Goal: Task Accomplishment & Management: Use online tool/utility

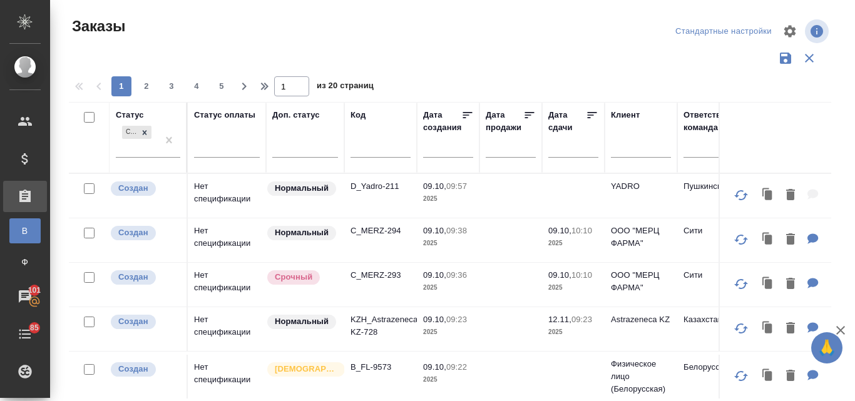
scroll to position [72, 0]
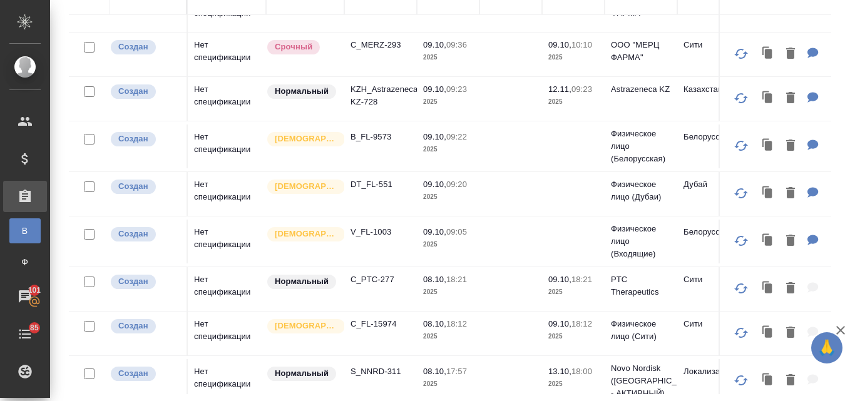
drag, startPoint x: 851, startPoint y: 177, endPoint x: 853, endPoint y: -24, distance: 200.8
click at [853, 0] on html "🙏 .cls-1 fill:#fff; AWATERA Valyaeva [PERSON_NAME] Спецификации Заказы В Все за…" at bounding box center [427, 200] width 855 height 401
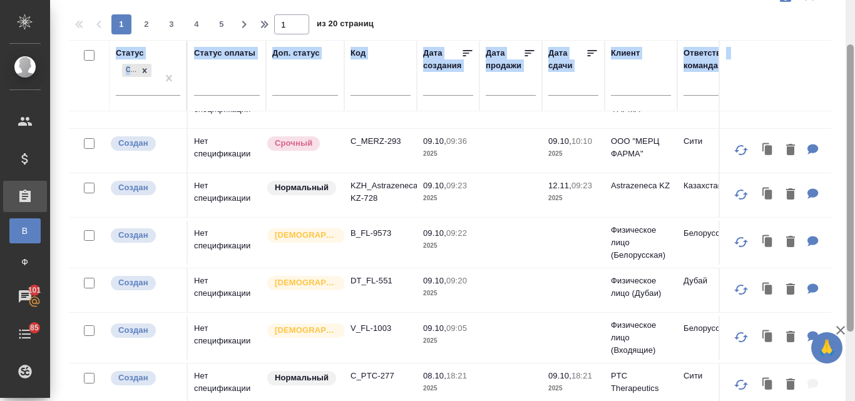
scroll to position [0, 0]
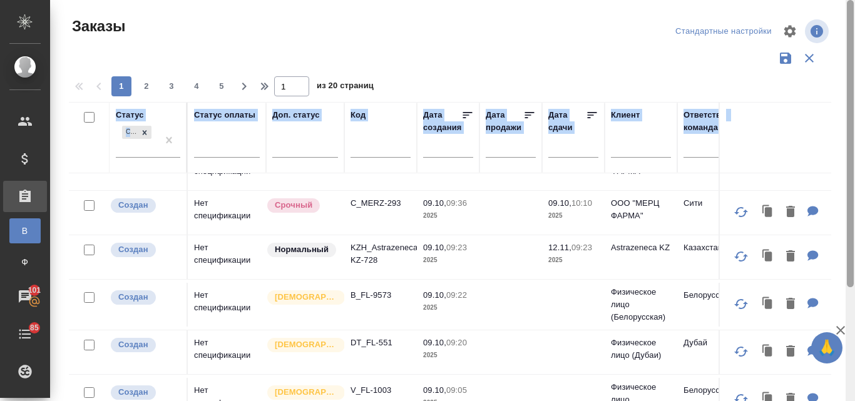
drag, startPoint x: 852, startPoint y: 161, endPoint x: 854, endPoint y: -18, distance: 179.0
click at [854, 0] on html "🙏 .cls-1 fill:#fff; AWATERA Valyaeva [PERSON_NAME] Спецификации Заказы В Все за…" at bounding box center [427, 200] width 855 height 401
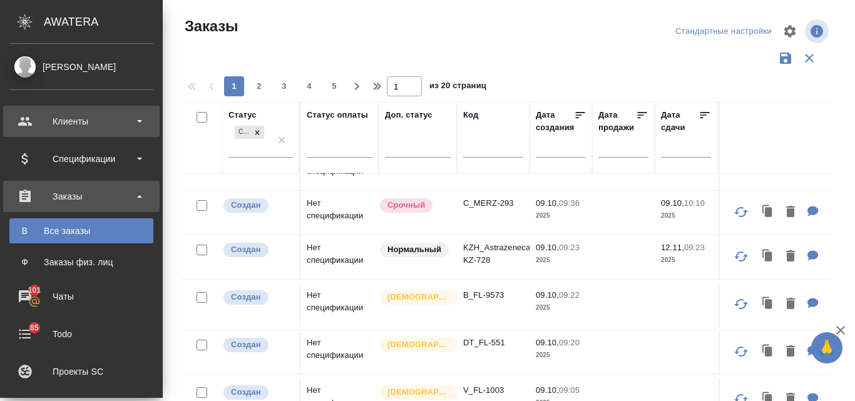
click at [62, 133] on div "Клиенты" at bounding box center [81, 121] width 156 height 31
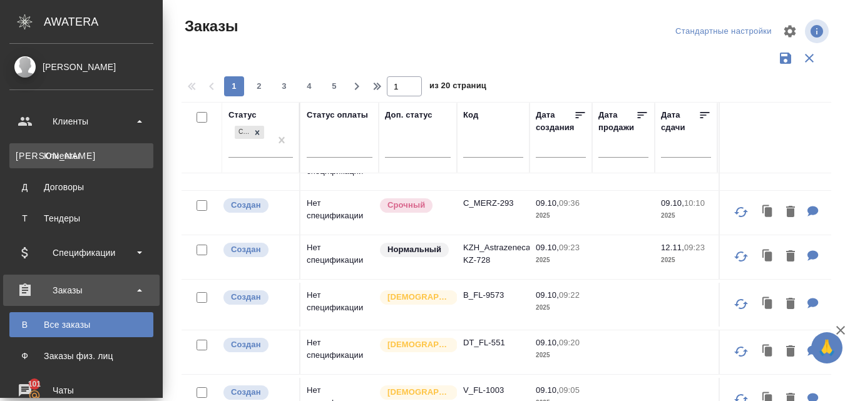
click at [58, 166] on link "К Клиенты" at bounding box center [81, 155] width 144 height 25
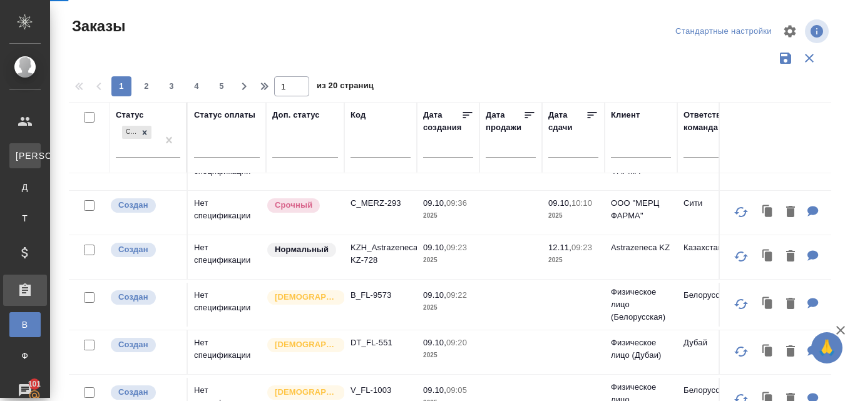
select select "RU"
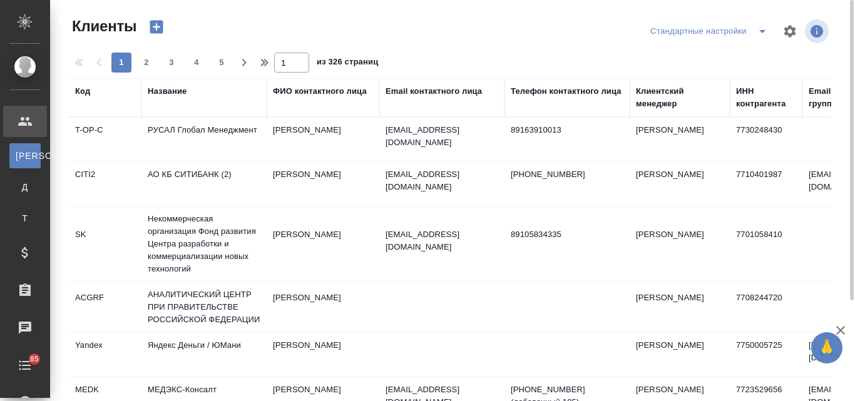
click at [172, 89] on div "Название" at bounding box center [167, 91] width 39 height 13
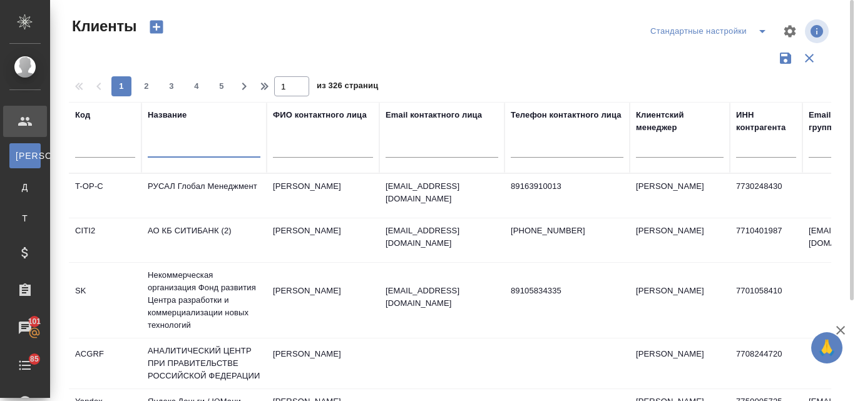
click at [161, 148] on input "text" at bounding box center [204, 150] width 113 height 16
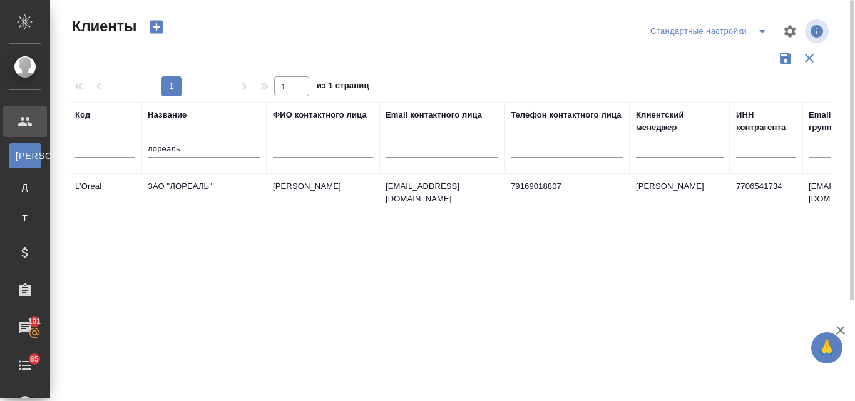
click at [178, 186] on td "ЗАО "ЛОРЕАЛЬ"" at bounding box center [203, 196] width 125 height 44
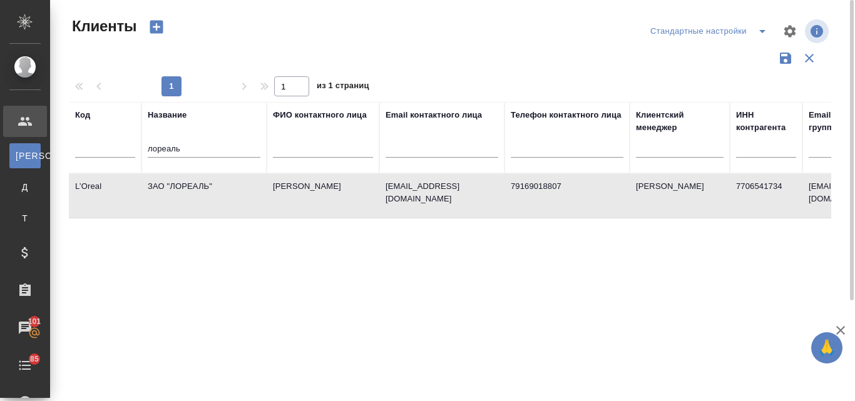
click at [178, 186] on td "ЗАО "ЛОРЕАЛЬ"" at bounding box center [203, 196] width 125 height 44
click at [195, 143] on input "лореаль" at bounding box center [204, 150] width 113 height 16
type input "л"
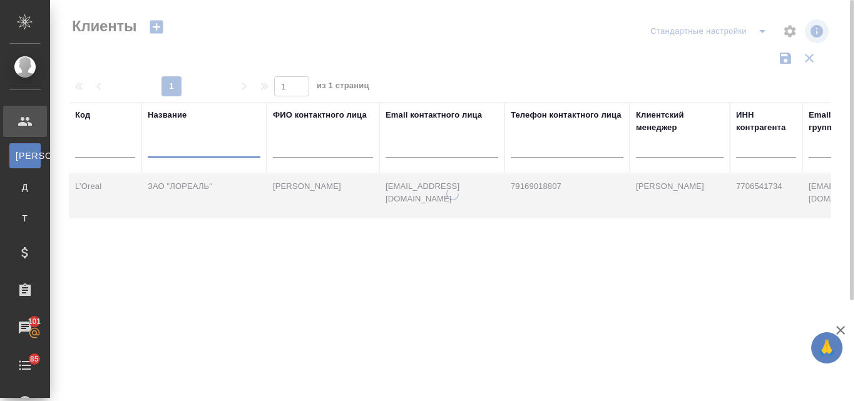
type input "д"
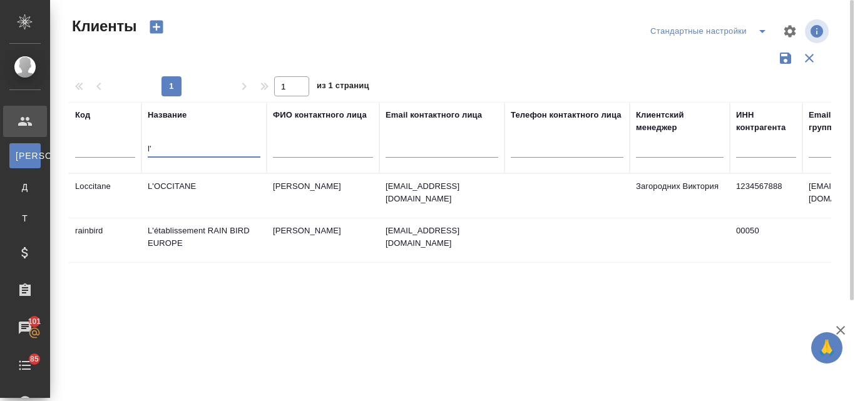
type input "l'"
click at [166, 180] on td "L'OCCITANE" at bounding box center [203, 196] width 125 height 44
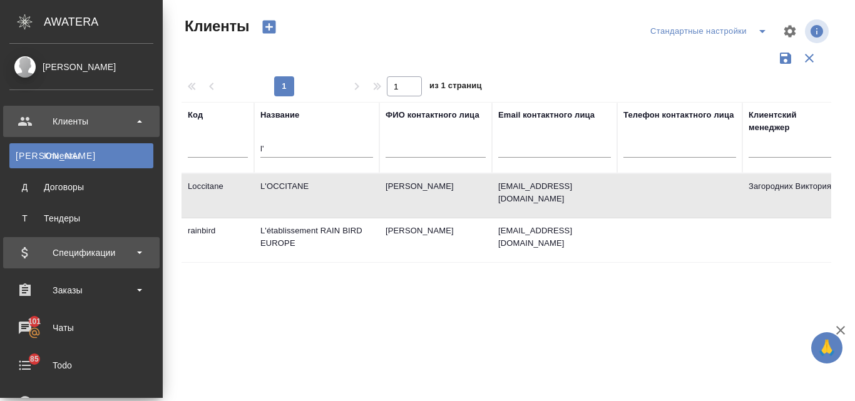
click at [45, 248] on div "Спецификации" at bounding box center [81, 252] width 144 height 19
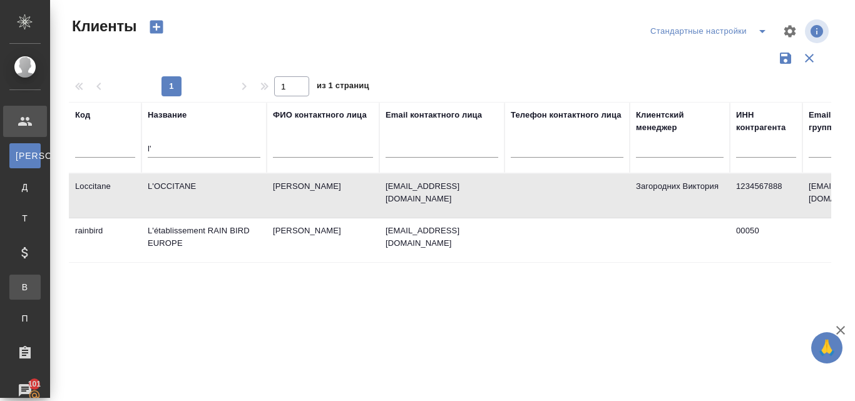
click at [41, 278] on link "В Все спецификации" at bounding box center [24, 287] width 31 height 25
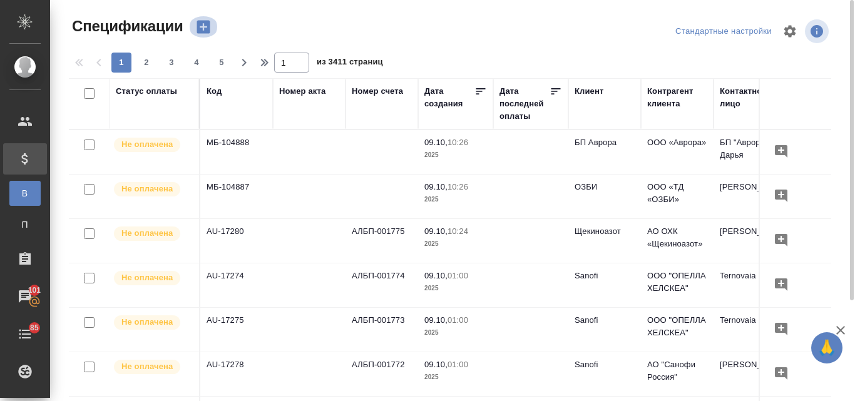
click at [200, 26] on icon "button" at bounding box center [202, 27] width 13 height 13
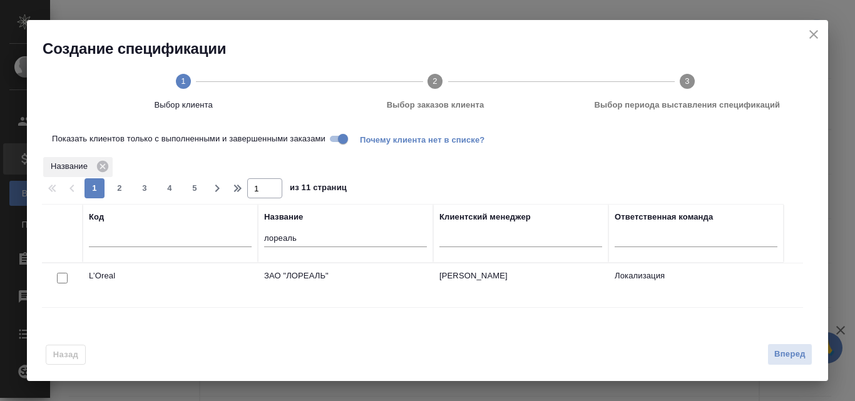
click at [58, 280] on input "checkbox" at bounding box center [62, 278] width 11 height 11
checkbox input "true"
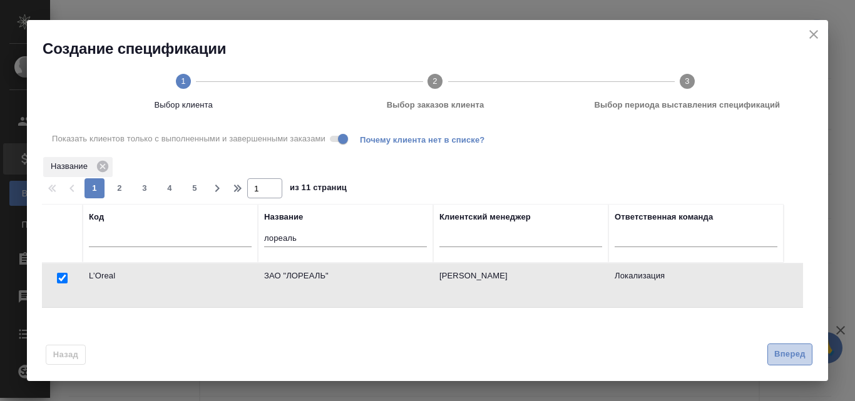
click at [805, 354] on span "Вперед" at bounding box center [789, 354] width 31 height 14
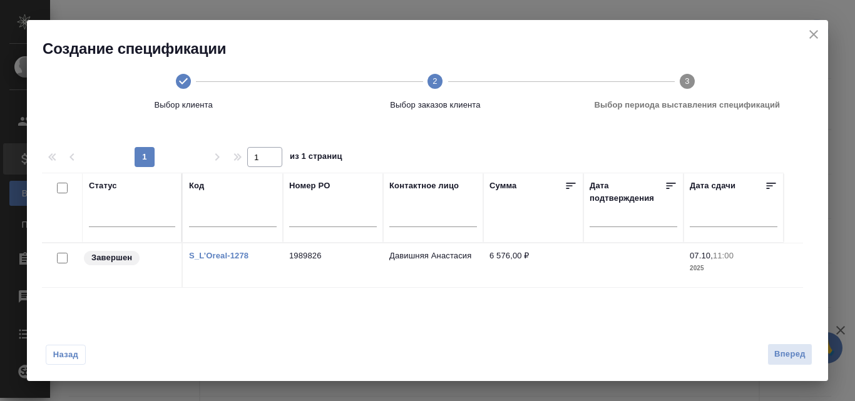
click at [59, 258] on input "checkbox" at bounding box center [62, 258] width 11 height 11
checkbox input "true"
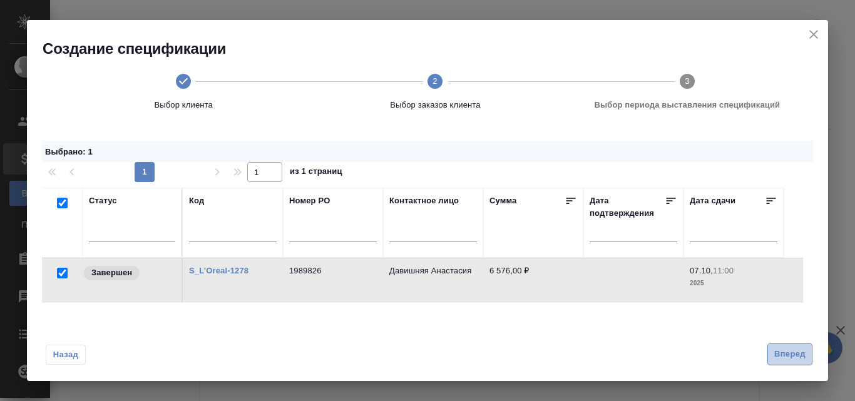
click at [798, 355] on span "Вперед" at bounding box center [789, 354] width 31 height 14
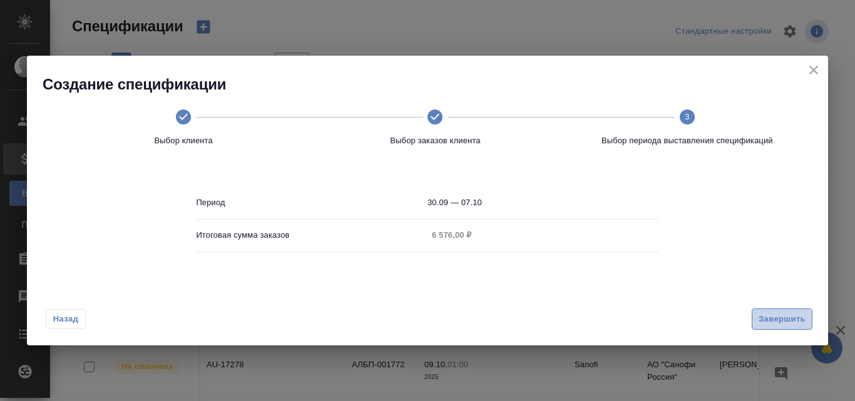
click at [781, 324] on span "Завершить" at bounding box center [781, 319] width 47 height 14
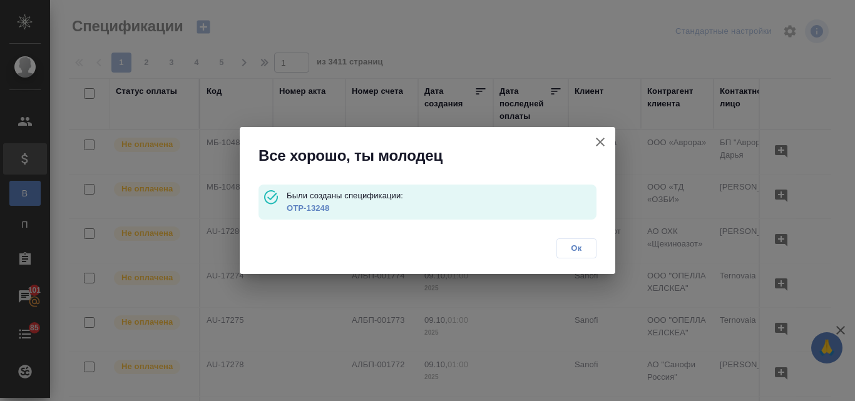
click at [306, 210] on link "OTP-13248" at bounding box center [308, 207] width 43 height 9
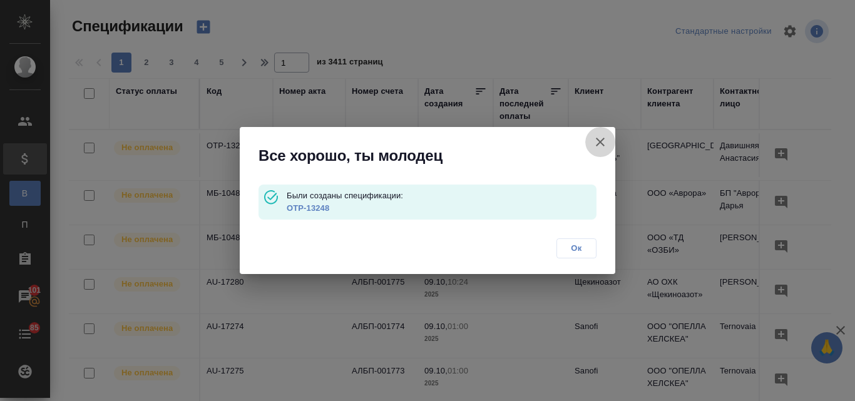
click at [594, 148] on icon "button" at bounding box center [600, 142] width 15 height 15
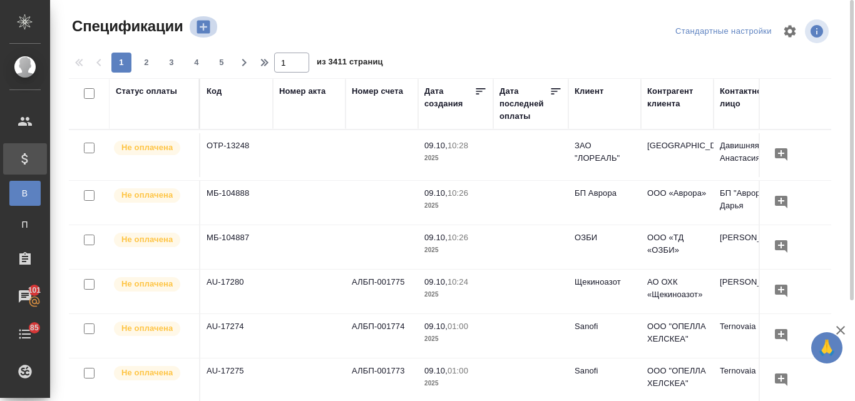
click at [205, 26] on icon "button" at bounding box center [202, 27] width 13 height 13
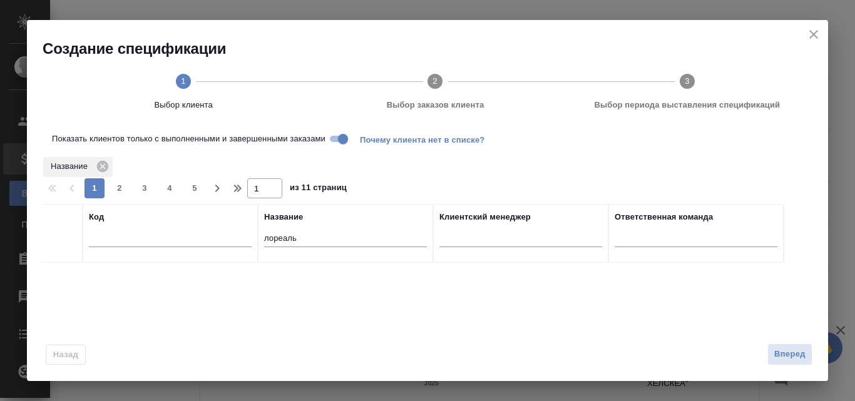
click at [305, 234] on input "лореаль" at bounding box center [345, 239] width 163 height 16
type input "л"
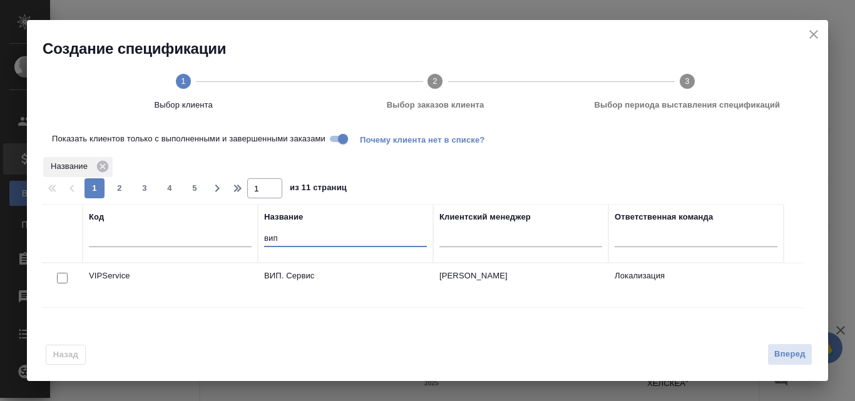
type input "вип"
click at [60, 280] on input "checkbox" at bounding box center [62, 278] width 11 height 11
checkbox input "true"
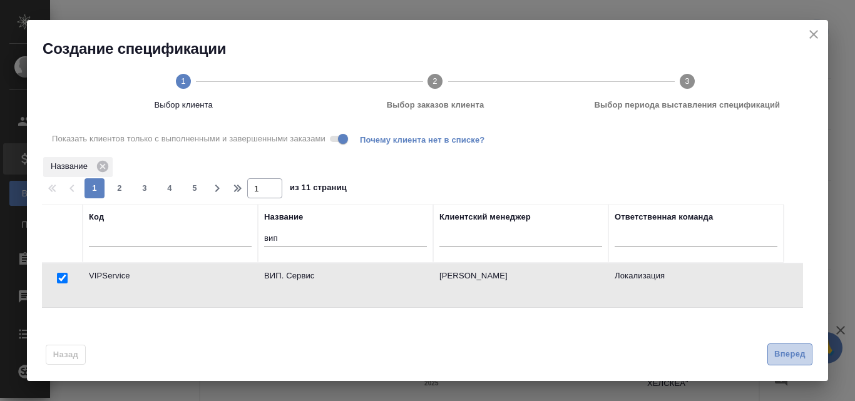
click at [784, 352] on span "Вперед" at bounding box center [789, 354] width 31 height 14
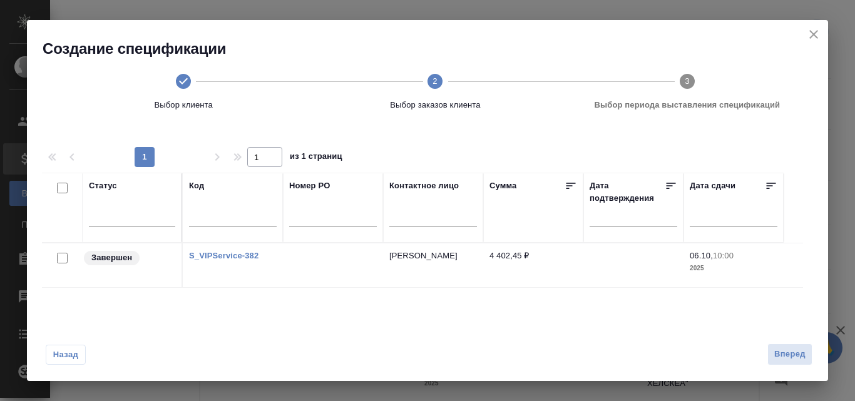
click at [64, 254] on input "checkbox" at bounding box center [62, 258] width 11 height 11
checkbox input "true"
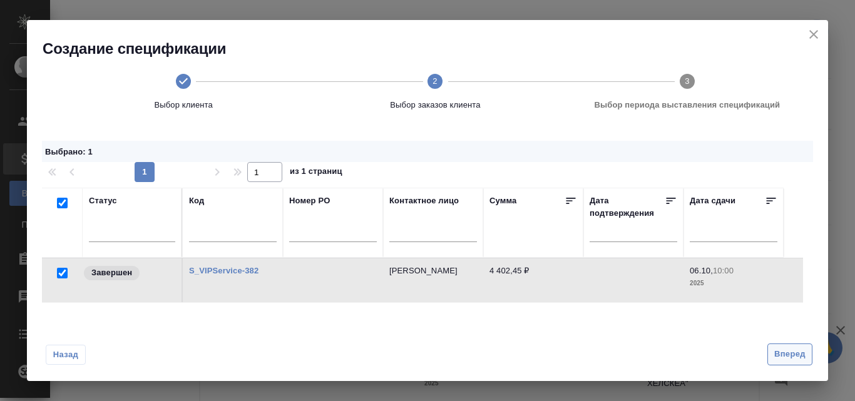
click at [795, 355] on span "Вперед" at bounding box center [789, 354] width 31 height 14
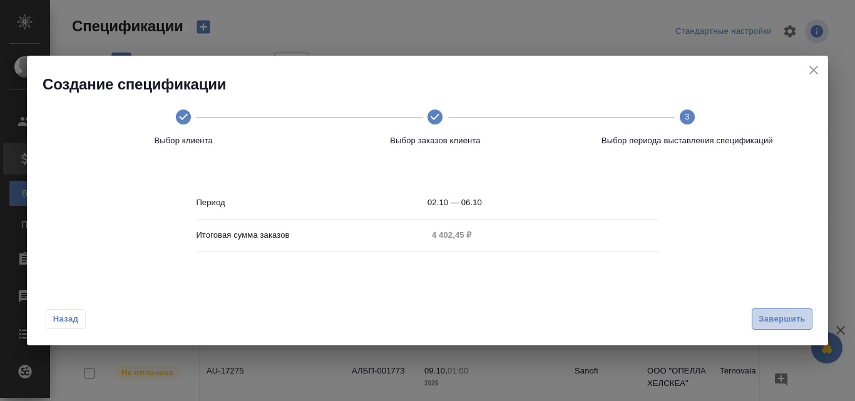
click at [771, 320] on span "Завершить" at bounding box center [781, 319] width 47 height 14
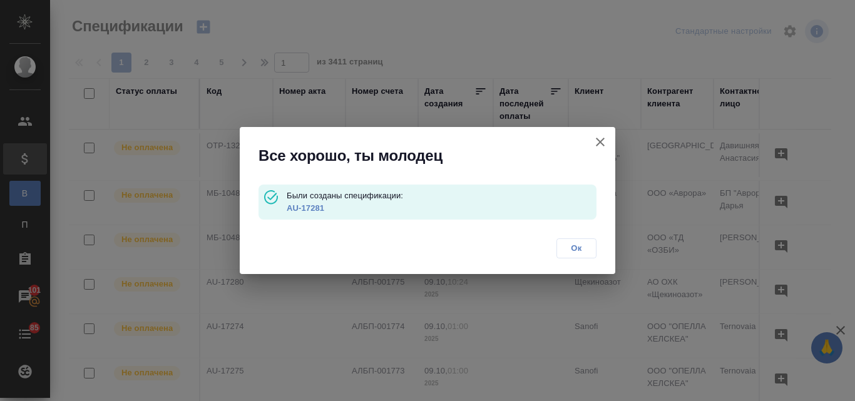
click at [298, 208] on link "AU-17281" at bounding box center [306, 207] width 38 height 9
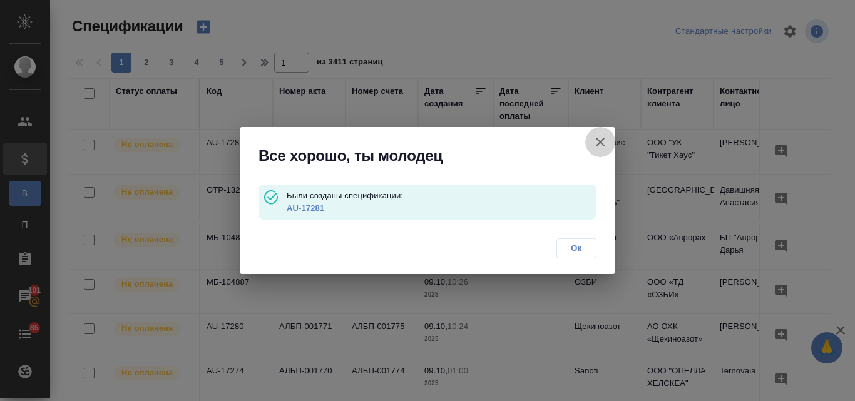
click at [599, 138] on icon "button" at bounding box center [600, 142] width 15 height 15
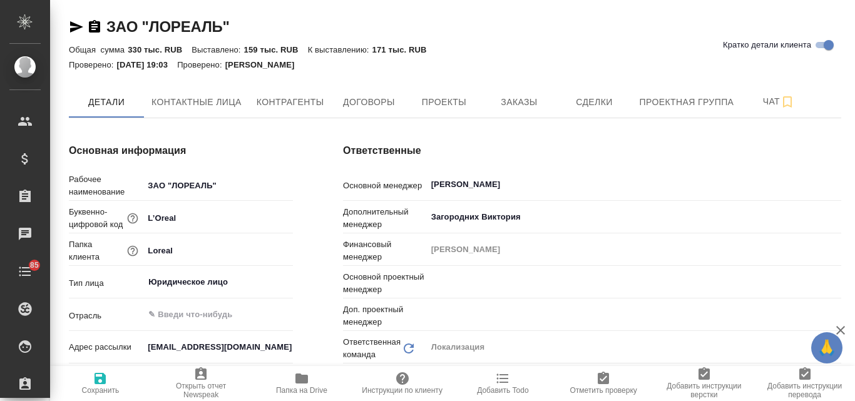
type textarea "x"
type input "Муталимов Марк"
type input "Третьякова Ольга"
type textarea "x"
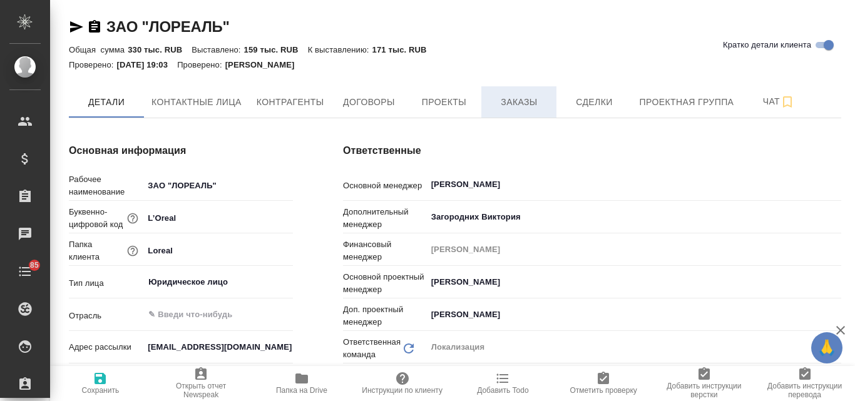
type textarea "x"
click at [526, 106] on span "Заказы" at bounding box center [519, 102] width 60 height 16
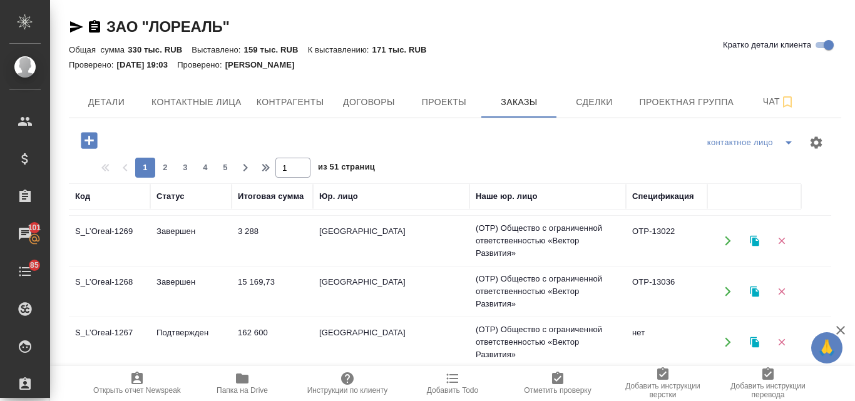
scroll to position [606, 0]
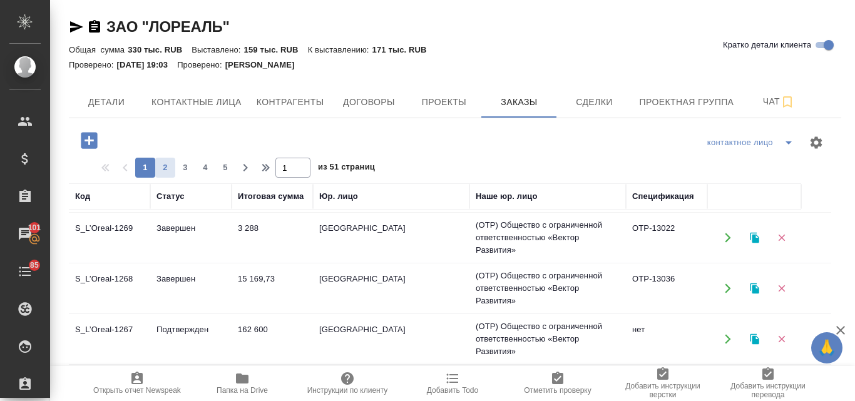
click at [164, 166] on span "2" at bounding box center [165, 167] width 20 height 13
type input "2"
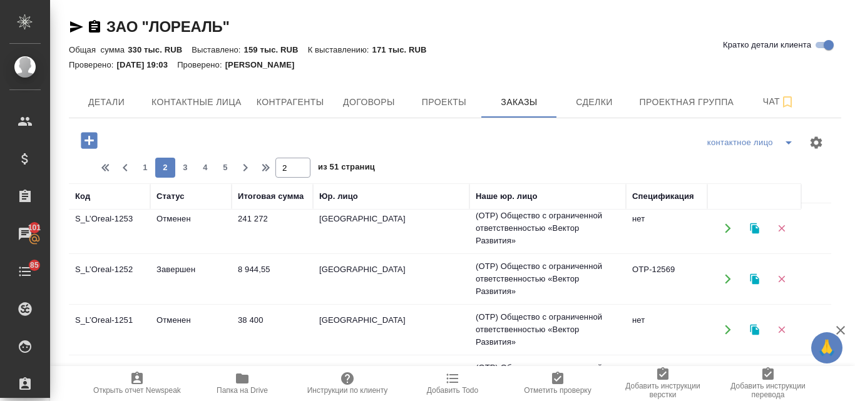
scroll to position [150, 0]
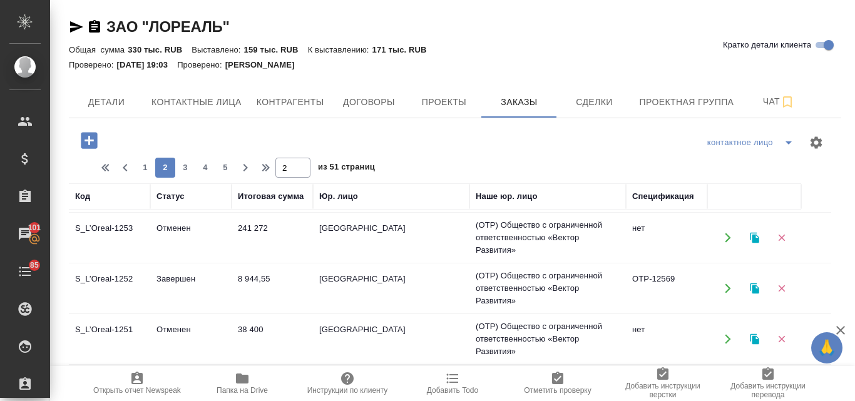
click at [180, 275] on td "Завершен" at bounding box center [190, 289] width 81 height 44
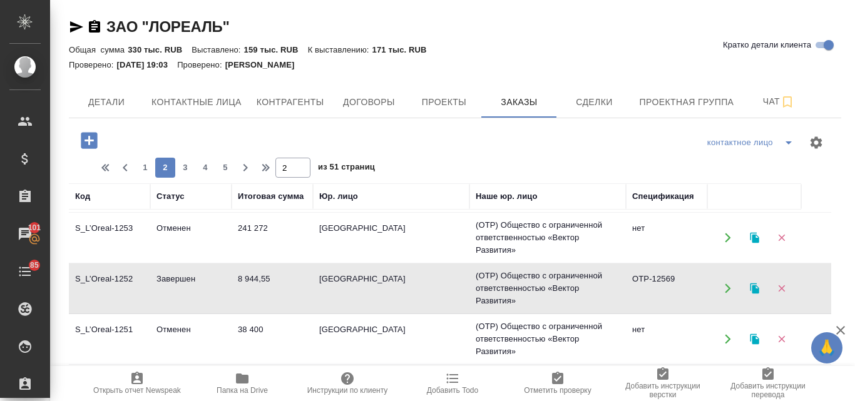
click at [332, 283] on td "[GEOGRAPHIC_DATA]" at bounding box center [391, 289] width 156 height 44
click at [752, 284] on icon "button" at bounding box center [754, 288] width 9 height 11
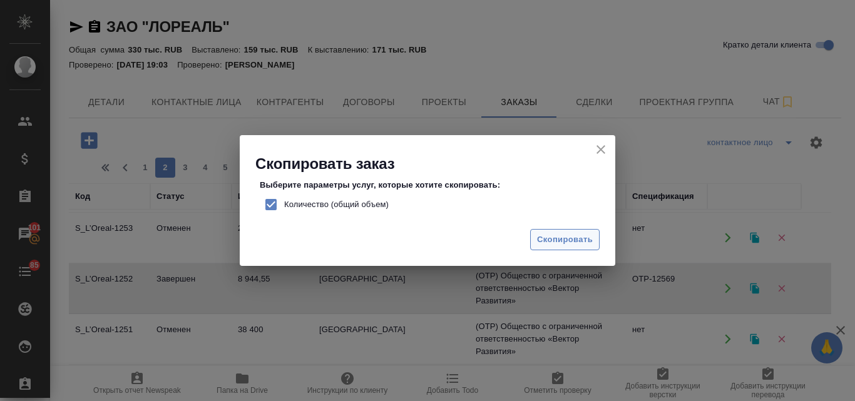
click at [551, 241] on span "Скопировать" at bounding box center [565, 240] width 56 height 14
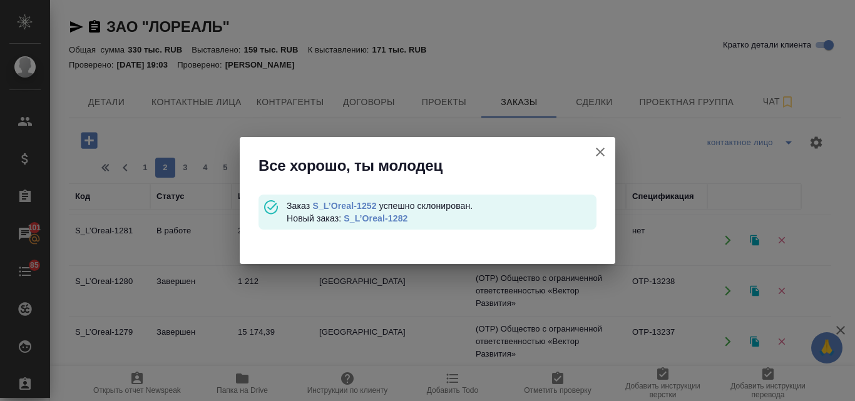
scroll to position [46, 0]
click at [396, 221] on link "S_L’Oreal-1282" at bounding box center [375, 218] width 64 height 10
click at [600, 154] on icon "button" at bounding box center [600, 152] width 15 height 15
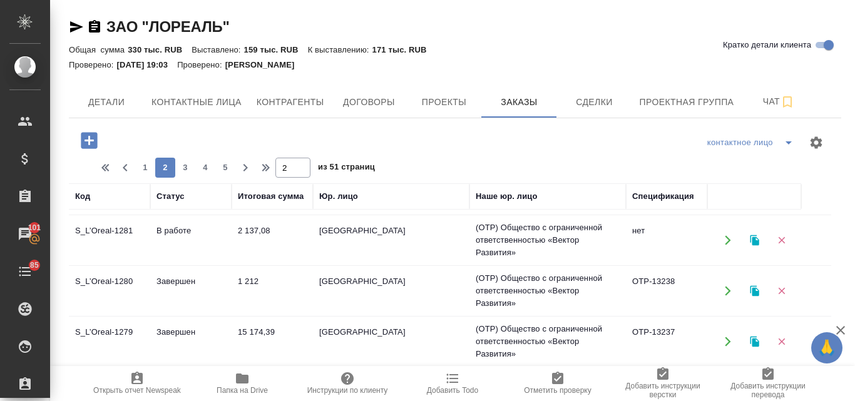
click at [240, 380] on icon "button" at bounding box center [242, 379] width 13 height 10
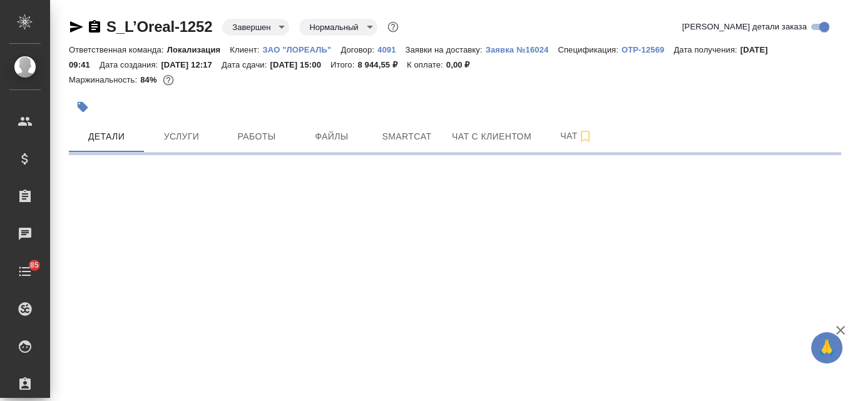
select select "RU"
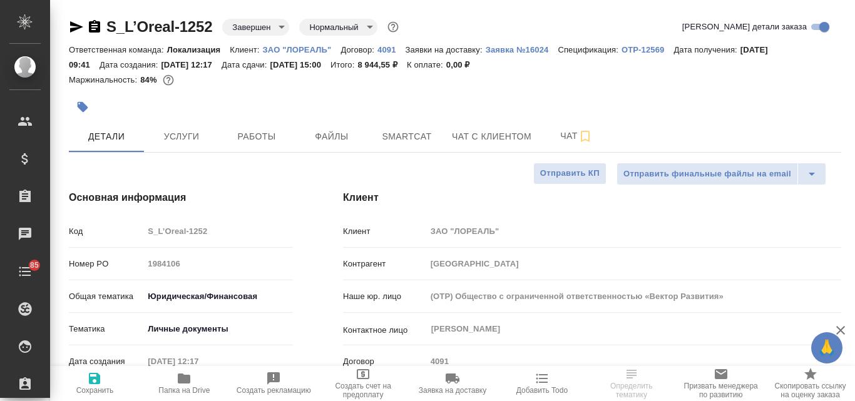
type textarea "x"
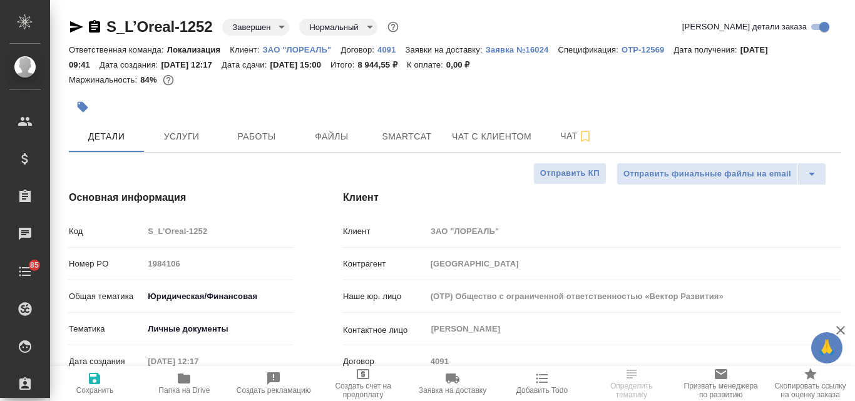
type textarea "x"
click at [196, 130] on span "Услуги" at bounding box center [181, 137] width 60 height 16
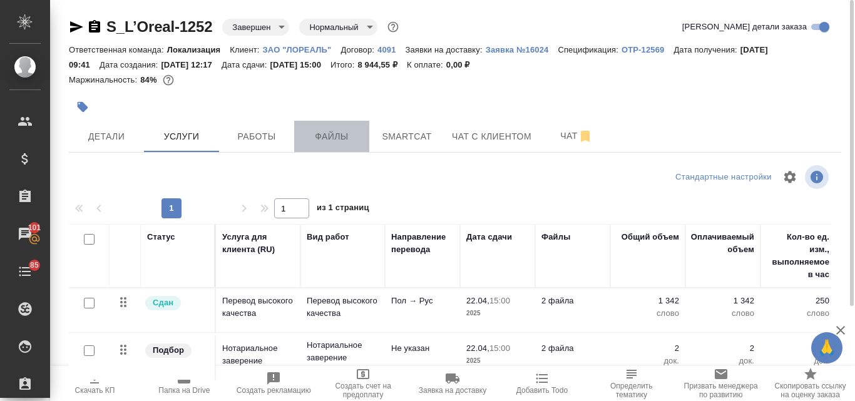
click at [329, 133] on span "Файлы" at bounding box center [332, 137] width 60 height 16
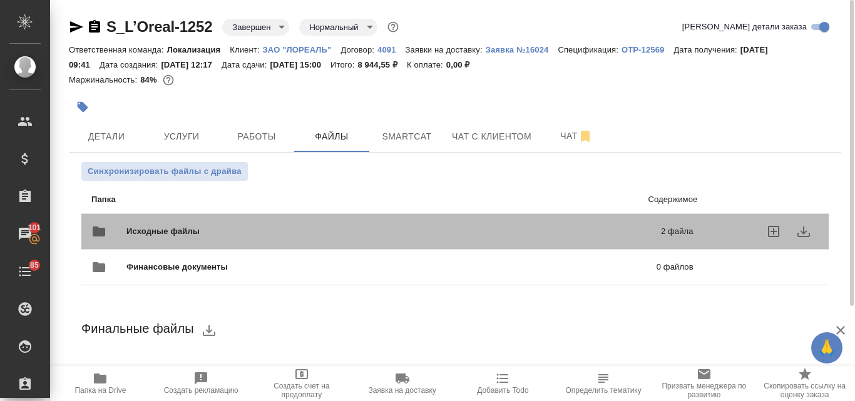
click at [201, 224] on div "Исходные файлы 2 файла" at bounding box center [392, 231] width 602 height 30
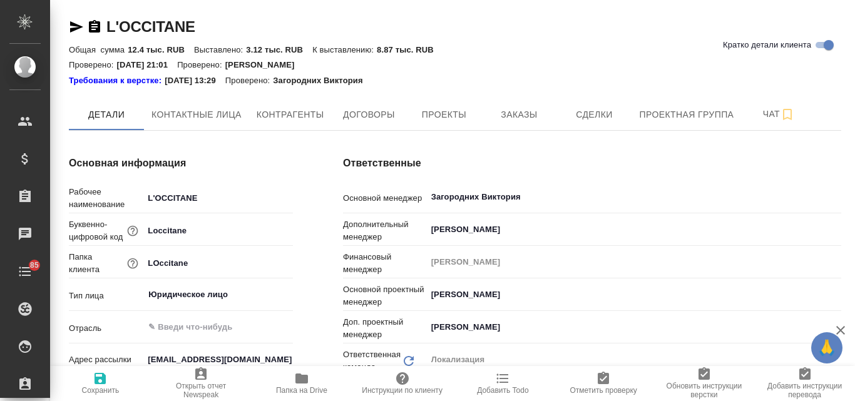
type textarea "x"
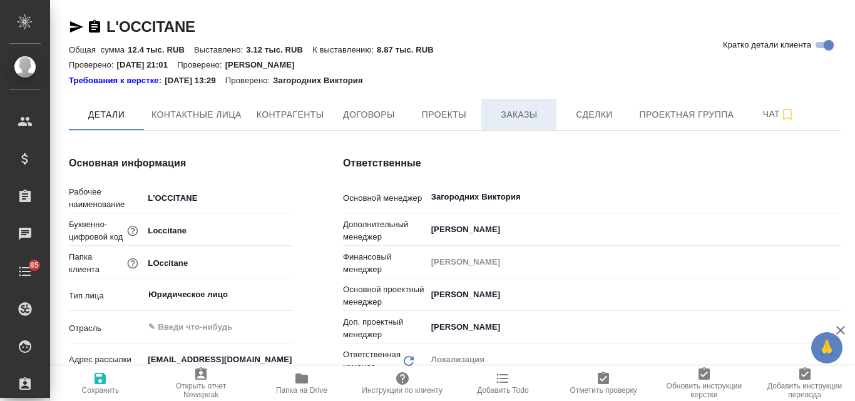
type textarea "x"
click at [515, 109] on span "Заказы" at bounding box center [519, 115] width 60 height 16
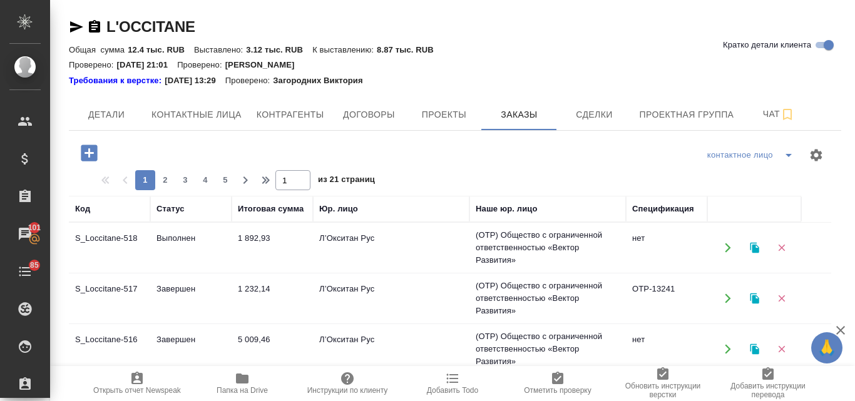
click at [182, 230] on td "Выполнен" at bounding box center [190, 248] width 81 height 44
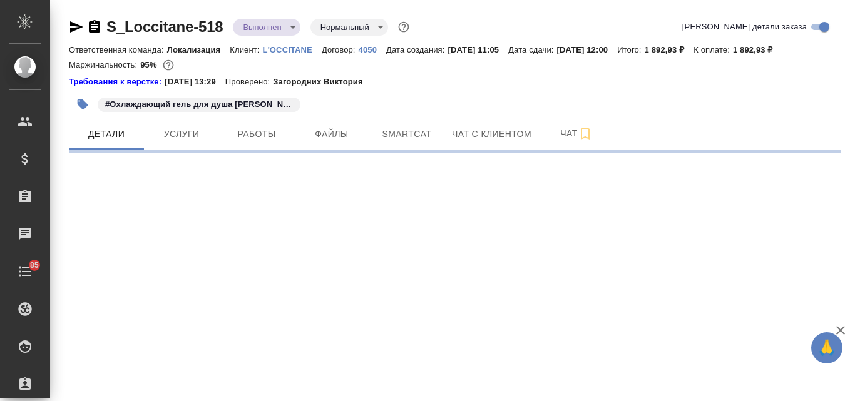
select select "RU"
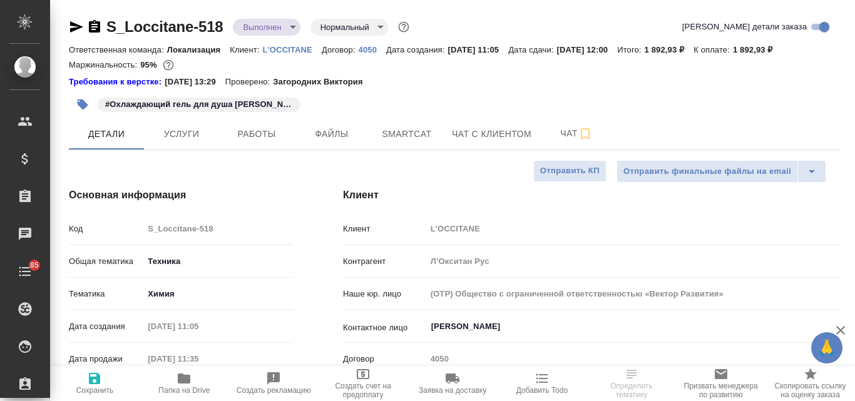
type textarea "x"
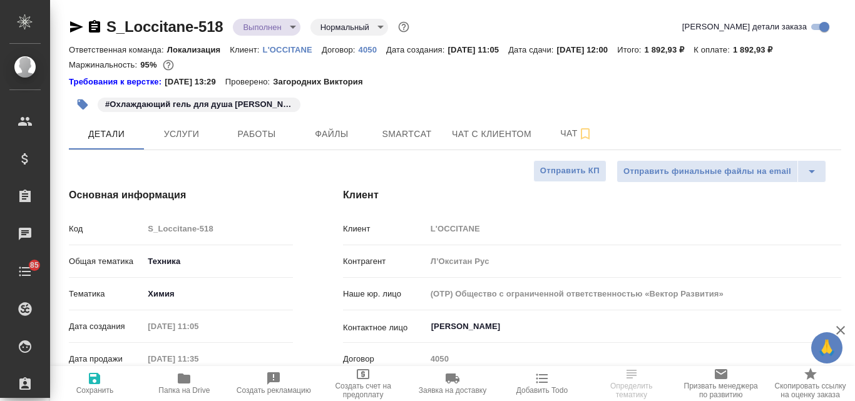
type textarea "x"
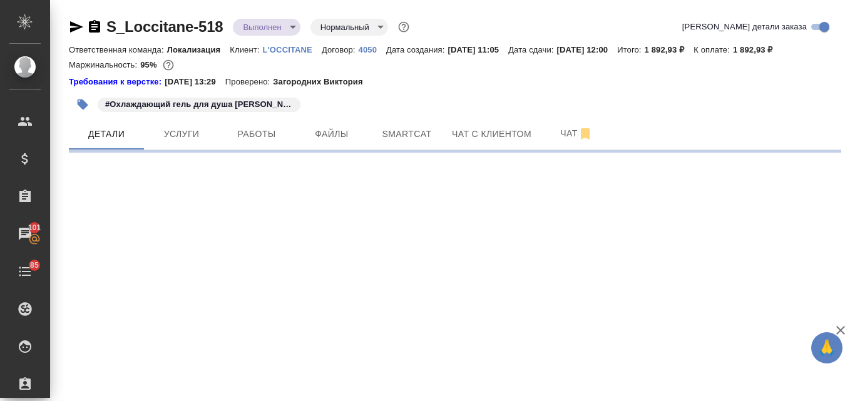
select select "RU"
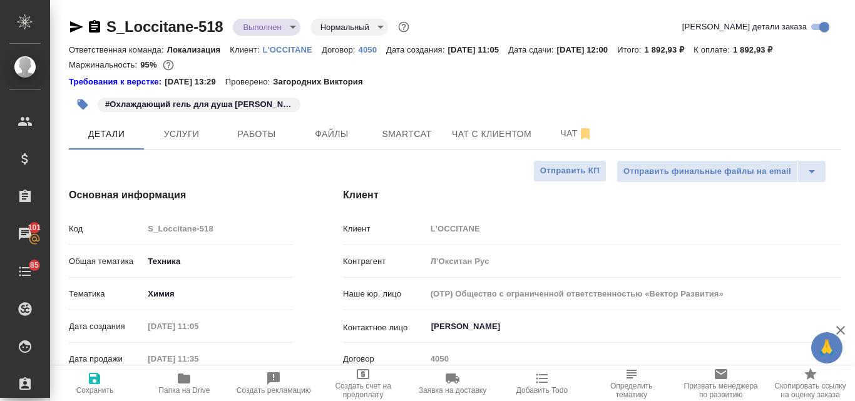
type textarea "x"
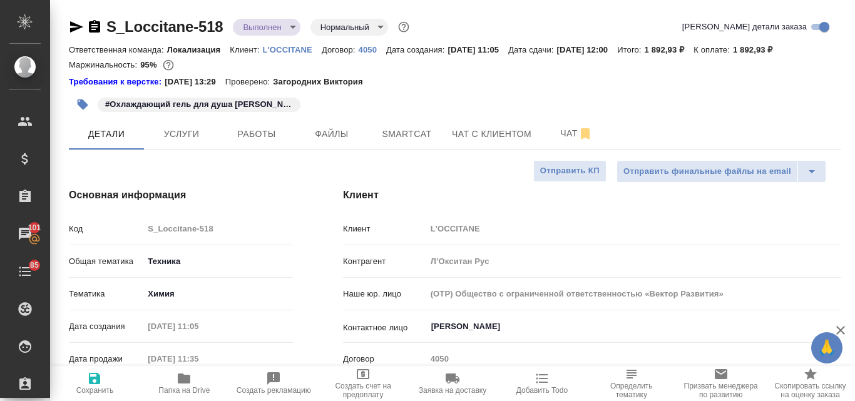
type textarea "x"
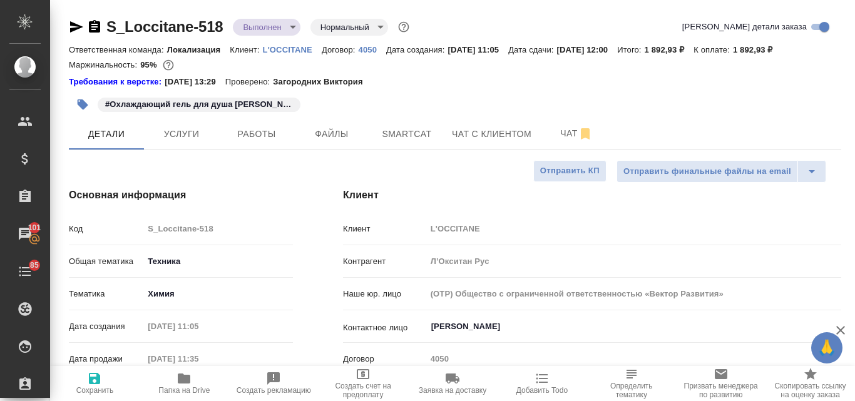
type textarea "x"
click at [188, 384] on icon "button" at bounding box center [183, 378] width 15 height 15
type textarea "x"
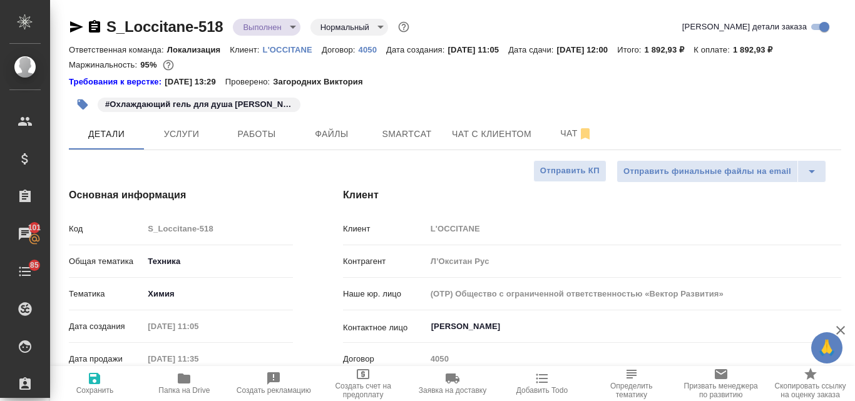
type textarea "x"
click at [318, 130] on span "Файлы" at bounding box center [332, 134] width 60 height 16
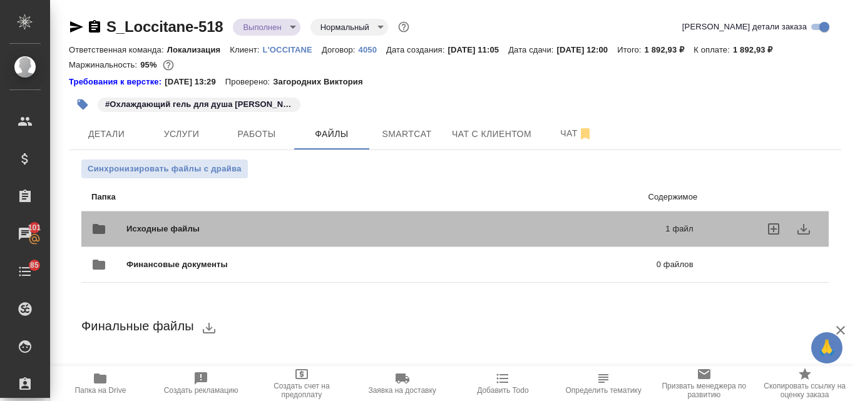
click at [204, 231] on span "Исходные файлы" at bounding box center [279, 229] width 306 height 13
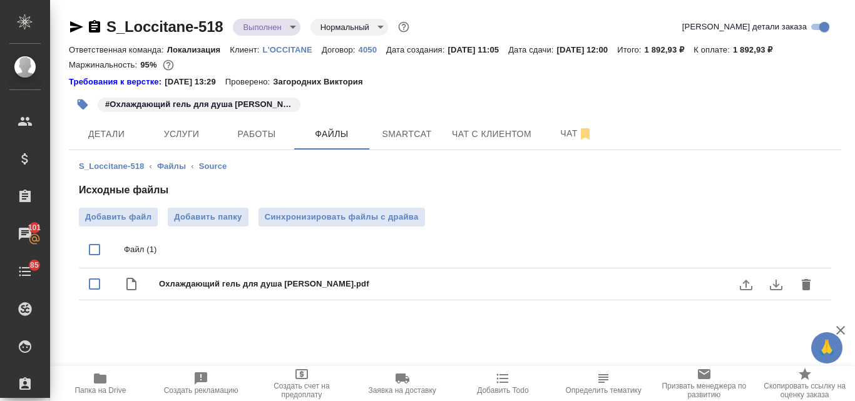
click at [775, 285] on icon "download" at bounding box center [776, 285] width 13 height 11
click at [114, 140] on span "Детали" at bounding box center [106, 134] width 60 height 16
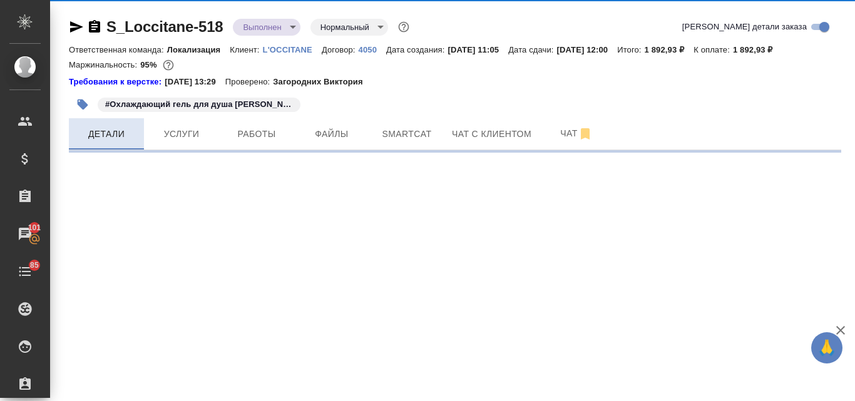
select select "RU"
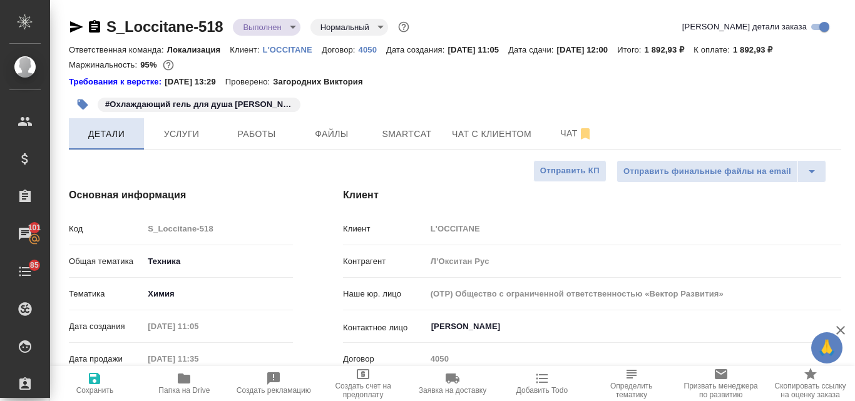
type textarea "x"
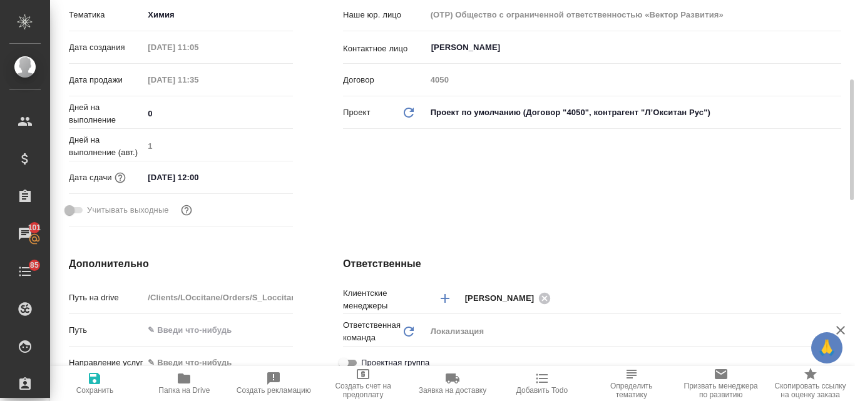
scroll to position [285, 0]
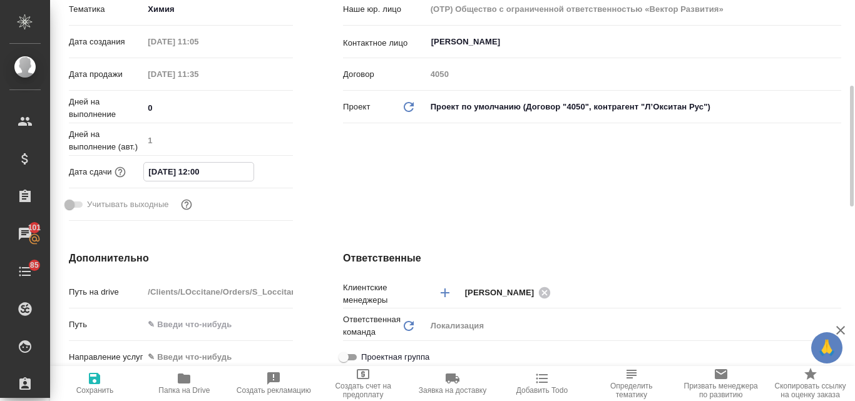
click at [191, 173] on input "09.10.2025 12:00" at bounding box center [198, 172] width 109 height 18
click at [256, 173] on icon "button" at bounding box center [256, 171] width 15 height 15
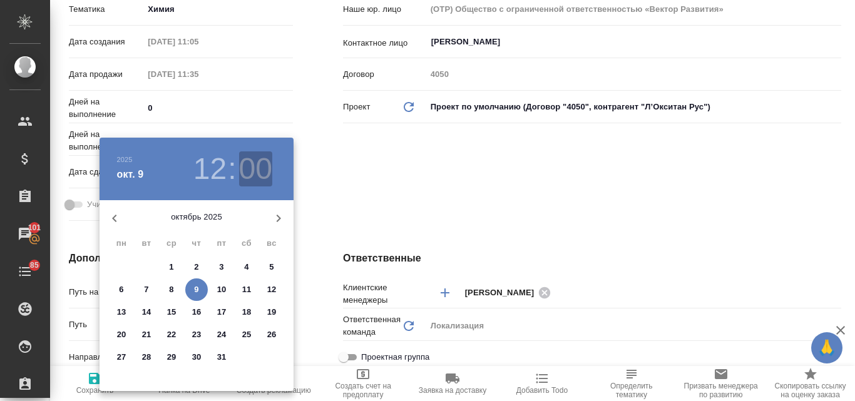
click at [242, 176] on h3 "00" at bounding box center [255, 168] width 33 height 35
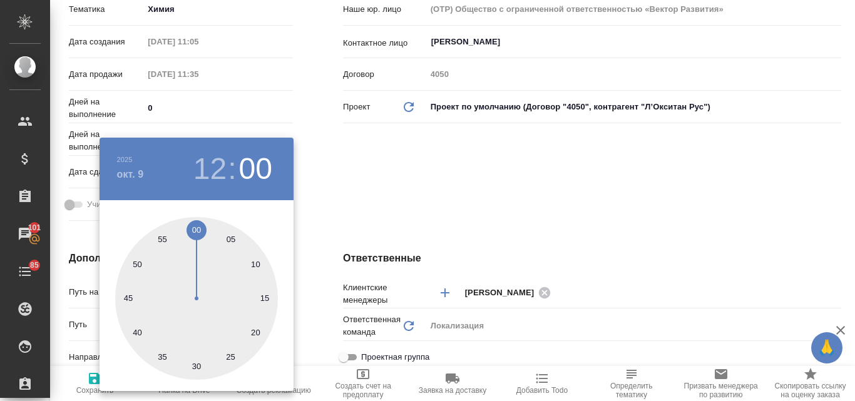
click at [210, 179] on h3 "12" at bounding box center [209, 168] width 33 height 35
click at [234, 322] on div at bounding box center [196, 298] width 163 height 163
type input "09.10.2025 16:00"
type textarea "x"
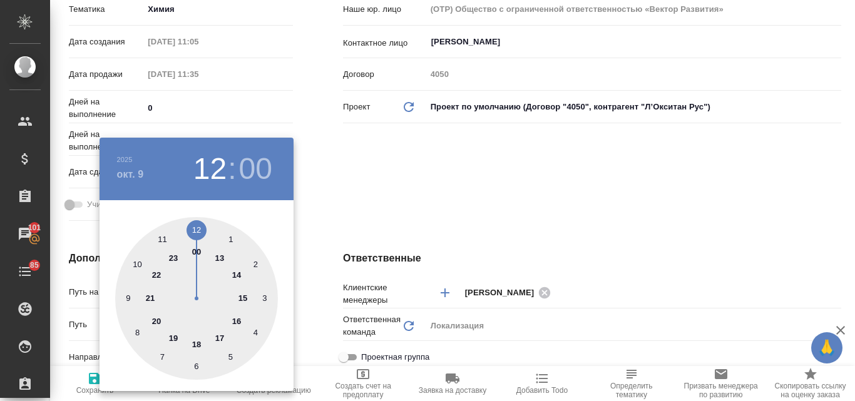
type textarea "x"
click at [196, 230] on div at bounding box center [196, 298] width 163 height 163
type textarea "x"
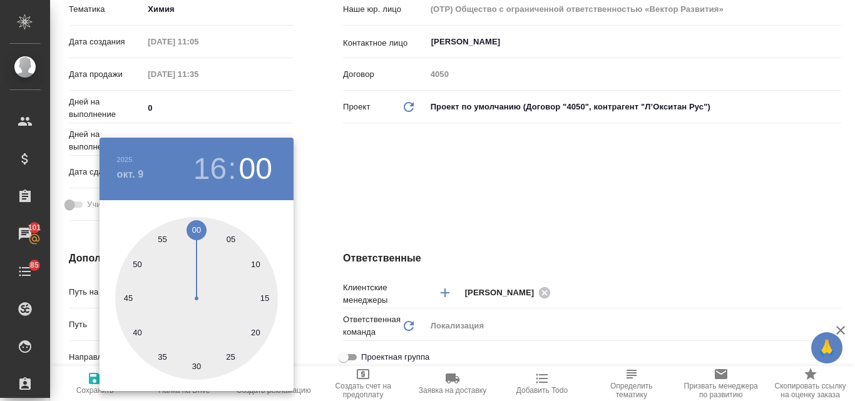
click at [385, 195] on div at bounding box center [427, 200] width 855 height 401
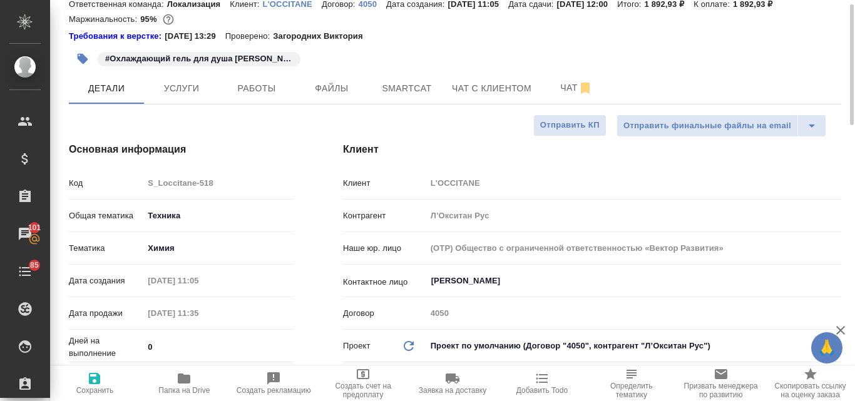
scroll to position [38, 0]
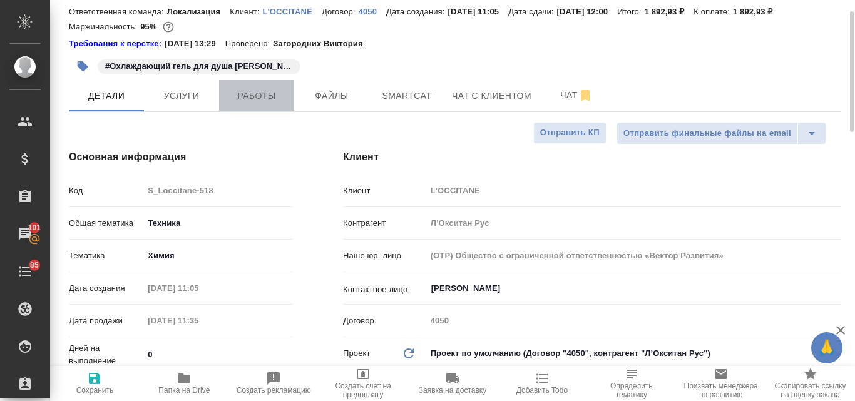
click at [257, 96] on span "Работы" at bounding box center [256, 96] width 60 height 16
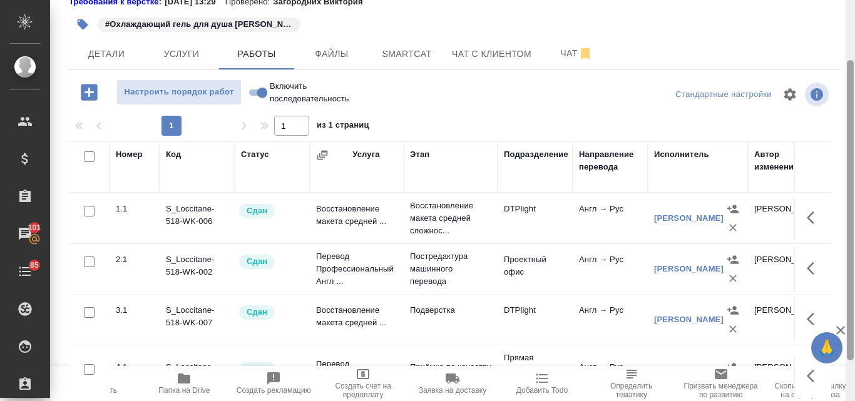
scroll to position [134, 0]
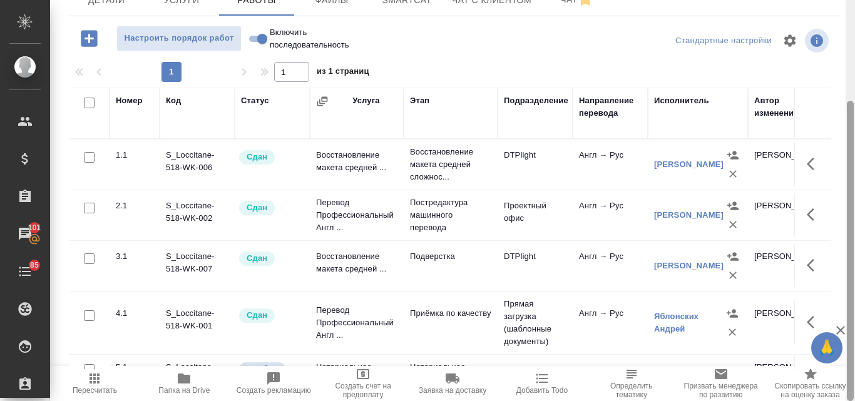
drag, startPoint x: 852, startPoint y: 254, endPoint x: 854, endPoint y: 316, distance: 62.0
click at [854, 316] on div at bounding box center [849, 200] width 9 height 401
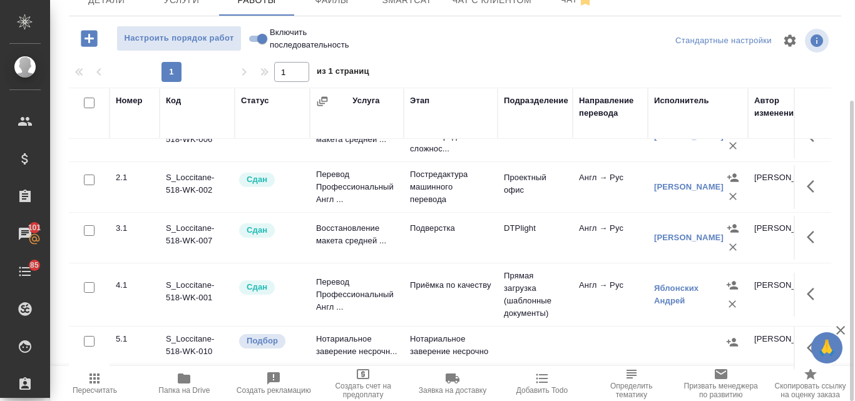
scroll to position [39, 0]
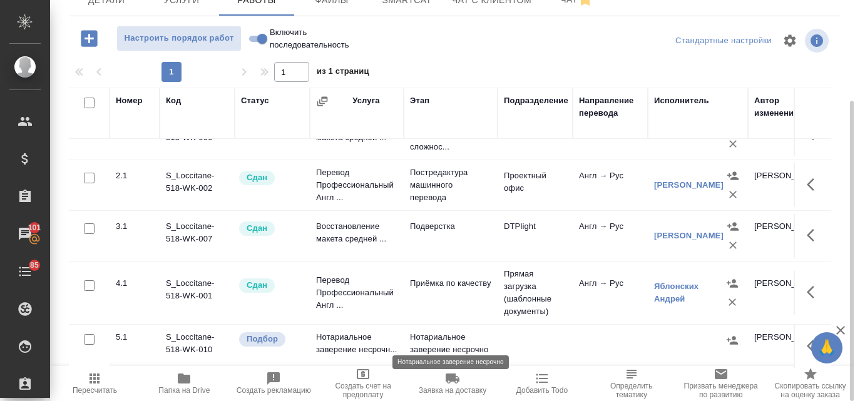
click at [428, 331] on p "Нотариальное заверение несрочно" at bounding box center [450, 343] width 81 height 25
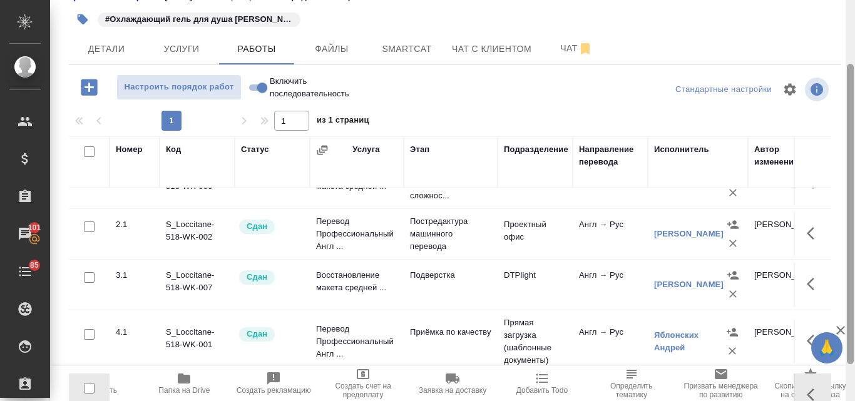
scroll to position [0, 0]
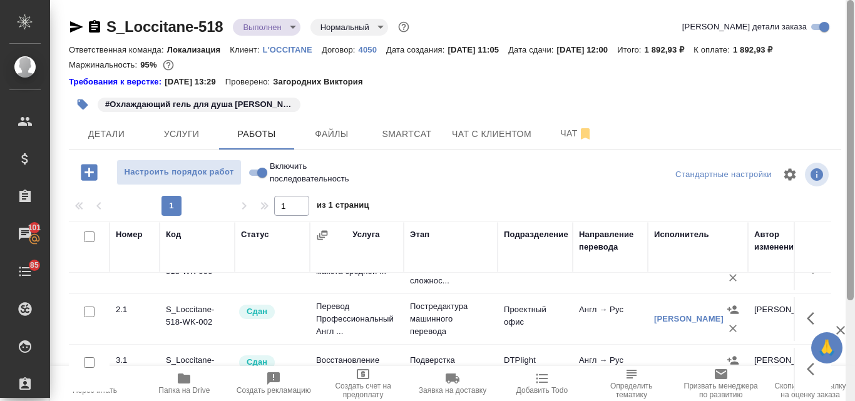
drag, startPoint x: 850, startPoint y: 130, endPoint x: 850, endPoint y: 14, distance: 115.8
click at [850, 14] on div at bounding box center [850, 150] width 7 height 300
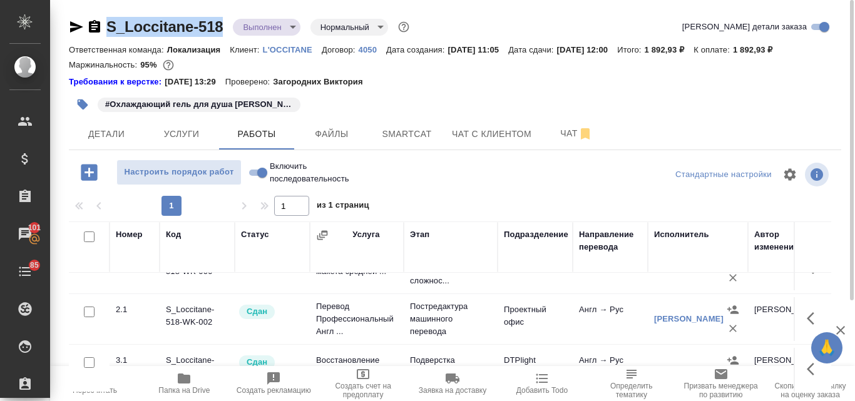
drag, startPoint x: 225, startPoint y: 25, endPoint x: 108, endPoint y: 14, distance: 116.9
click at [108, 14] on div "S_Loccitane-518 Выполнен completed Нормальный normal Кратко детали заказа Ответ…" at bounding box center [455, 267] width 786 height 535
copy link "S_Loccitane-518"
click at [69, 23] on icon "button" at bounding box center [76, 26] width 15 height 15
copy link "S_Loccitane-518"
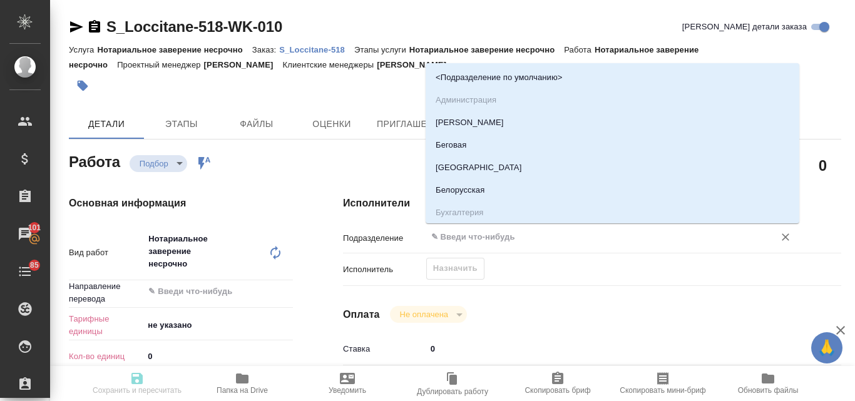
click at [464, 235] on input "text" at bounding box center [592, 237] width 324 height 15
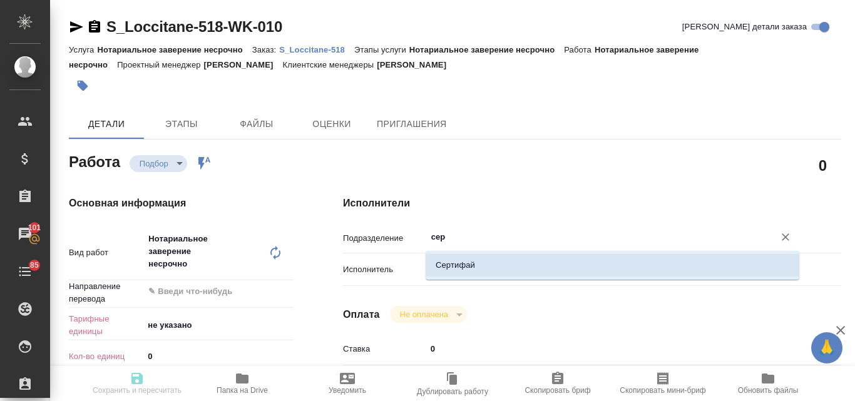
click at [460, 268] on li "Сертифай" at bounding box center [612, 265] width 374 height 23
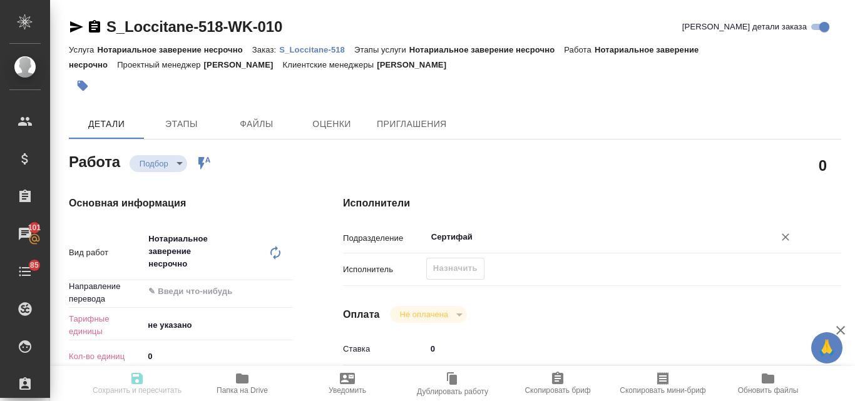
type input "Сертифай"
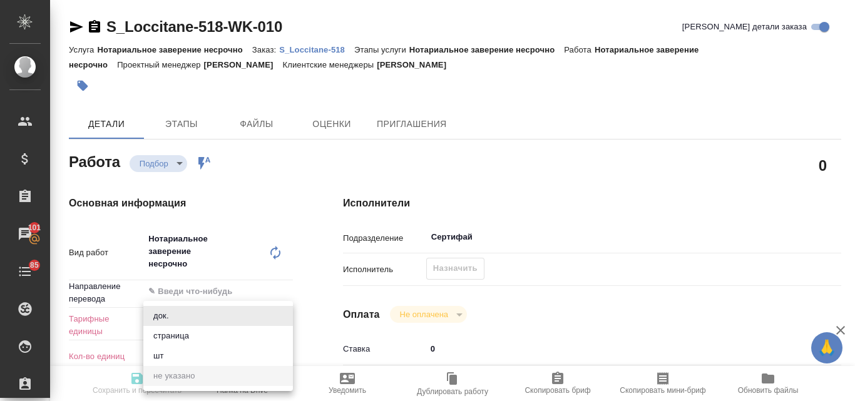
click at [168, 326] on body "🙏 .cls-1 fill:#fff; AWATERA Valyaeva Anna Клиенты Спецификации Заказы 101 Чаты …" at bounding box center [427, 200] width 855 height 401
click at [163, 317] on li "док." at bounding box center [218, 316] width 150 height 20
type input "5a8b1489cc6b4906c91bfd8b"
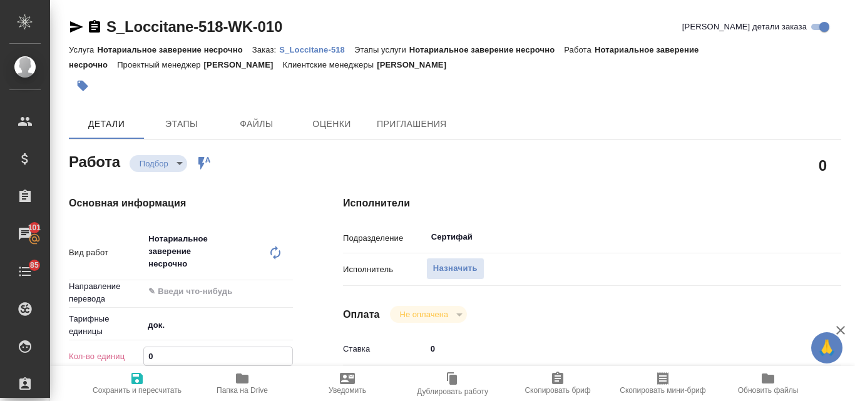
click at [157, 351] on input "0" at bounding box center [218, 356] width 148 height 18
type input "1"
click at [462, 270] on span "Назначить" at bounding box center [455, 269] width 44 height 14
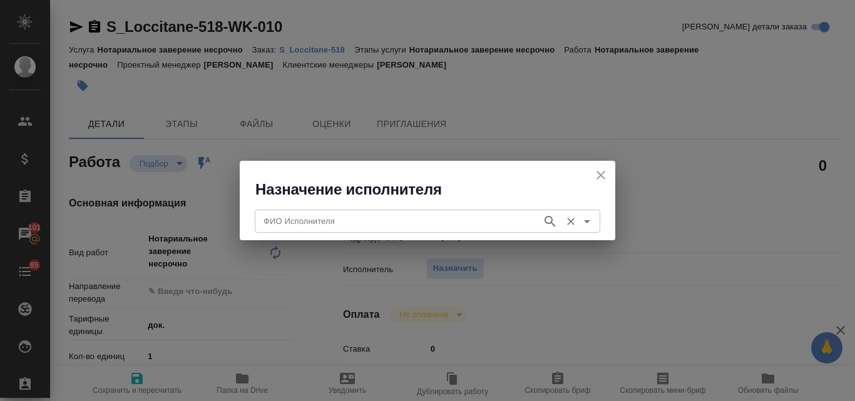
click at [305, 226] on input "ФИО Исполнителя" at bounding box center [396, 220] width 277 height 15
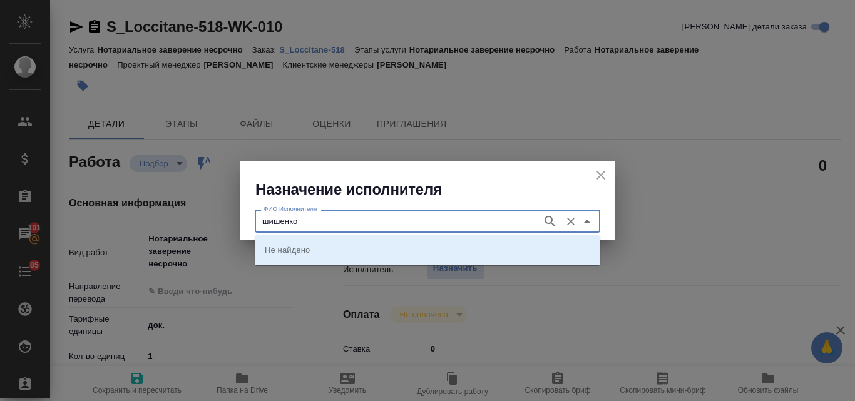
type input "шишенков"
click at [554, 217] on icon "button" at bounding box center [549, 221] width 15 height 15
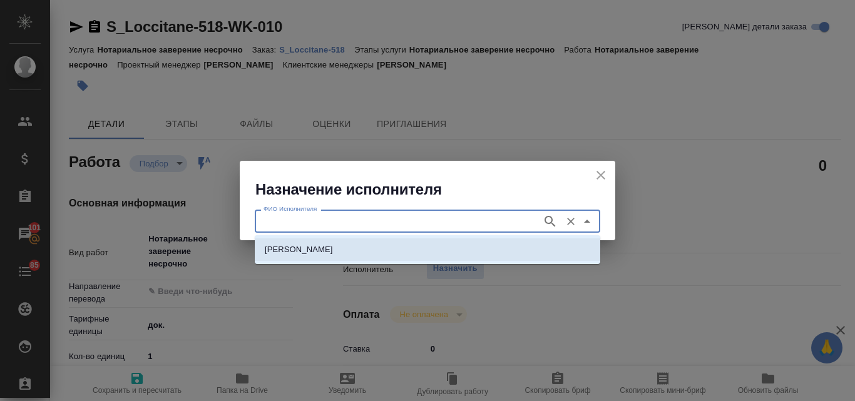
click at [327, 249] on p "НОТАРИУС Шишенков Леонид Васильевич" at bounding box center [299, 249] width 68 height 13
type input "НОТАРИУС Шишенков Леонид Васильевич"
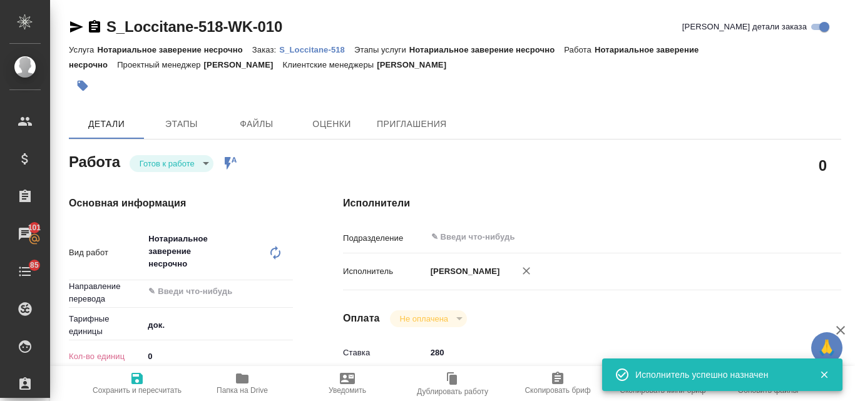
type textarea "x"
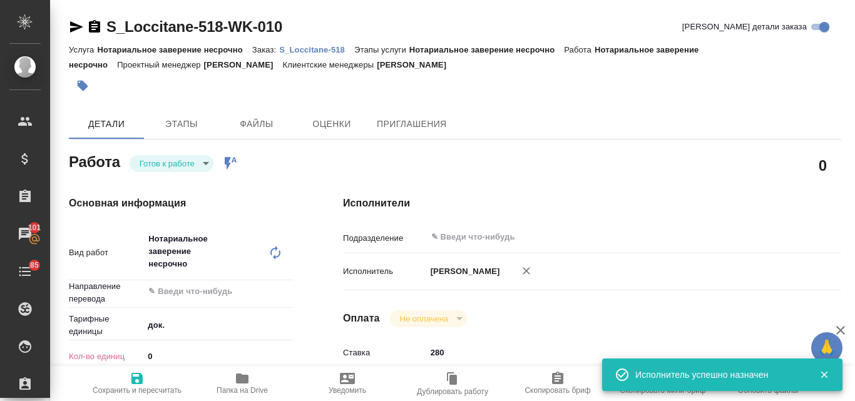
type textarea "x"
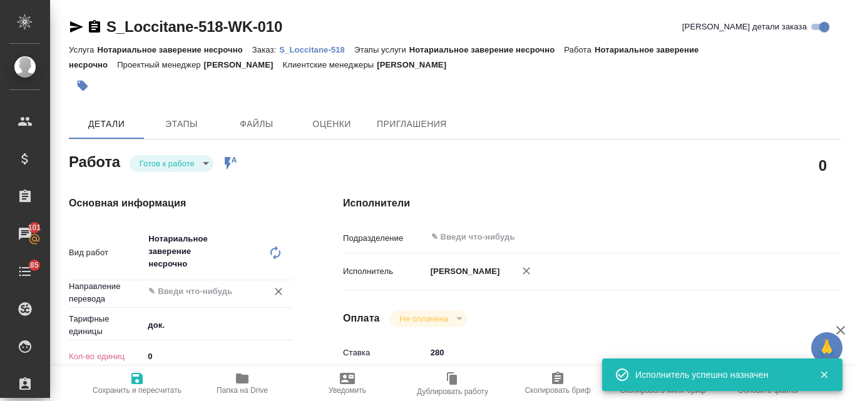
type textarea "x"
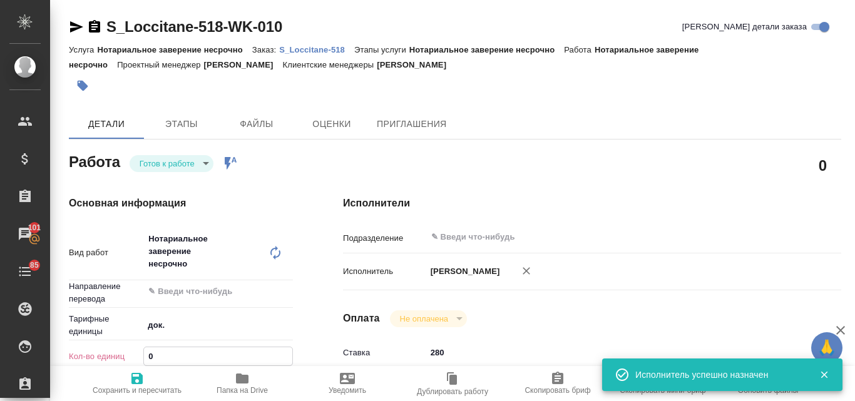
click at [159, 357] on input "0" at bounding box center [218, 356] width 148 height 18
type textarea "x"
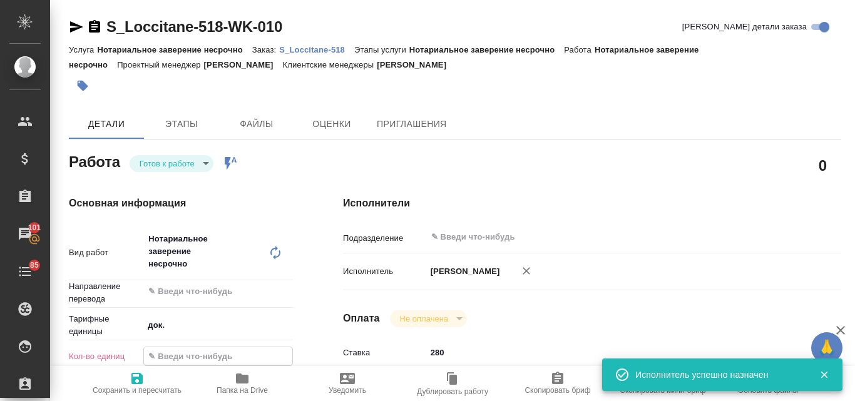
type textarea "x"
type input "1"
type textarea "x"
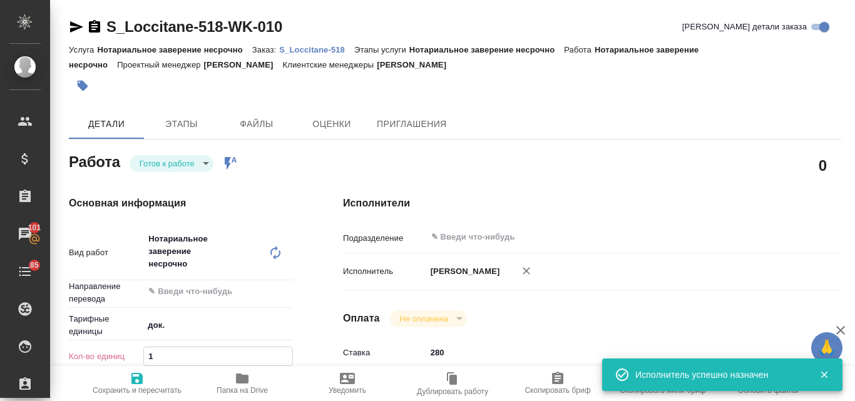
type textarea "x"
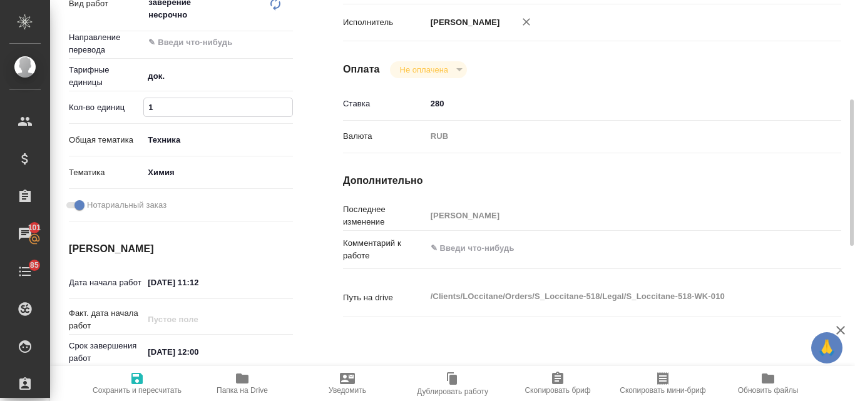
scroll to position [243, 0]
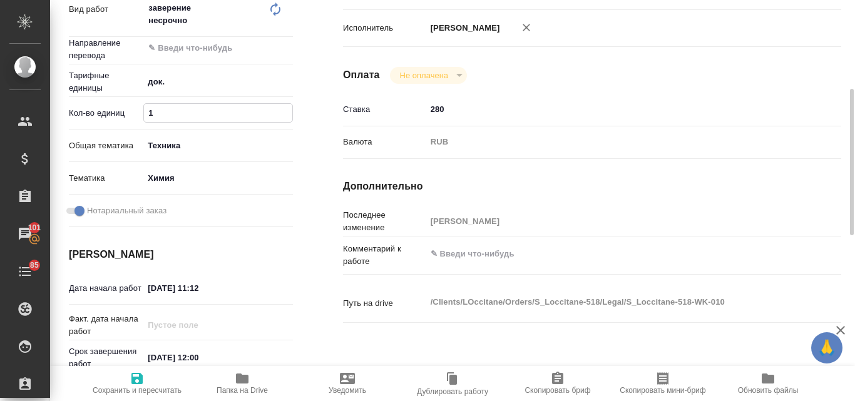
type input "1"
click at [136, 379] on icon "button" at bounding box center [136, 378] width 11 height 11
type textarea "x"
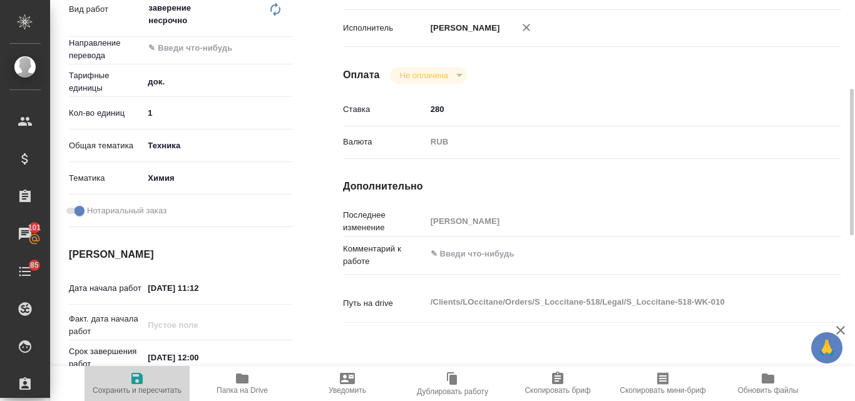
type textarea "x"
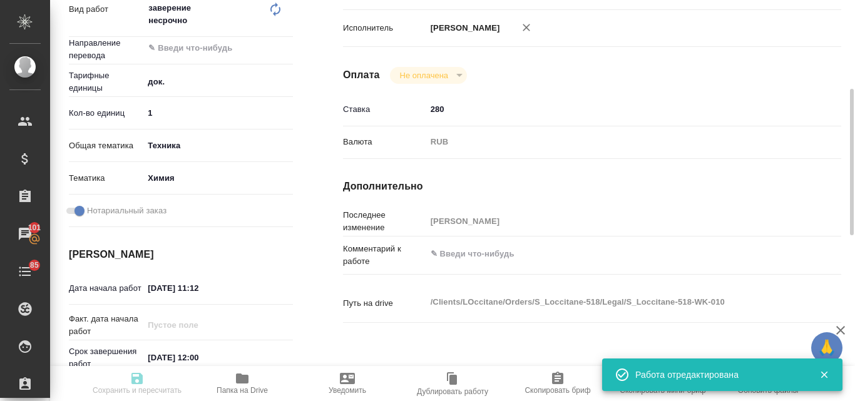
type input "readyForWork"
type textarea "Нотариальное заверение несрочно"
type textarea "x"
type input "5a8b1489cc6b4906c91bfd8b"
type input "1"
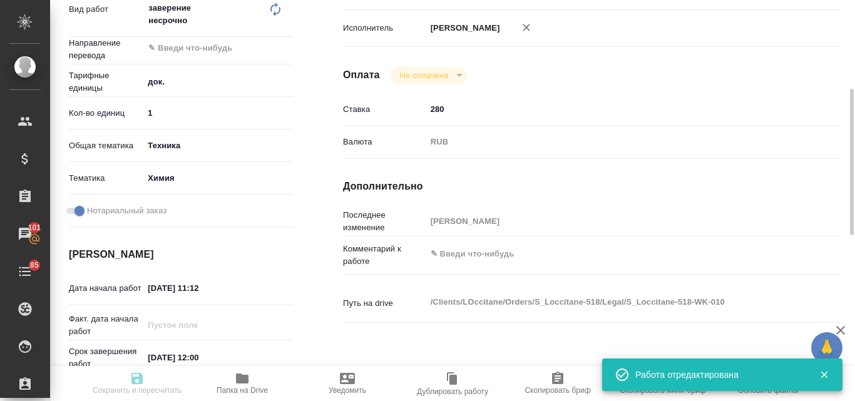
type input "tech"
type input "5a8b8b956a9677013d343d8b"
checkbox input "true"
type input "06.10.2025 11:12"
type input "09.10.2025 12:00"
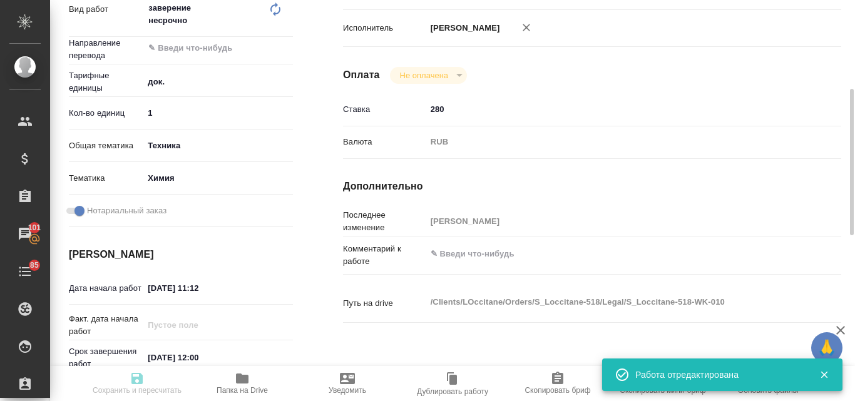
type input "09.10.2025 12:00"
type input "notPayed"
type input "280"
type input "RUB"
type input "[PERSON_NAME]"
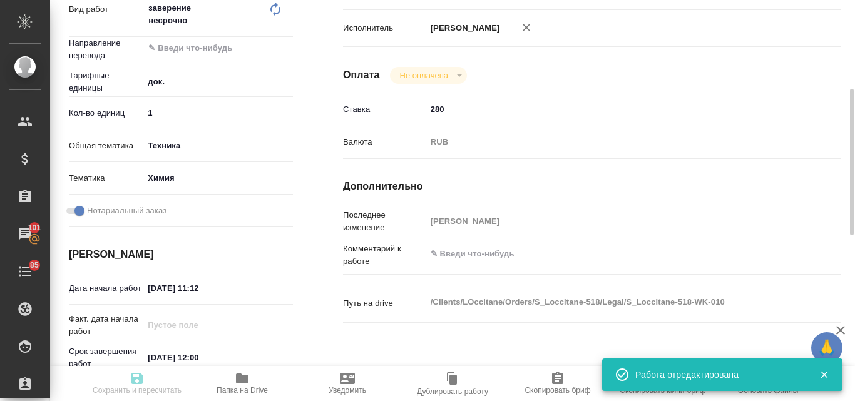
type textarea "x"
type textarea "/Clients/LOccitane/Orders/S_Loccitane-518/Legal/S_Loccitane-518-WK-010"
type textarea "x"
type input "S_Loccitane-518"
type input "Нотариальное заверение несрочно"
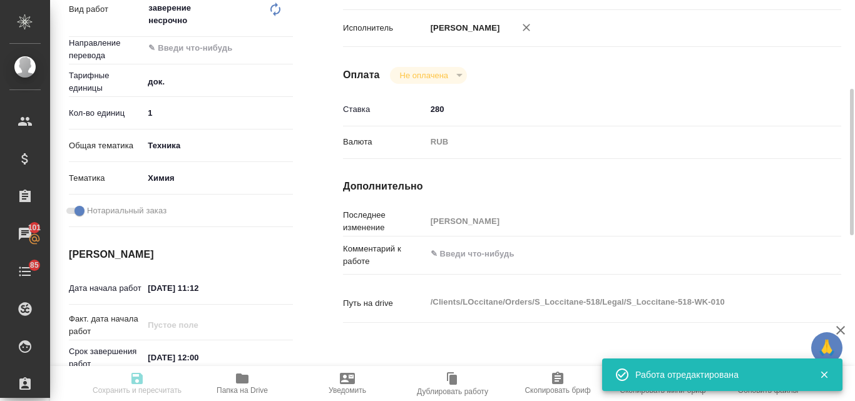
type input "Нотариальное заверение несрочно"
type input "[PERSON_NAME]"
type input "/Clients/LOccitane/Orders/S_Loccitane-518"
type textarea "x"
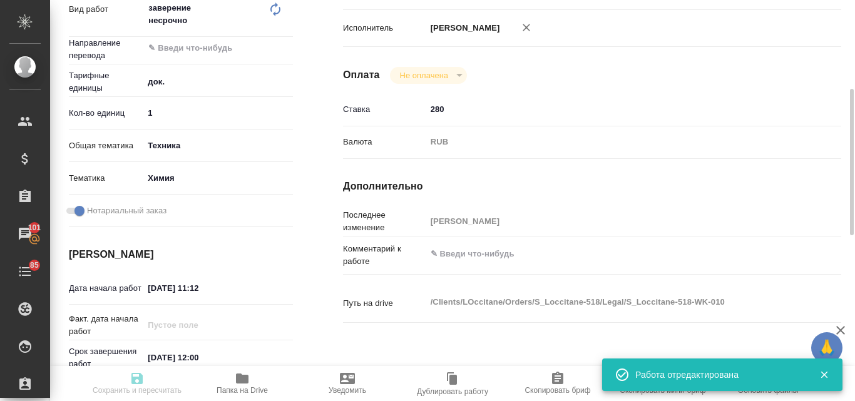
type textarea "Коллеги, добрый день. Примите, пожалуйста, новую заявку на перевод и заверение …"
type textarea "x"
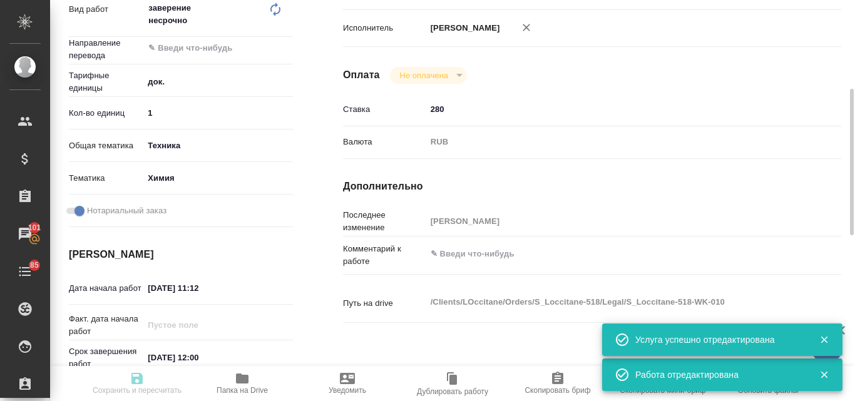
type textarea "x"
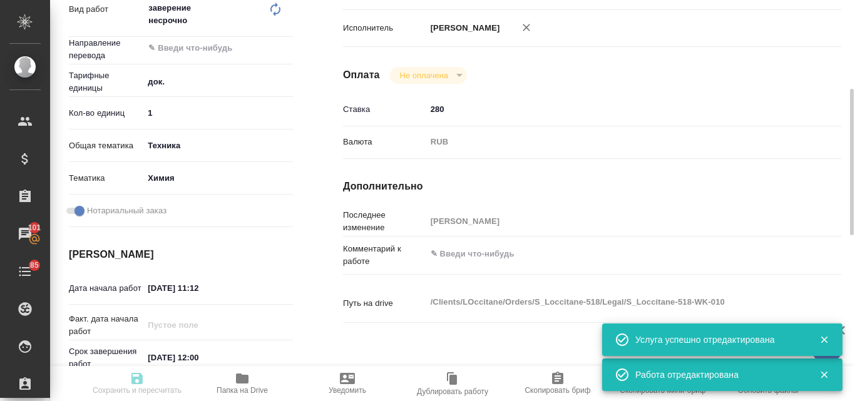
type textarea "x"
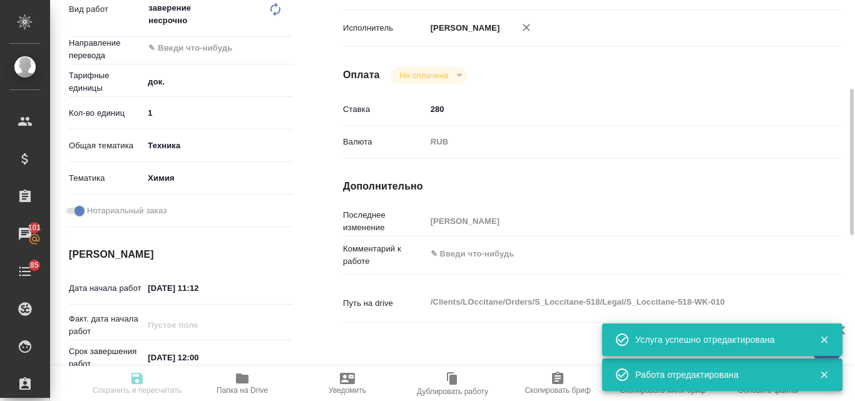
type textarea "x"
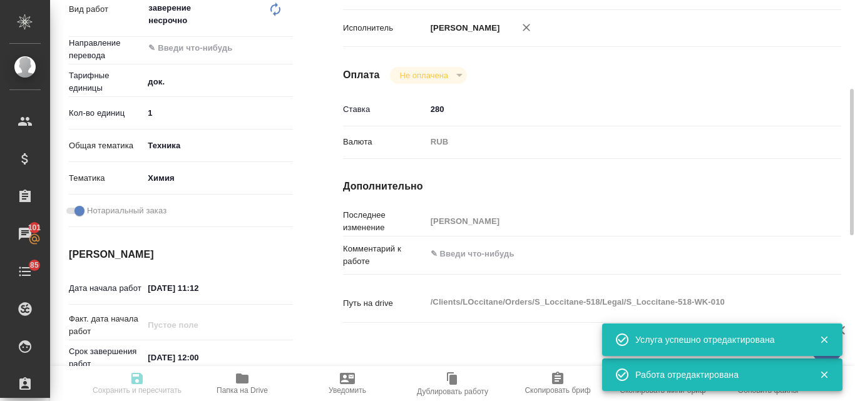
type textarea "x"
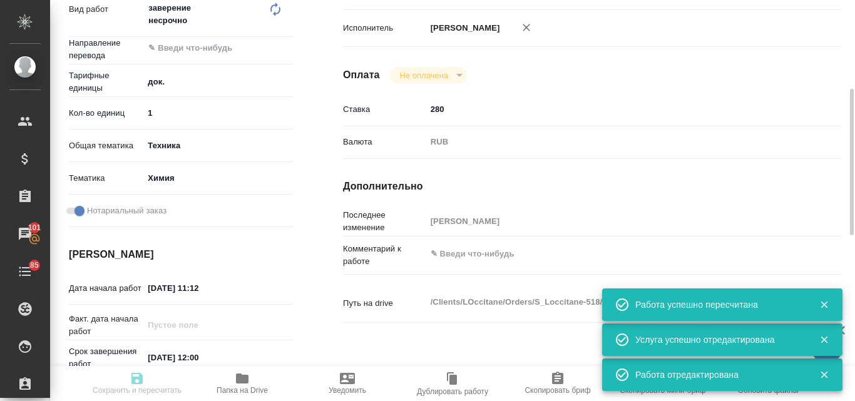
type input "readyForWork"
type textarea "Нотариальное заверение несрочно"
type textarea "x"
type input "5a8b1489cc6b4906c91bfd8b"
type input "1"
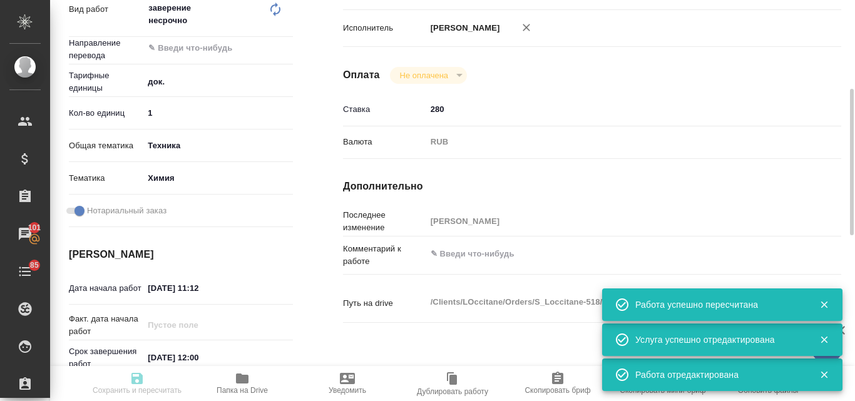
type input "tech"
type input "5a8b8b956a9677013d343d8b"
checkbox input "true"
type input "06.10.2025 11:12"
type input "09.10.2025 12:00"
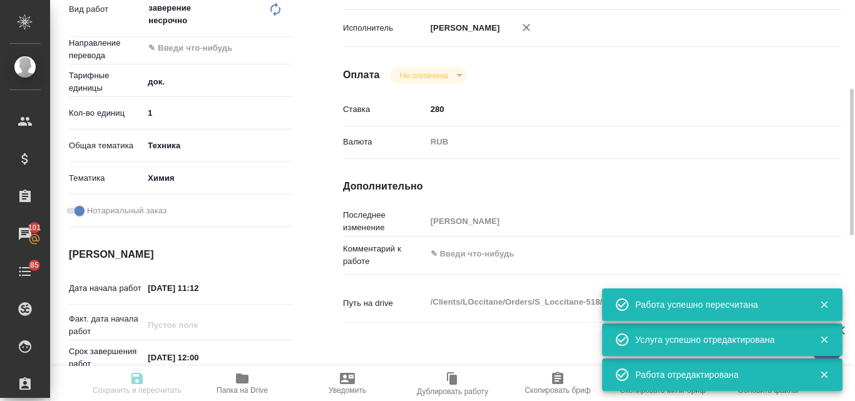
type input "09.10.2025 12:00"
type input "notPayed"
type input "280"
type input "RUB"
type input "[PERSON_NAME]"
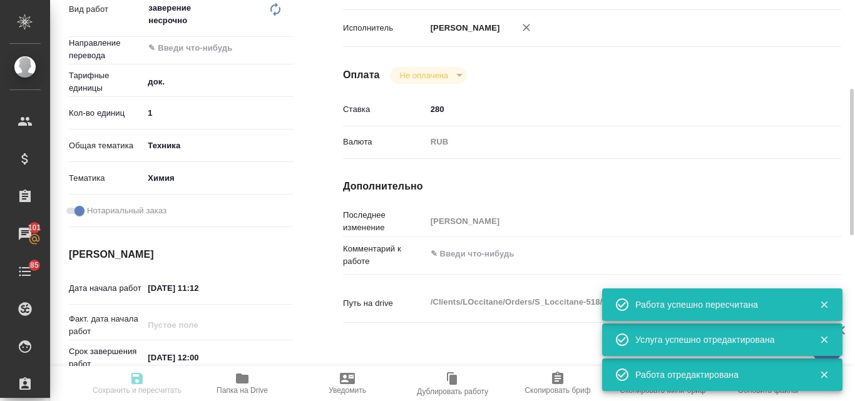
type textarea "x"
type textarea "/Clients/LOccitane/Orders/S_Loccitane-518/Legal/S_Loccitane-518-WK-010"
type textarea "x"
type input "S_Loccitane-518"
type input "Нотариальное заверение несрочно"
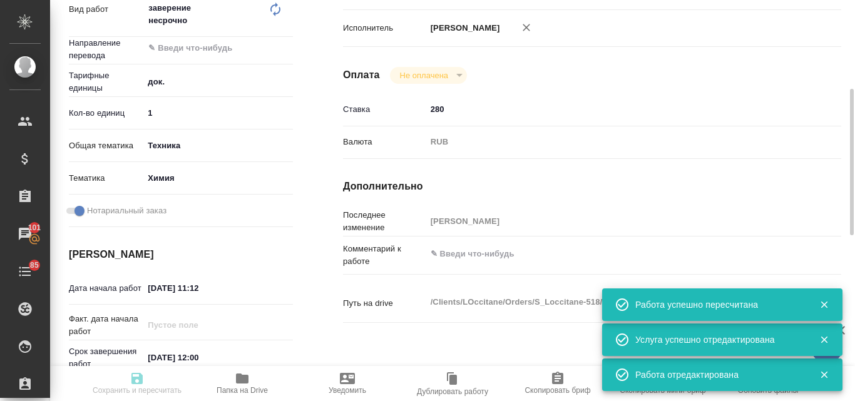
type input "Нотариальное заверение несрочно"
type input "[PERSON_NAME]"
type input "/Clients/LOccitane/Orders/S_Loccitane-518"
type textarea "x"
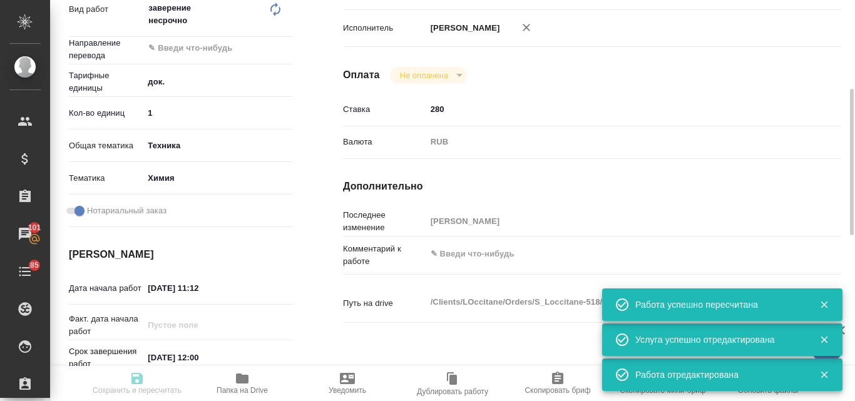
type textarea "Коллеги, добрый день. Примите, пожалуйста, новую заявку на перевод и заверение …"
type textarea "x"
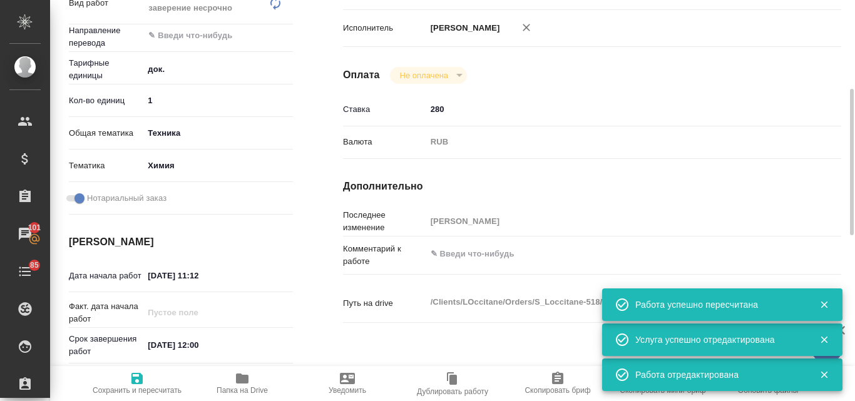
type textarea "x"
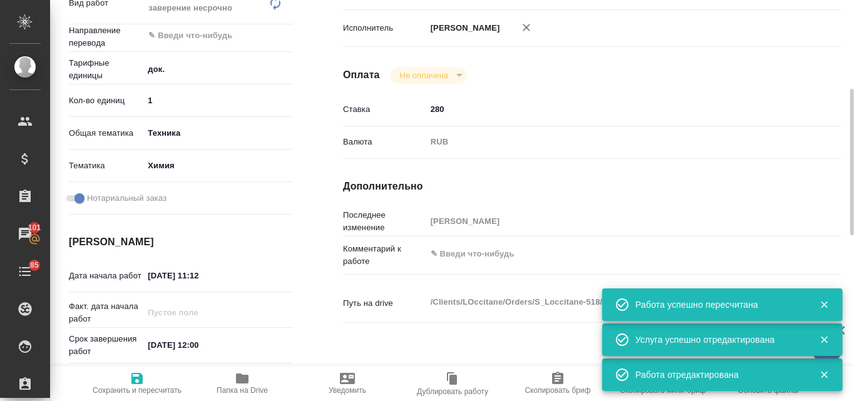
type textarea "x"
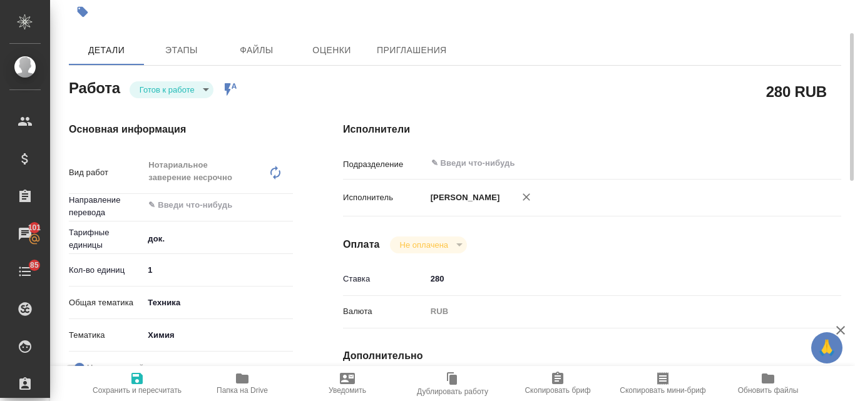
scroll to position [78, 0]
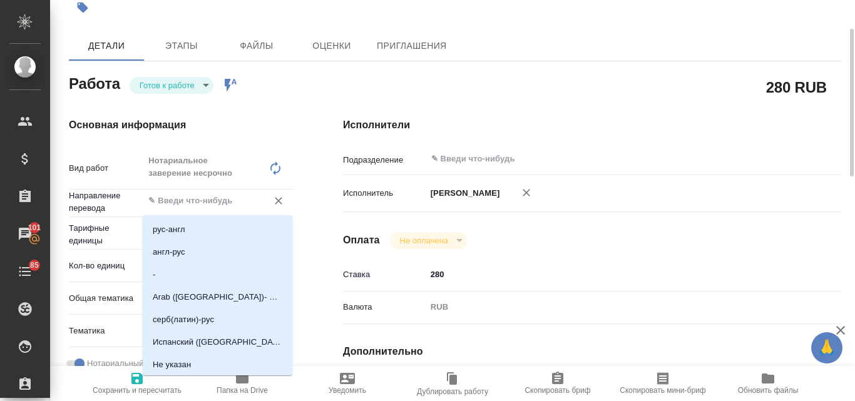
click at [179, 197] on input "text" at bounding box center [197, 200] width 100 height 15
click at [175, 252] on p "англ-рус" at bounding box center [169, 252] width 33 height 13
type textarea "x"
type input "англ-рус"
type textarea "x"
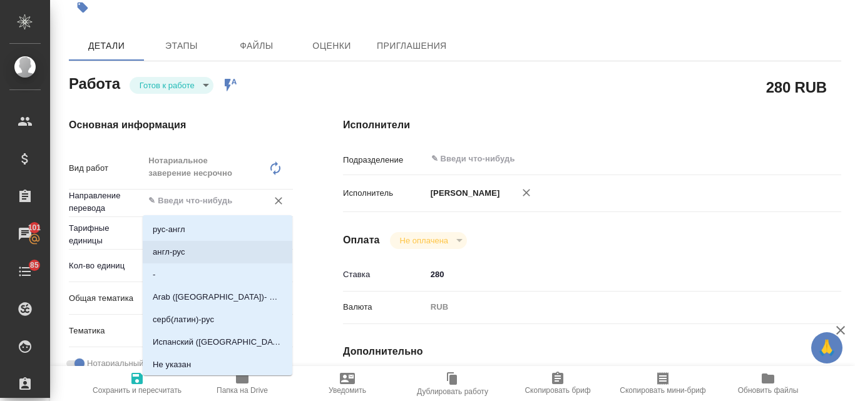
type textarea "x"
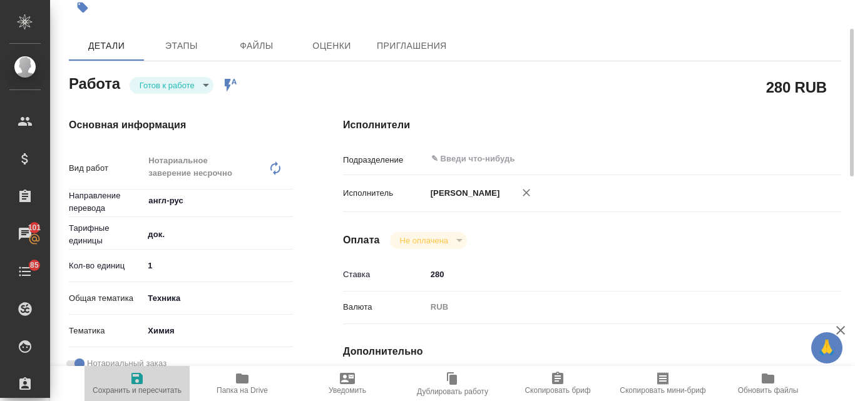
click at [137, 382] on icon "button" at bounding box center [137, 378] width 15 height 15
type textarea "x"
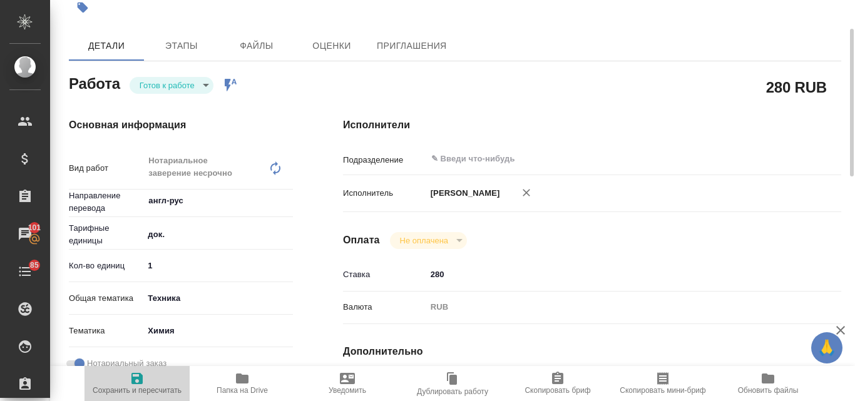
type textarea "x"
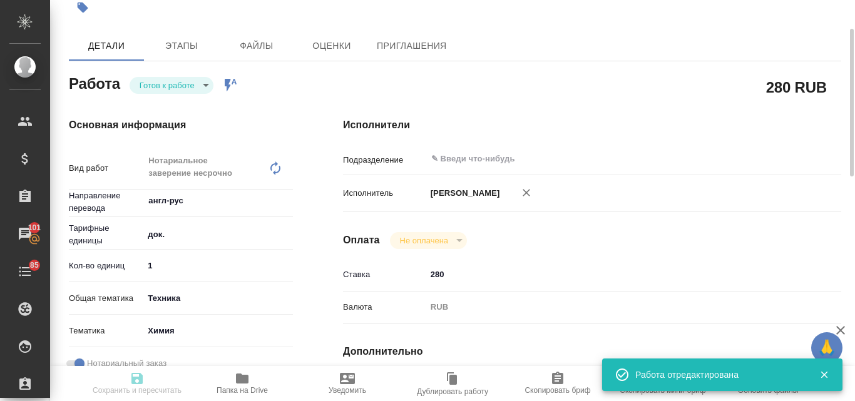
type textarea "x"
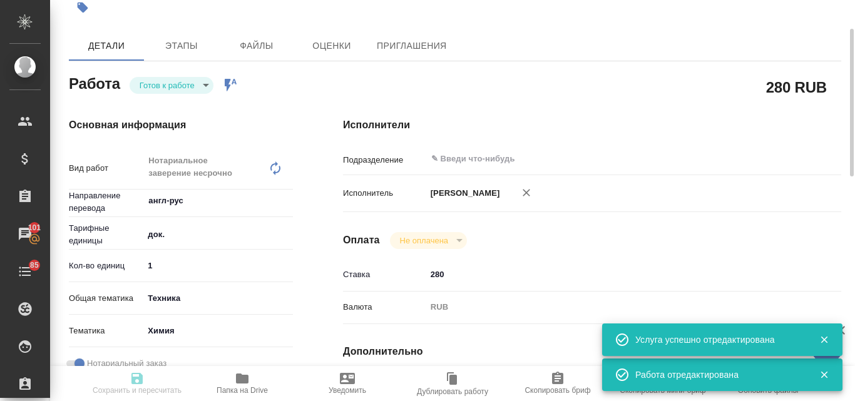
type input "readyForWork"
type textarea "Нотариальное заверение несрочно"
type textarea "x"
type input "англ-рус"
type input "5a8b1489cc6b4906c91bfd8b"
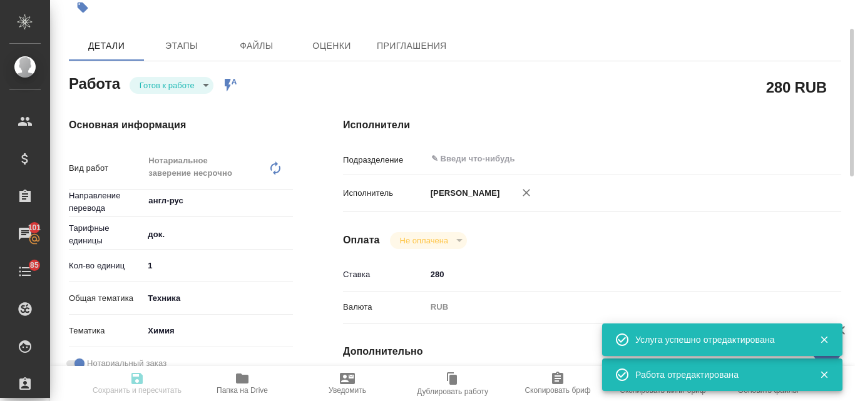
type input "1"
type input "tech"
type input "5a8b8b956a9677013d343d8b"
checkbox input "true"
type input "06.10.2025 11:12"
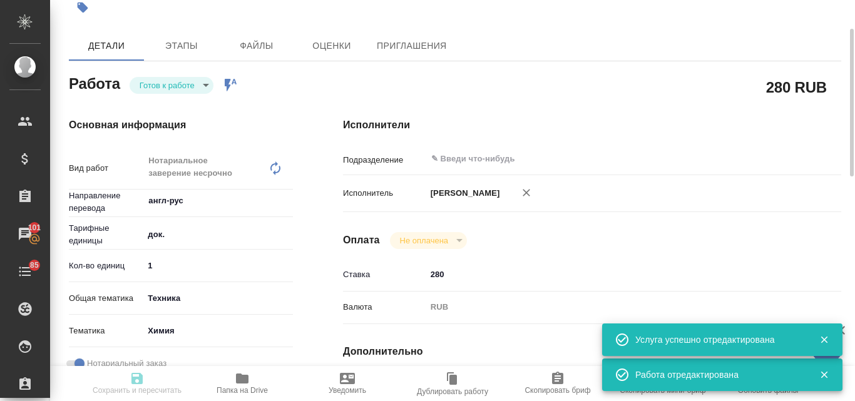
type input "09.10.2025 12:00"
type input "notPayed"
type input "280"
type input "RUB"
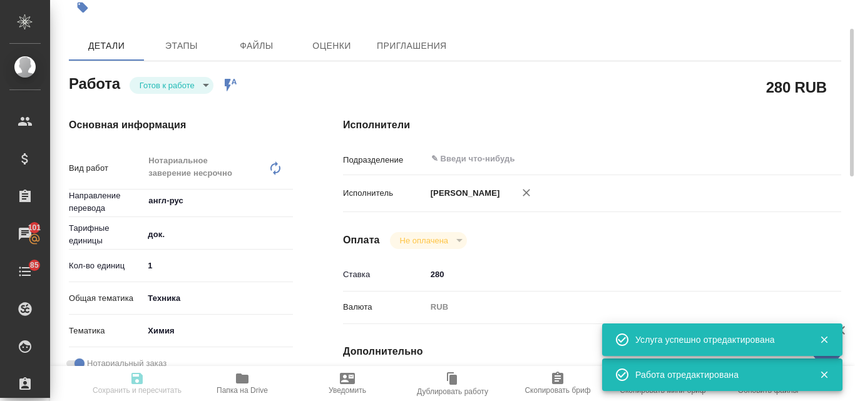
type input "[PERSON_NAME]"
type textarea "x"
type textarea "/Clients/LOccitane/Orders/S_Loccitane-518/Legal/S_Loccitane-518-WK-010"
type textarea "x"
type input "S_Loccitane-518"
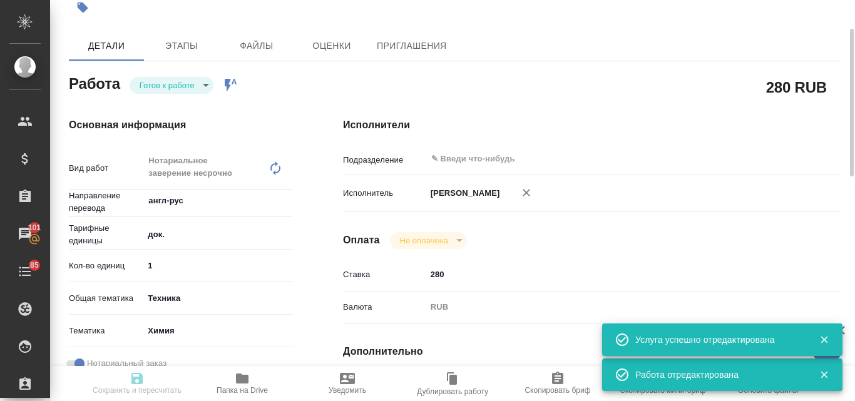
type input "Нотариальное заверение несрочно"
type input "[PERSON_NAME]"
type input "Петрова Валерия"
type input "/Clients/LOccitane/Orders/S_Loccitane-518"
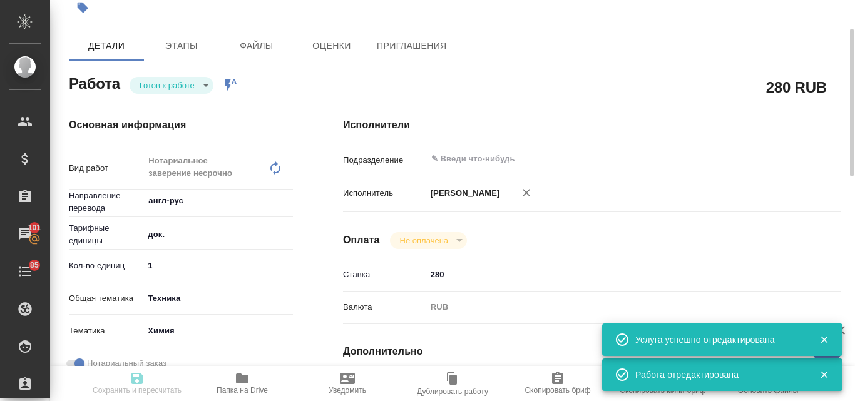
type textarea "x"
type textarea "Коллеги, добрый день. Примите, пожалуйста, новую заявку на перевод и заверение …"
type textarea "x"
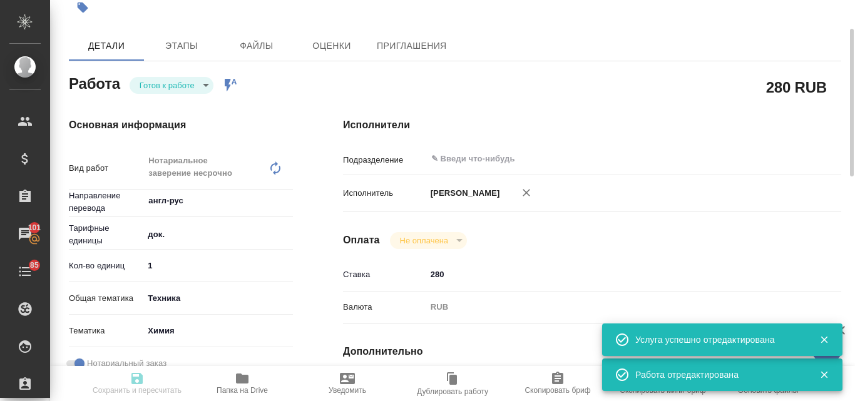
type textarea "x"
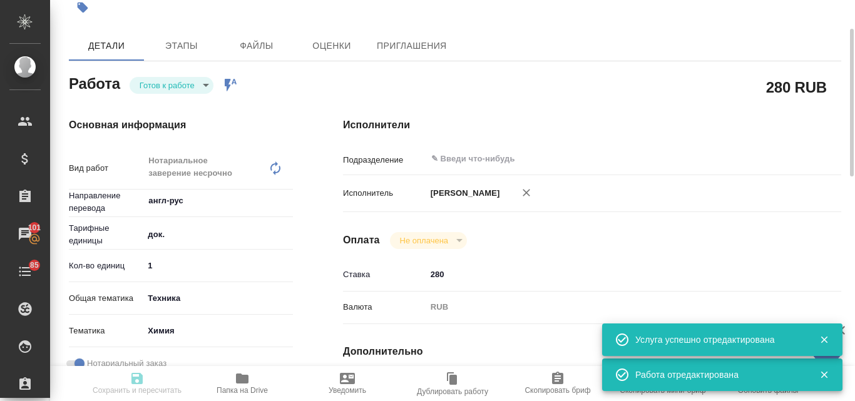
type textarea "x"
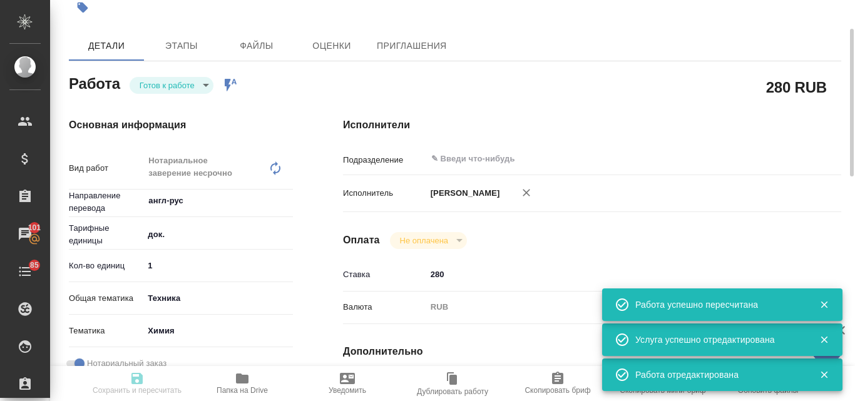
type input "readyForWork"
type textarea "Нотариальное заверение несрочно"
type textarea "x"
type input "англ-рус"
type input "5a8b1489cc6b4906c91bfd8b"
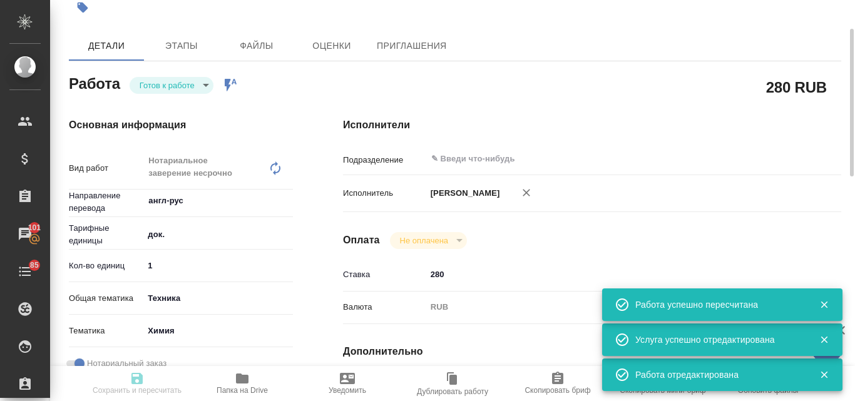
type input "1"
type input "tech"
type input "5a8b8b956a9677013d343d8b"
checkbox input "true"
type input "06.10.2025 11:12"
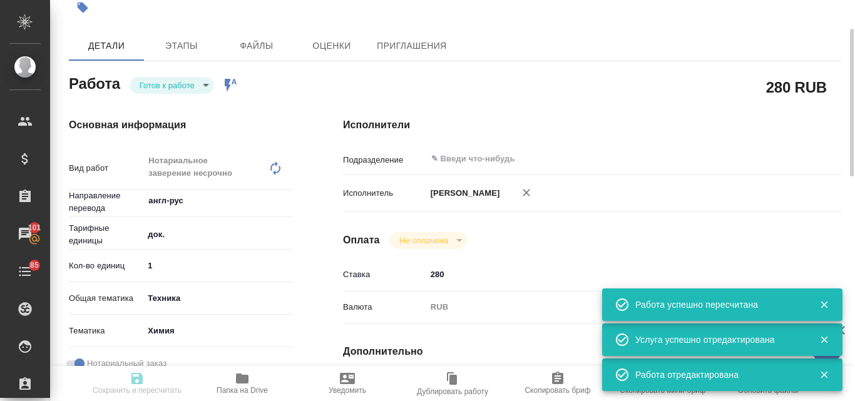
type input "09.10.2025 12:00"
type input "notPayed"
type input "280"
type input "RUB"
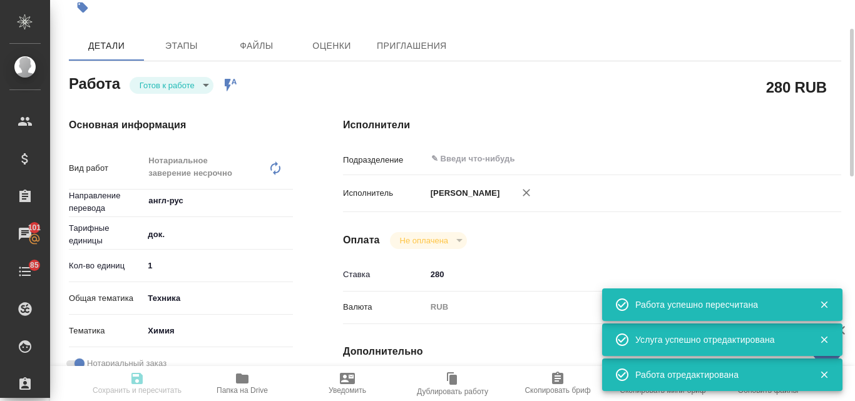
type input "[PERSON_NAME]"
type textarea "x"
type textarea "/Clients/LOccitane/Orders/S_Loccitane-518/Legal/S_Loccitane-518-WK-010"
type textarea "x"
type input "S_Loccitane-518"
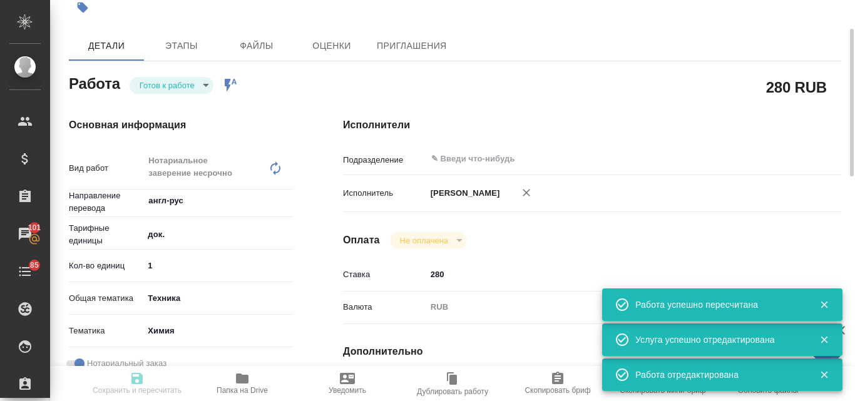
type input "Нотариальное заверение несрочно"
type input "[PERSON_NAME]"
type input "Петрова Валерия"
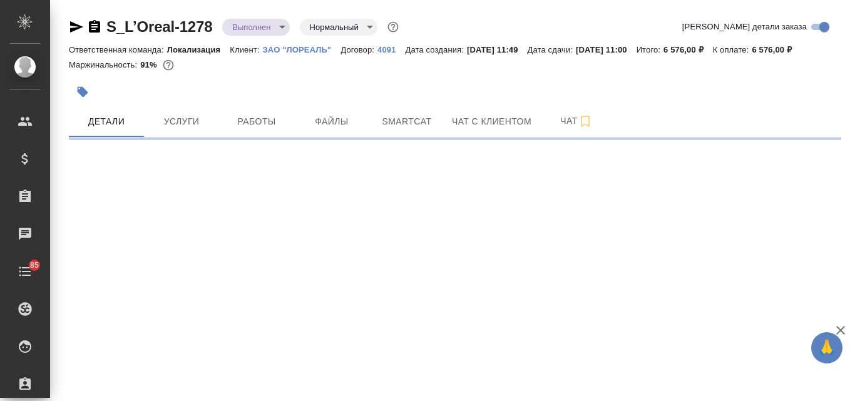
select select "RU"
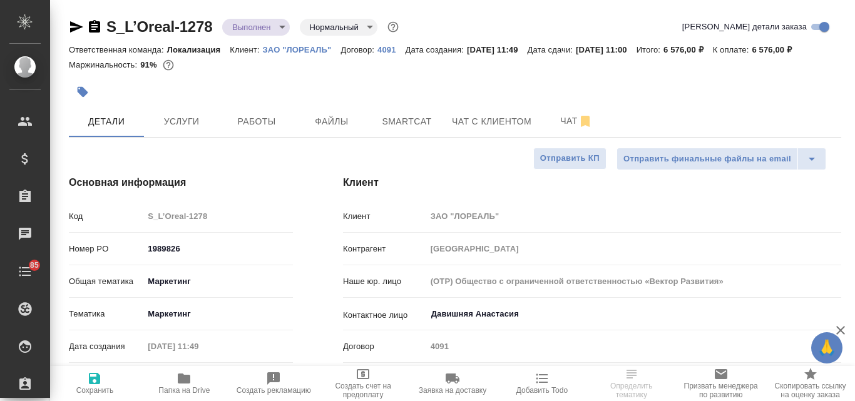
type textarea "x"
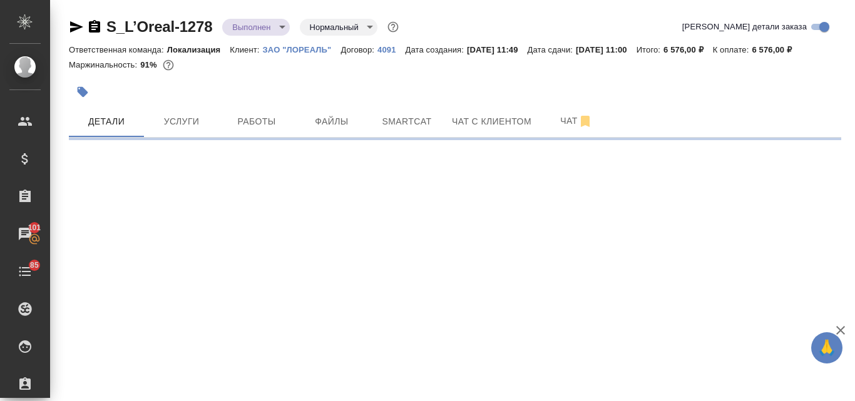
select select "RU"
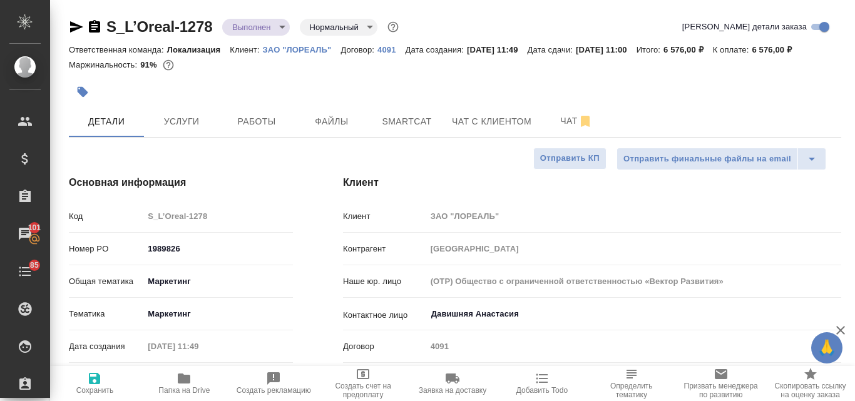
type textarea "x"
click at [322, 123] on span "Файлы" at bounding box center [332, 122] width 60 height 16
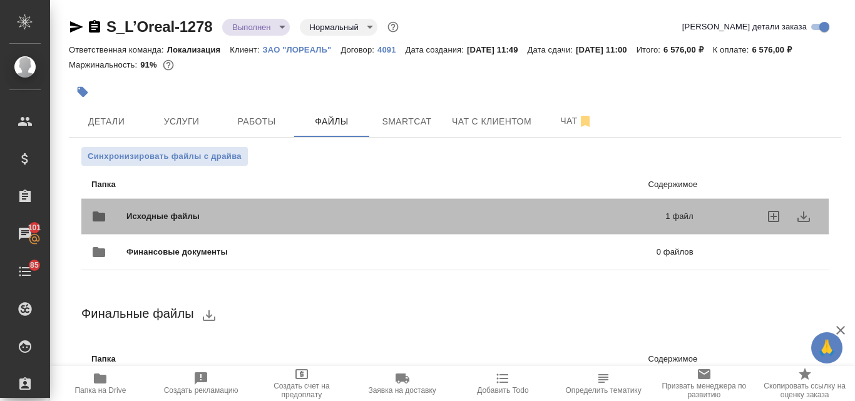
click at [242, 210] on div "Исходные файлы 1 файл" at bounding box center [392, 216] width 602 height 30
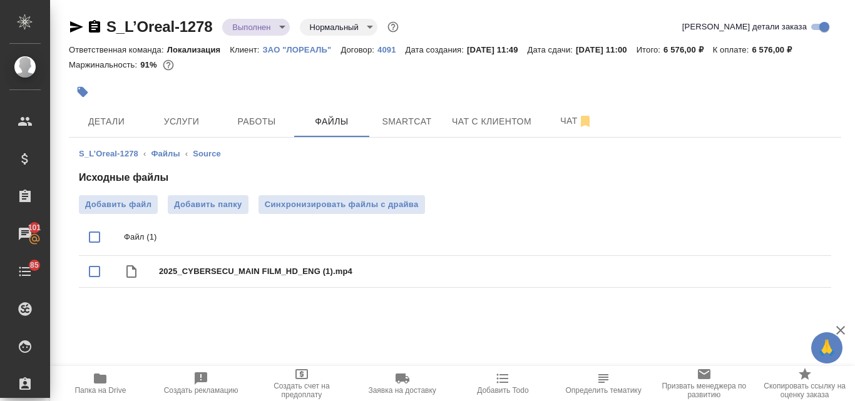
click at [282, 28] on body "🙏 .cls-1 fill:#fff; AWATERA Valyaeva [PERSON_NAME] Спецификации Заказы 101 Чаты…" at bounding box center [427, 200] width 855 height 401
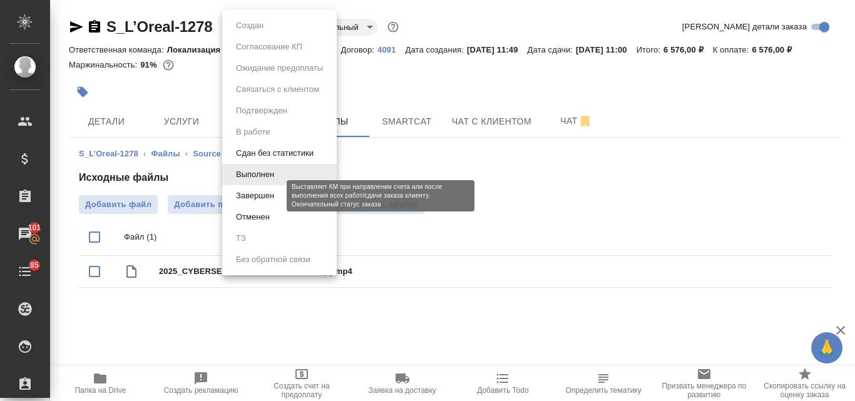
click at [265, 194] on button "Завершен" at bounding box center [255, 196] width 46 height 14
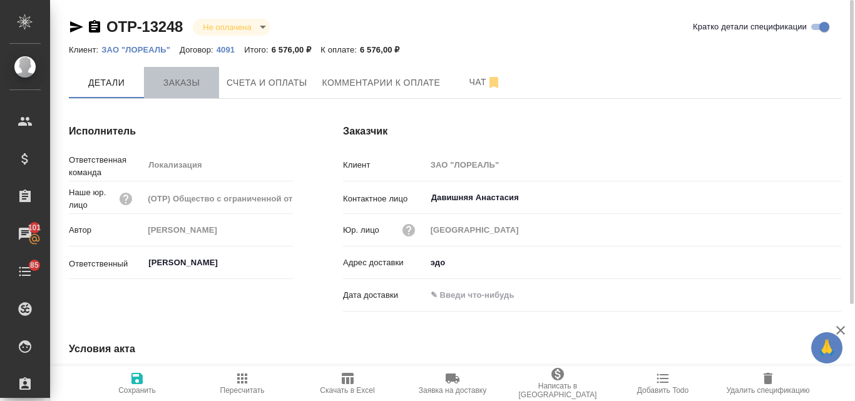
click at [190, 84] on span "Заказы" at bounding box center [181, 83] width 60 height 16
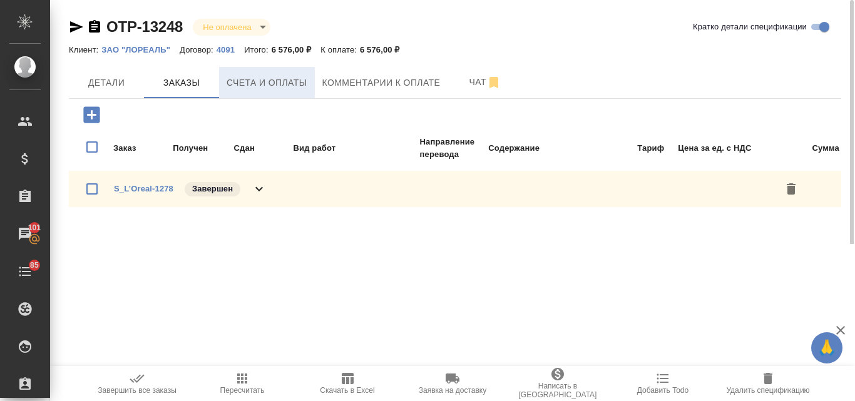
click at [265, 83] on span "Счета и оплаты" at bounding box center [266, 83] width 81 height 16
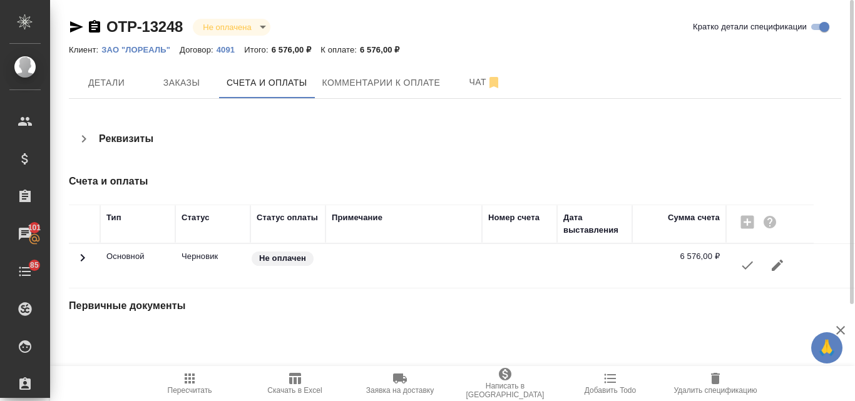
click at [749, 268] on icon "button" at bounding box center [747, 265] width 15 height 15
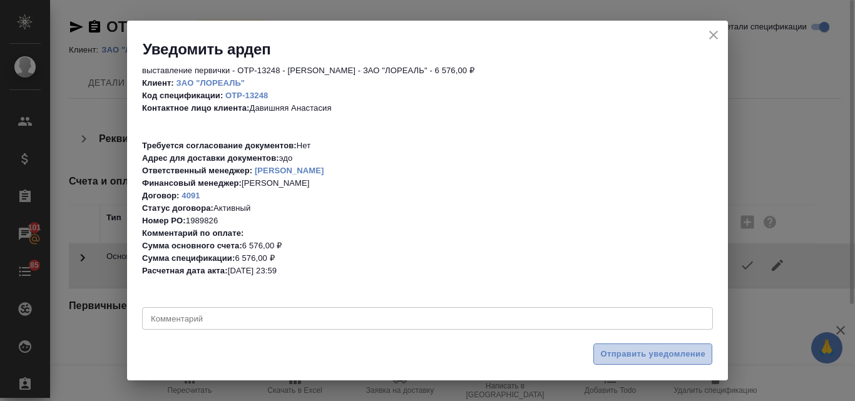
click at [629, 354] on span "Отправить уведомление" at bounding box center [652, 354] width 105 height 14
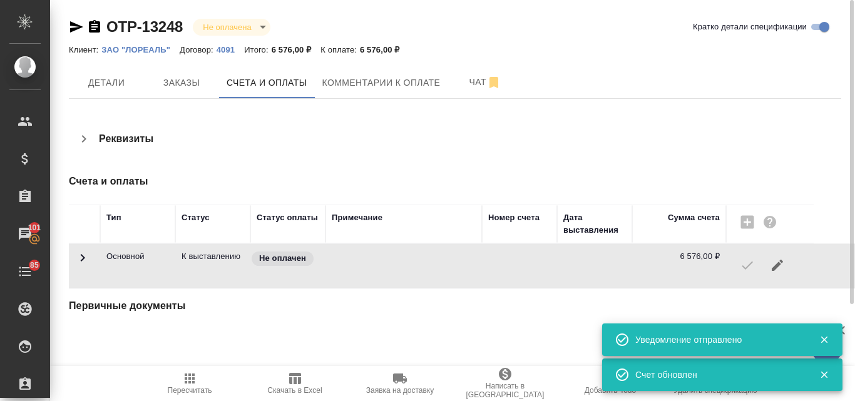
click at [70, 26] on icon "button" at bounding box center [76, 26] width 13 height 11
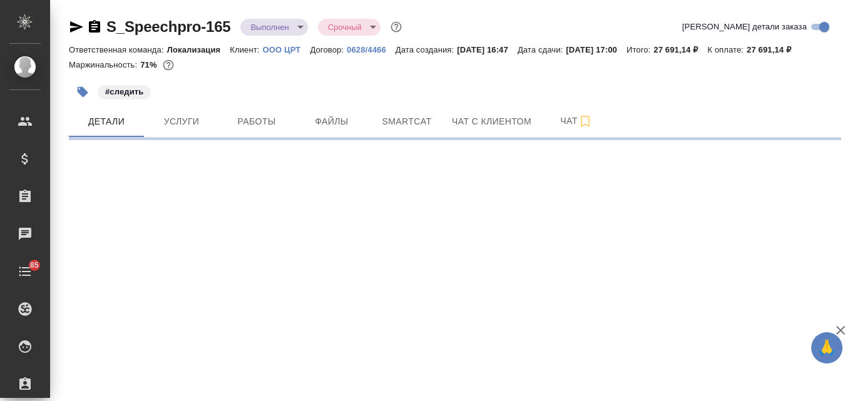
select select "RU"
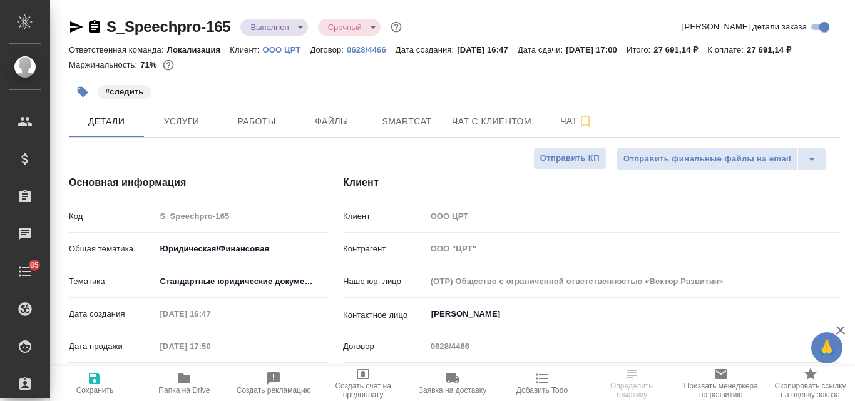
type textarea "x"
click at [188, 119] on span "Услуги" at bounding box center [181, 122] width 60 height 16
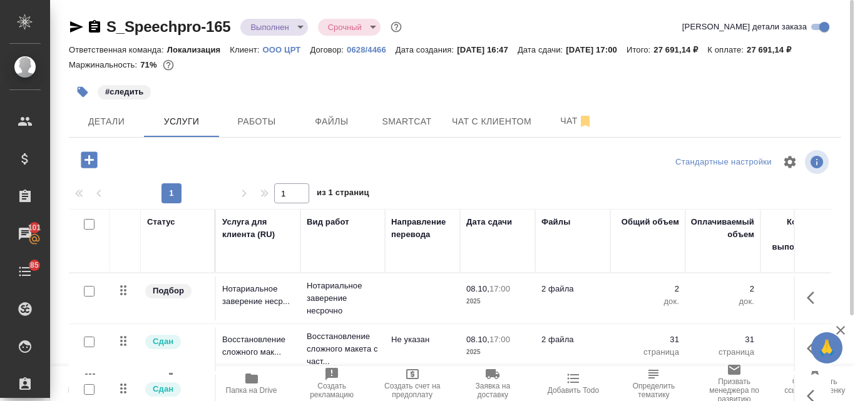
click at [233, 25] on div "S_Speechpro-165 Выполнен completed Срочный urgent" at bounding box center [236, 27] width 335 height 20
drag, startPoint x: 233, startPoint y: 25, endPoint x: 108, endPoint y: 14, distance: 125.6
click at [108, 14] on div "S_Speechpro-165 Выполнен completed Срочный urgent Кратко детали заказа Ответств…" at bounding box center [455, 255] width 786 height 510
copy link "S_Speechpro-165"
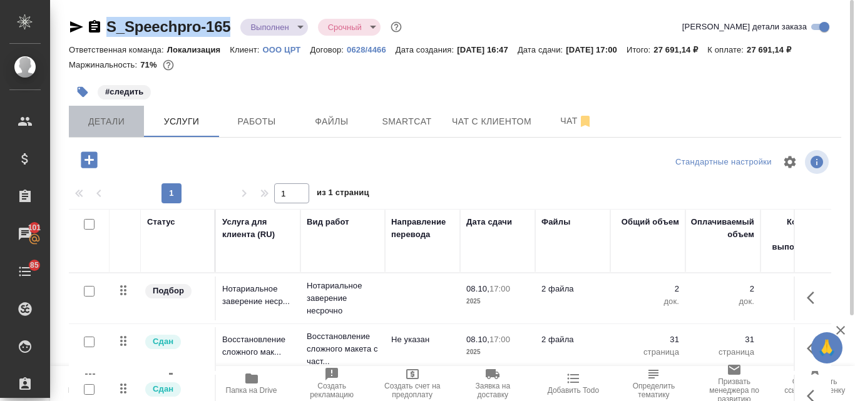
click at [116, 123] on span "Детали" at bounding box center [106, 122] width 60 height 16
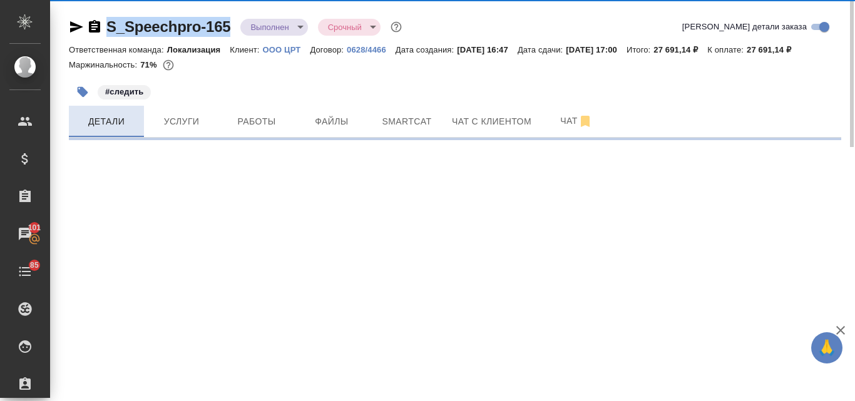
select select "RU"
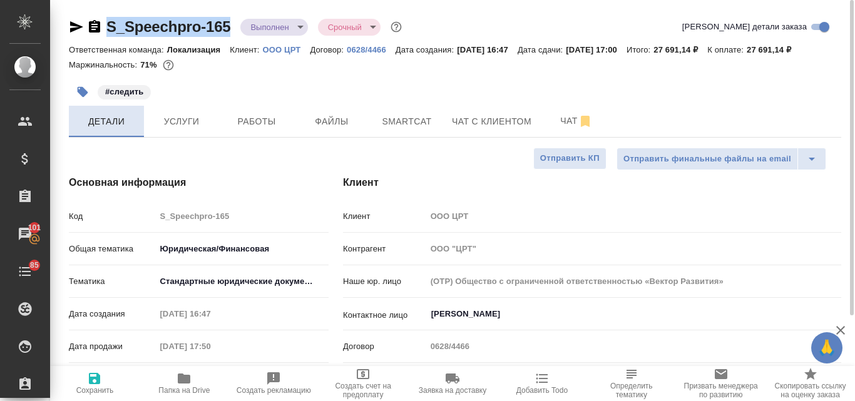
type textarea "x"
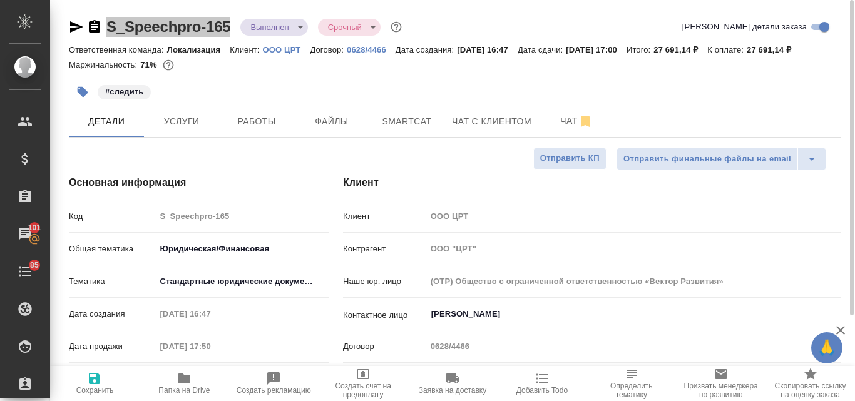
type textarea "x"
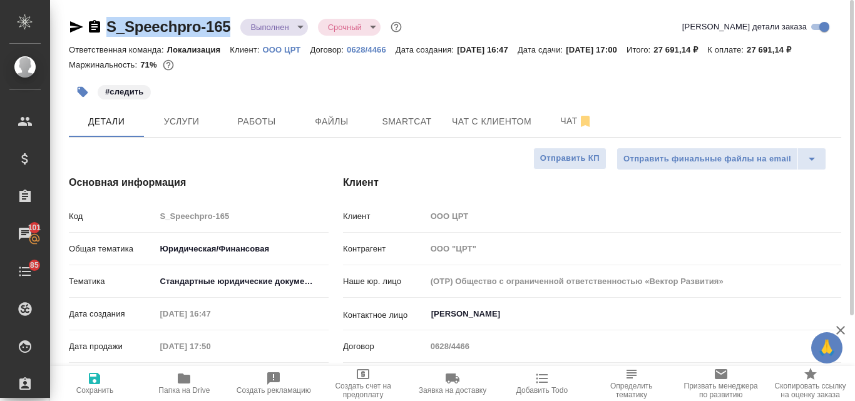
type textarea "x"
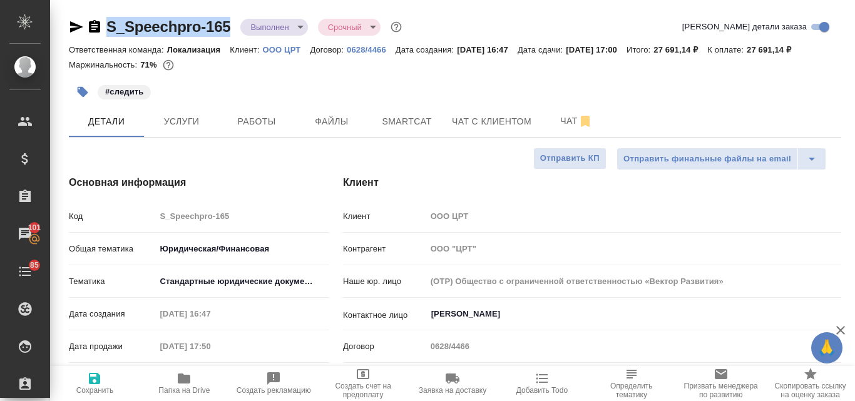
type textarea "x"
click at [73, 28] on icon "button" at bounding box center [76, 26] width 13 height 11
type textarea "x"
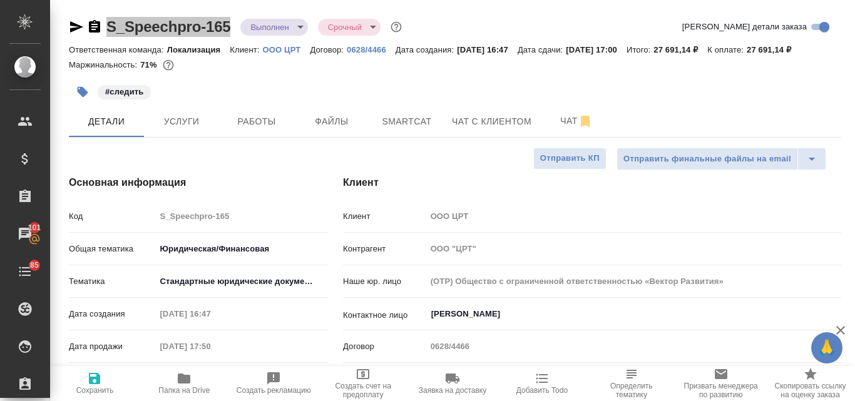
type textarea "x"
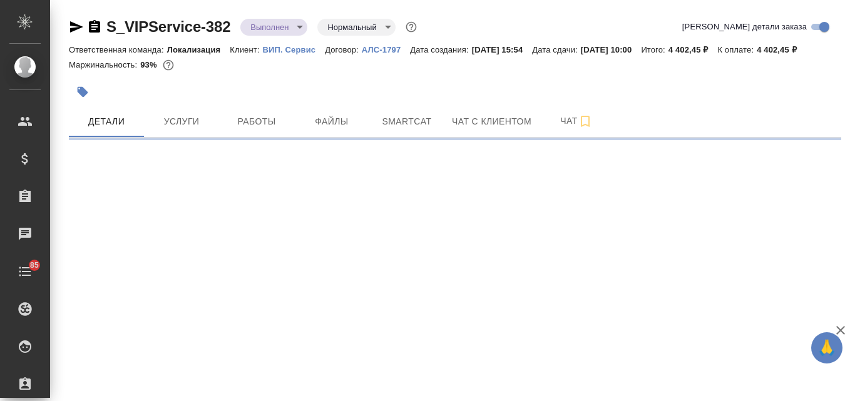
select select "RU"
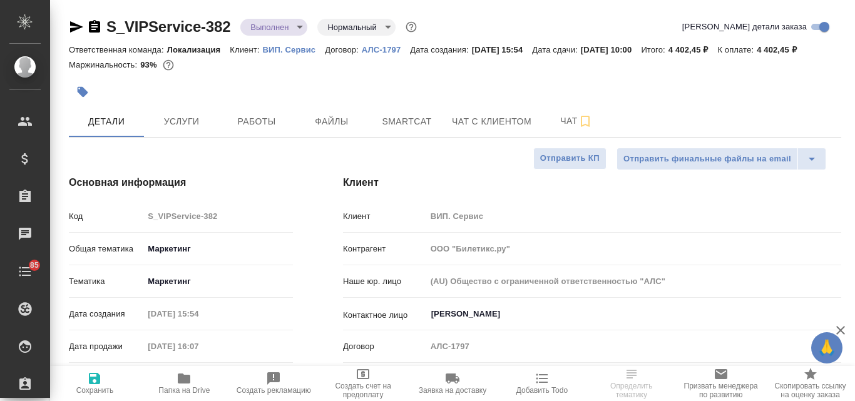
type textarea "x"
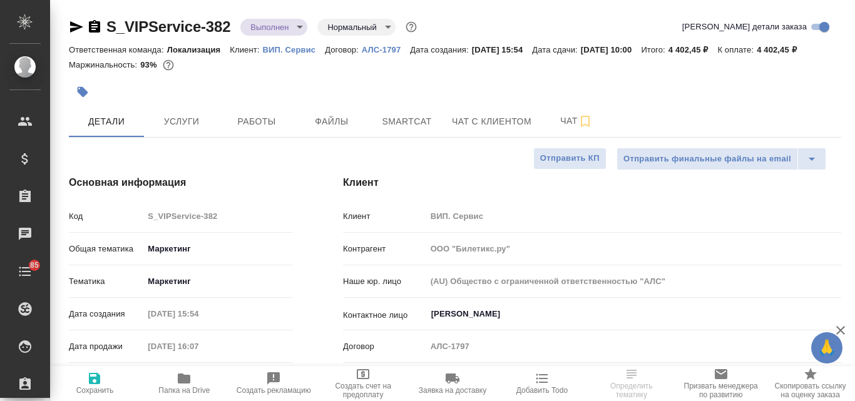
type textarea "x"
drag, startPoint x: 297, startPoint y: 219, endPoint x: 290, endPoint y: 103, distance: 116.5
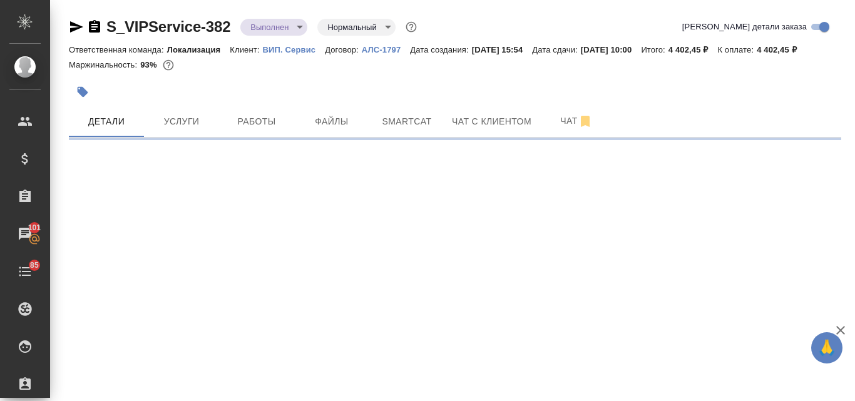
select select "RU"
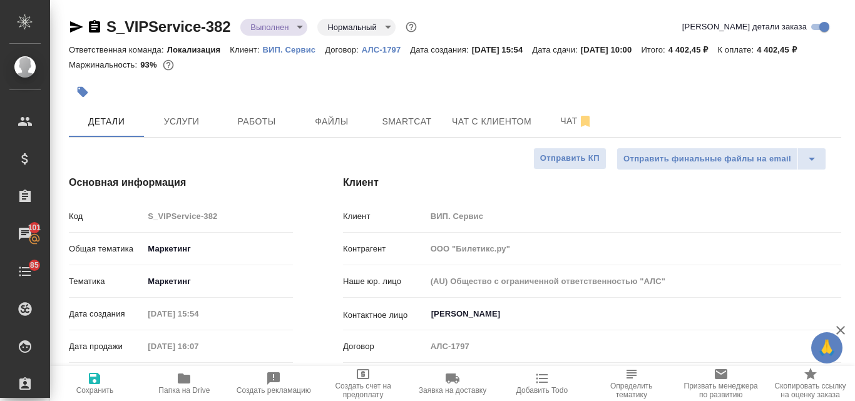
type textarea "x"
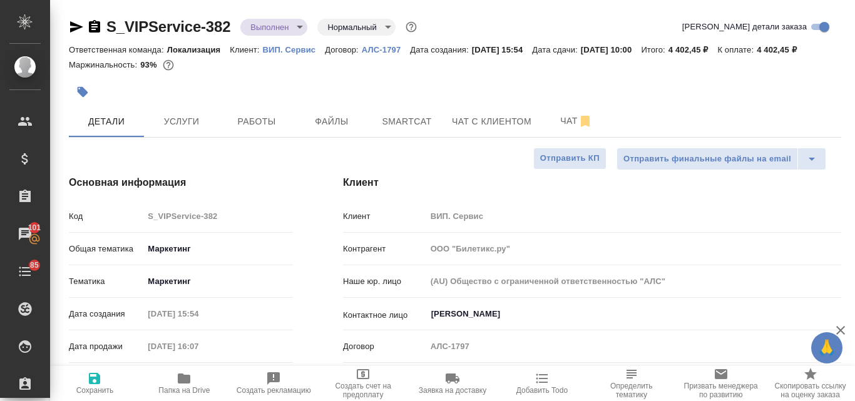
type textarea "x"
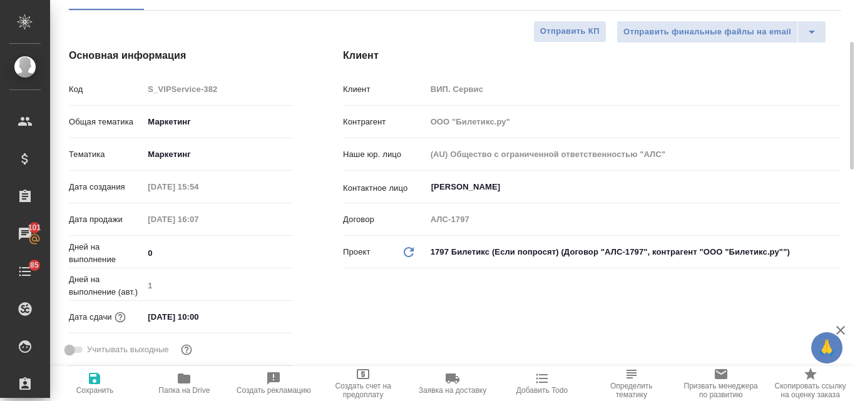
scroll to position [128, 0]
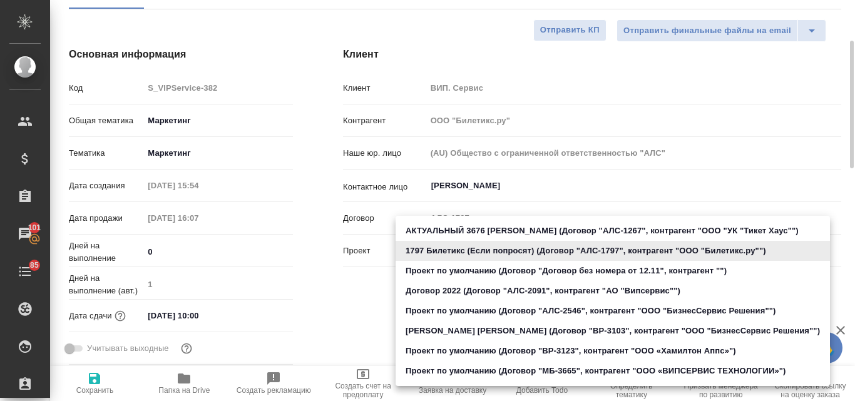
click at [444, 250] on body "🙏 .cls-1 fill:#fff; AWATERA Valyaeva [PERSON_NAME] Спецификации Заказы 101 Чаты…" at bounding box center [427, 200] width 855 height 401
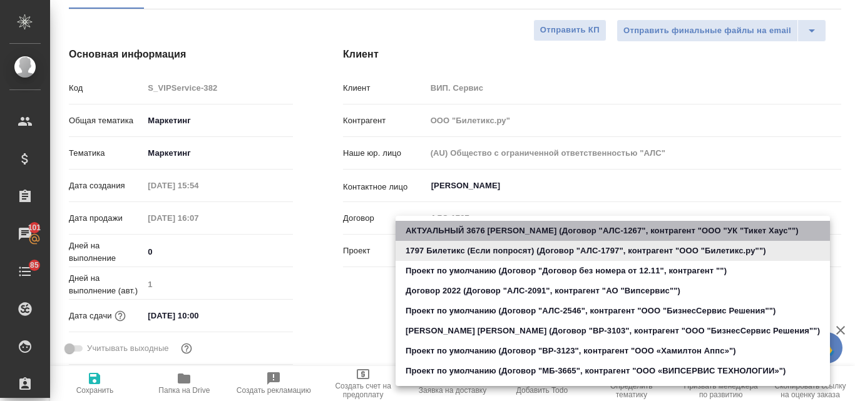
click at [477, 228] on li "АКТУАЛЬНЫЙ 3676 [PERSON_NAME] (Договор "АЛС-1267", контрагент "ООО "УК "Тикет Х…" at bounding box center [612, 231] width 434 height 20
type input "5f71065cb23e7d690c6e2d12"
type textarea "x"
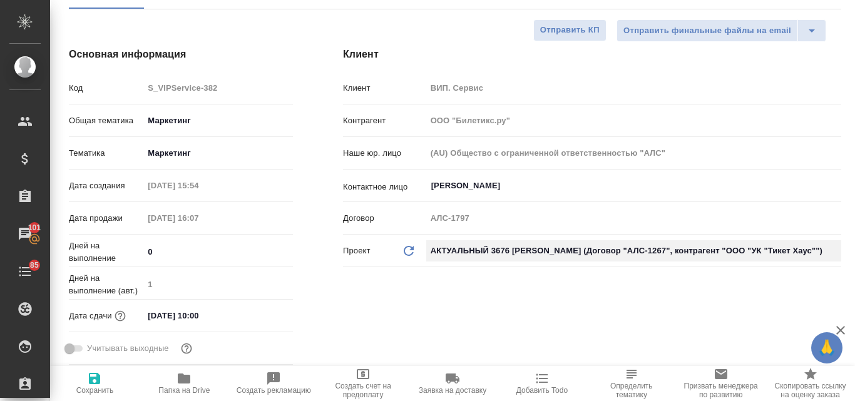
type input "ООО "УК "Тикет Хаус""
type input "АЛС-1267"
type textarea "x"
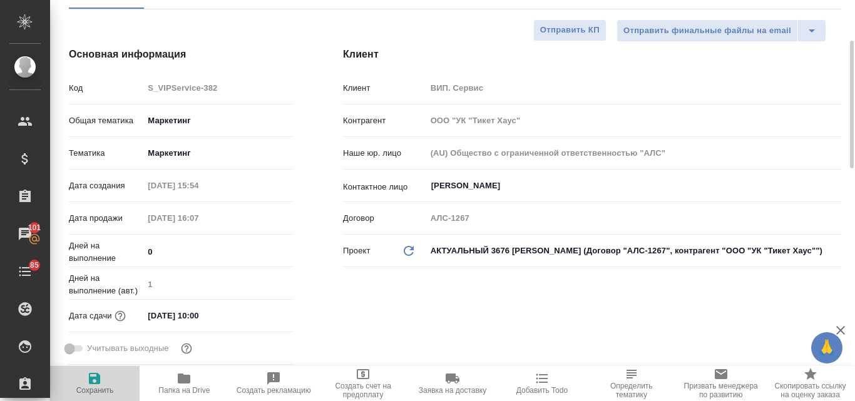
click at [99, 386] on span "Сохранить" at bounding box center [95, 390] width 38 height 9
type textarea "x"
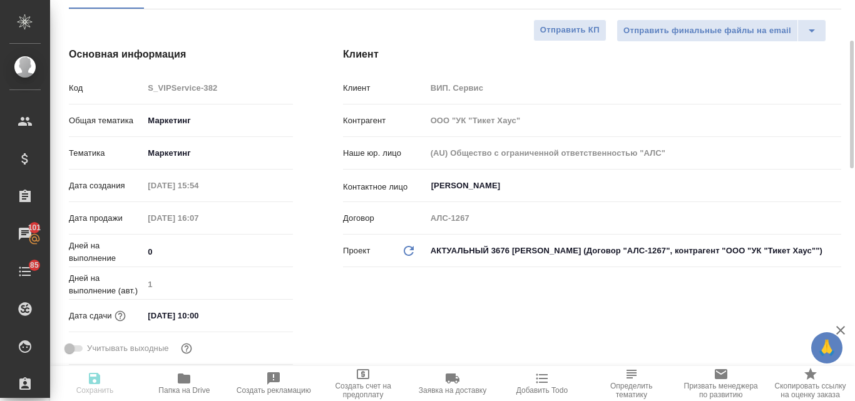
type textarea "x"
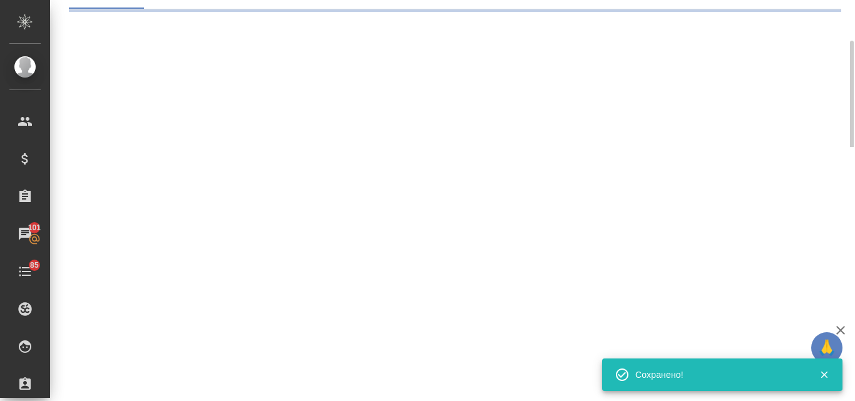
select select "RU"
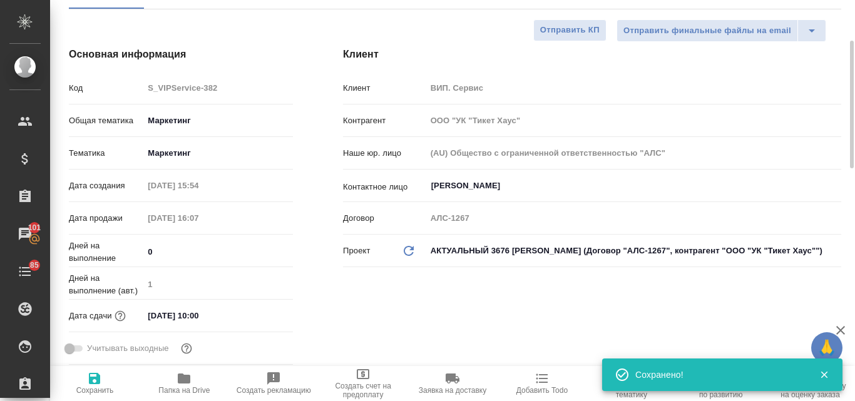
type textarea "x"
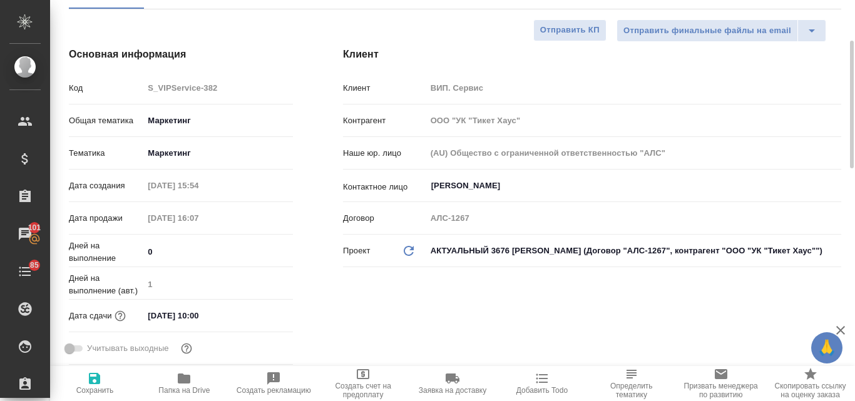
click at [407, 254] on icon at bounding box center [409, 251] width 10 height 10
type textarea "x"
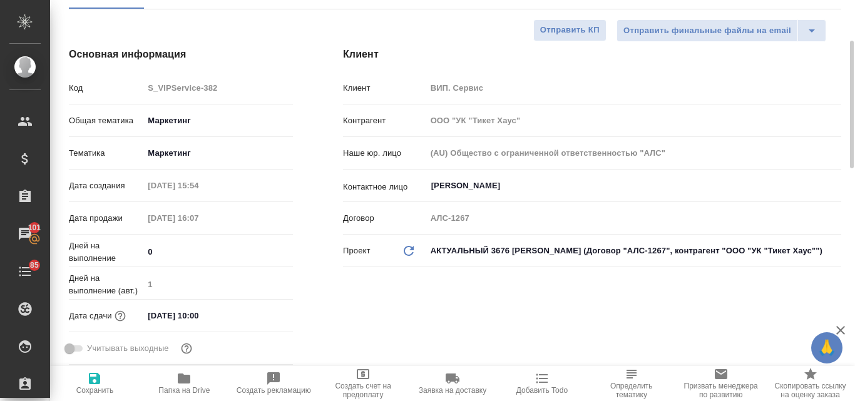
type textarea "x"
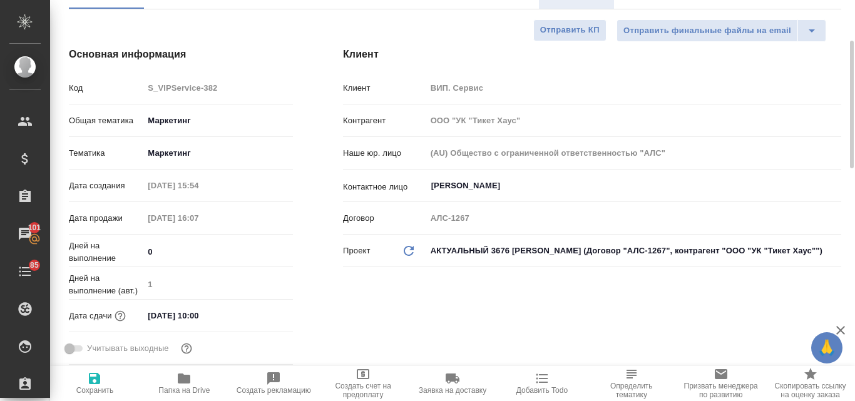
type textarea "x"
click at [101, 384] on icon "button" at bounding box center [94, 378] width 15 height 15
type textarea "x"
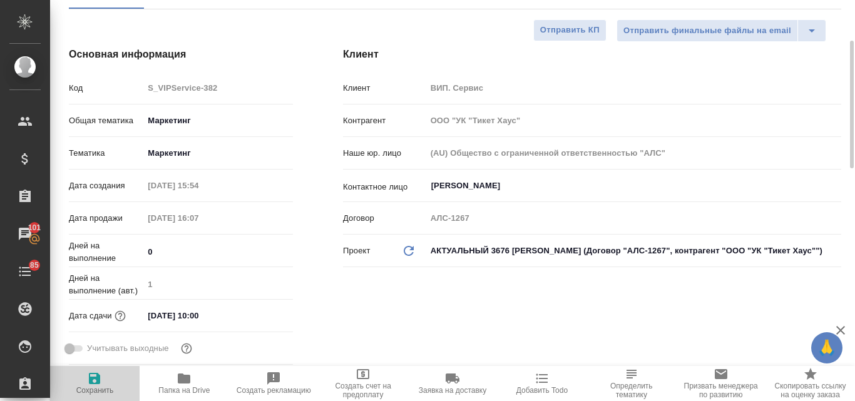
type textarea "x"
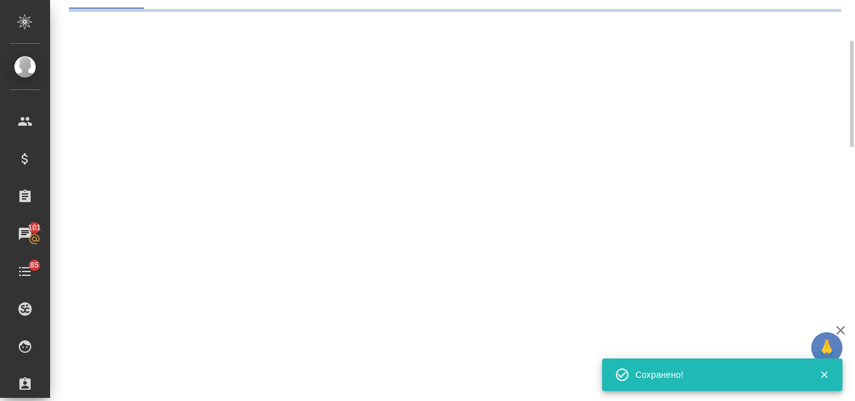
select select "RU"
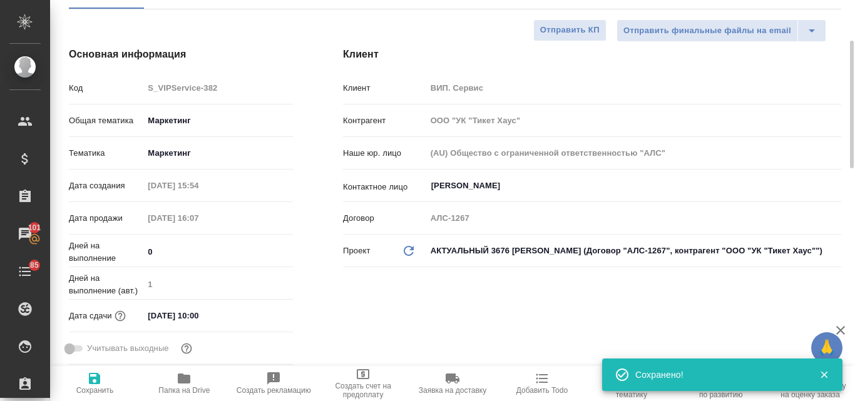
type textarea "x"
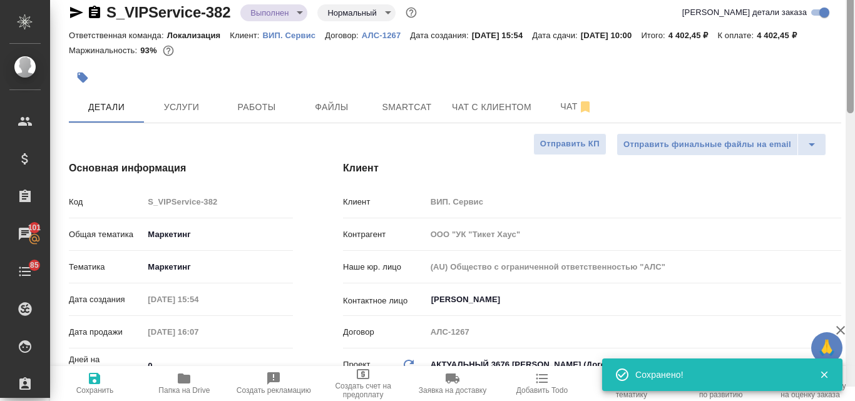
scroll to position [0, 0]
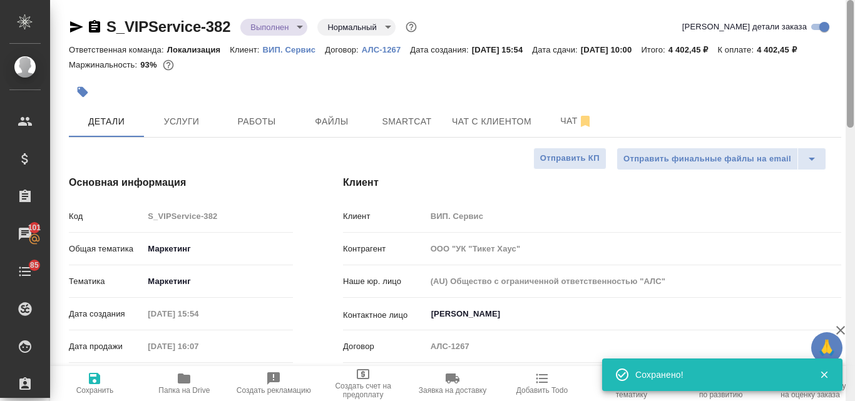
drag, startPoint x: 849, startPoint y: 138, endPoint x: 853, endPoint y: 86, distance: 52.1
click at [853, 86] on div at bounding box center [850, 64] width 7 height 128
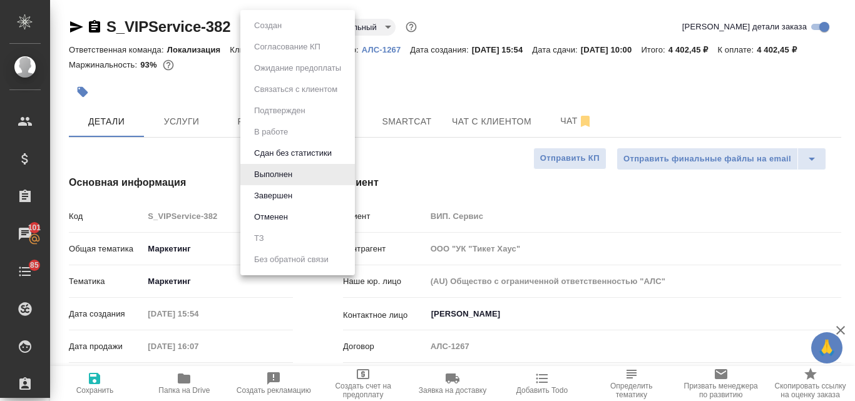
click at [297, 33] on body "🙏 .cls-1 fill:#fff; AWATERA Valyaeva [PERSON_NAME] Спецификации Заказы 101 Чаты…" at bounding box center [427, 200] width 855 height 401
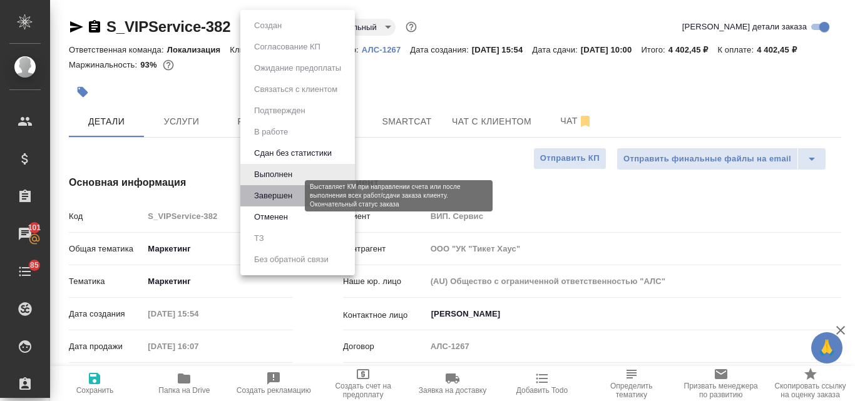
click at [273, 200] on button "Завершен" at bounding box center [273, 196] width 46 height 14
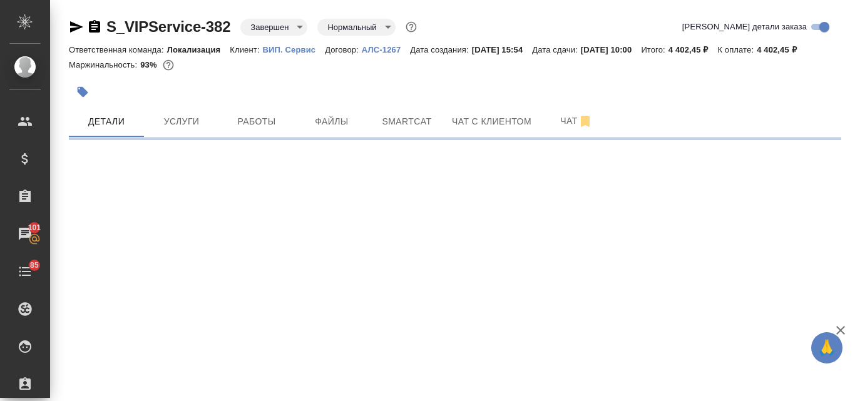
select select "RU"
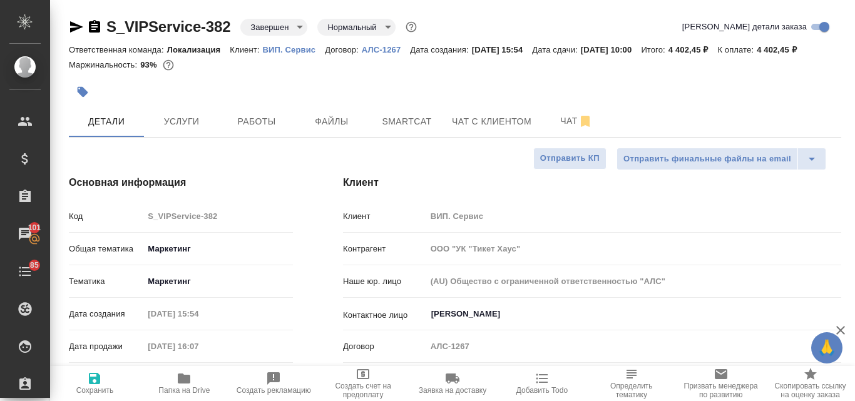
type textarea "x"
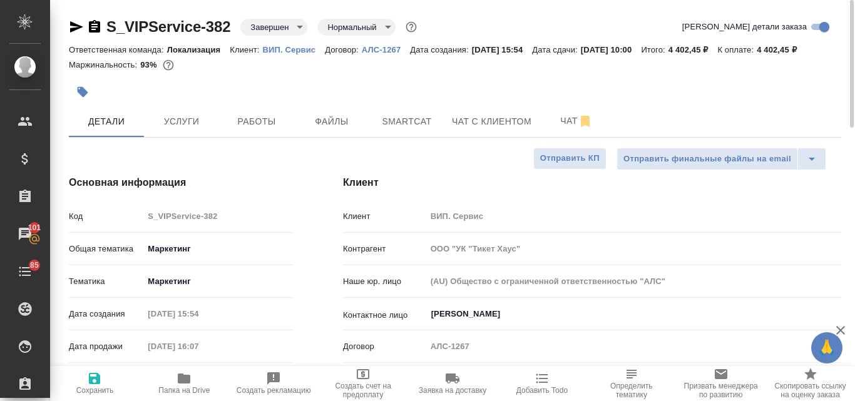
type textarea "x"
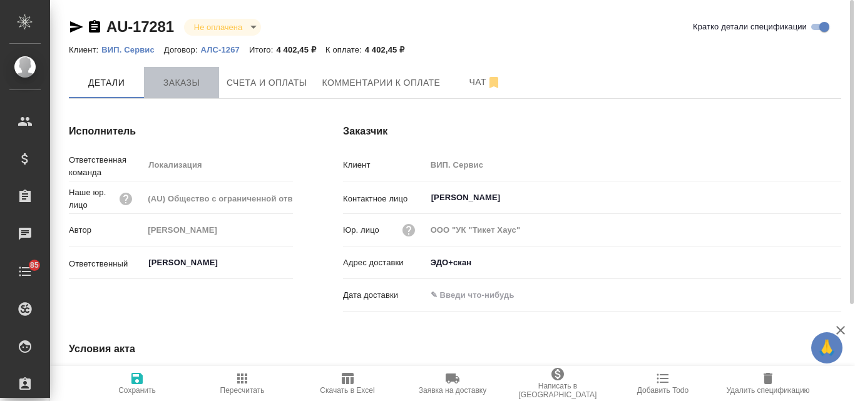
click at [178, 94] on button "Заказы" at bounding box center [181, 82] width 75 height 31
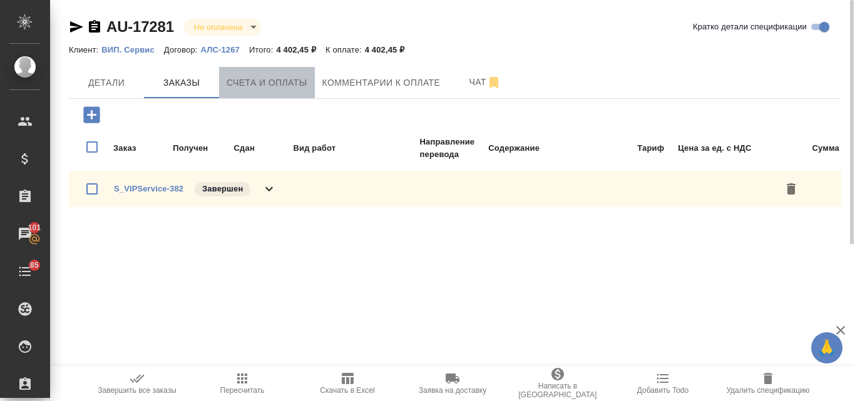
click at [292, 78] on span "Счета и оплаты" at bounding box center [266, 83] width 81 height 16
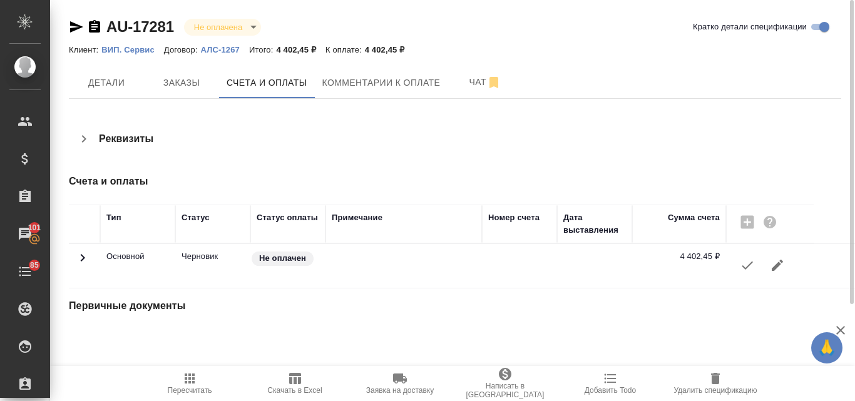
click at [744, 269] on icon "button" at bounding box center [747, 265] width 15 height 15
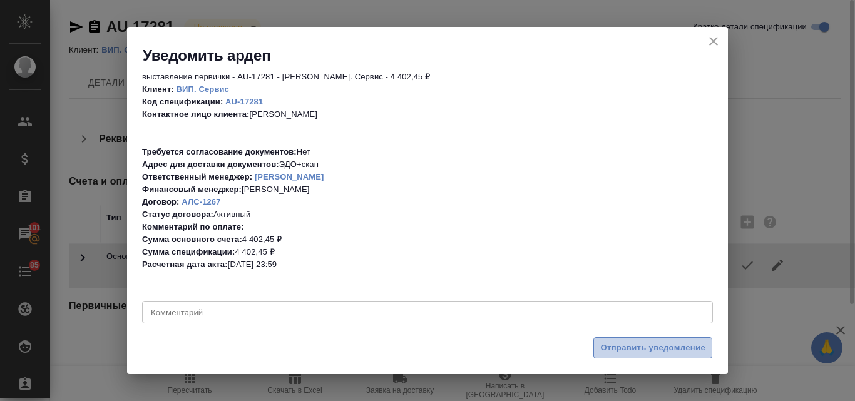
click at [643, 341] on span "Отправить уведомление" at bounding box center [652, 348] width 105 height 14
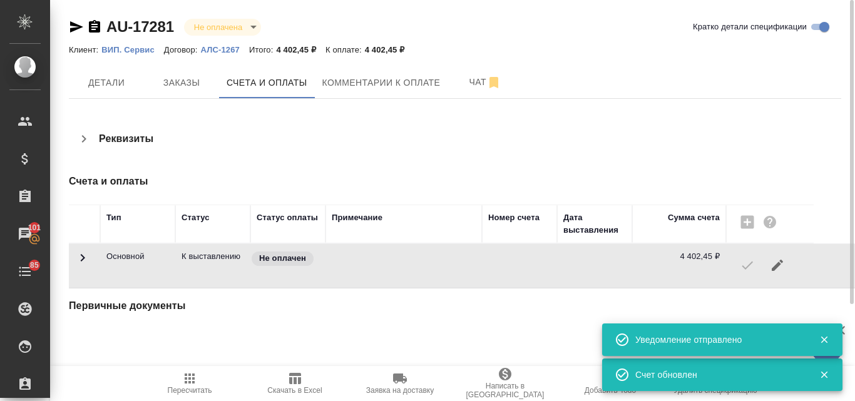
click at [76, 29] on icon "button" at bounding box center [76, 26] width 13 height 11
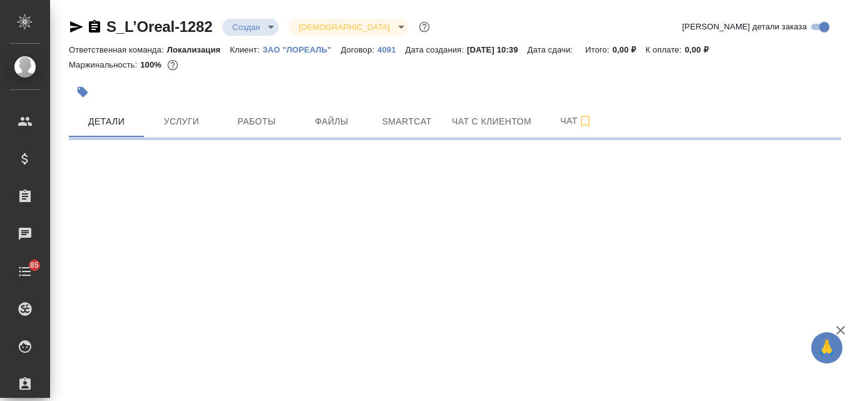
select select "RU"
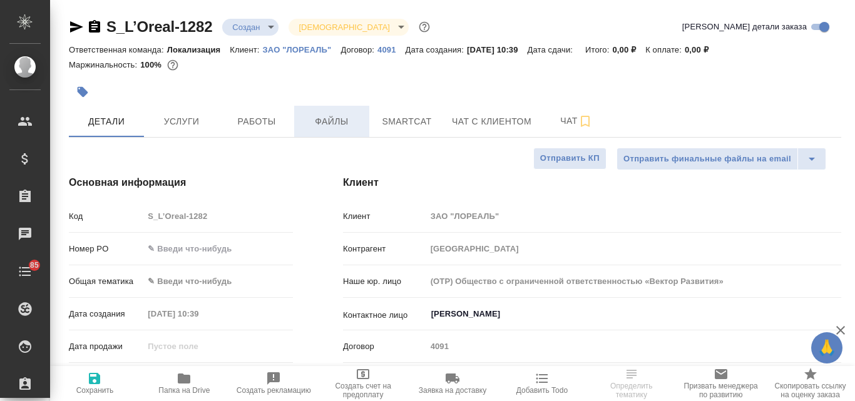
type textarea "x"
click at [321, 123] on span "Файлы" at bounding box center [332, 122] width 60 height 16
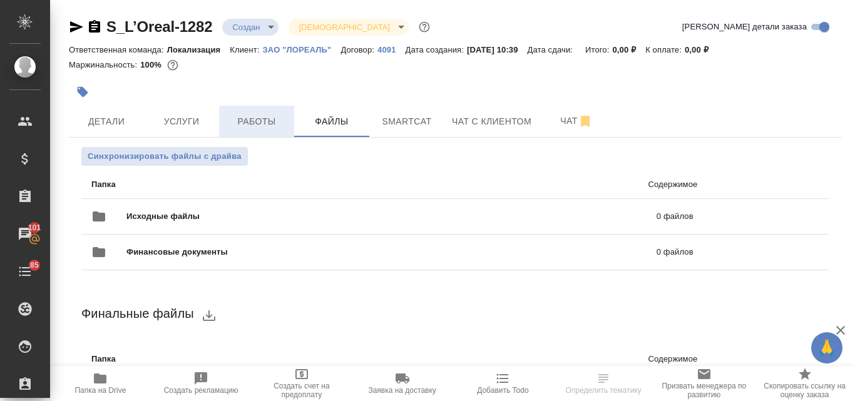
click at [247, 124] on span "Работы" at bounding box center [256, 122] width 60 height 16
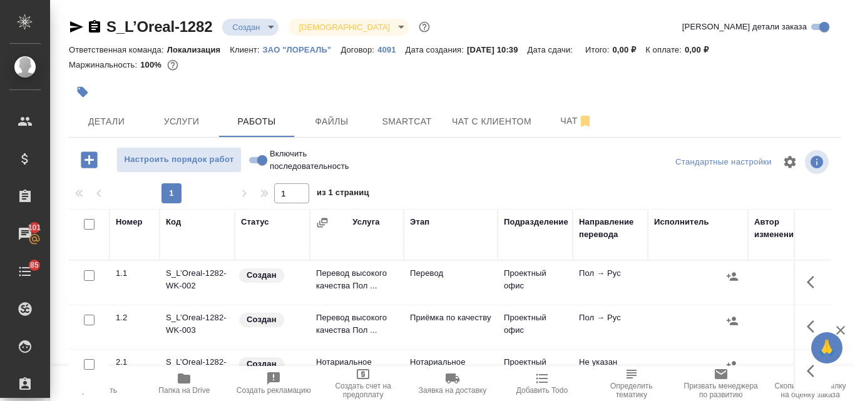
click at [89, 275] on input "checkbox" at bounding box center [89, 275] width 11 height 11
checkbox input "true"
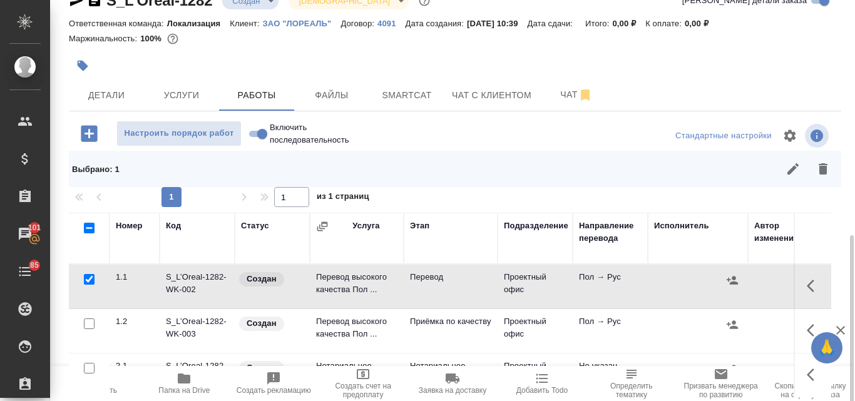
scroll to position [151, 0]
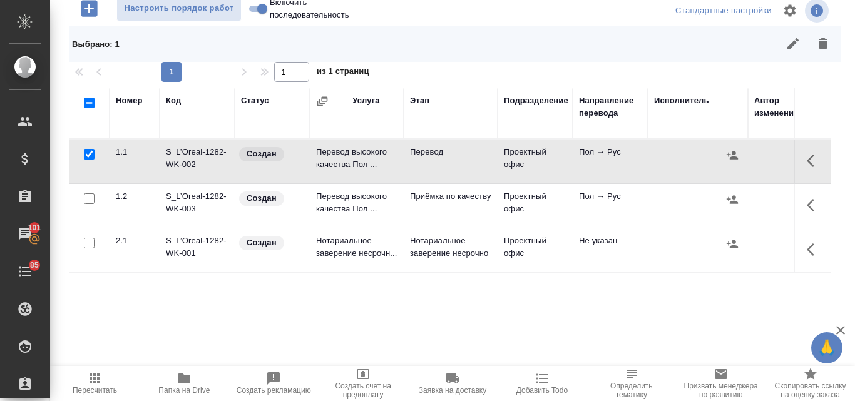
click at [89, 198] on input "checkbox" at bounding box center [89, 198] width 11 height 11
checkbox input "true"
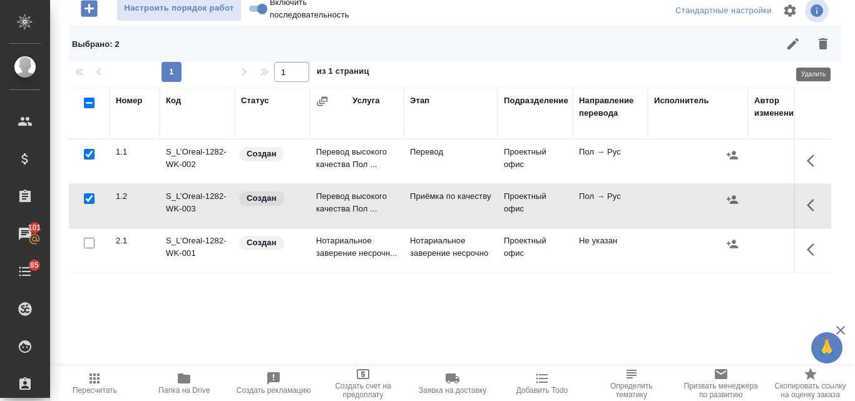
click at [818, 43] on icon "button" at bounding box center [822, 43] width 9 height 11
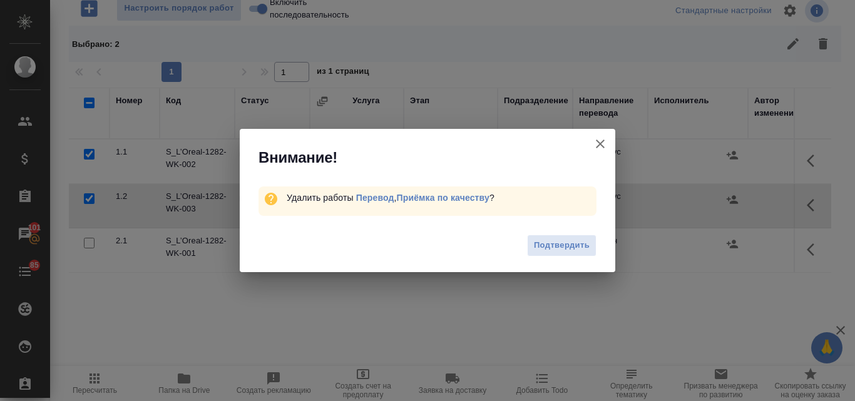
click at [557, 247] on span "Подтвердить" at bounding box center [562, 245] width 56 height 14
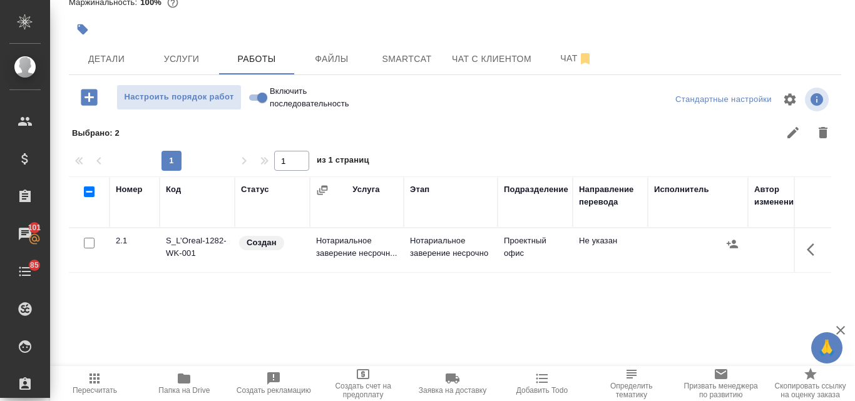
scroll to position [0, 0]
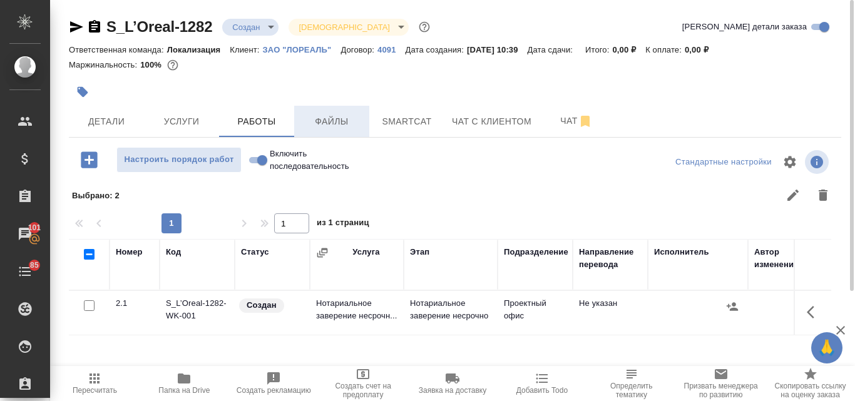
click at [333, 114] on span "Файлы" at bounding box center [332, 122] width 60 height 16
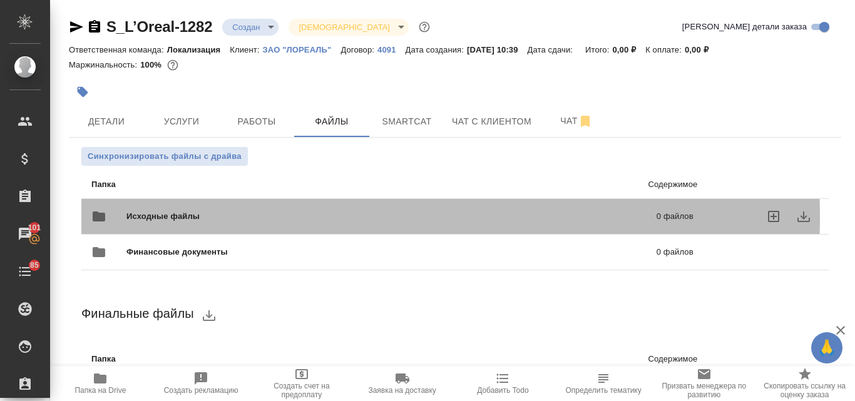
click at [250, 216] on span "Исходные файлы" at bounding box center [277, 216] width 302 height 13
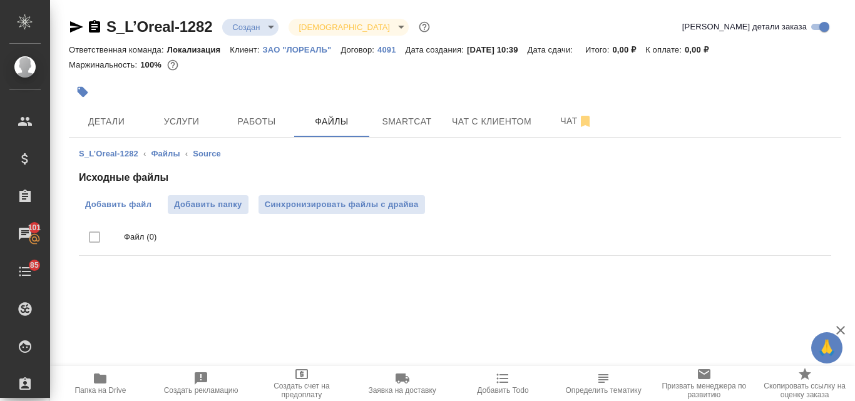
click at [111, 205] on span "Добавить файл" at bounding box center [118, 204] width 66 height 13
click at [0, 0] on input "Добавить файл" at bounding box center [0, 0] width 0 height 0
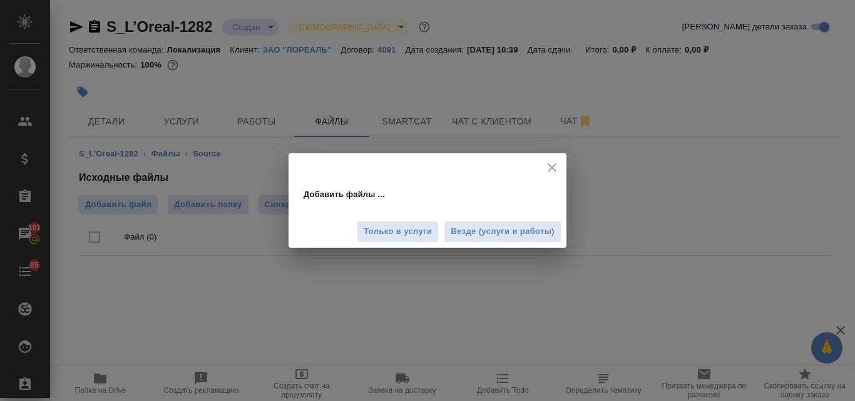
click at [466, 231] on span "Везде (услуги и работы)" at bounding box center [502, 232] width 104 height 14
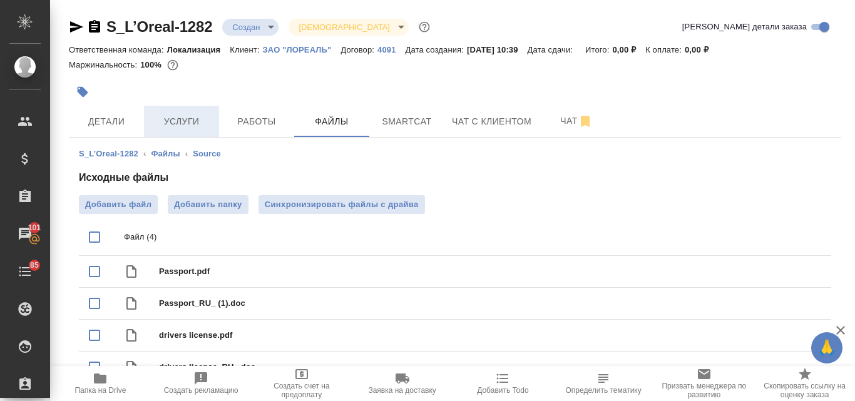
click at [171, 118] on span "Услуги" at bounding box center [181, 122] width 60 height 16
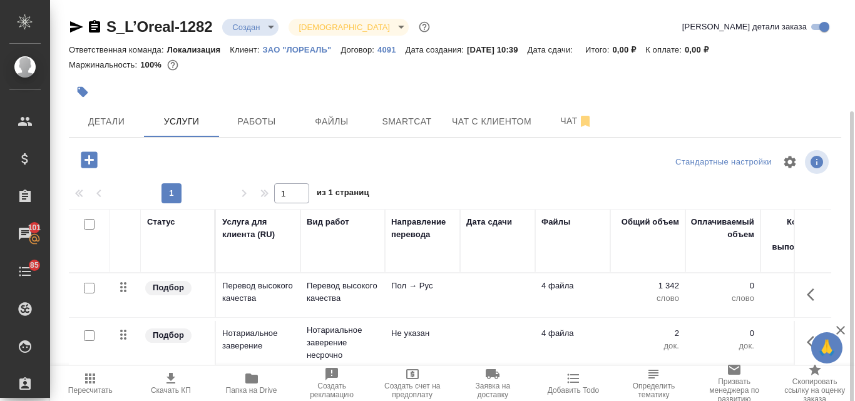
scroll to position [63, 0]
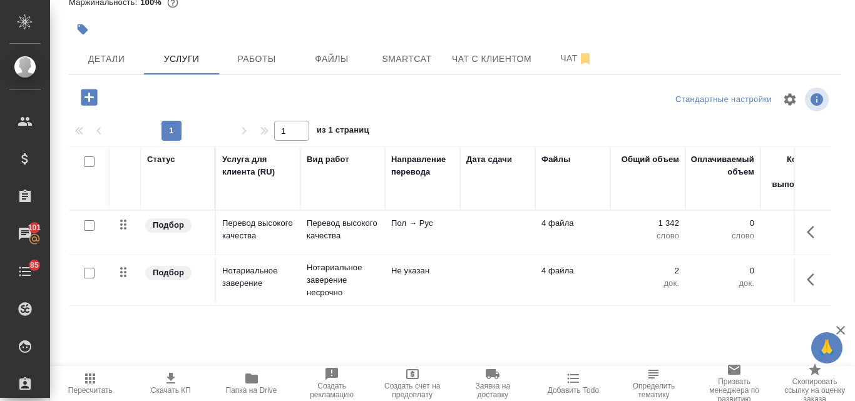
click at [81, 226] on div at bounding box center [89, 226] width 28 height 18
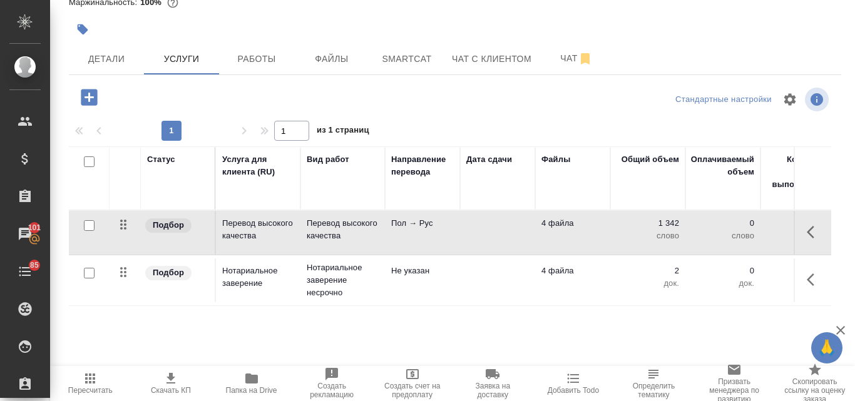
click at [89, 223] on input "checkbox" at bounding box center [89, 225] width 11 height 11
checkbox input "true"
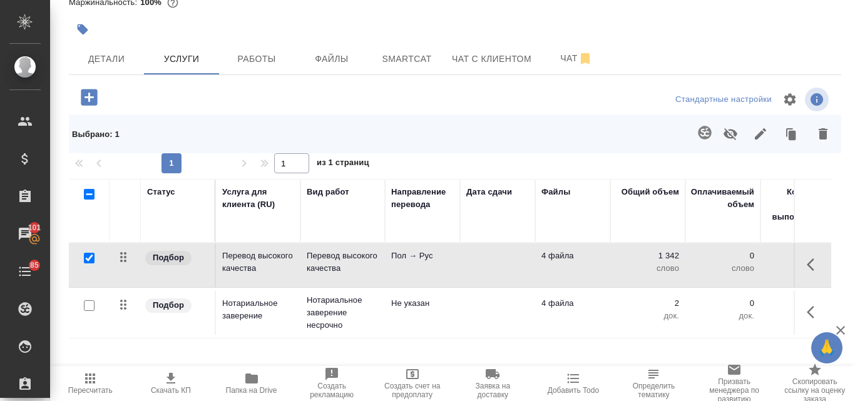
click at [818, 136] on icon "button" at bounding box center [822, 133] width 9 height 11
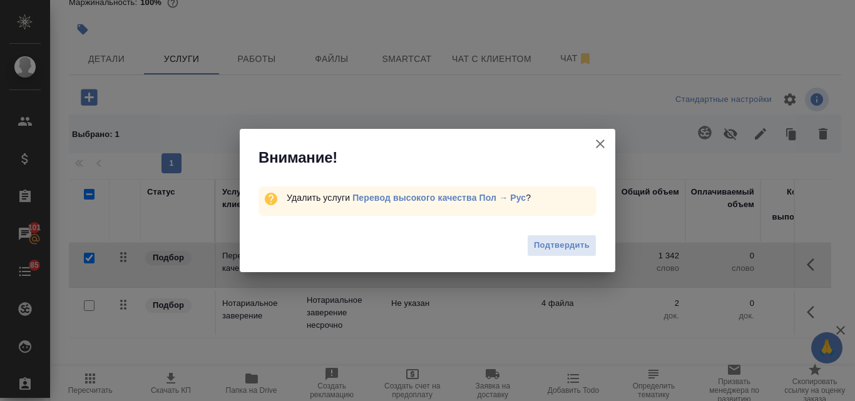
click at [569, 246] on span "Подтвердить" at bounding box center [562, 245] width 56 height 14
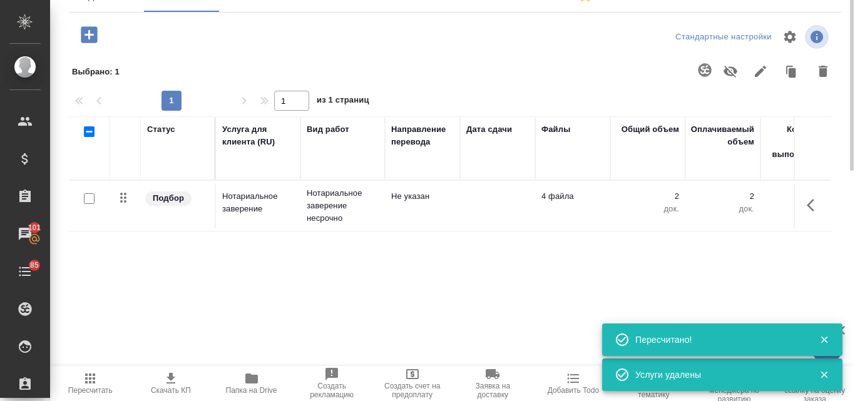
scroll to position [0, 0]
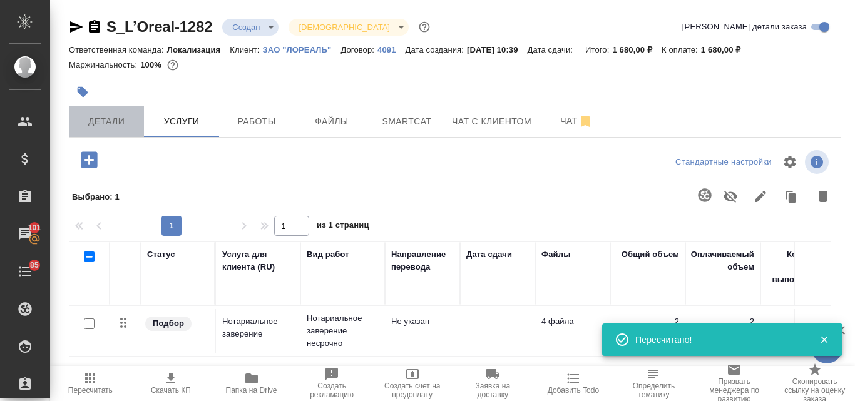
click at [88, 121] on span "Детали" at bounding box center [106, 122] width 60 height 16
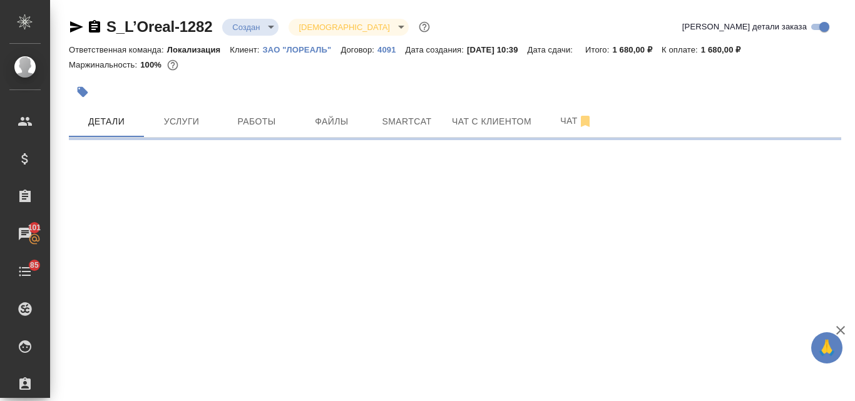
select select "RU"
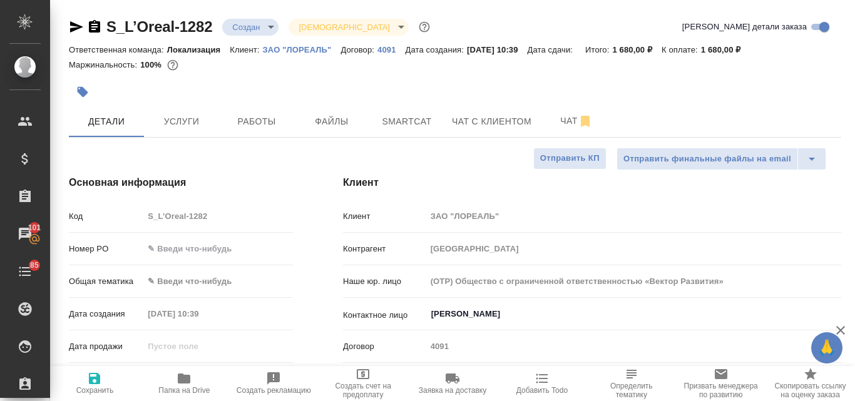
type textarea "x"
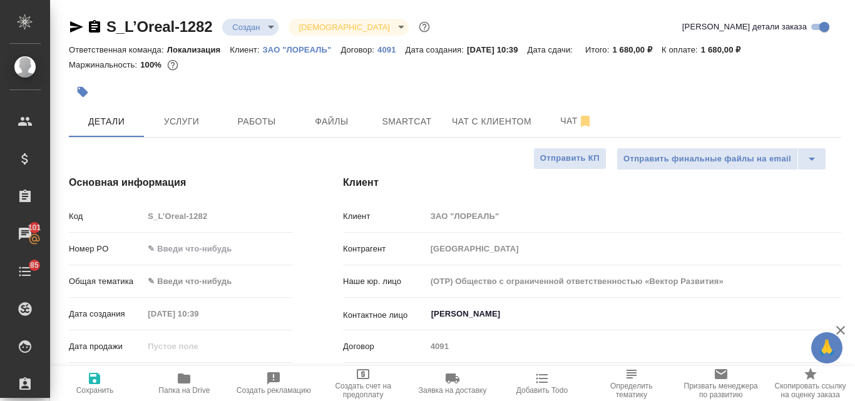
type textarea "x"
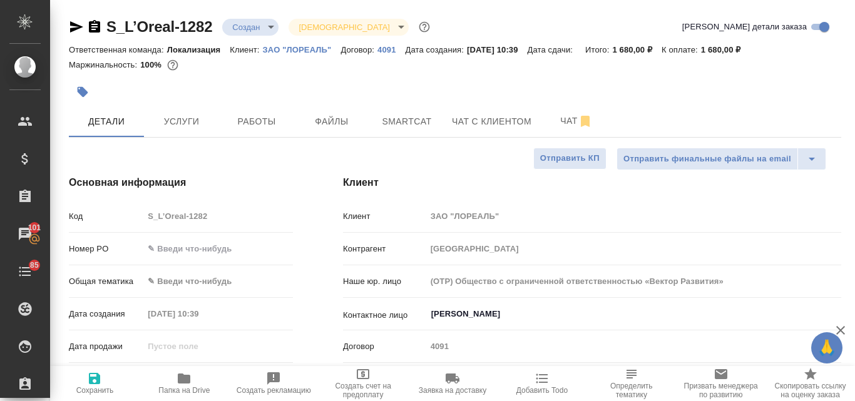
type textarea "x"
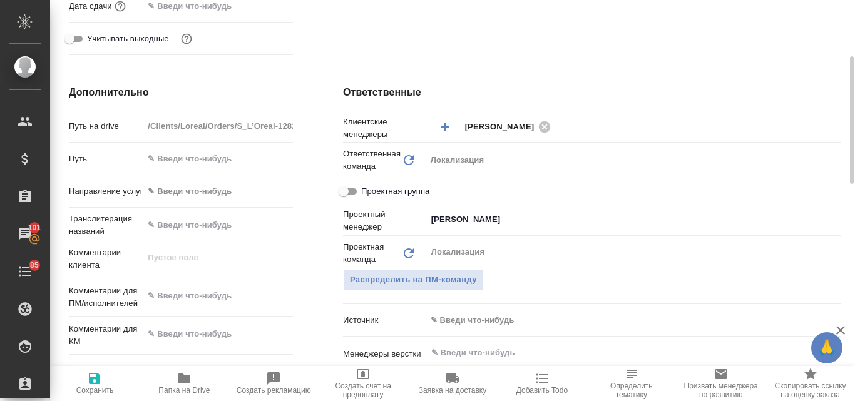
scroll to position [501, 0]
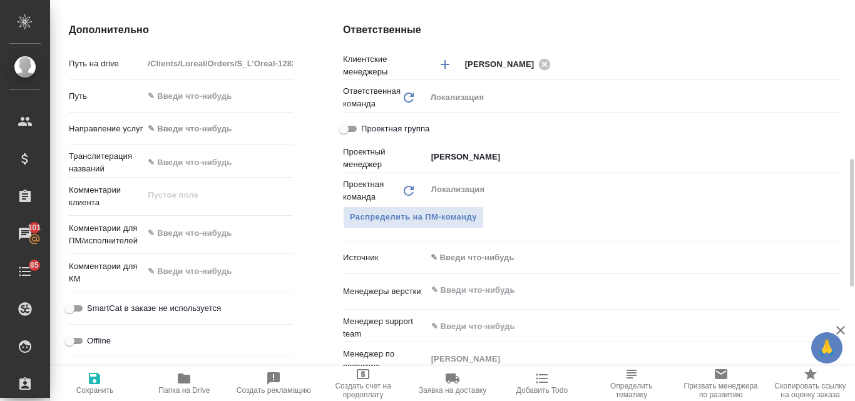
click at [164, 239] on textarea at bounding box center [218, 233] width 150 height 21
type textarea "x"
paste textarea "Мы у вас делали перевода паспорта и ву, нам нужно еще два экземпляра, можете, п…"
type textarea "Мы у вас делали перевода паспорта и ву, нам нужно еще два экземпляра, можете, п…"
type textarea "x"
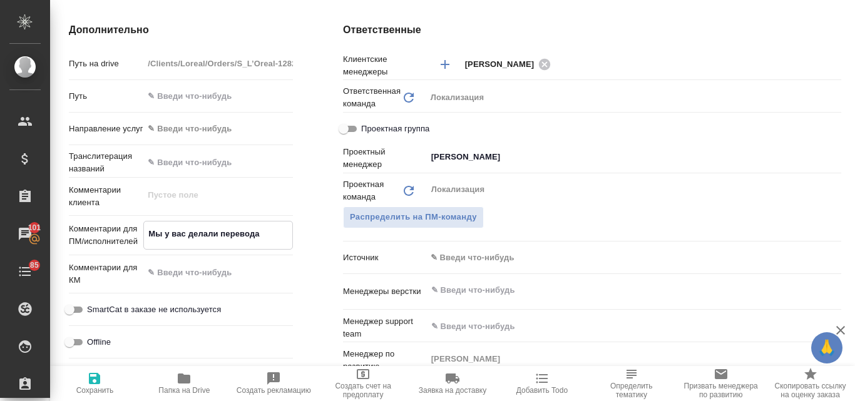
type textarea "x"
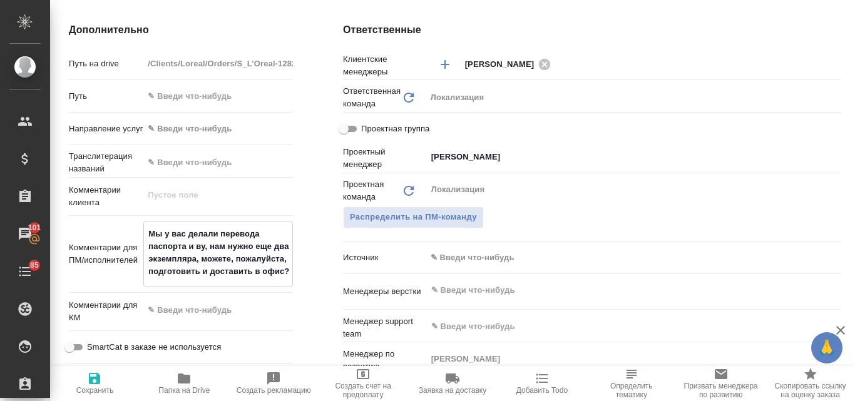
type textarea "Мы у вас делали перевода паспорта и ву, нам нужно еще два экземпляра, можете, п…"
type textarea "x"
click at [86, 380] on span "Сохранить" at bounding box center [95, 383] width 74 height 24
type textarea "x"
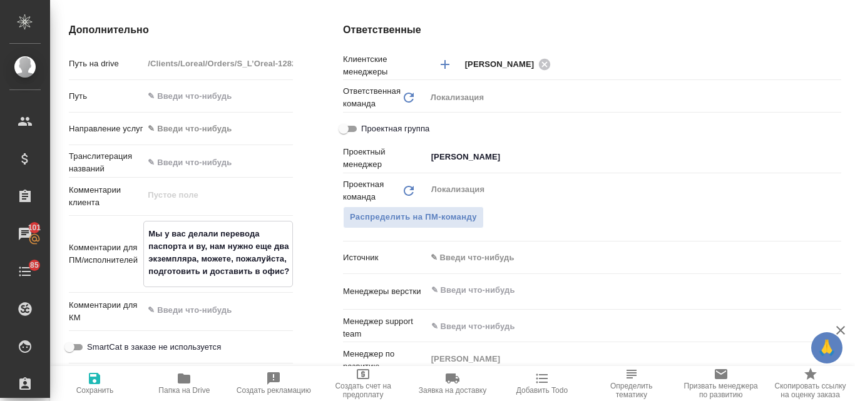
type textarea "x"
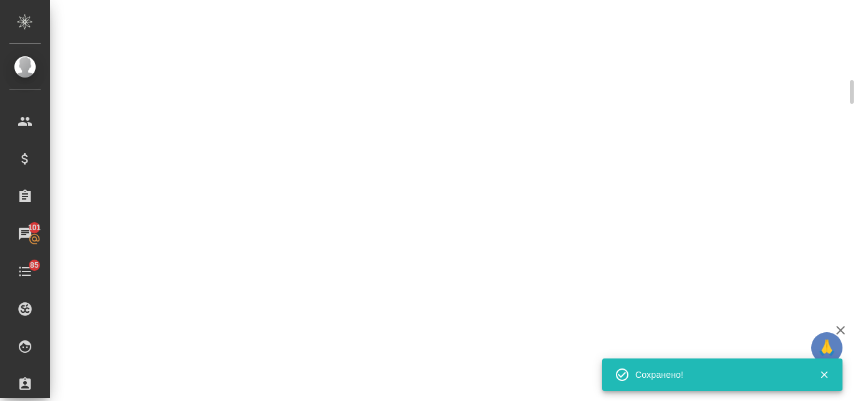
select select "RU"
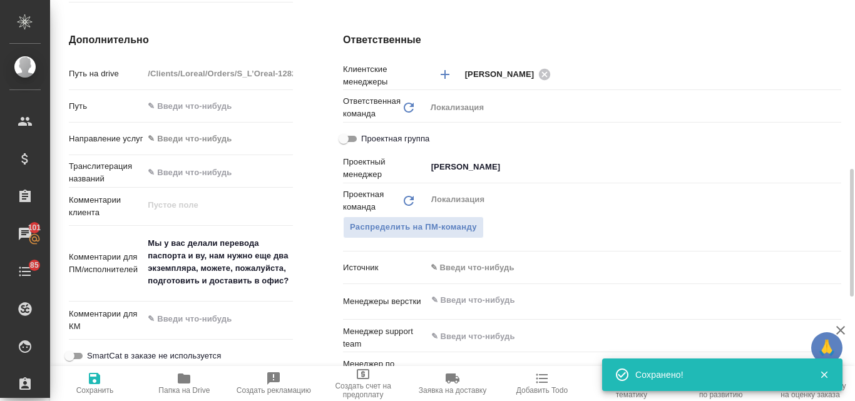
type textarea "x"
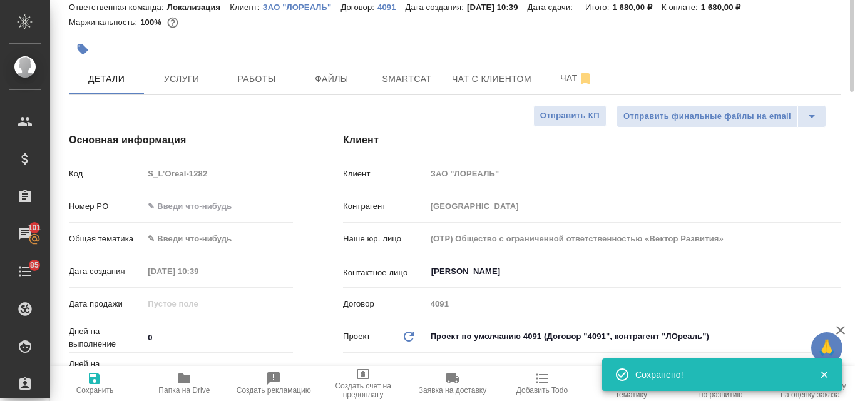
scroll to position [0, 0]
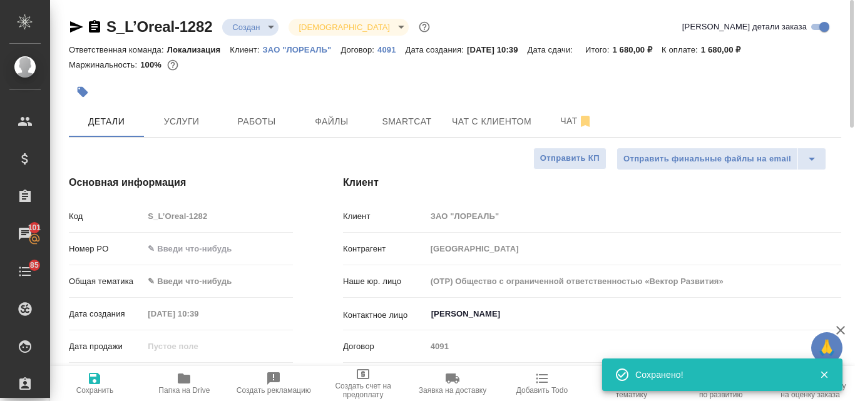
click at [171, 278] on body "🙏 .cls-1 fill:#fff; AWATERA Valyaeva [PERSON_NAME] Спецификации Заказы 101 Чаты…" at bounding box center [427, 200] width 855 height 401
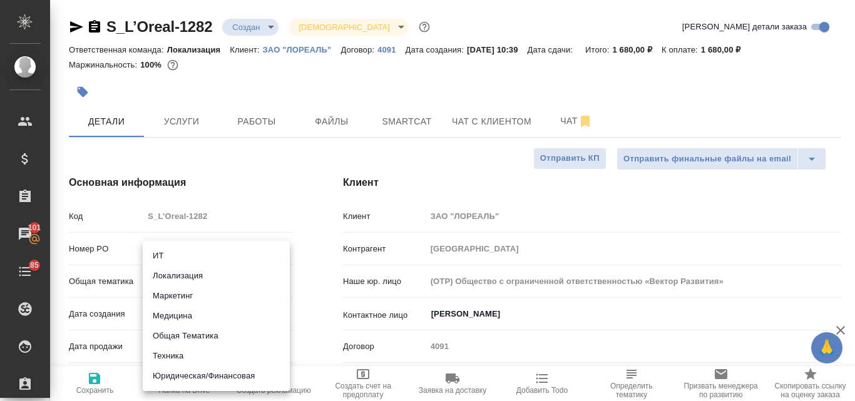
click at [201, 333] on li "Общая Тематика" at bounding box center [216, 336] width 147 height 20
type input "obtem"
type textarea "x"
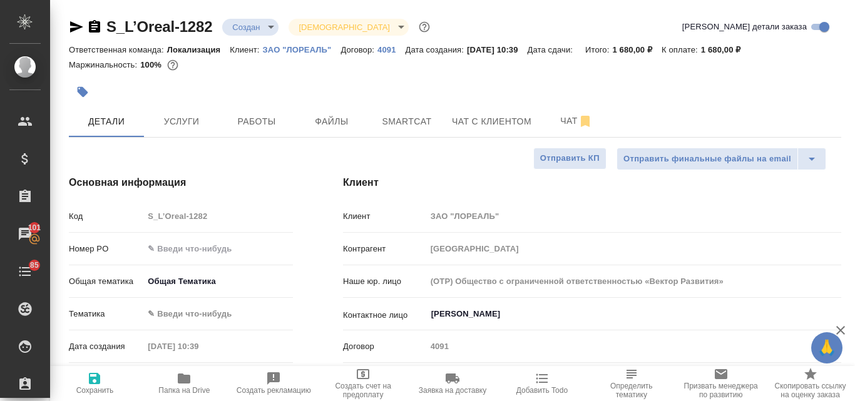
click at [225, 279] on body "🙏 .cls-1 fill:#fff; AWATERA Valyaeva [PERSON_NAME] Спецификации Заказы 101 Чаты…" at bounding box center [427, 200] width 855 height 401
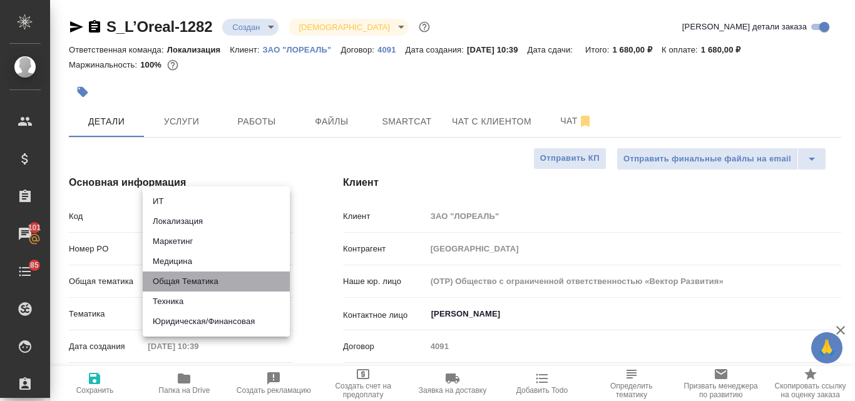
click at [221, 281] on li "Общая Тематика" at bounding box center [216, 282] width 147 height 20
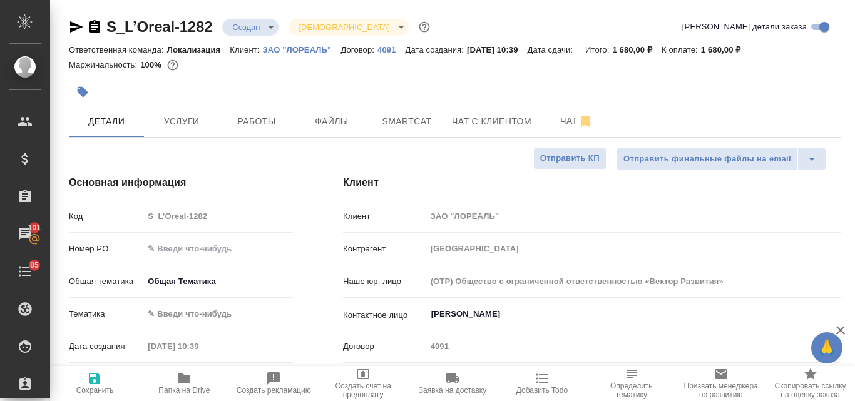
click at [98, 383] on icon "button" at bounding box center [94, 378] width 11 height 11
type textarea "x"
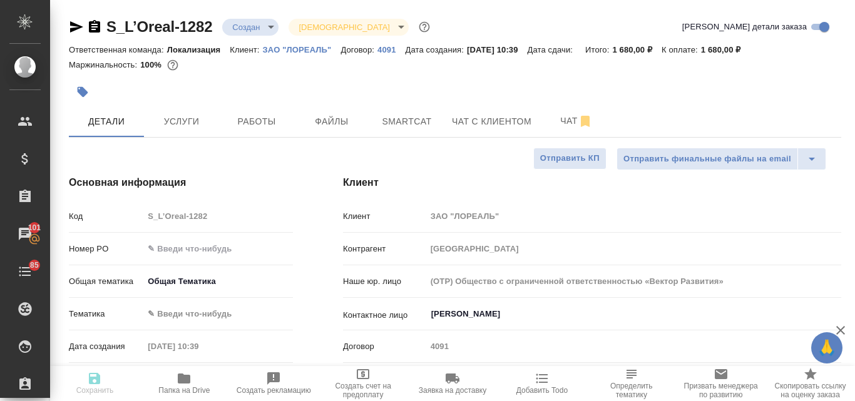
type textarea "x"
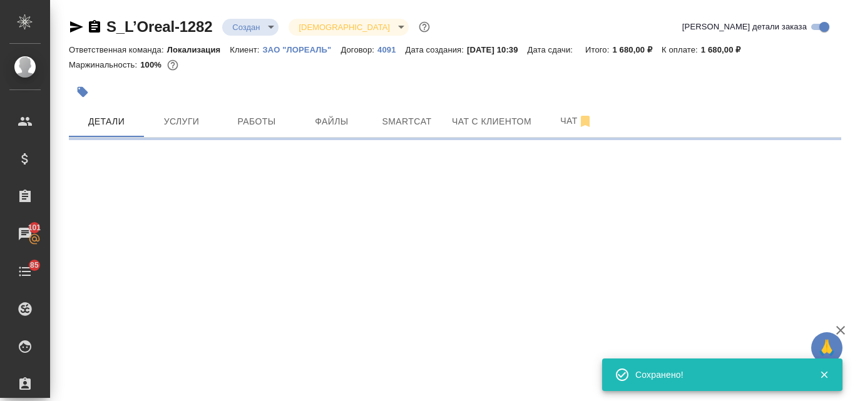
select select "RU"
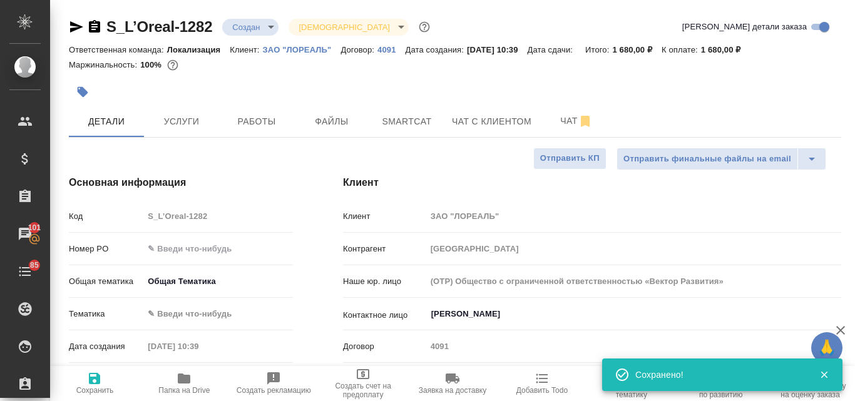
type textarea "x"
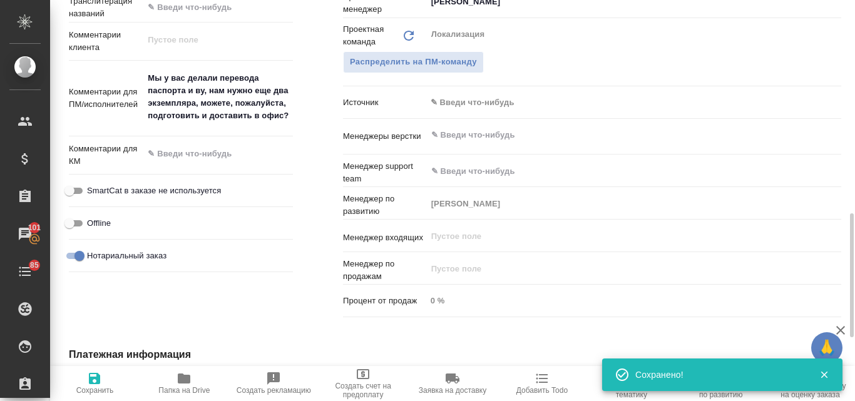
scroll to position [438, 0]
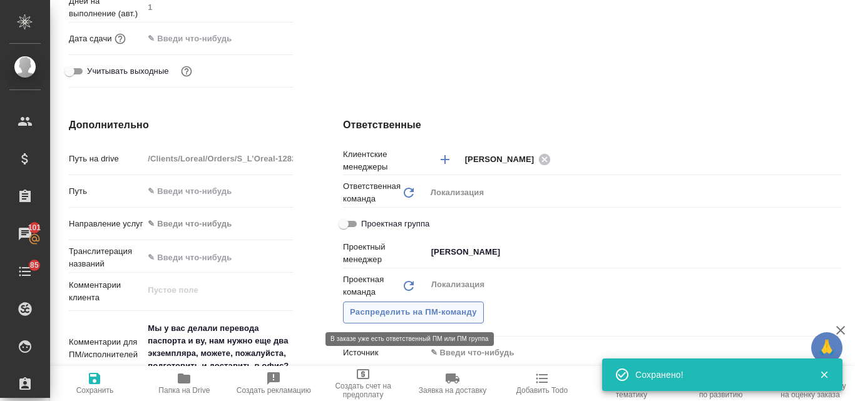
click at [438, 310] on span "Распределить на ПМ-команду" at bounding box center [413, 312] width 127 height 14
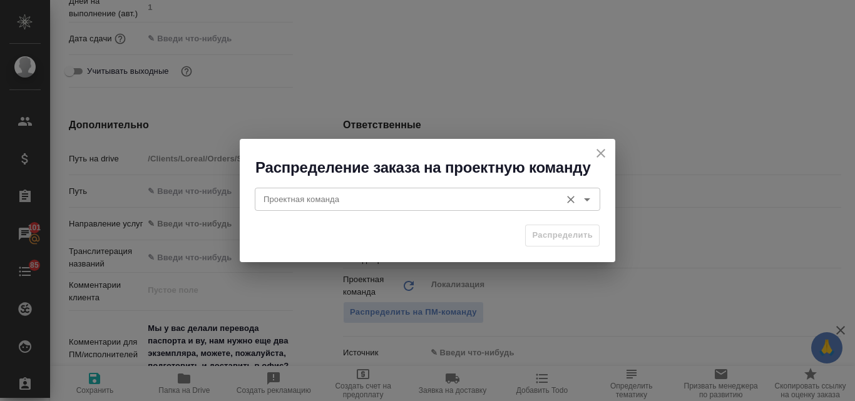
click at [322, 203] on input "Проектная команда" at bounding box center [406, 198] width 296 height 15
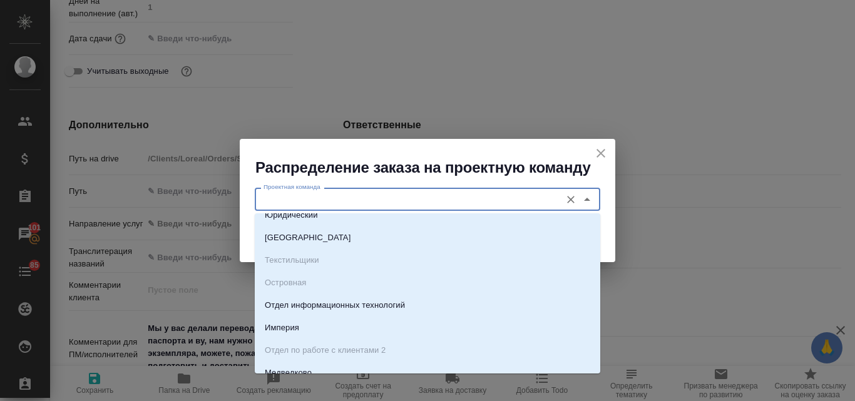
scroll to position [0, 0]
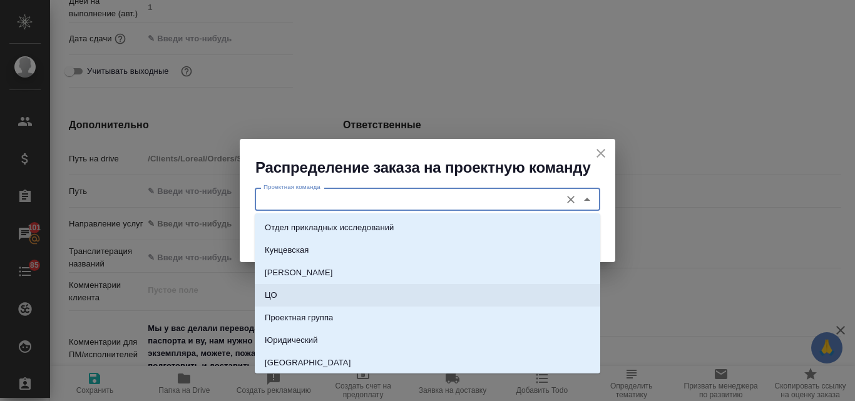
type input "с"
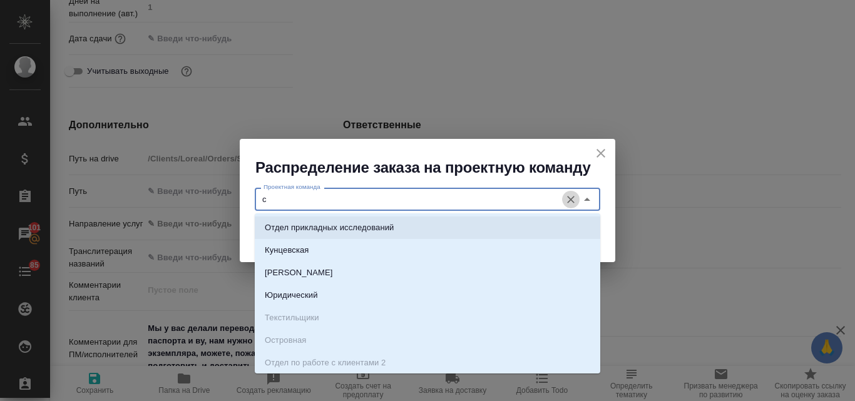
click at [569, 200] on icon "Очистить" at bounding box center [571, 200] width 8 height 8
click at [602, 153] on icon "close" at bounding box center [600, 153] width 9 height 9
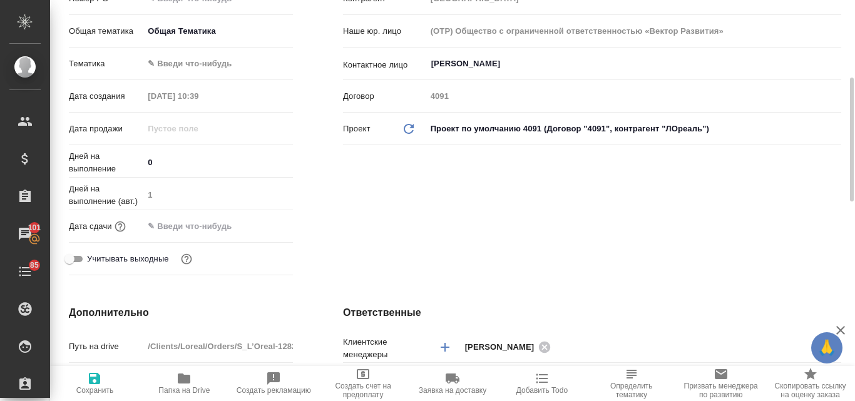
scroll to position [125, 0]
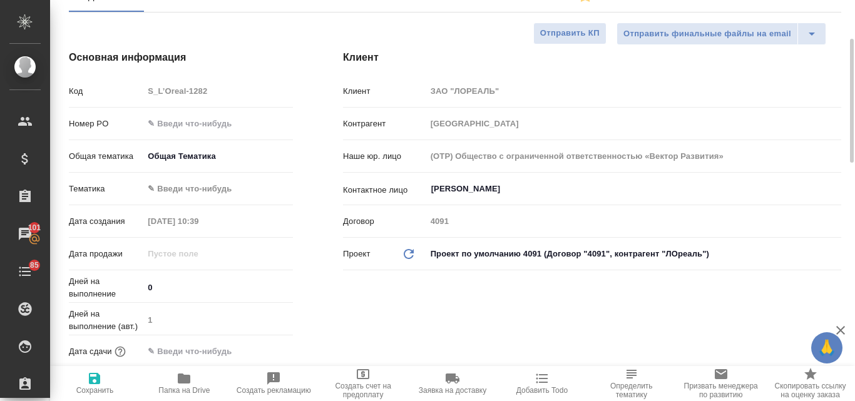
click at [185, 155] on body "🙏 .cls-1 fill:#fff; AWATERA Valyaeva [PERSON_NAME] Спецификации Заказы 101 Чаты…" at bounding box center [427, 200] width 855 height 401
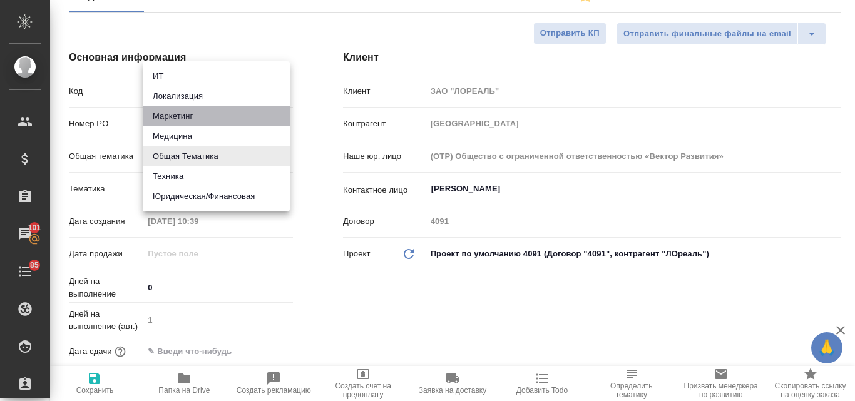
click at [186, 116] on li "Маркетинг" at bounding box center [216, 116] width 147 height 20
type input "marketing"
type textarea "x"
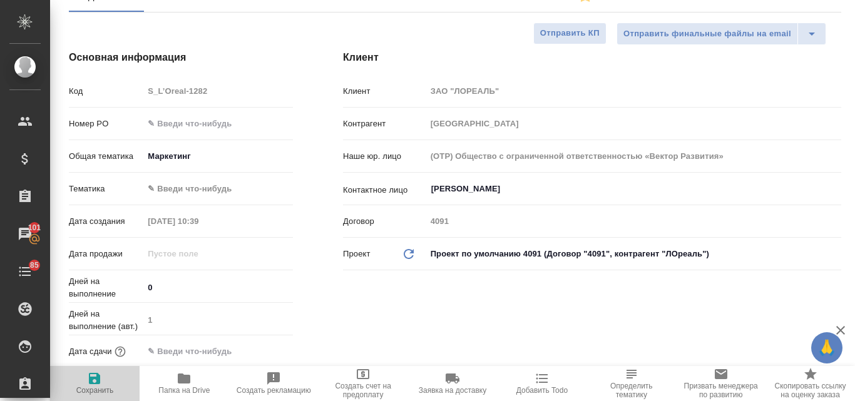
click at [99, 374] on icon "button" at bounding box center [94, 378] width 15 height 15
type textarea "x"
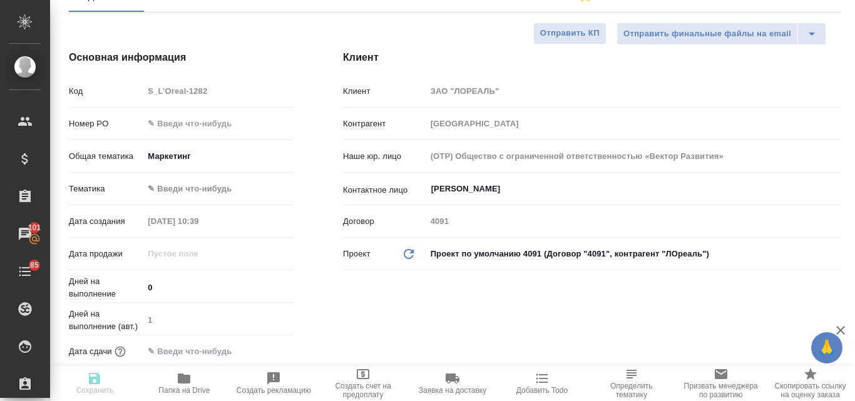
type textarea "x"
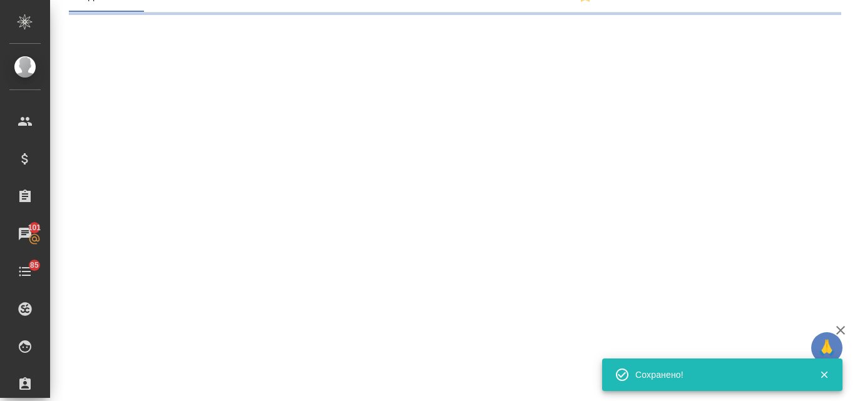
select select "RU"
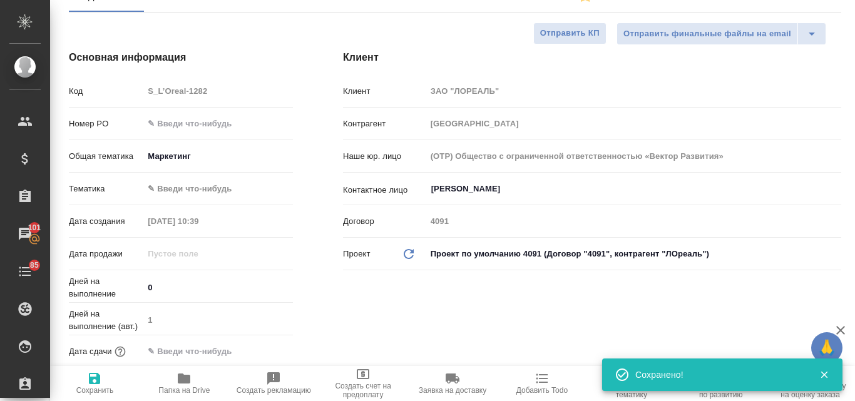
type textarea "x"
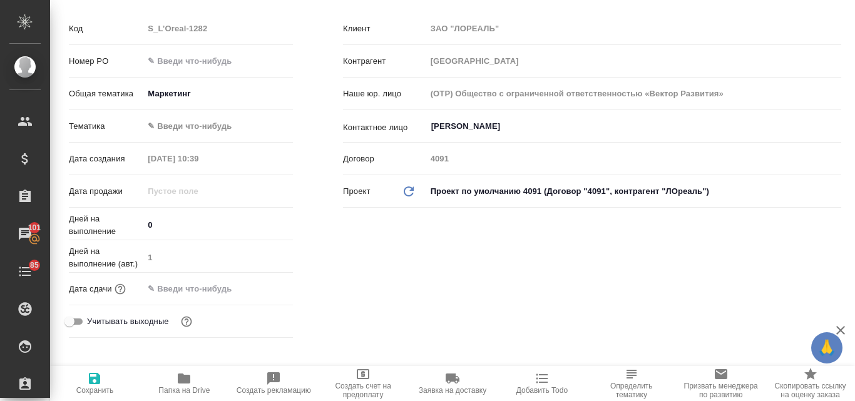
scroll to position [0, 0]
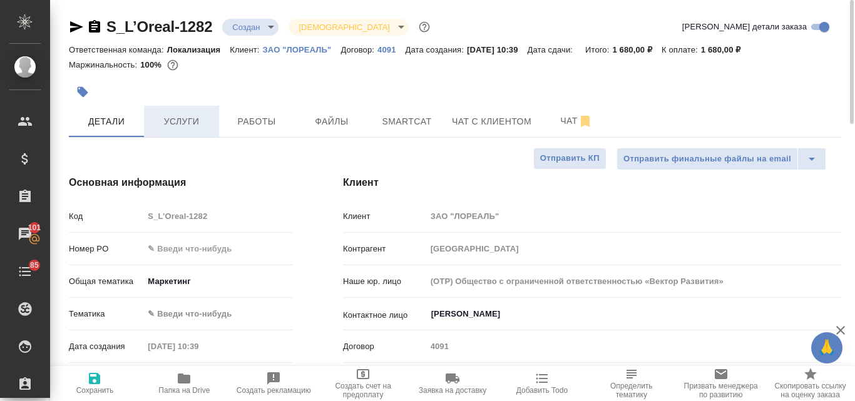
click at [153, 118] on span "Услуги" at bounding box center [181, 122] width 60 height 16
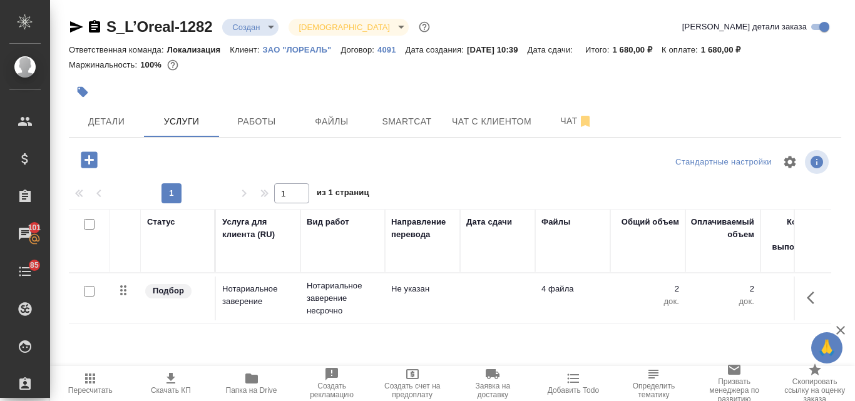
click at [89, 163] on icon "button" at bounding box center [89, 160] width 22 height 22
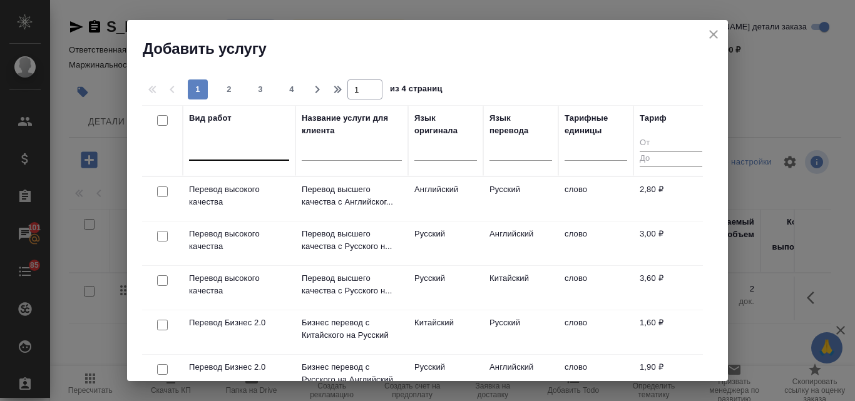
click at [237, 153] on div at bounding box center [239, 148] width 100 height 18
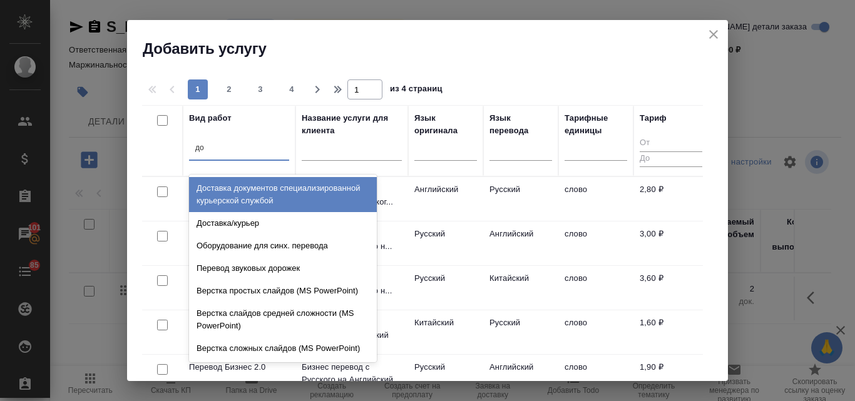
type input "дос"
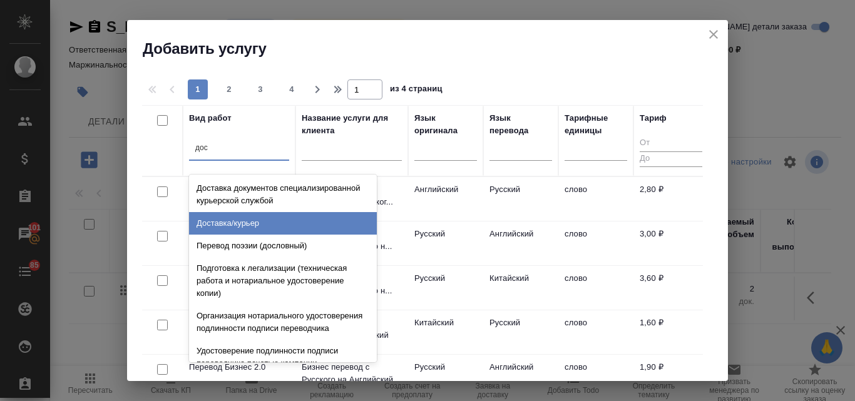
click at [235, 220] on div "Доставка/курьер" at bounding box center [283, 223] width 188 height 23
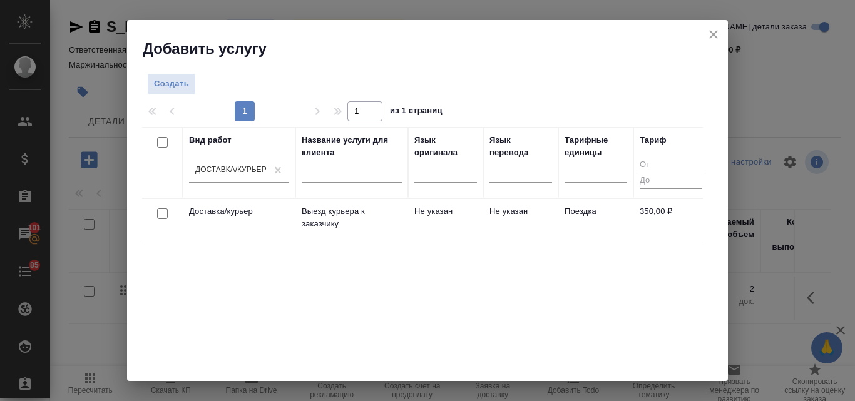
click at [161, 211] on input "checkbox" at bounding box center [162, 213] width 11 height 11
checkbox input "true"
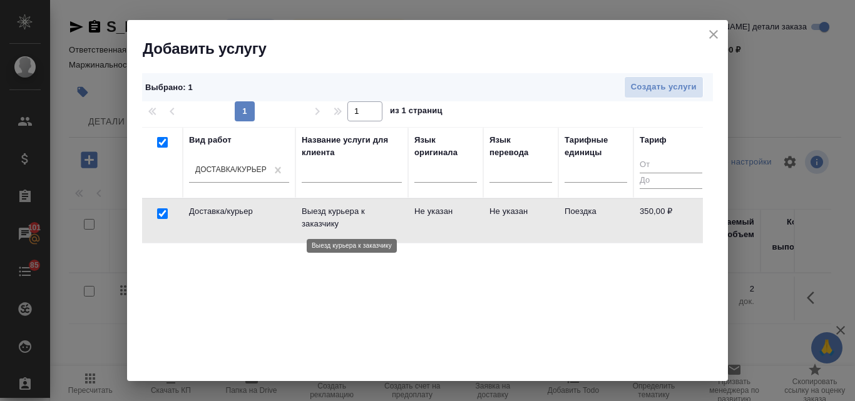
click at [323, 219] on p "Выезд курьера к заказчику" at bounding box center [352, 217] width 100 height 25
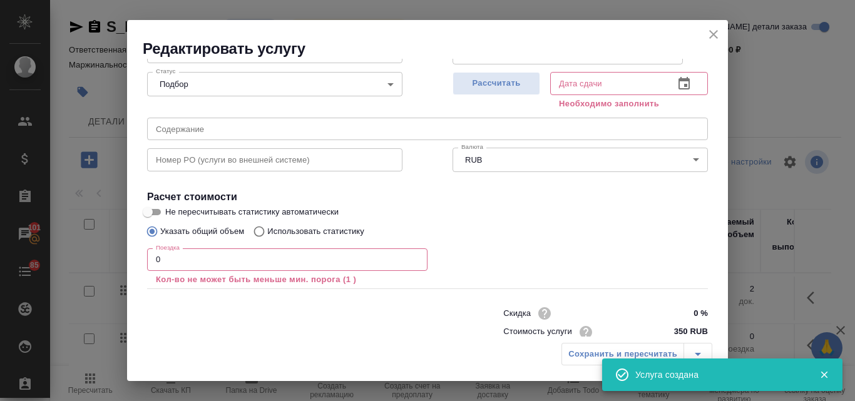
scroll to position [125, 0]
click at [163, 259] on input "0" at bounding box center [287, 259] width 280 height 23
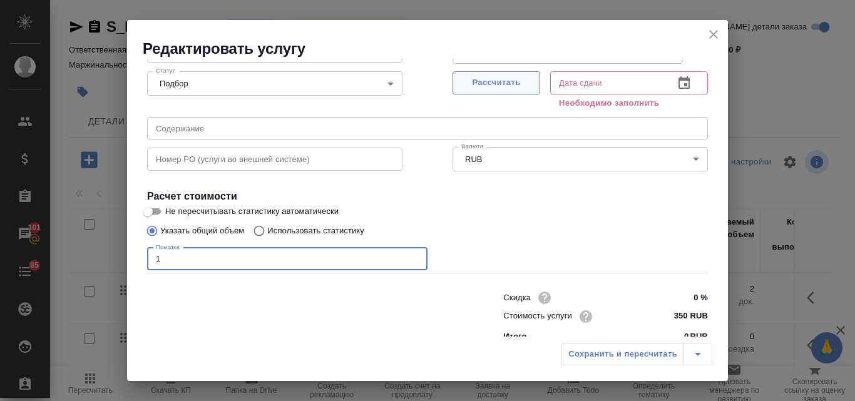
type input "1"
click at [516, 84] on span "Рассчитать" at bounding box center [496, 83] width 74 height 14
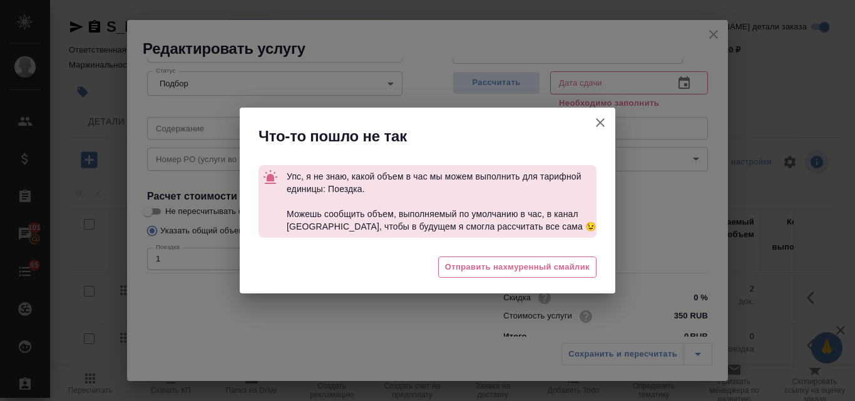
type input "09.10.2025 11:15"
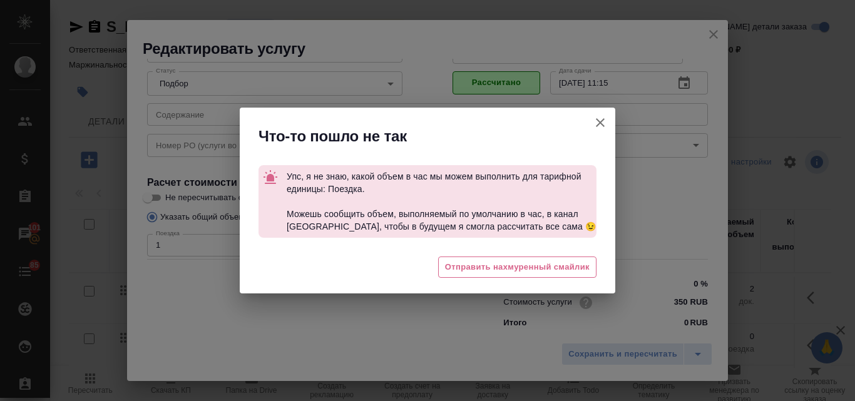
click at [601, 118] on icon "button" at bounding box center [600, 122] width 15 height 15
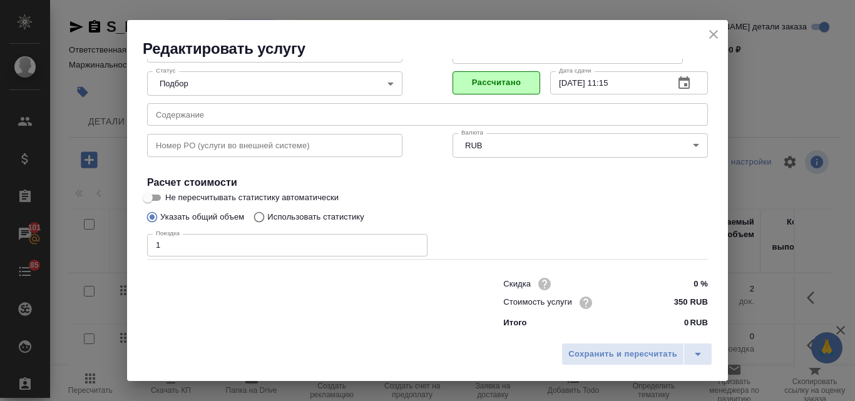
click at [715, 38] on icon "close" at bounding box center [713, 34] width 15 height 15
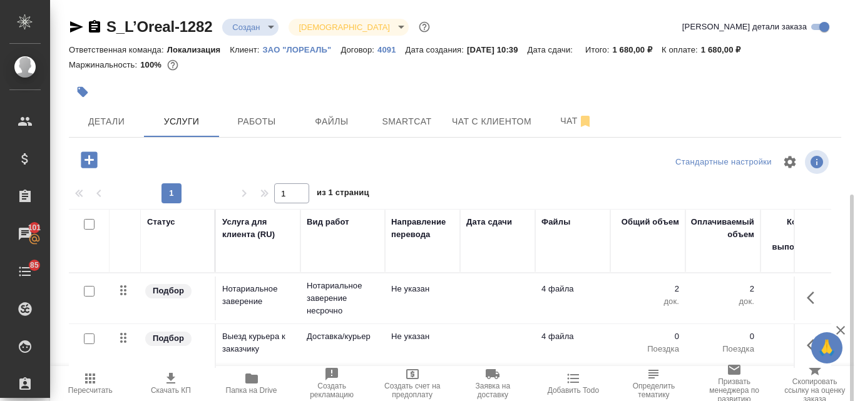
scroll to position [109, 0]
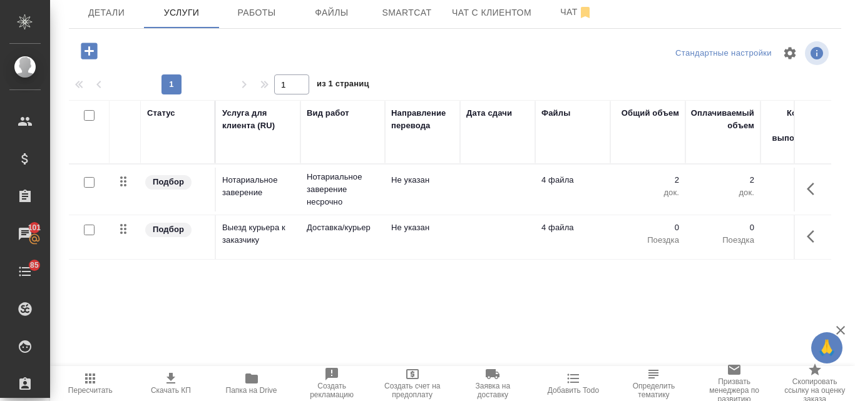
click at [91, 226] on input "checkbox" at bounding box center [89, 230] width 11 height 11
checkbox input "true"
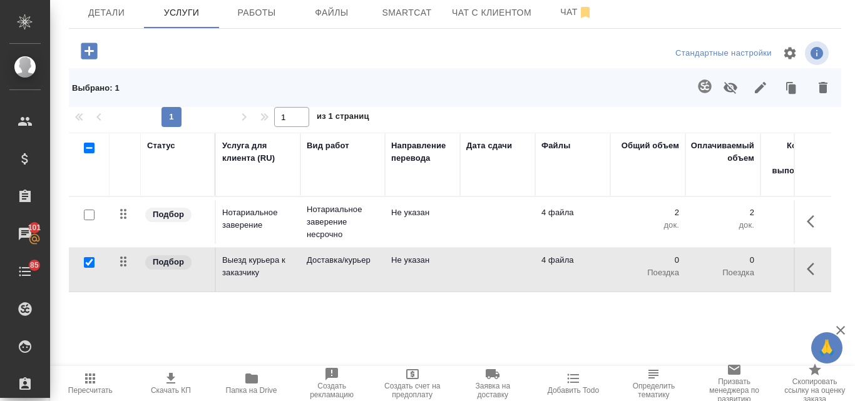
click at [818, 91] on icon "button" at bounding box center [822, 87] width 9 height 11
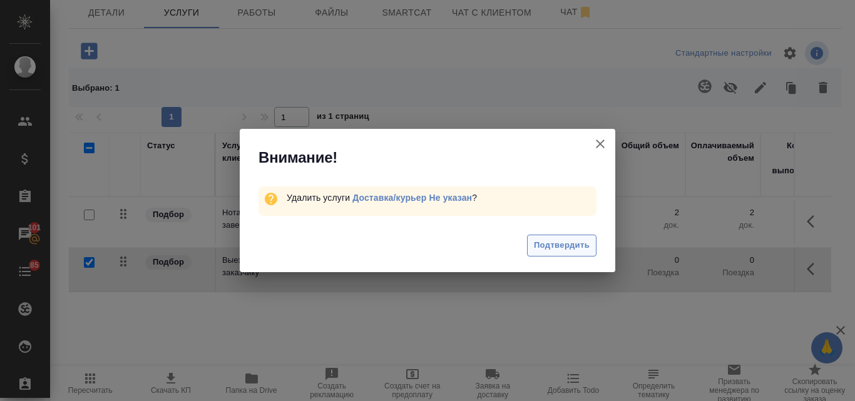
click at [567, 238] on button "Подтвердить" at bounding box center [561, 246] width 69 height 22
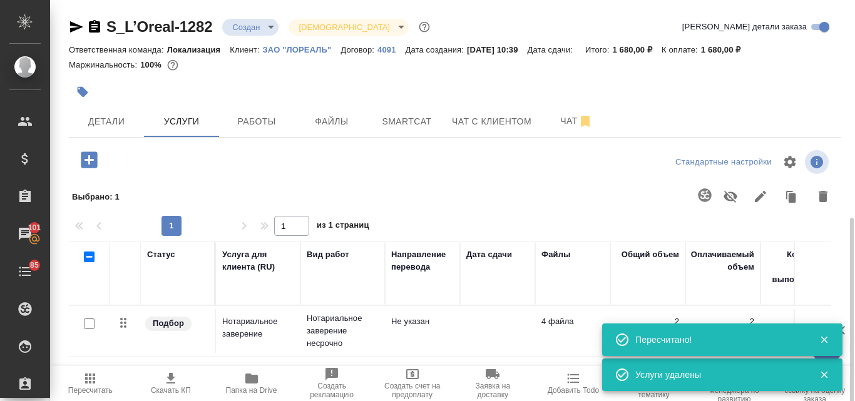
scroll to position [141, 0]
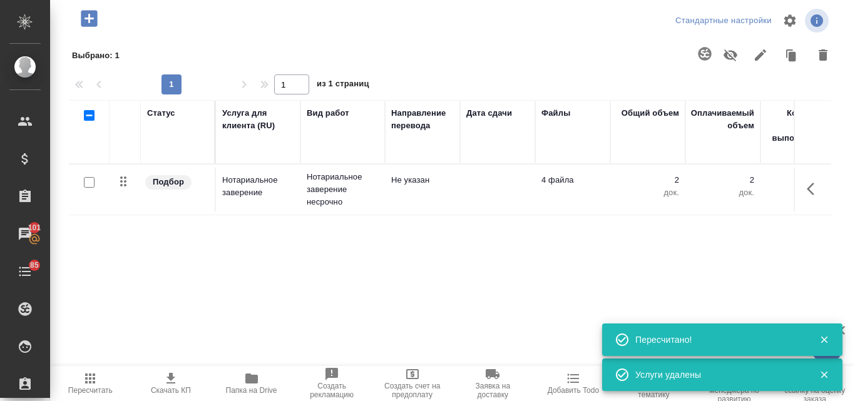
click at [98, 385] on icon "button" at bounding box center [90, 378] width 15 height 15
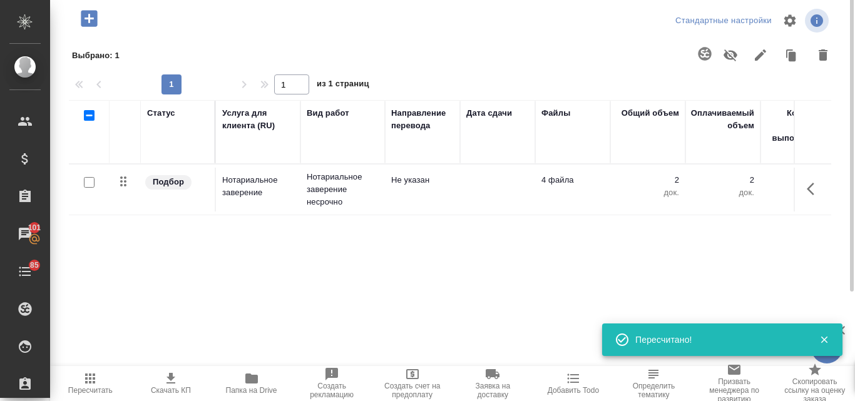
scroll to position [0, 0]
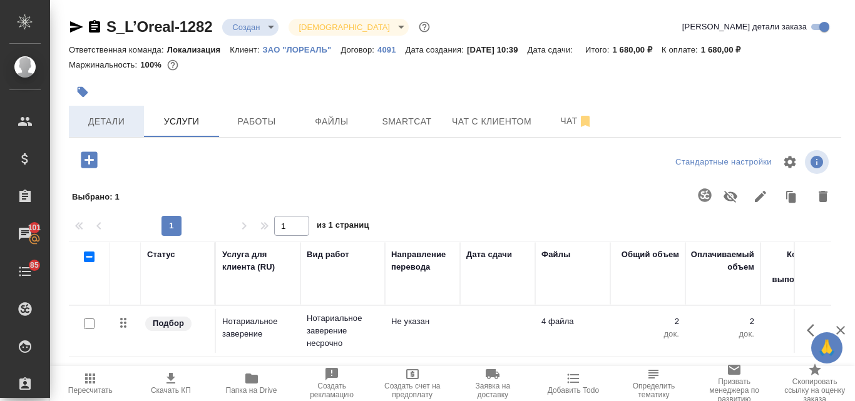
click at [130, 123] on span "Детали" at bounding box center [106, 122] width 60 height 16
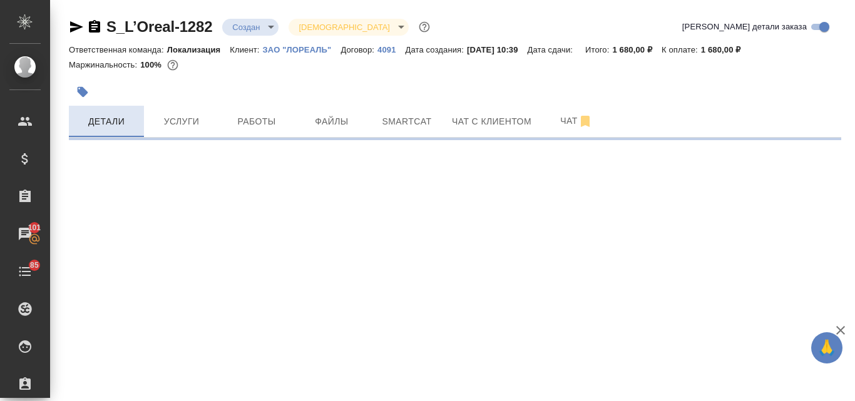
select select "RU"
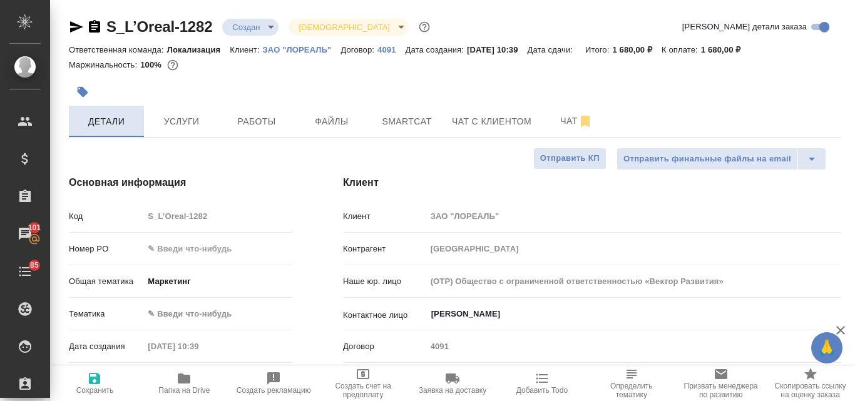
type textarea "x"
type input "[PERSON_NAME]"
type input "Сеитов Павел"
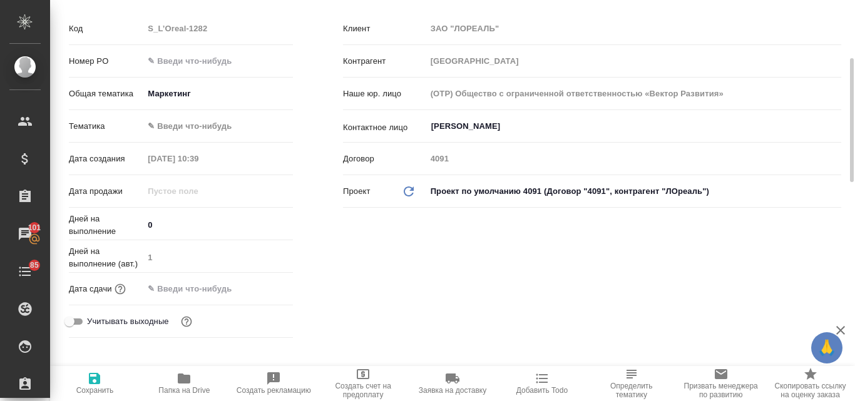
scroll to position [63, 0]
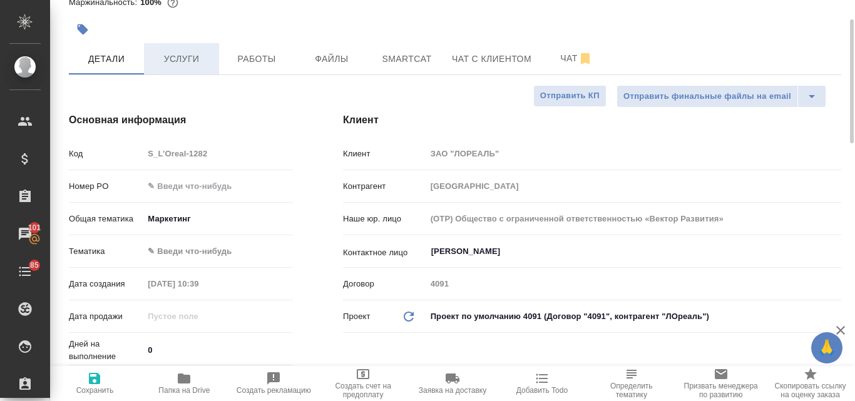
click at [176, 68] on button "Услуги" at bounding box center [181, 58] width 75 height 31
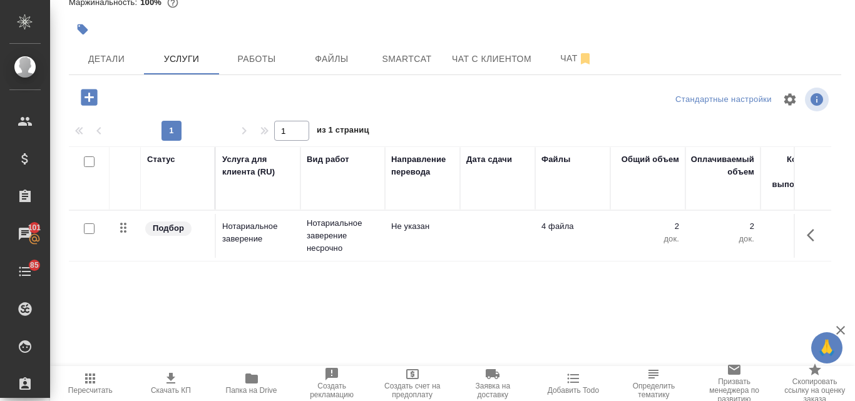
click at [170, 379] on icon "button" at bounding box center [170, 378] width 9 height 11
click at [241, 63] on span "Работы" at bounding box center [256, 59] width 60 height 16
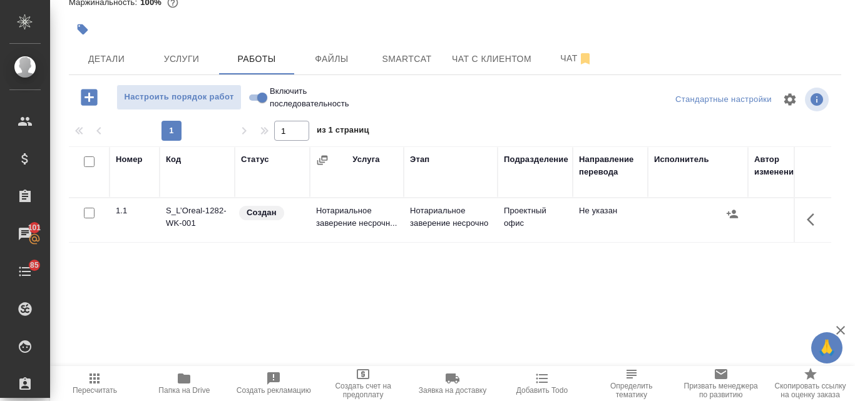
click at [339, 209] on td "Нотариальное заверение несрочн..." at bounding box center [357, 220] width 94 height 44
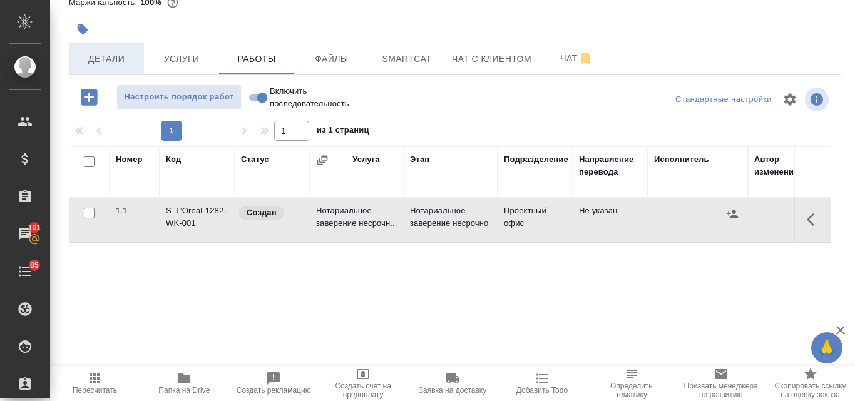
click at [114, 62] on span "Детали" at bounding box center [106, 59] width 60 height 16
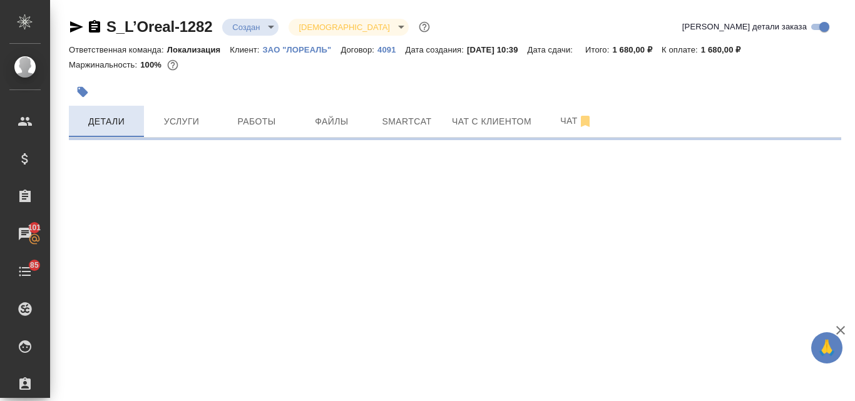
select select "RU"
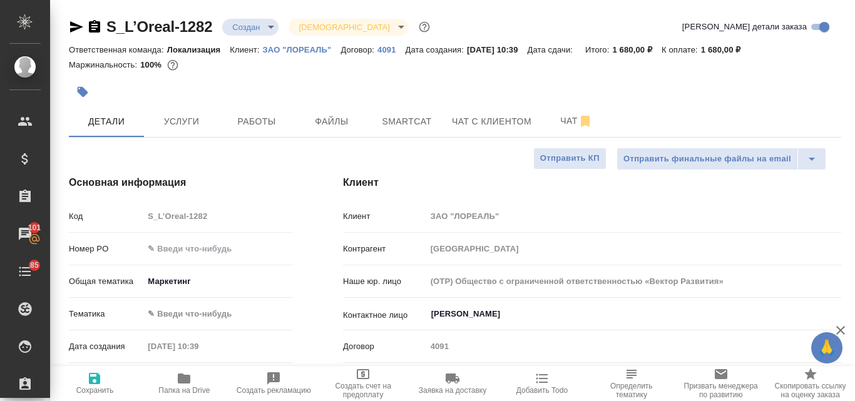
type textarea "x"
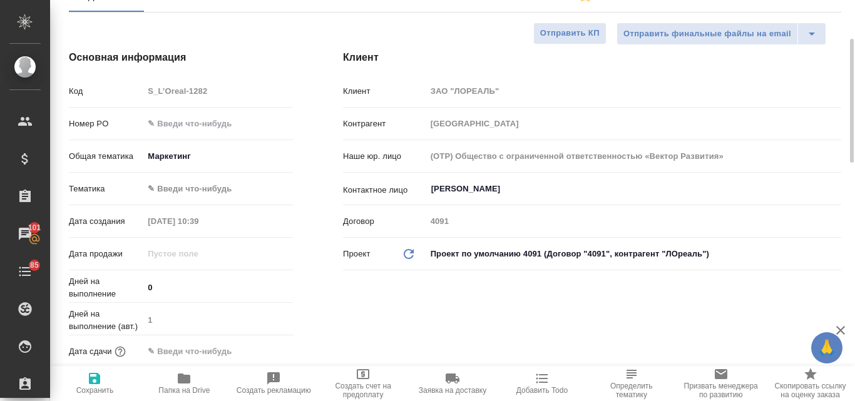
click at [196, 148] on body "🙏 .cls-1 fill:#fff; AWATERA Valyaeva Anna Клиенты Спецификации Заказы 101 Чаты …" at bounding box center [427, 200] width 855 height 401
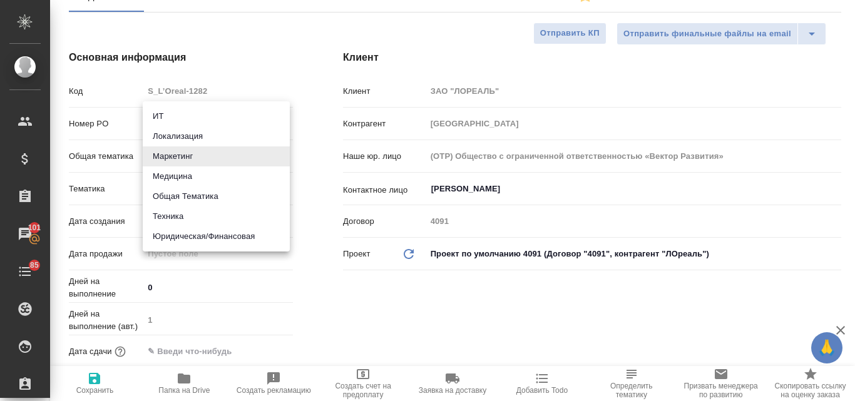
click at [253, 48] on div at bounding box center [427, 200] width 855 height 401
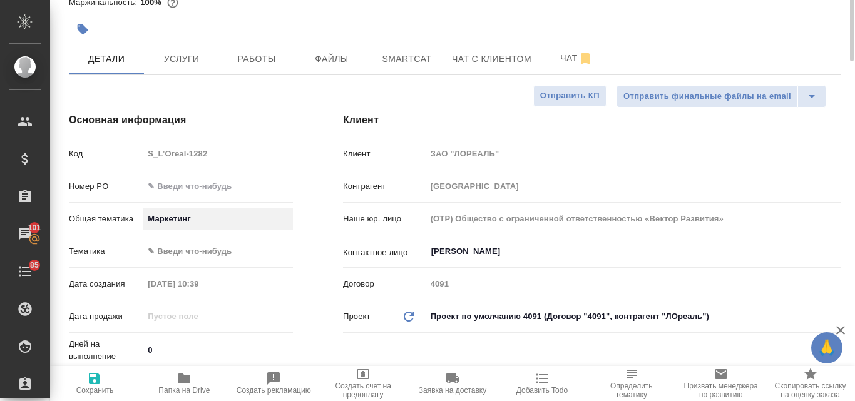
scroll to position [0, 0]
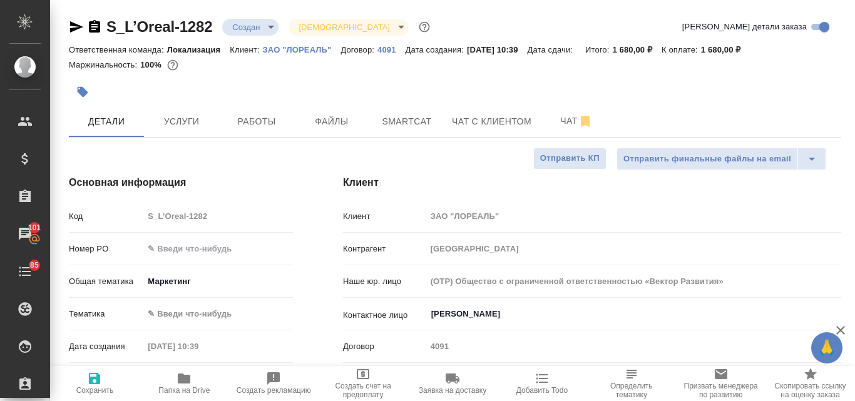
type textarea "x"
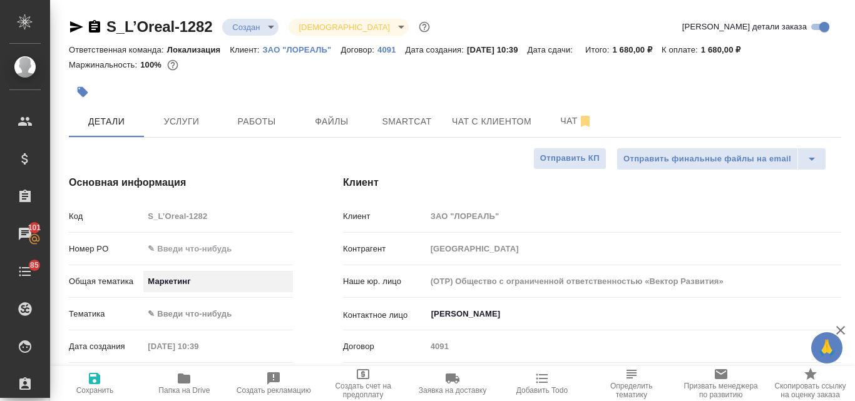
type textarea "x"
click at [187, 243] on input "text" at bounding box center [218, 249] width 148 height 18
type input "!"
type textarea "x"
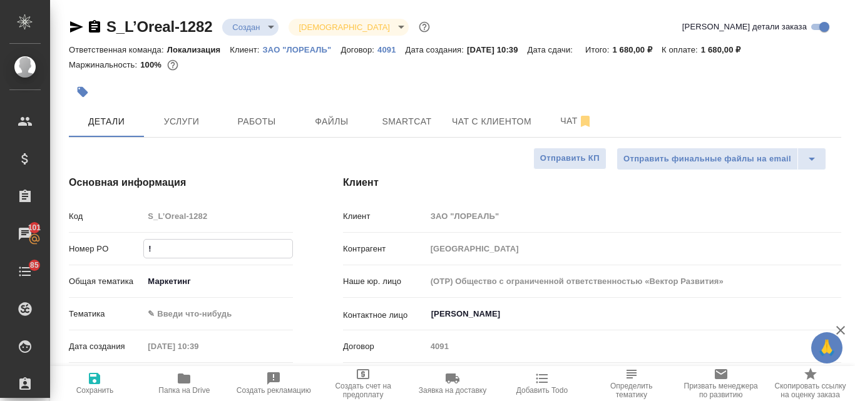
type textarea "x"
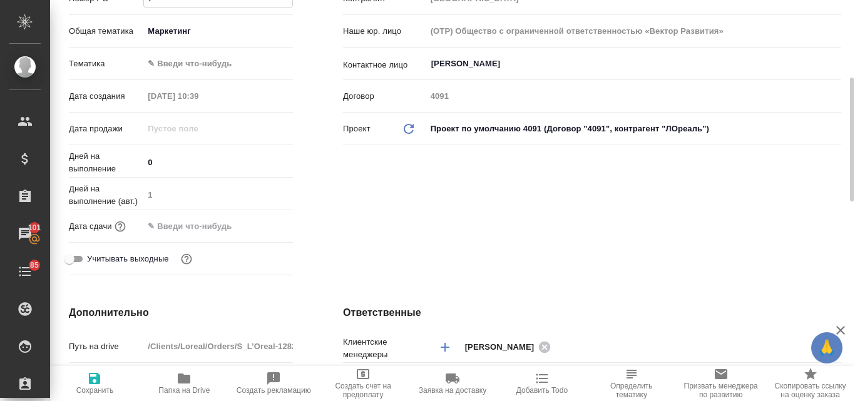
scroll to position [313, 0]
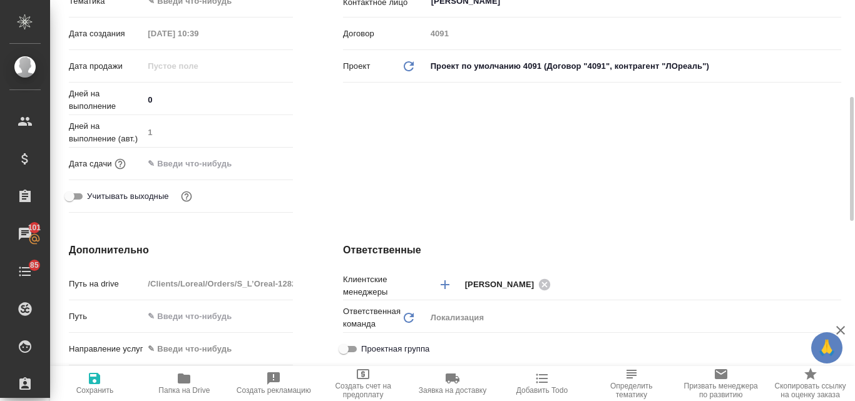
click at [177, 159] on input "text" at bounding box center [197, 164] width 109 height 18
click at [253, 161] on icon "button" at bounding box center [256, 162] width 15 height 15
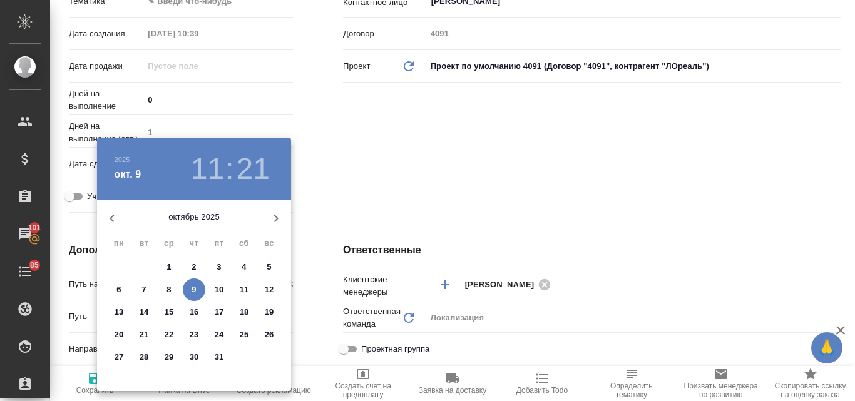
click at [221, 287] on p "10" at bounding box center [219, 289] width 9 height 13
type input "10.10.2025 11:21"
type textarea "x"
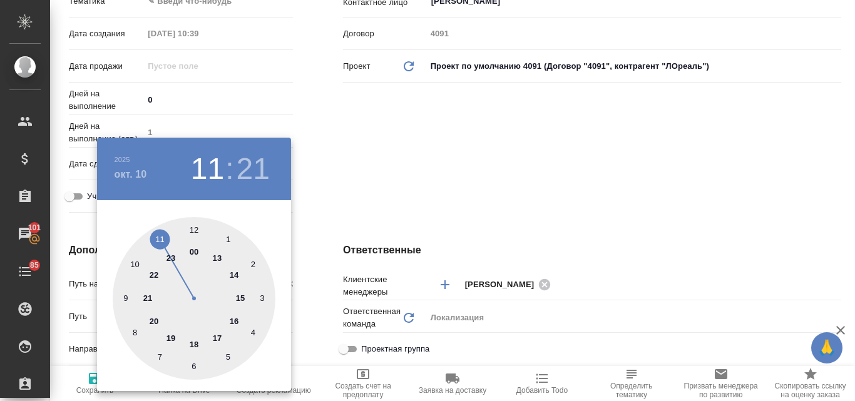
click at [159, 238] on div at bounding box center [194, 298] width 163 height 163
type textarea "x"
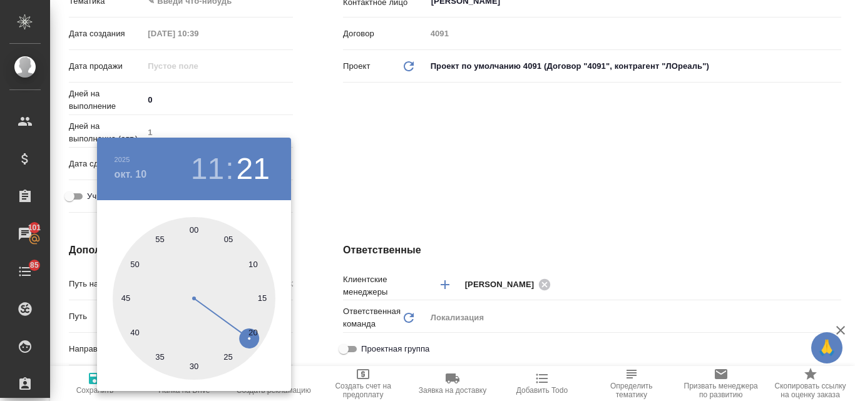
click at [191, 227] on div at bounding box center [194, 298] width 163 height 163
type input "10.10.2025 11:00"
type textarea "x"
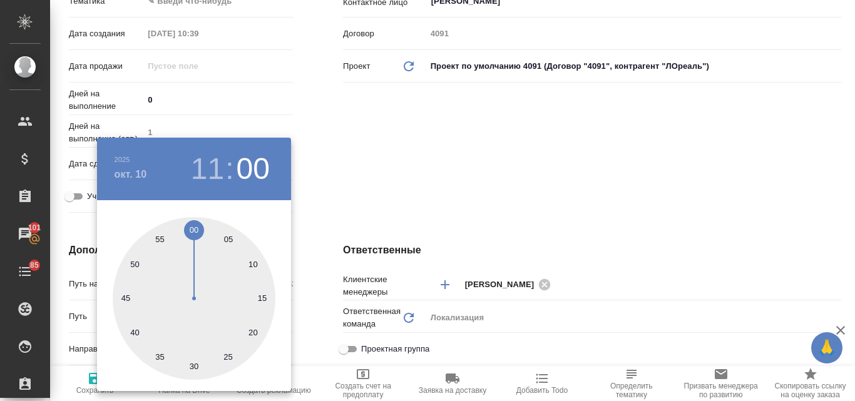
click at [385, 158] on div at bounding box center [427, 200] width 855 height 401
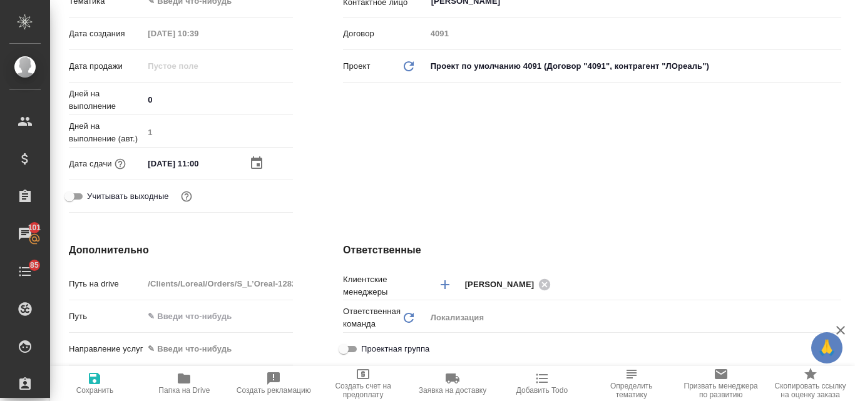
click at [98, 382] on icon "button" at bounding box center [94, 378] width 11 height 11
type textarea "x"
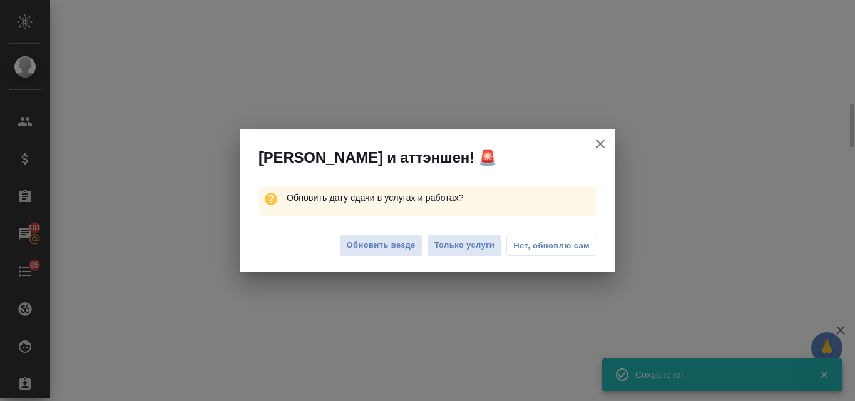
select select "RU"
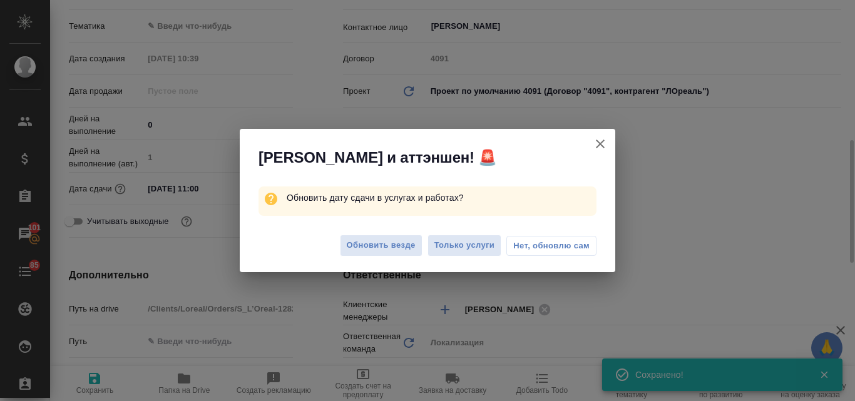
scroll to position [328, 0]
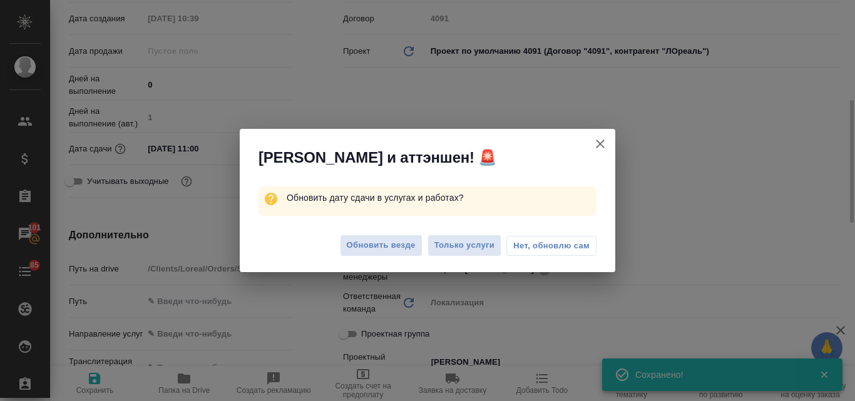
type textarea "x"
click at [405, 244] on span "Обновить везде" at bounding box center [381, 245] width 69 height 14
type textarea "x"
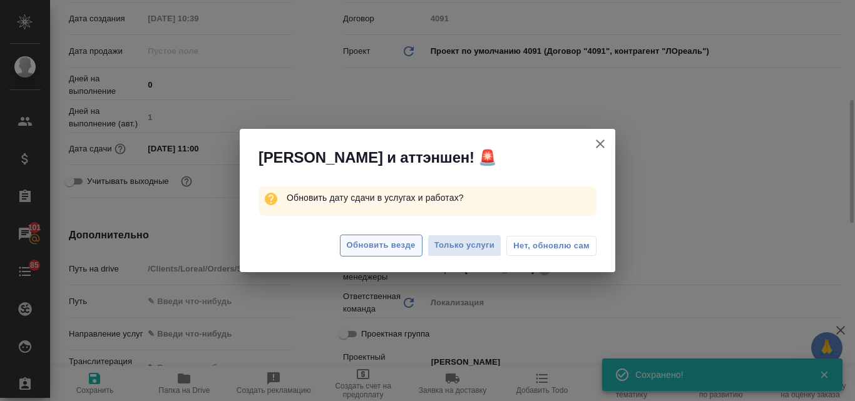
type textarea "x"
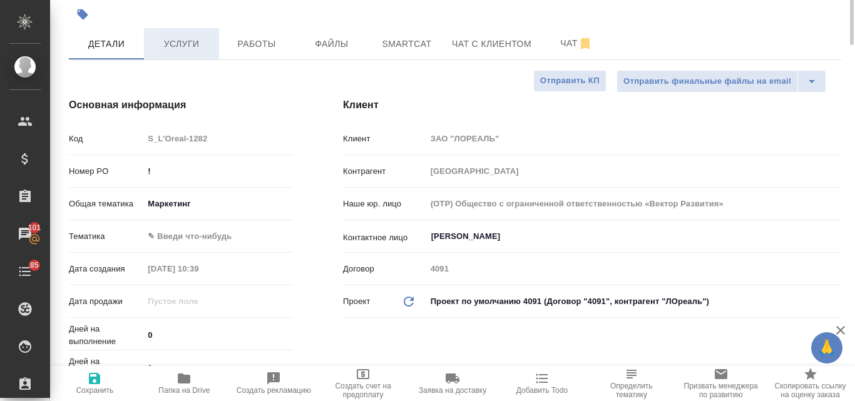
scroll to position [0, 0]
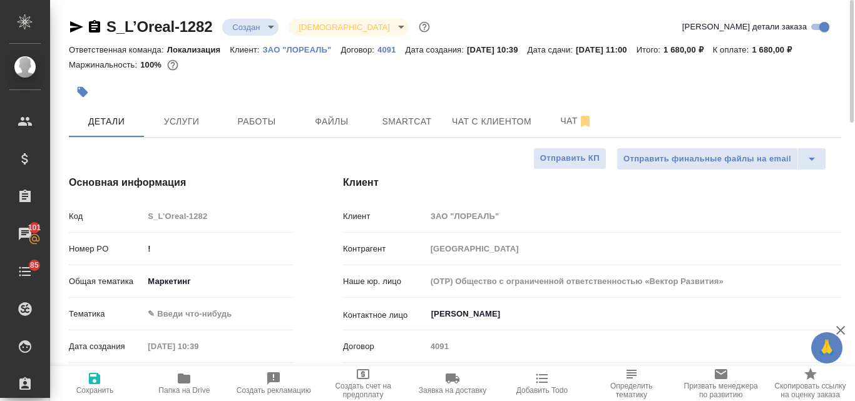
click at [270, 25] on body "🙏 .cls-1 fill:#fff; AWATERA Valyaeva Anna Клиенты Спецификации Заказы 101 Чаты …" at bounding box center [427, 200] width 855 height 401
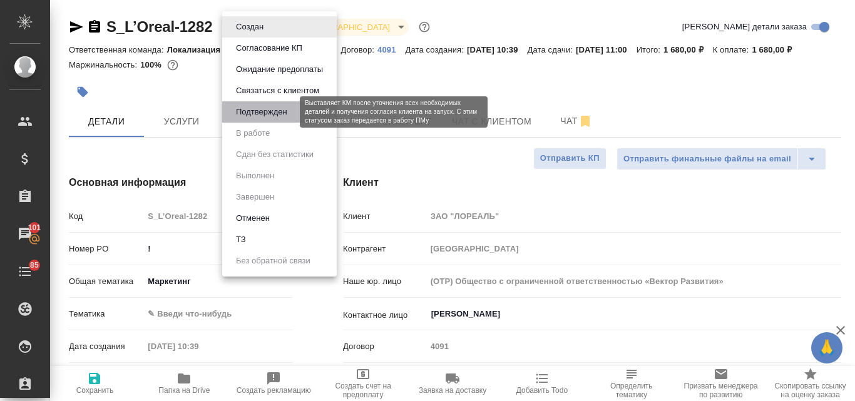
click at [262, 111] on button "Подтвержден" at bounding box center [261, 112] width 59 height 14
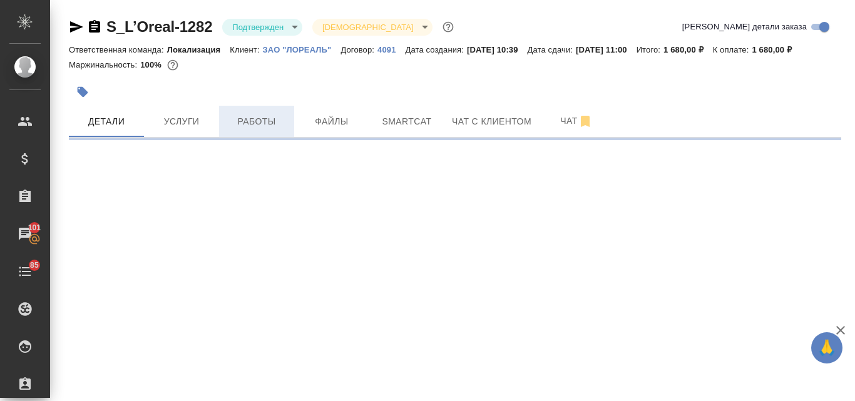
select select "RU"
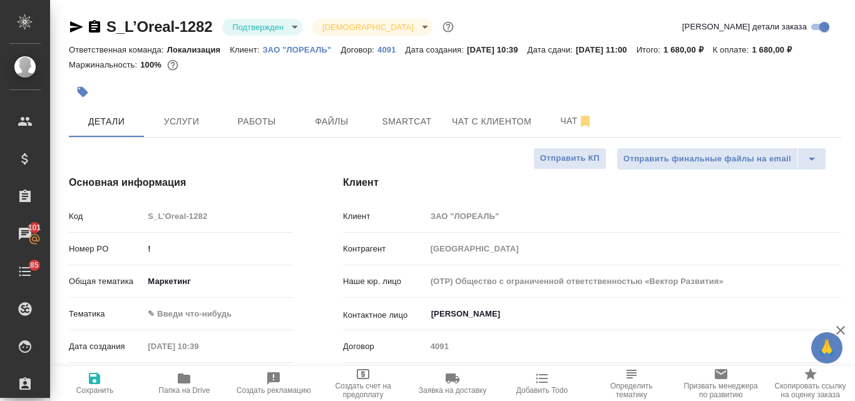
type textarea "x"
click at [263, 130] on span "Работы" at bounding box center [256, 122] width 60 height 16
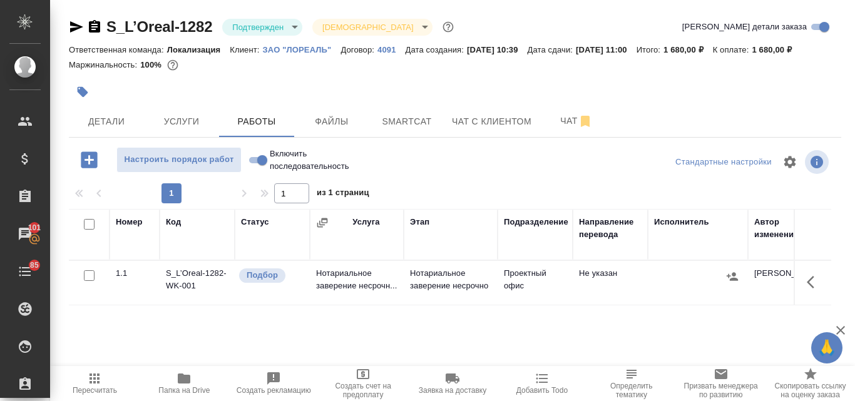
click at [332, 292] on td "Нотариальное заверение несрочн..." at bounding box center [357, 283] width 94 height 44
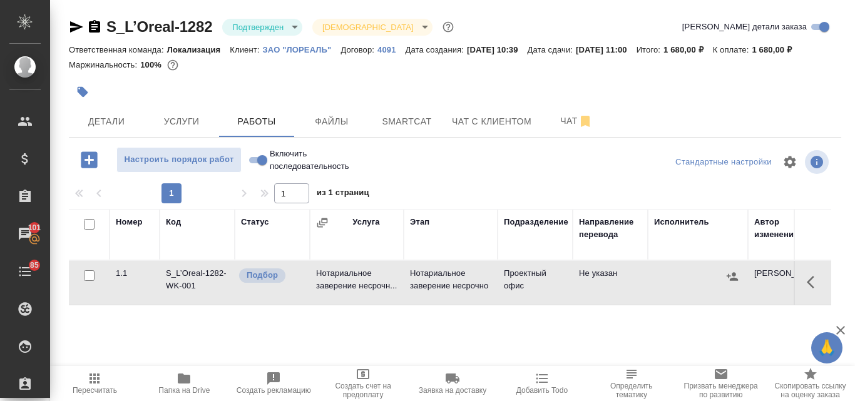
click at [332, 292] on td "Нотариальное заверение несрочн..." at bounding box center [357, 283] width 94 height 44
drag, startPoint x: 213, startPoint y: 24, endPoint x: 109, endPoint y: 19, distance: 104.6
click at [109, 19] on div "S_L’Oreal-1282 Подтвержден confirmed Святая троица holyTrinity" at bounding box center [262, 27] width 387 height 20
click at [74, 26] on icon "button" at bounding box center [76, 26] width 13 height 11
click at [182, 379] on icon "button" at bounding box center [184, 379] width 13 height 10
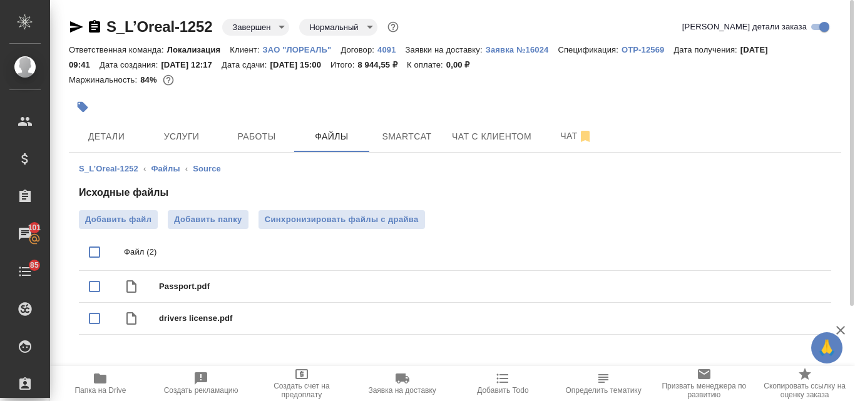
click at [100, 383] on icon "button" at bounding box center [100, 379] width 13 height 10
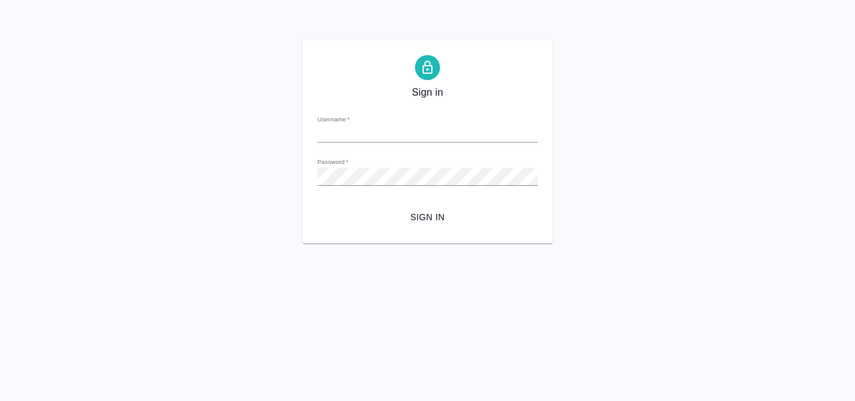
type input "[EMAIL_ADDRESS][DOMAIN_NAME]"
click at [427, 211] on span "Sign in" at bounding box center [427, 218] width 200 height 16
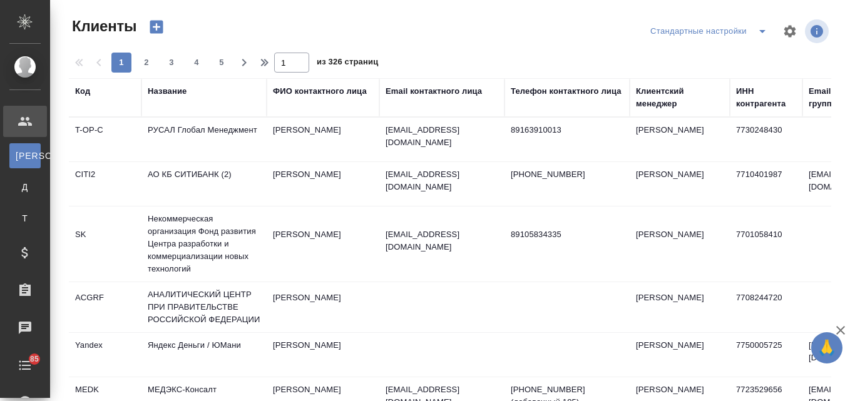
select select "RU"
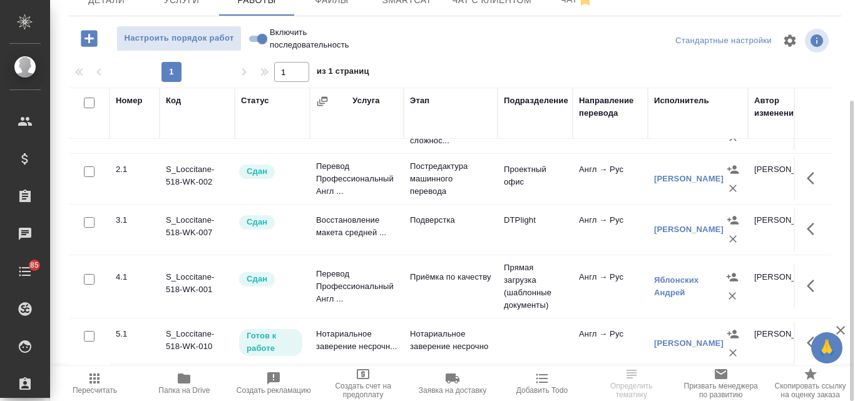
scroll to position [58, 0]
click at [337, 324] on td "Нотариальное заверение несрочн..." at bounding box center [357, 344] width 94 height 44
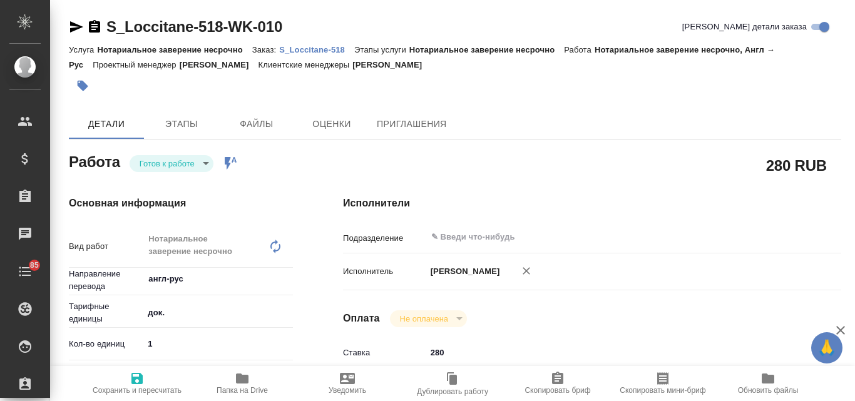
type textarea "x"
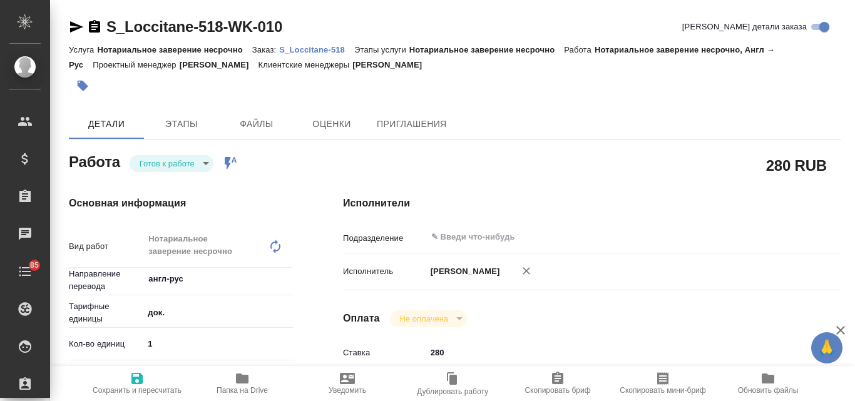
type textarea "x"
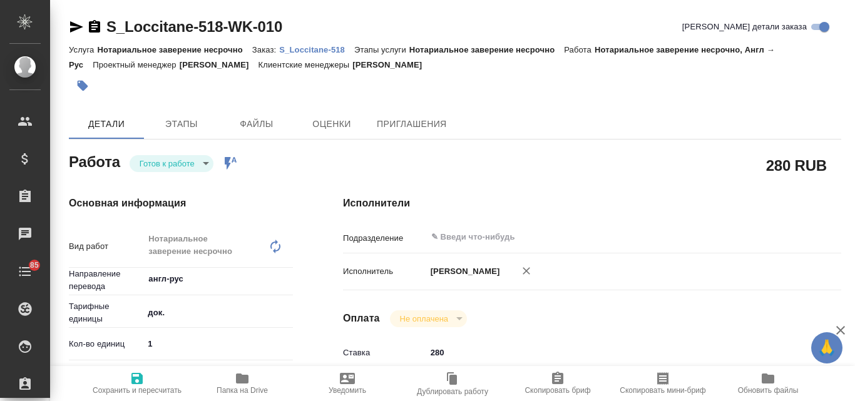
type textarea "x"
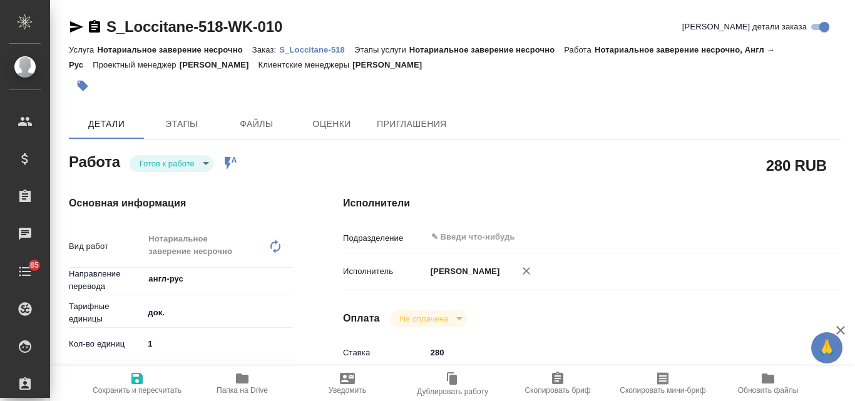
type textarea "x"
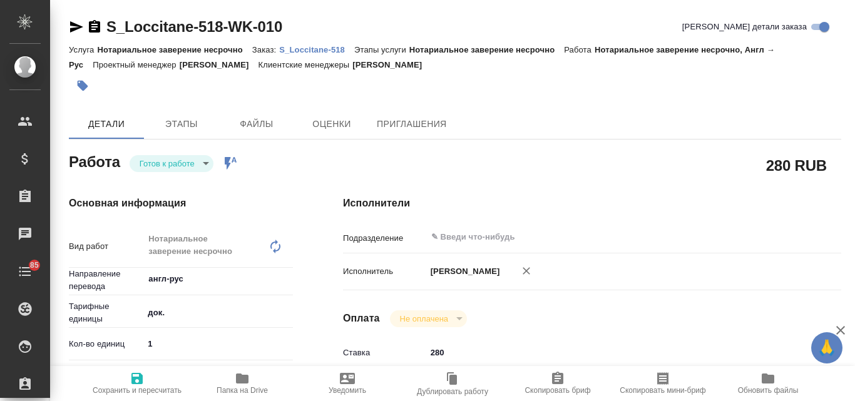
type textarea "x"
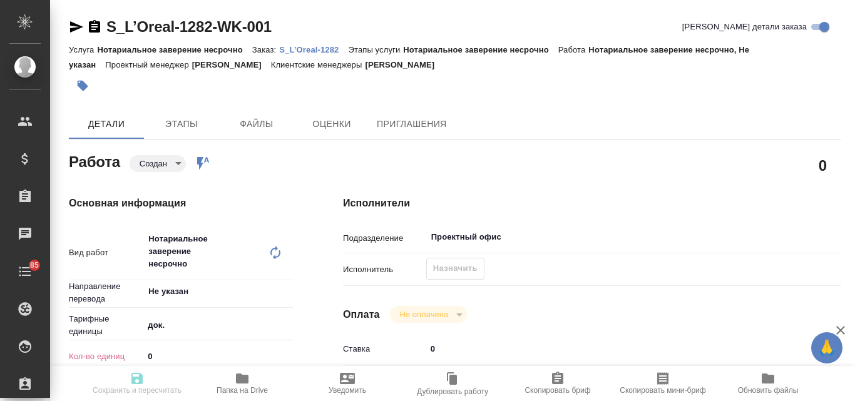
type textarea "x"
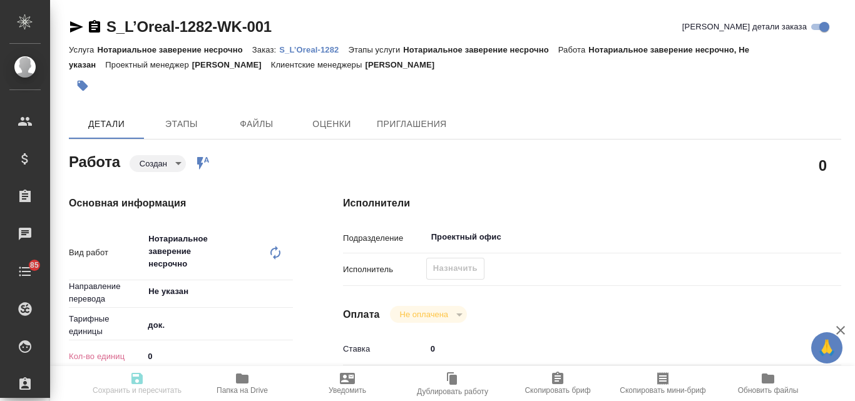
type textarea "x"
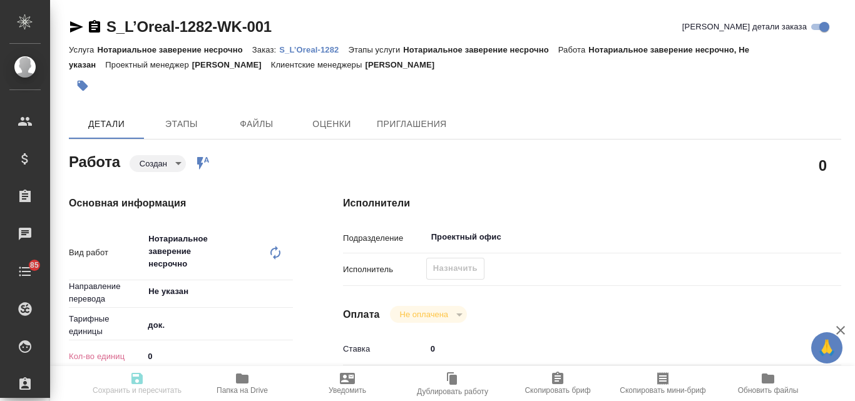
type textarea "x"
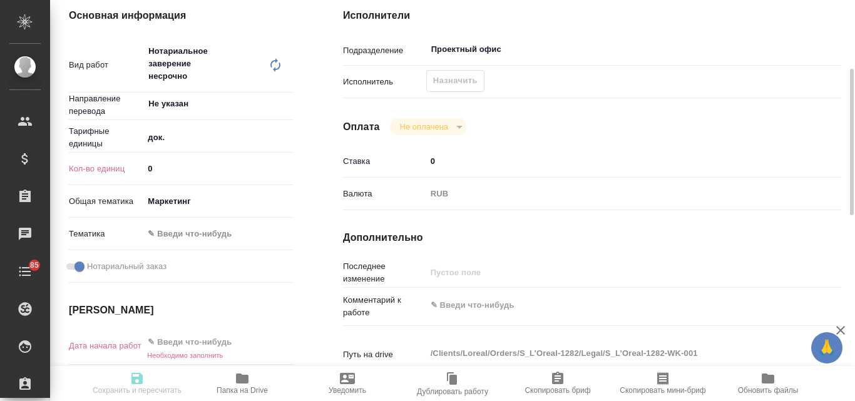
type textarea "x"
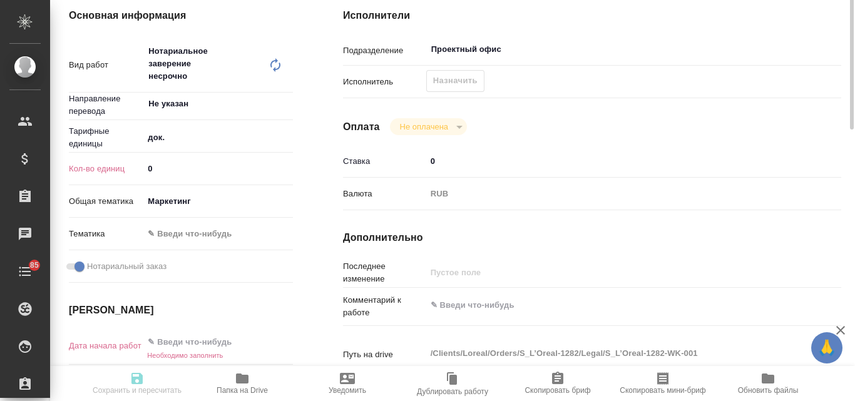
scroll to position [125, 0]
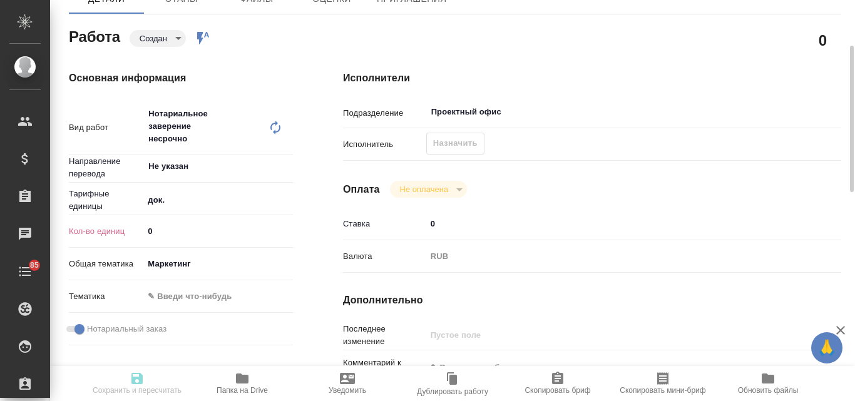
type textarea "x"
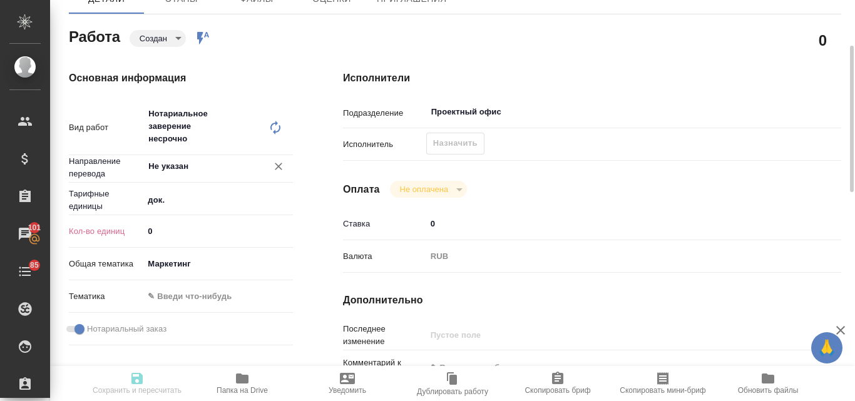
click at [197, 163] on input "Не указан" at bounding box center [197, 166] width 100 height 15
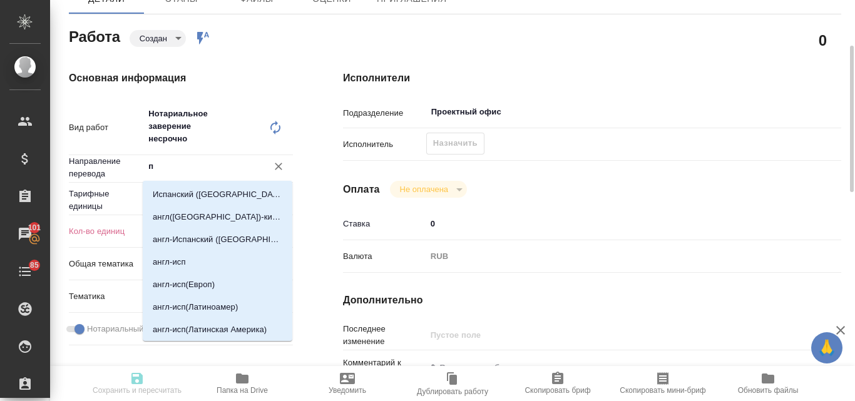
scroll to position [0, 0]
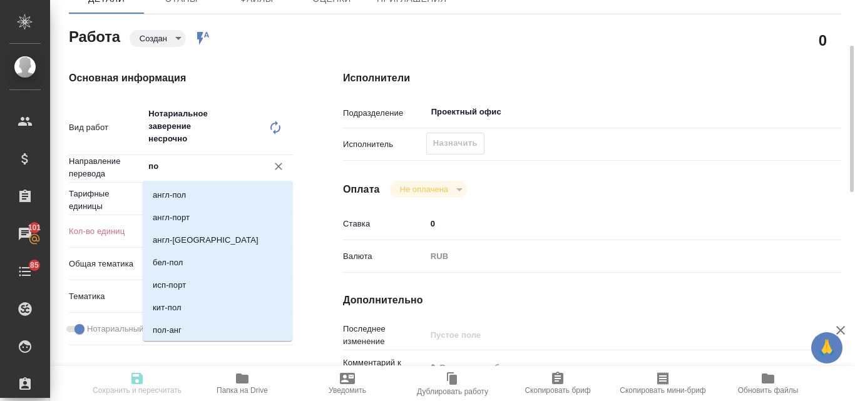
type input "пол"
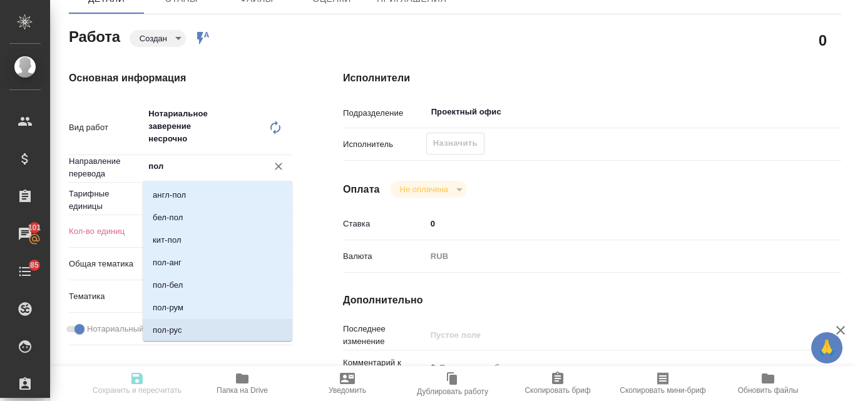
click at [188, 322] on li "пол-рус" at bounding box center [218, 330] width 150 height 23
type textarea "x"
type input "пол-рус"
type textarea "x"
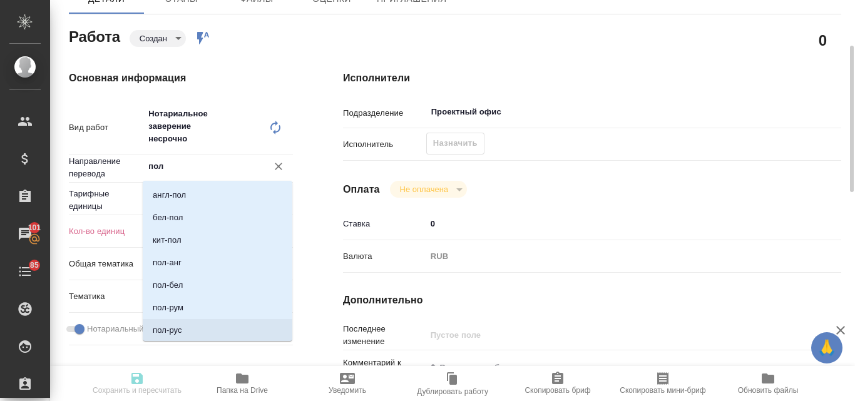
type textarea "x"
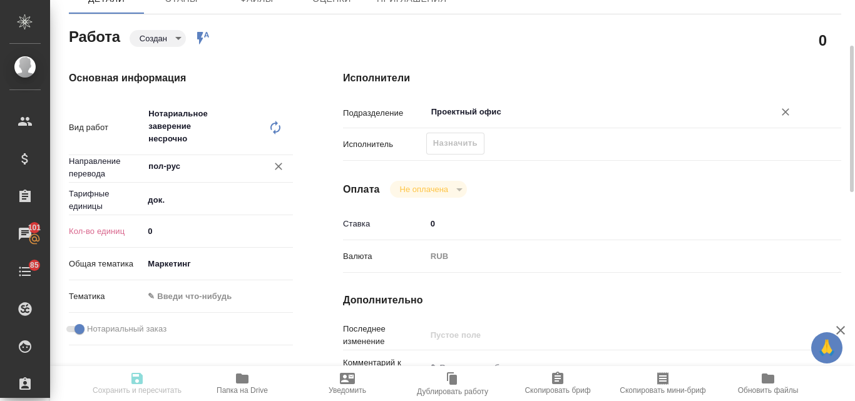
type input "пол-рус"
click at [459, 115] on input "Проектный офис" at bounding box center [592, 111] width 324 height 15
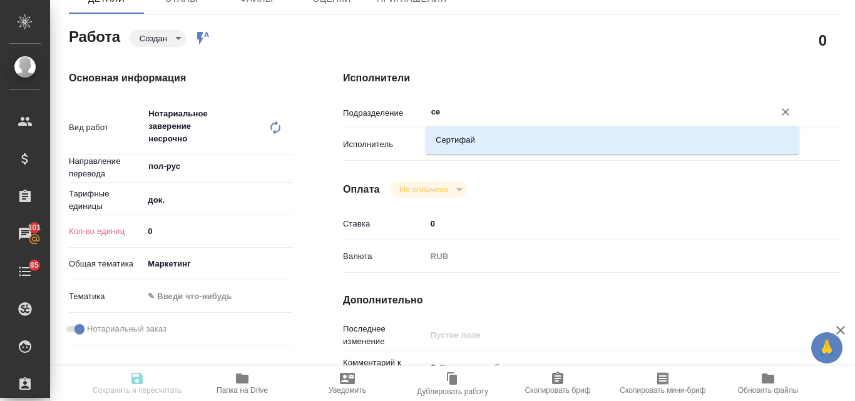
type input "сер"
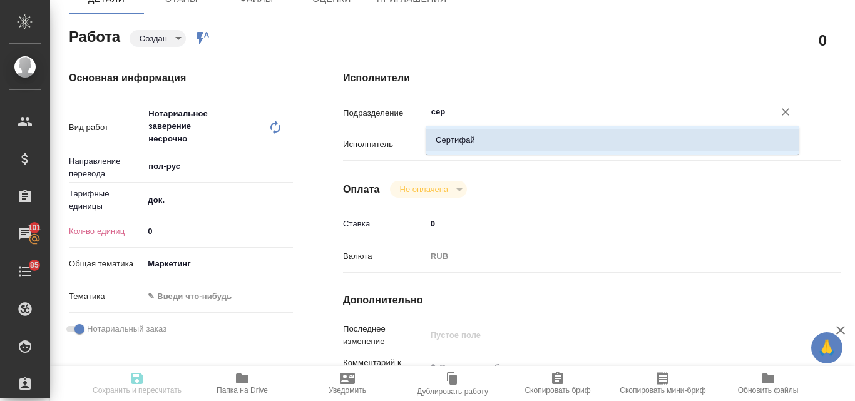
click at [471, 140] on li "Сертифай" at bounding box center [612, 140] width 374 height 23
type textarea "x"
type input "Сертифай"
type textarea "x"
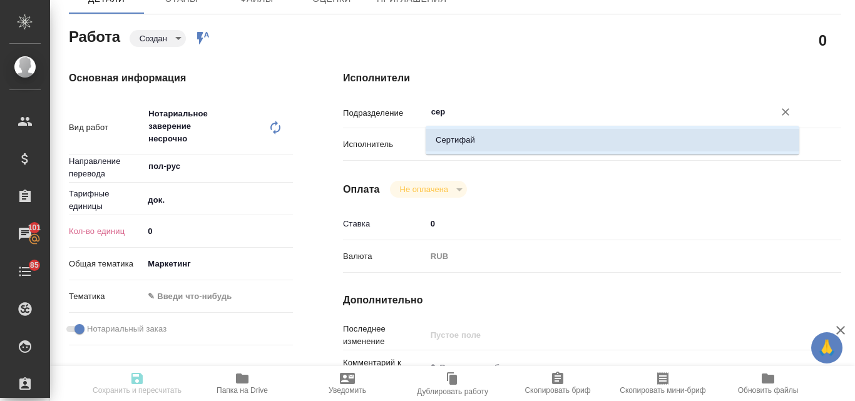
type textarea "x"
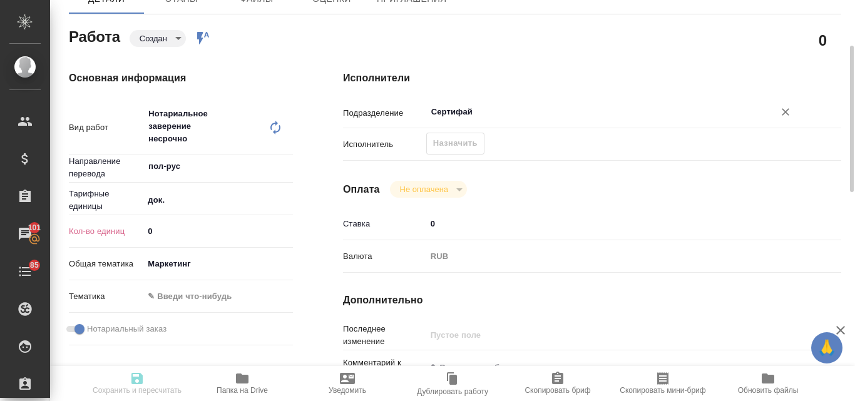
type input "Сертифай"
click at [158, 229] on input "0" at bounding box center [218, 231] width 150 height 18
type textarea "x"
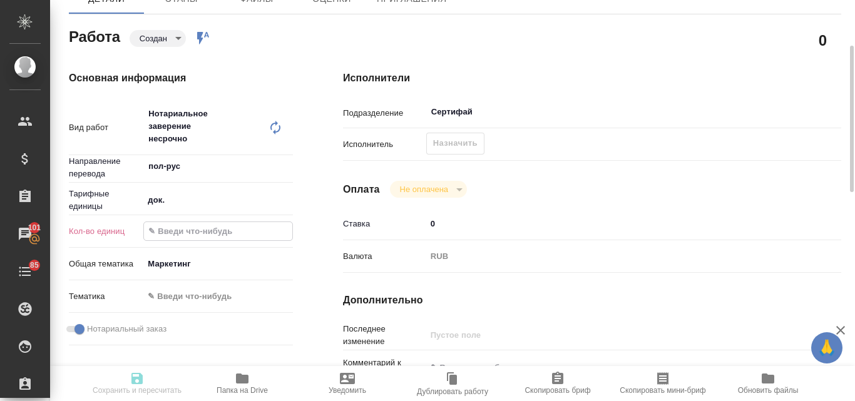
type textarea "x"
type input "2"
type textarea "x"
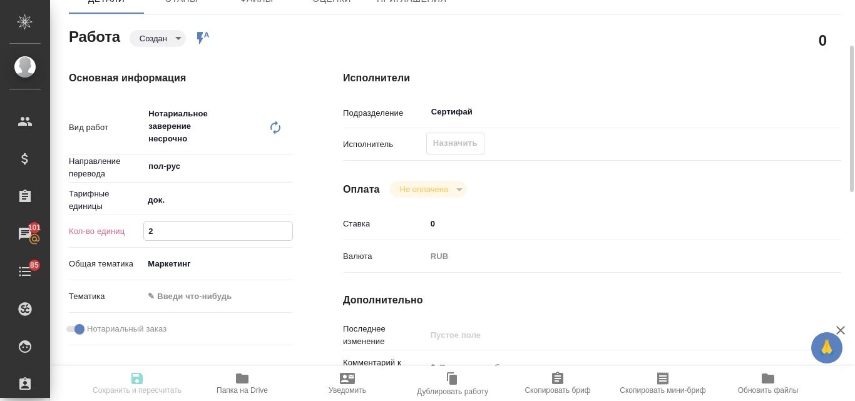
type textarea "x"
type input "2"
click at [258, 260] on body "🙏 .cls-1 fill:#fff; AWATERA Valyaeva Anna Клиенты Спецификации Заказы 101 Чаты …" at bounding box center [427, 200] width 855 height 401
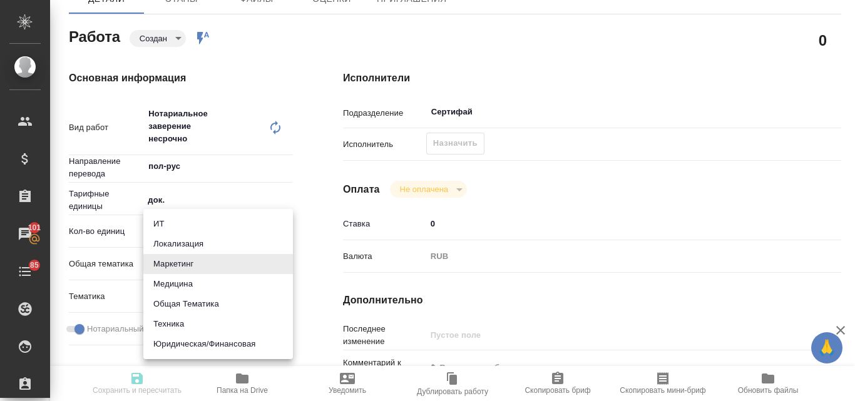
click at [576, 210] on div at bounding box center [427, 200] width 855 height 401
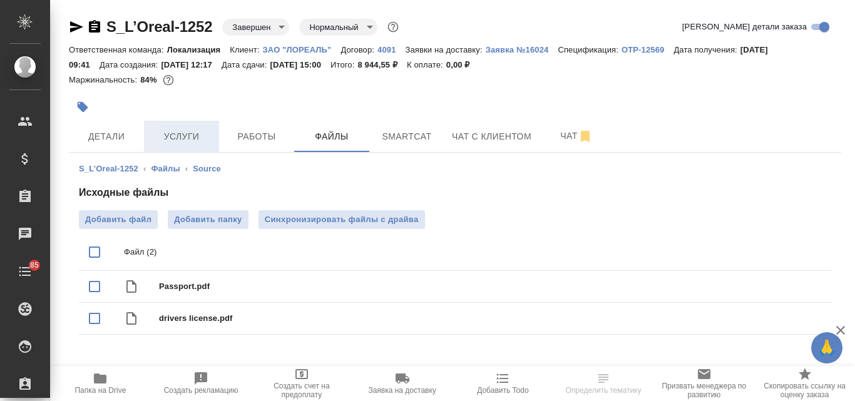
click at [185, 135] on span "Услуги" at bounding box center [181, 137] width 60 height 16
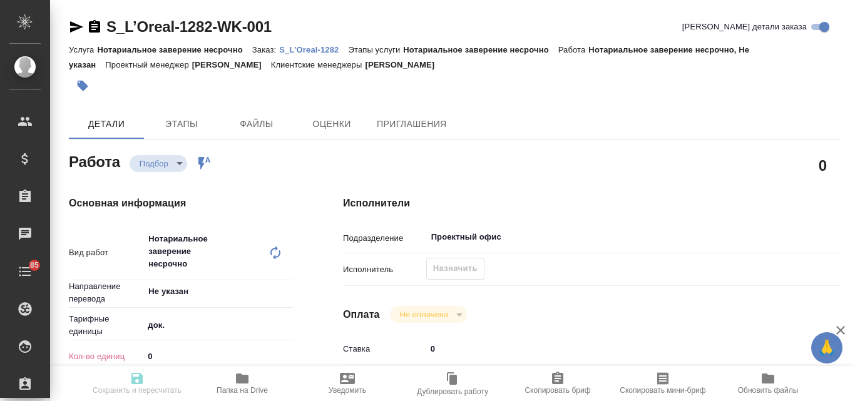
type textarea "x"
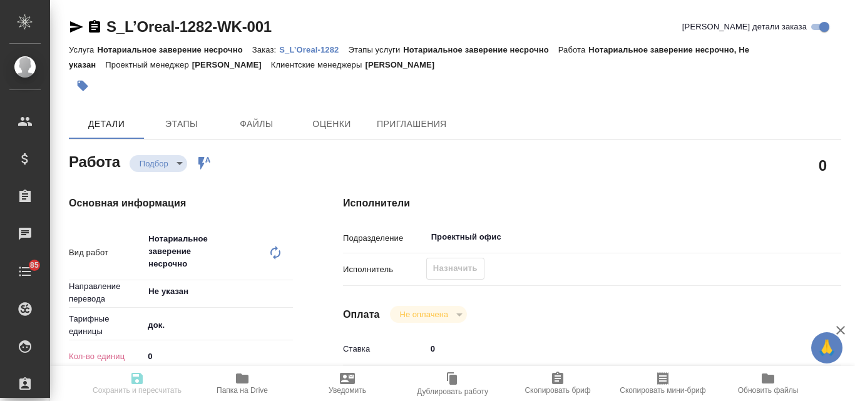
type textarea "x"
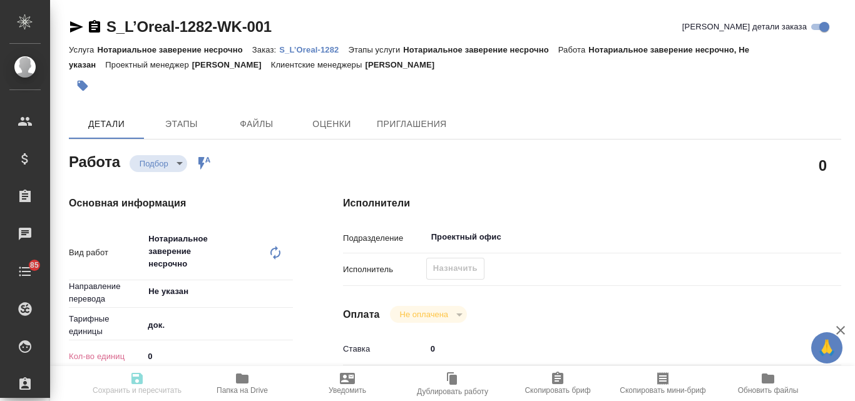
type textarea "x"
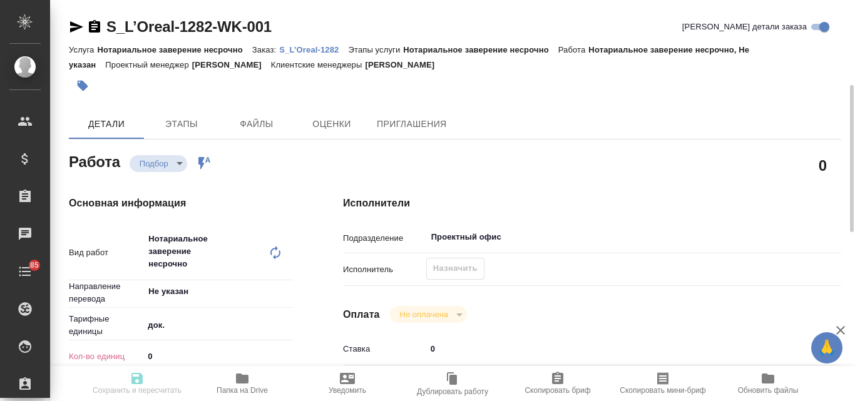
scroll to position [125, 0]
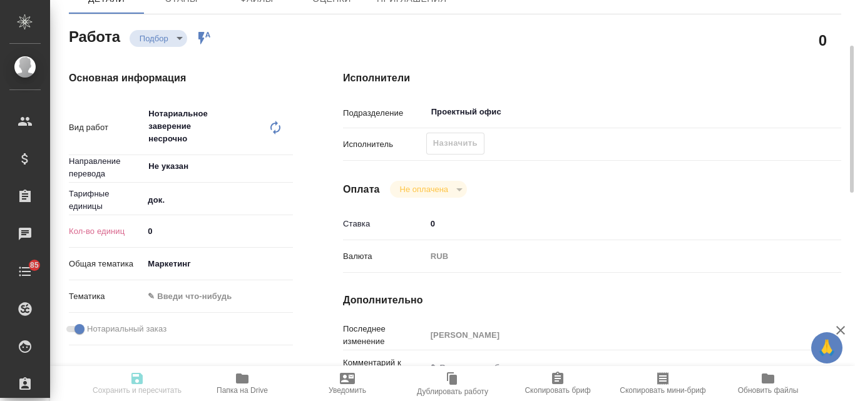
type textarea "x"
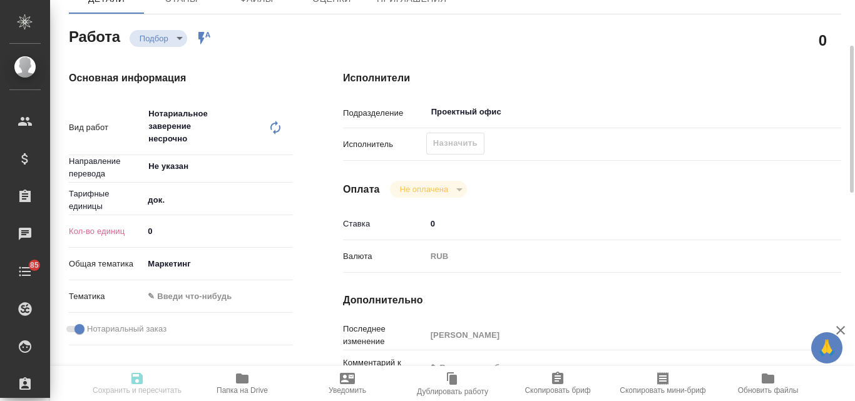
type textarea "x"
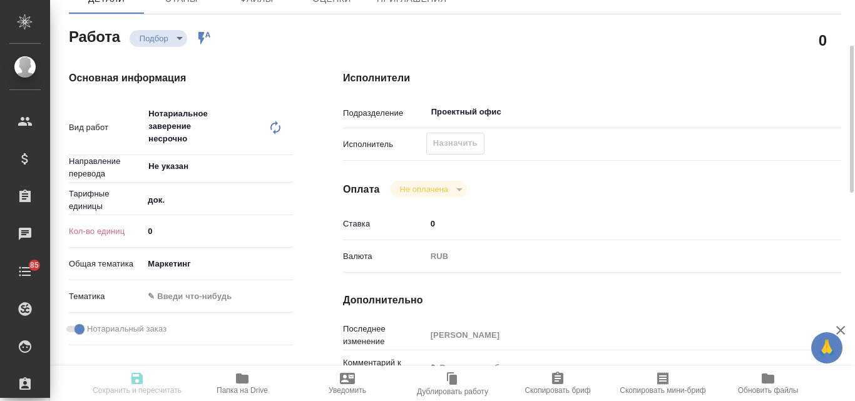
scroll to position [188, 0]
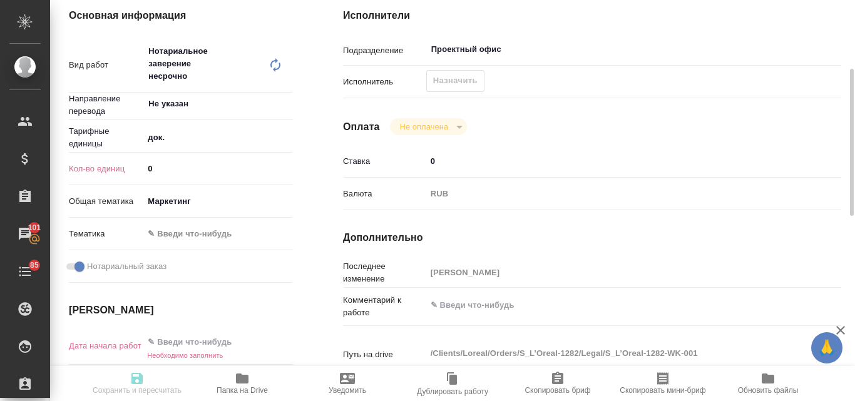
click at [171, 167] on input "0" at bounding box center [218, 169] width 150 height 18
type textarea "x"
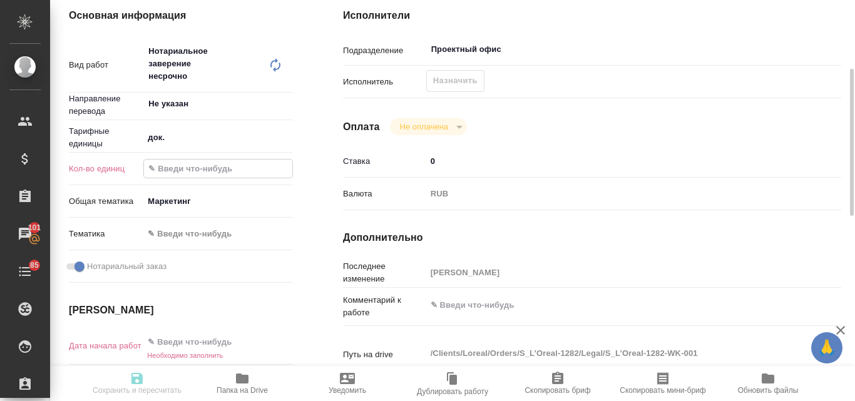
type textarea "x"
type input "1"
type textarea "x"
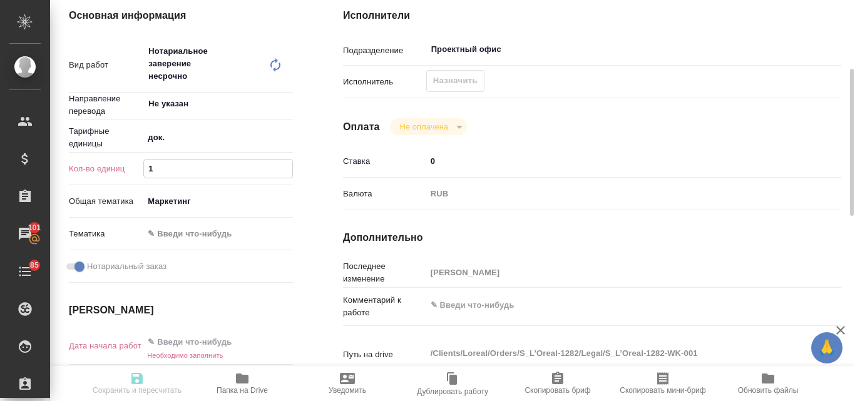
type textarea "x"
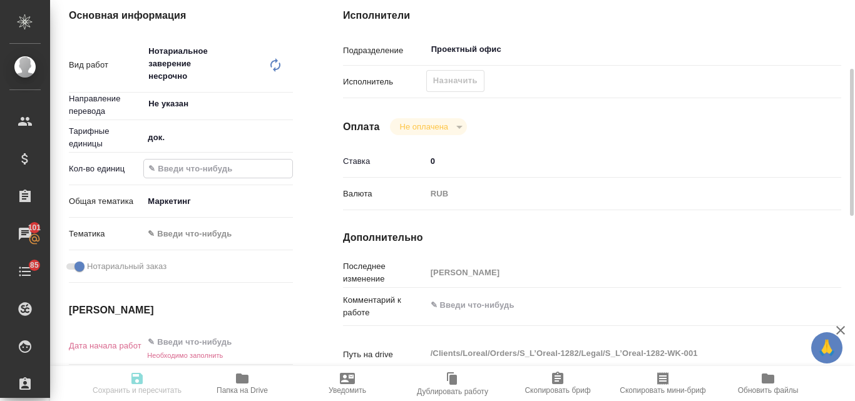
type textarea "x"
type input "2"
type textarea "x"
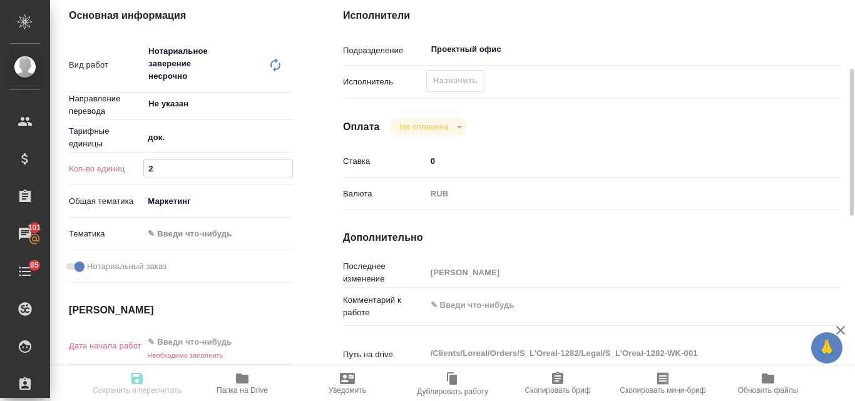
type textarea "x"
type input "2"
click at [202, 339] on input "text" at bounding box center [197, 342] width 109 height 18
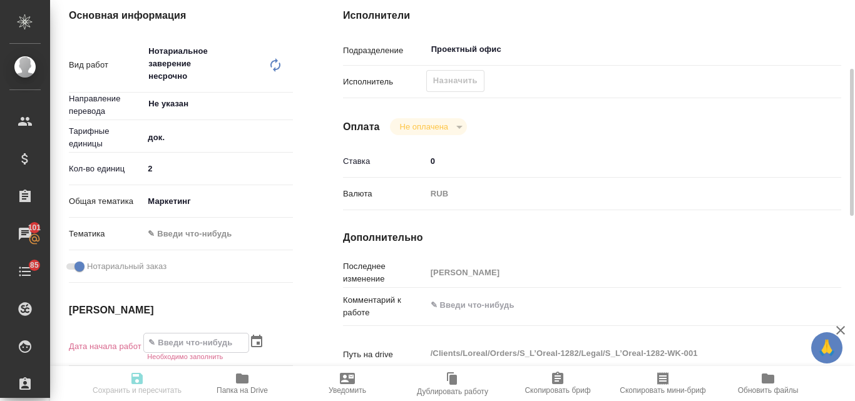
click at [258, 343] on icon "button" at bounding box center [256, 341] width 11 height 13
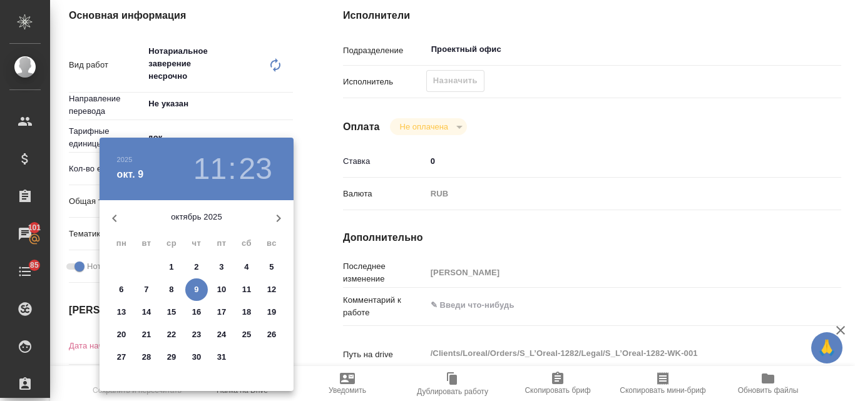
click at [195, 288] on p "9" at bounding box center [196, 289] width 4 height 13
type textarea "x"
type input "09.10.2025 11:23"
type textarea "x"
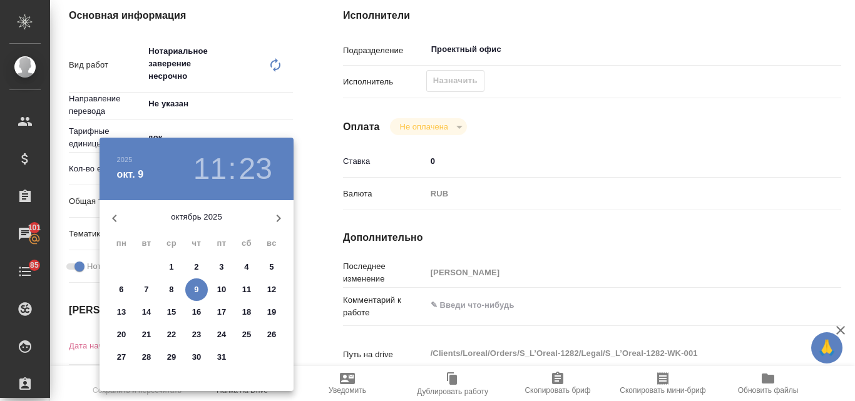
type textarea "x"
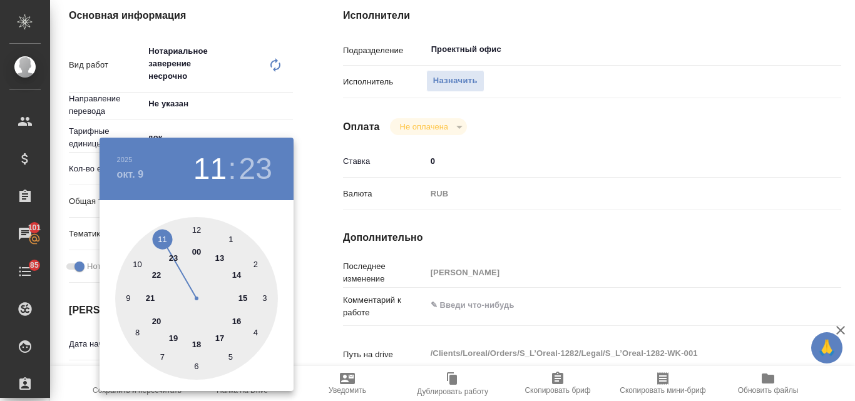
click at [194, 230] on div at bounding box center [196, 298] width 163 height 163
type textarea "x"
type input "09.10.2025 12:23"
type textarea "x"
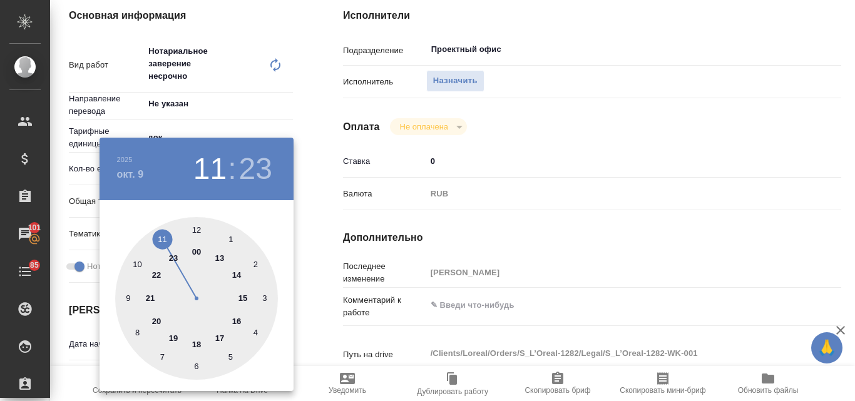
type textarea "x"
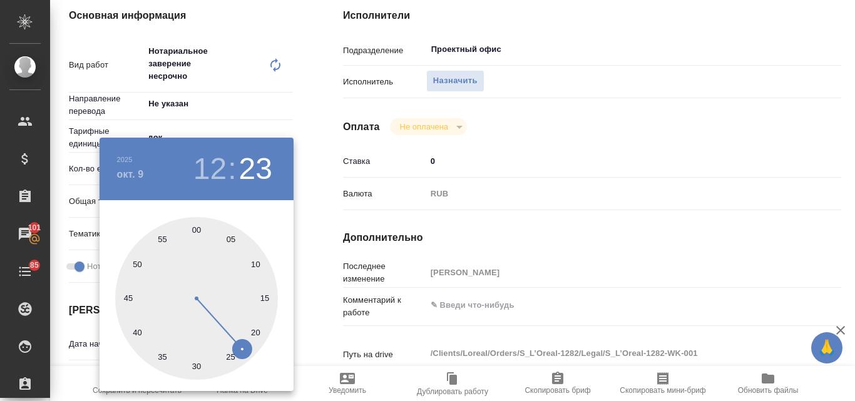
click at [196, 232] on div at bounding box center [196, 298] width 163 height 163
type textarea "x"
type input "09.10.2025 12:00"
type textarea "x"
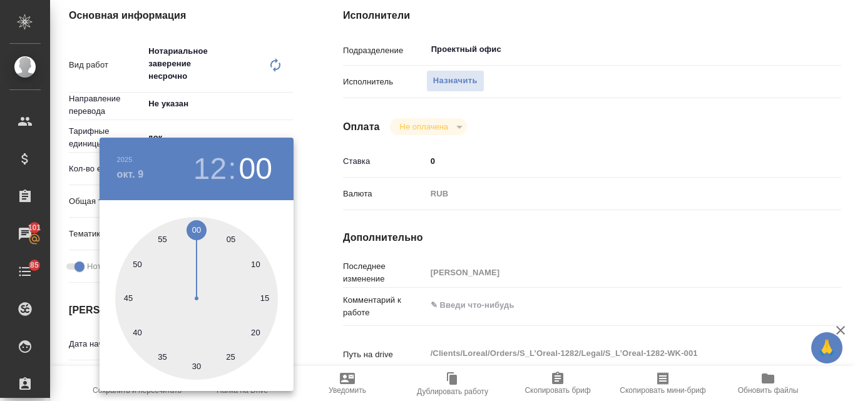
type textarea "x"
click at [304, 105] on div at bounding box center [427, 200] width 855 height 401
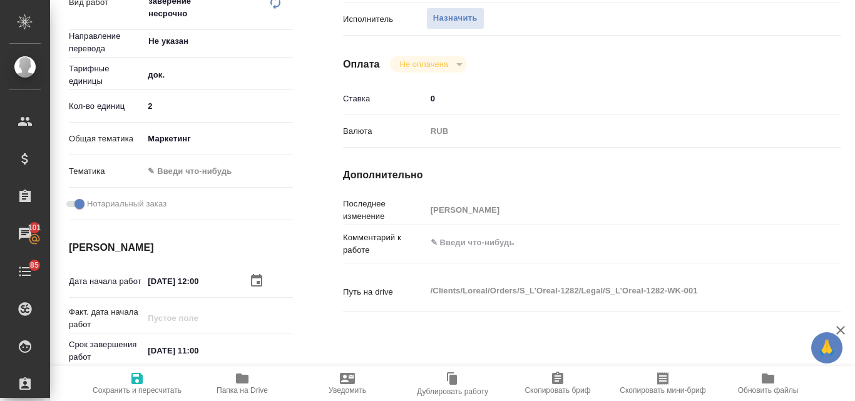
scroll to position [0, 0]
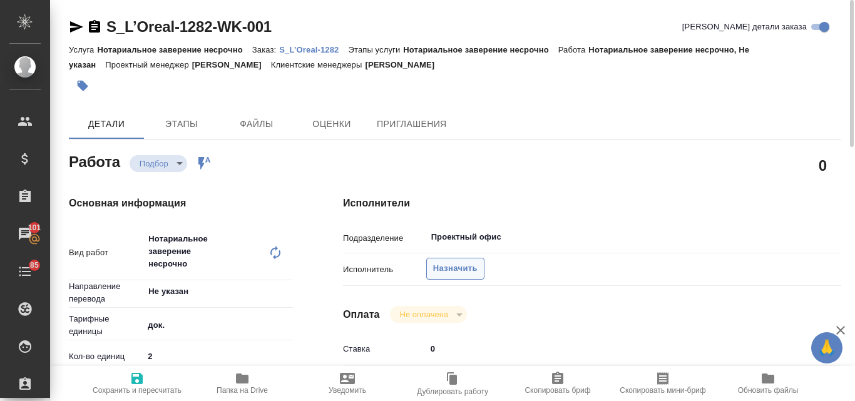
click at [440, 274] on span "Назначить" at bounding box center [455, 269] width 44 height 14
type textarea "x"
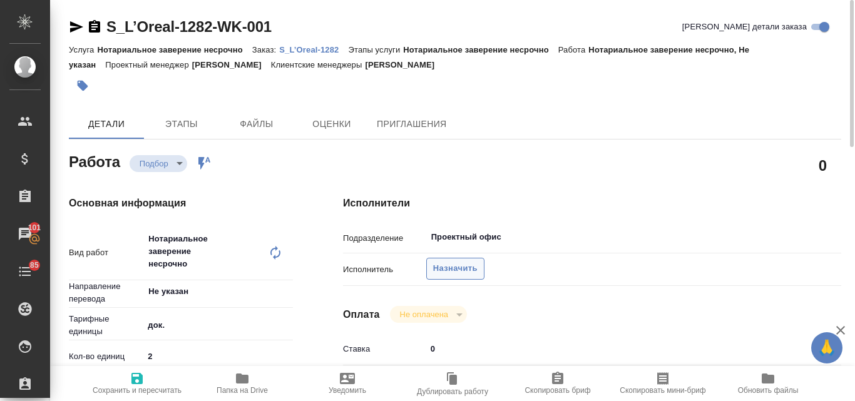
type textarea "x"
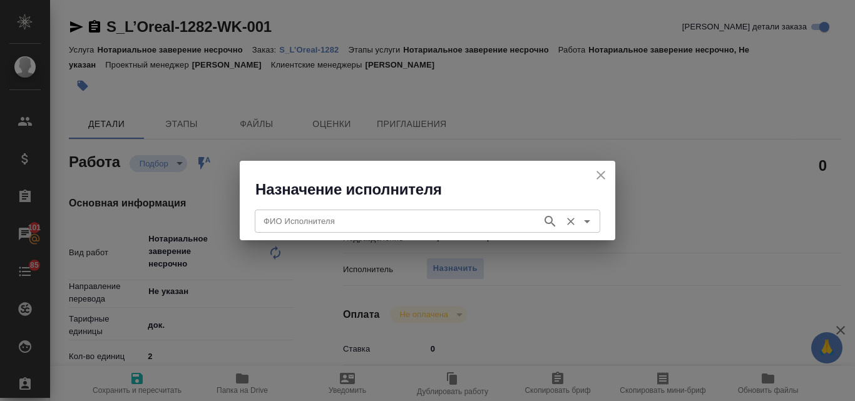
click at [331, 226] on input "ФИО Исполнителя" at bounding box center [396, 220] width 277 height 15
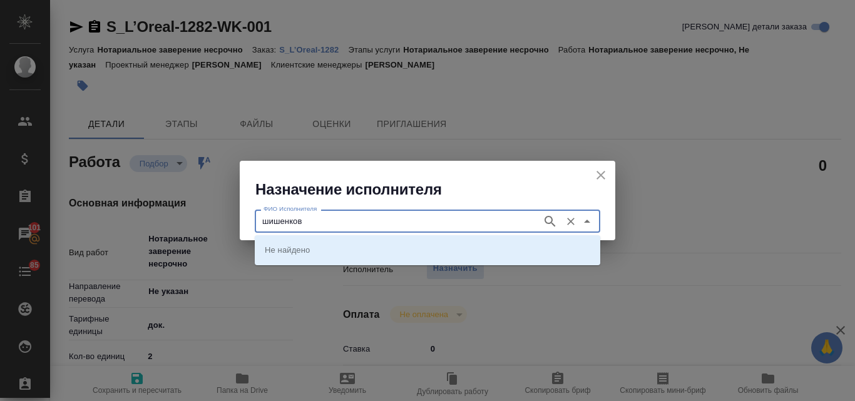
type input "шишенков"
click at [548, 219] on icon "button" at bounding box center [549, 221] width 15 height 15
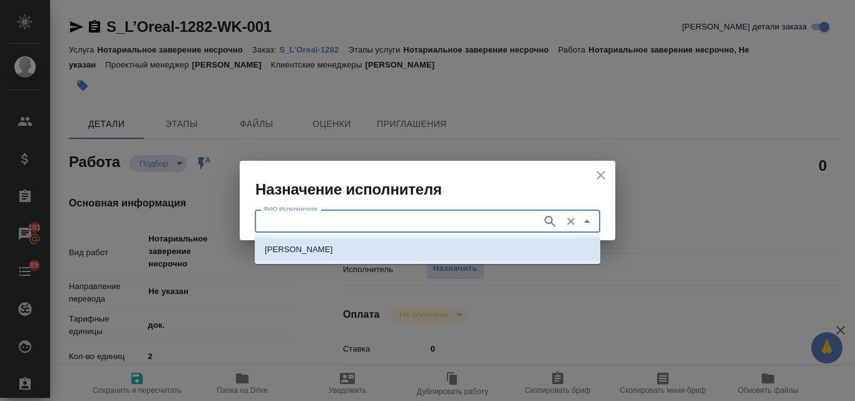
click at [333, 250] on p "НОТАРИУС Шишенков Леонид Васильевич" at bounding box center [299, 249] width 68 height 13
type input "НОТАРИУС Шишенков Леонид Васильевич"
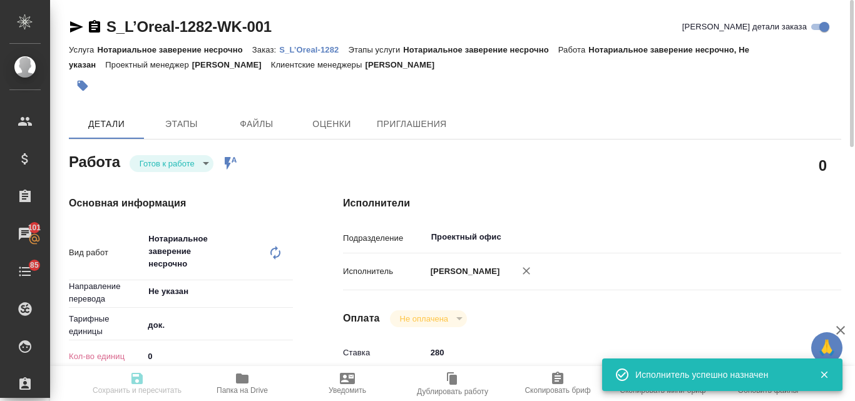
type textarea "x"
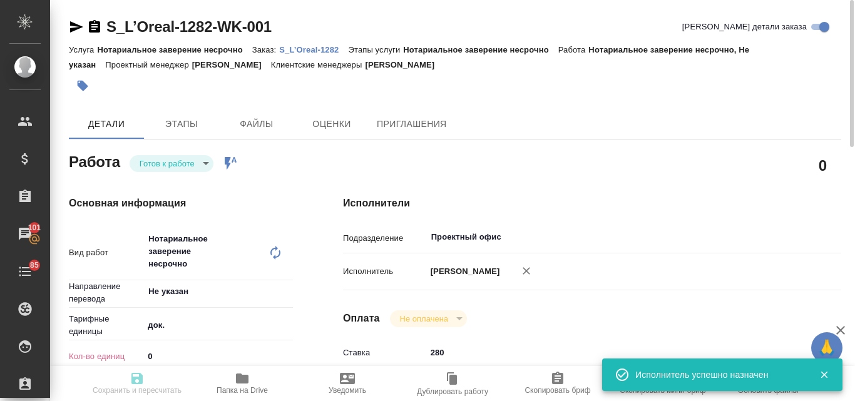
type textarea "x"
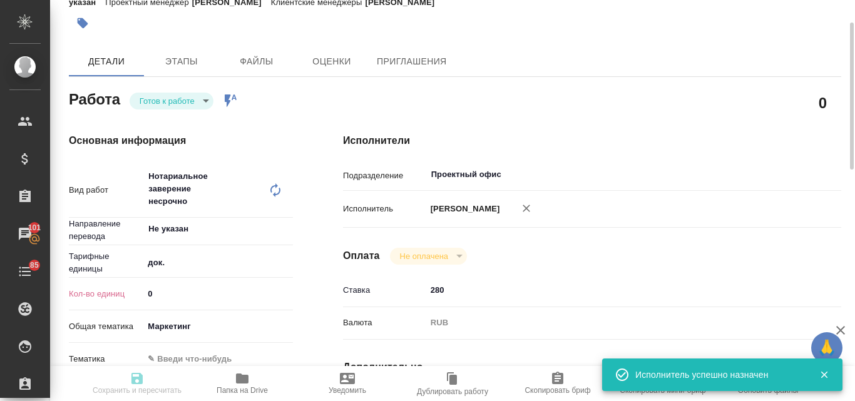
type textarea "x"
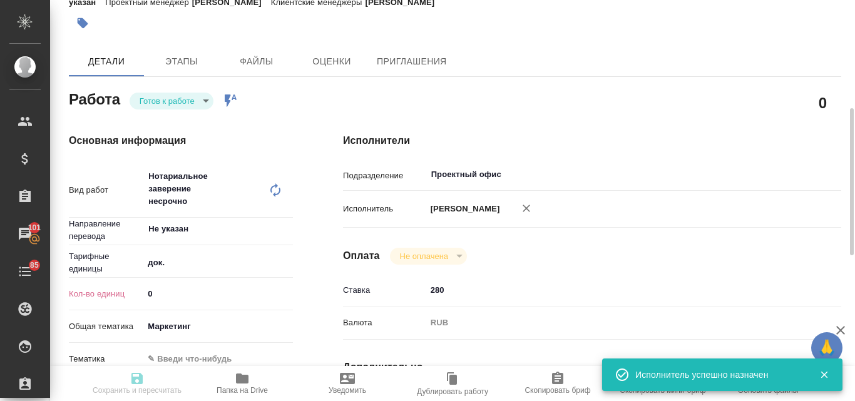
scroll to position [125, 0]
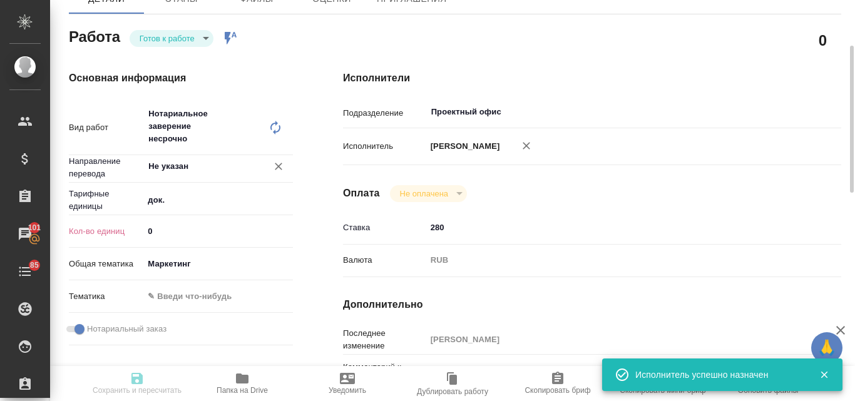
click at [177, 166] on input "Не указан" at bounding box center [197, 166] width 100 height 15
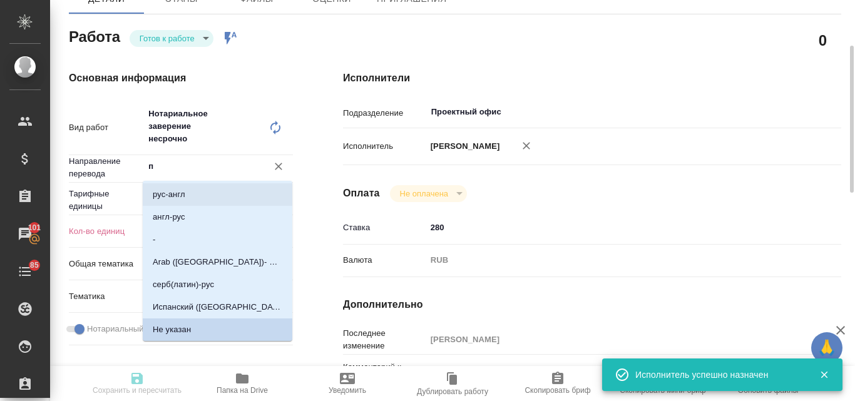
scroll to position [0, 0]
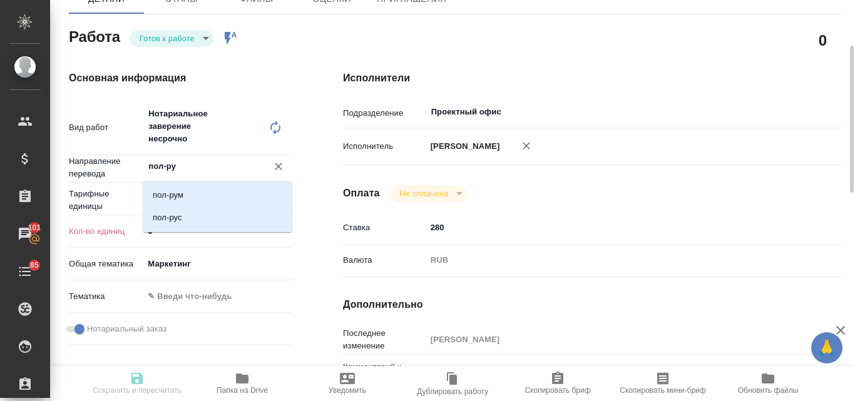
type input "пол-рус"
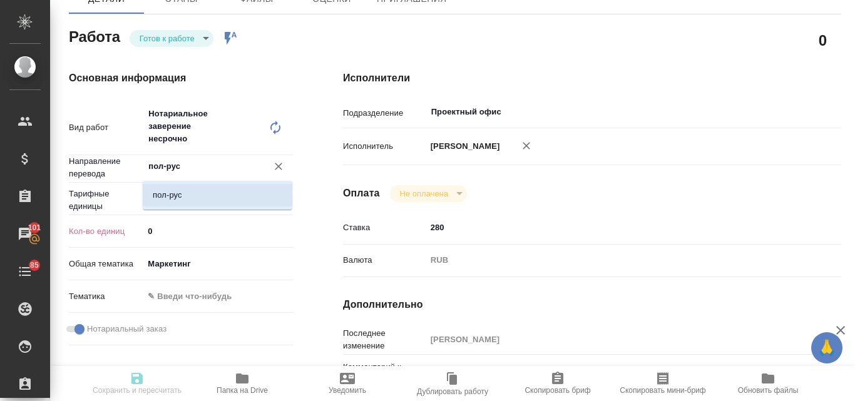
click at [193, 200] on li "пол-рус" at bounding box center [218, 195] width 150 height 23
type textarea "x"
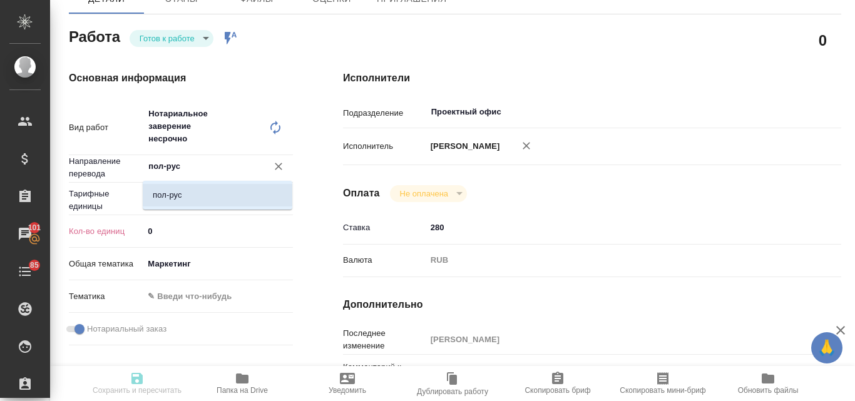
type textarea "x"
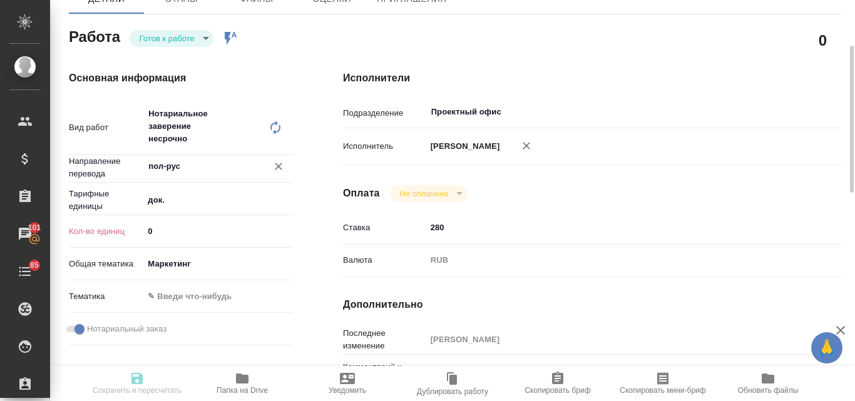
type input "пол-рус"
click at [155, 228] on input "0" at bounding box center [218, 231] width 148 height 18
type textarea "x"
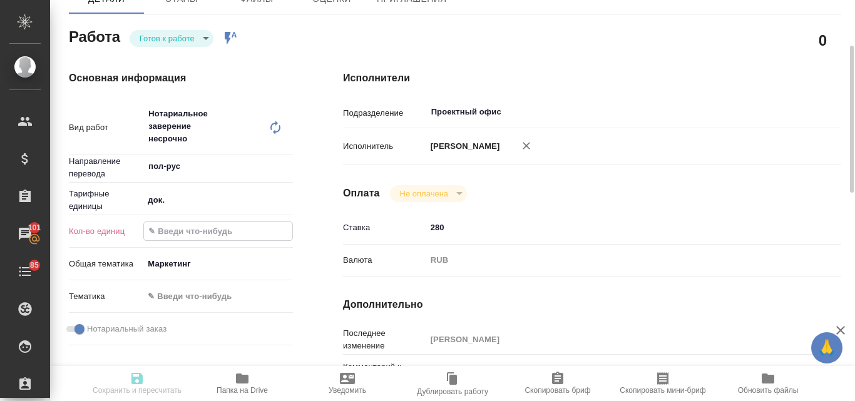
type textarea "x"
type input "2"
type textarea "x"
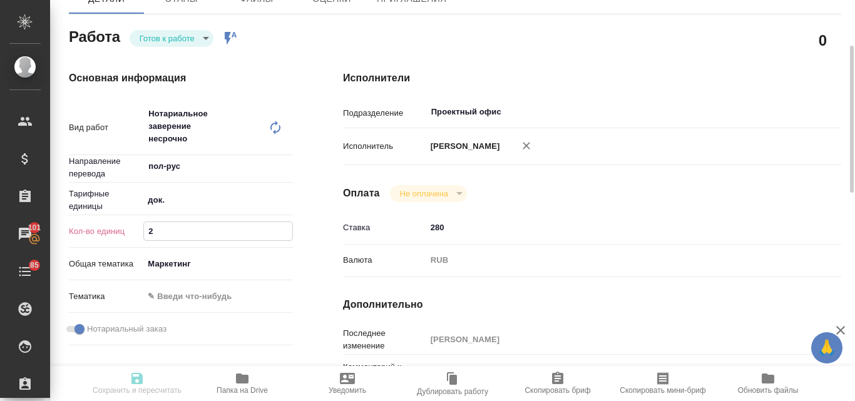
type textarea "x"
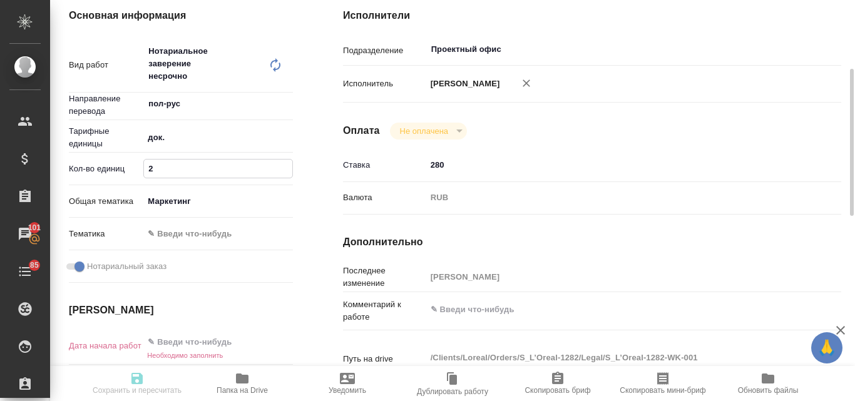
type input "2"
click at [189, 346] on input "text" at bounding box center [197, 342] width 109 height 18
click at [257, 342] on icon "button" at bounding box center [256, 341] width 15 height 15
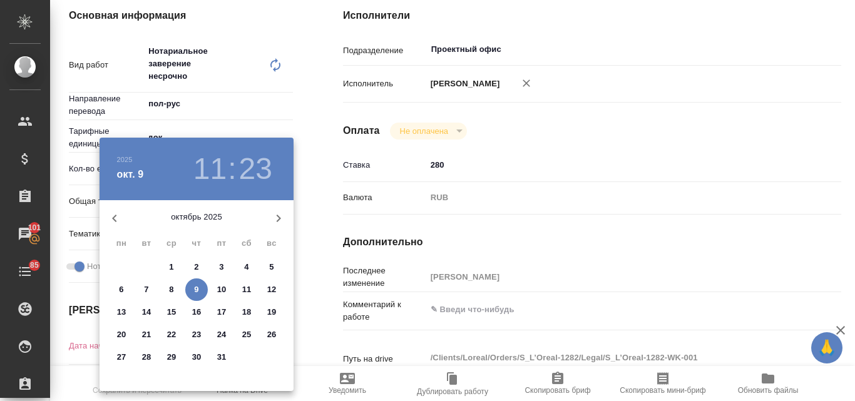
click at [195, 289] on p "9" at bounding box center [196, 289] width 4 height 13
type textarea "x"
type input "09.10.2025 11:23"
type textarea "x"
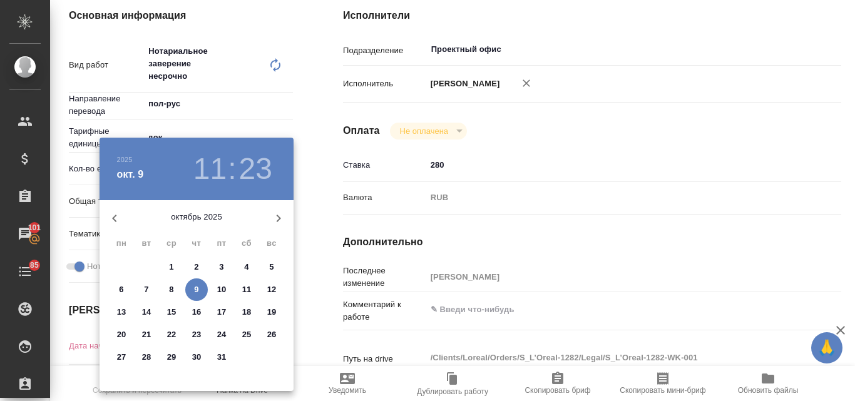
type textarea "x"
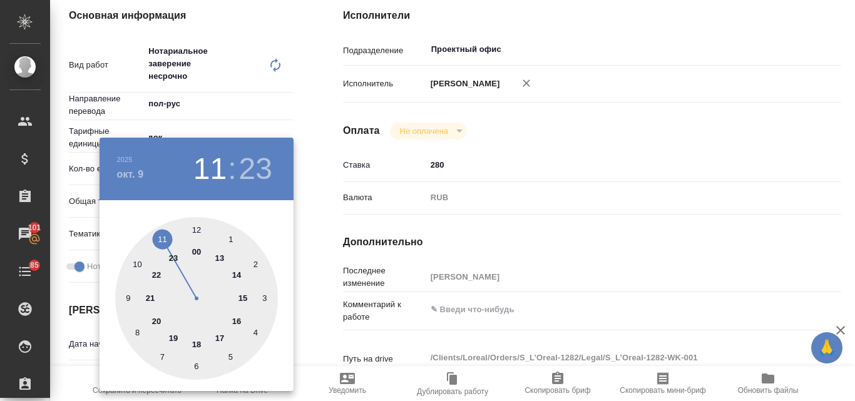
click at [195, 231] on div at bounding box center [196, 298] width 163 height 163
type textarea "x"
type input "09.10.2025 12:23"
type textarea "x"
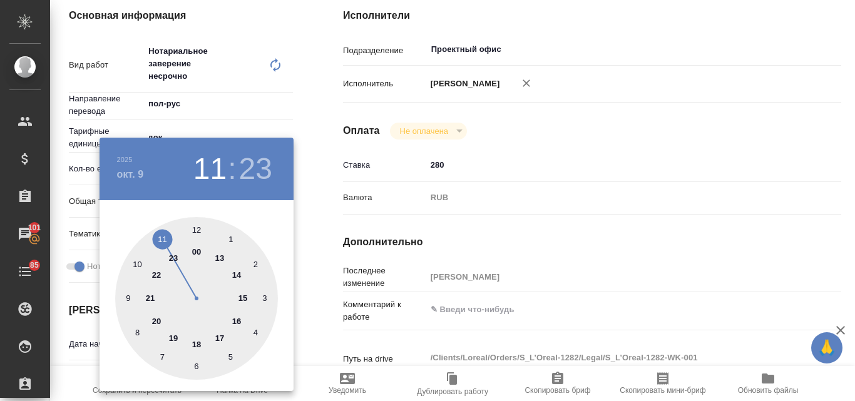
type textarea "x"
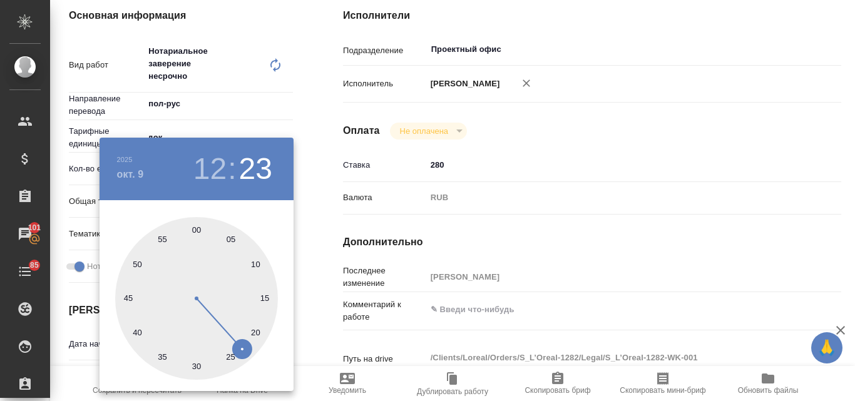
click at [196, 229] on div at bounding box center [196, 298] width 163 height 163
type textarea "x"
type input "09.10.2025 12:00"
type textarea "x"
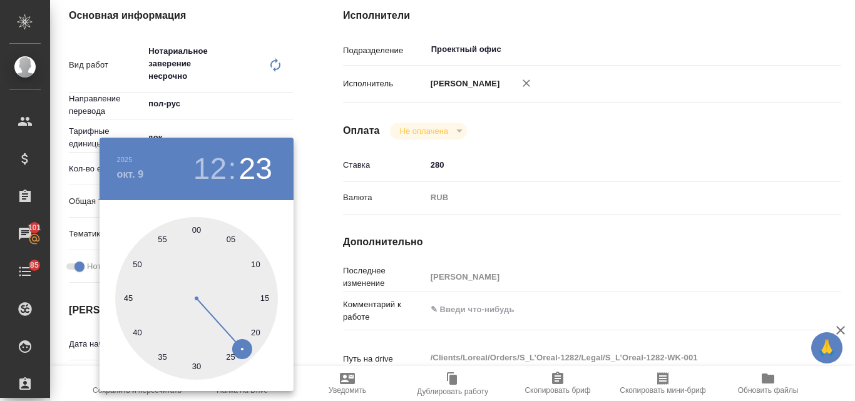
type textarea "x"
click at [561, 242] on div at bounding box center [427, 200] width 855 height 401
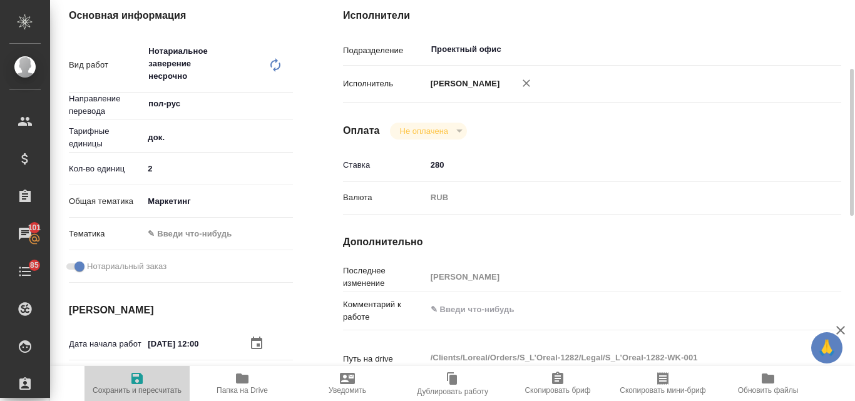
click at [139, 378] on icon "button" at bounding box center [136, 378] width 11 height 11
type textarea "x"
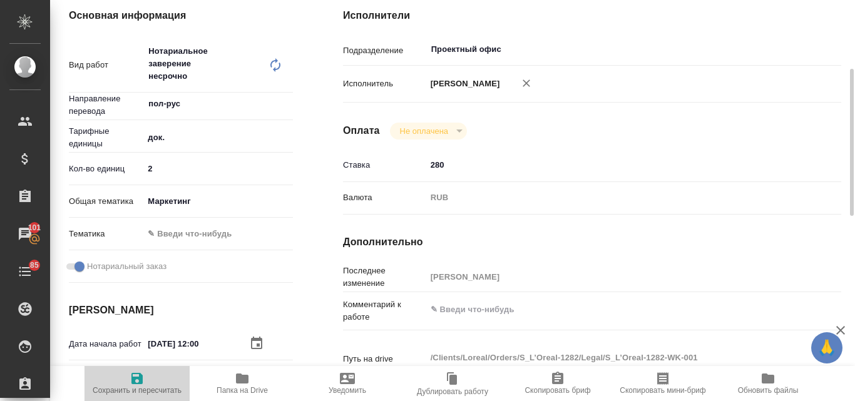
type textarea "x"
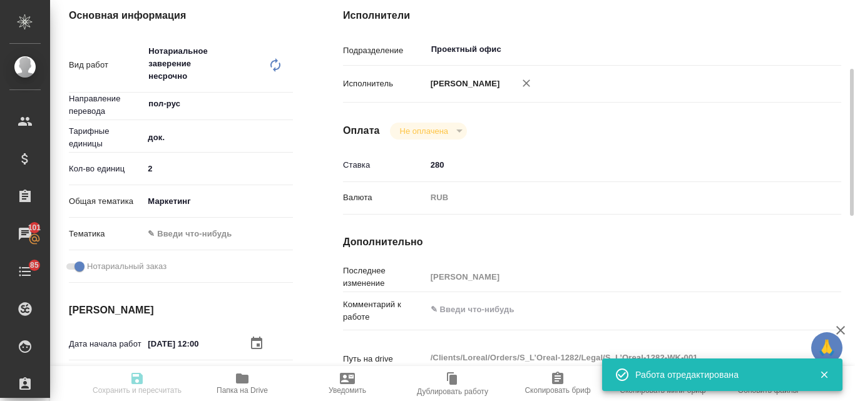
type textarea "x"
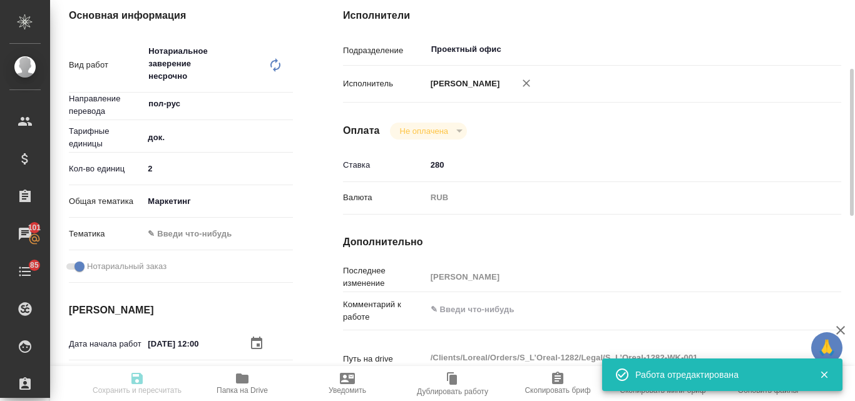
type input "readyForWork"
type textarea "Нотариальное заверение несрочно"
type textarea "x"
type input "пол-рус"
type input "5a8b1489cc6b4906c91bfd8b"
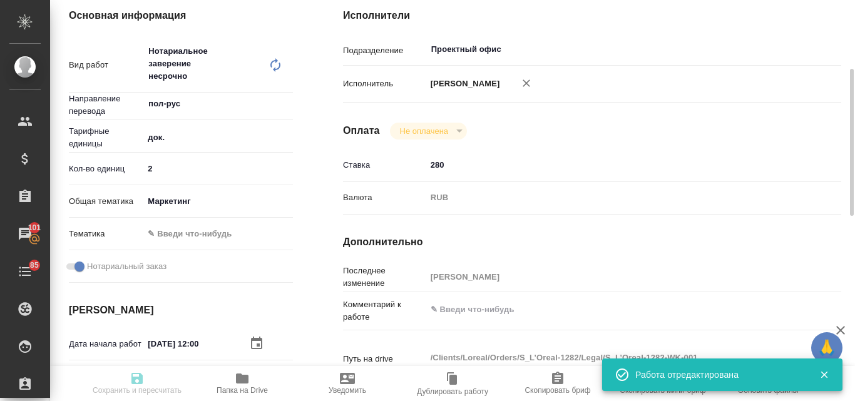
type input "2"
type input "marketing"
checkbox input "true"
type input "09.10.2025 12:00"
type input "10.10.2025 11:00"
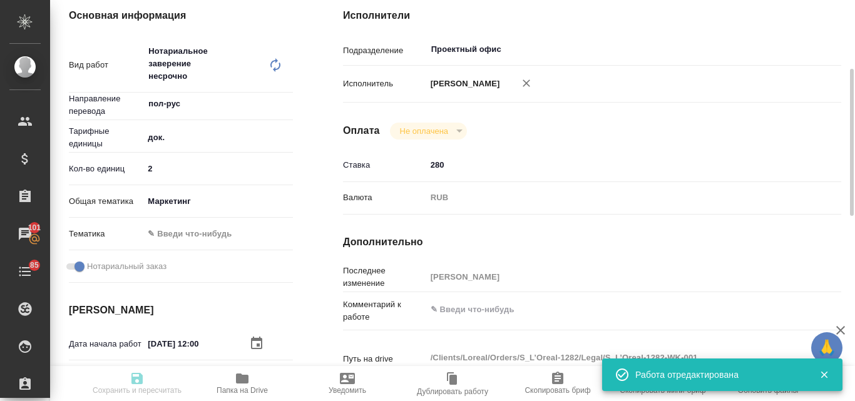
type input "10.10.2025 11:00"
type input "Проектный офис"
type input "notPayed"
type input "280"
type input "RUB"
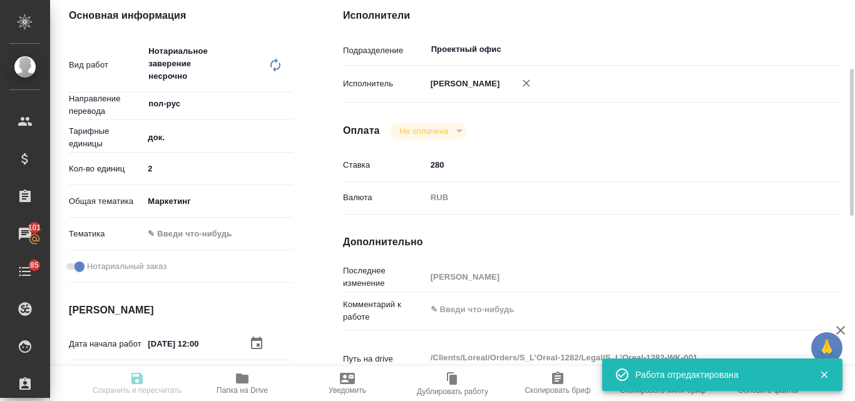
type input "Валяева Анна"
type textarea "x"
type textarea "/Clients/Loreal/Orders/S_L’Oreal-1282/Legal/S_L’Oreal-1282-WK-001"
type textarea "x"
type input "S_L’Oreal-1282"
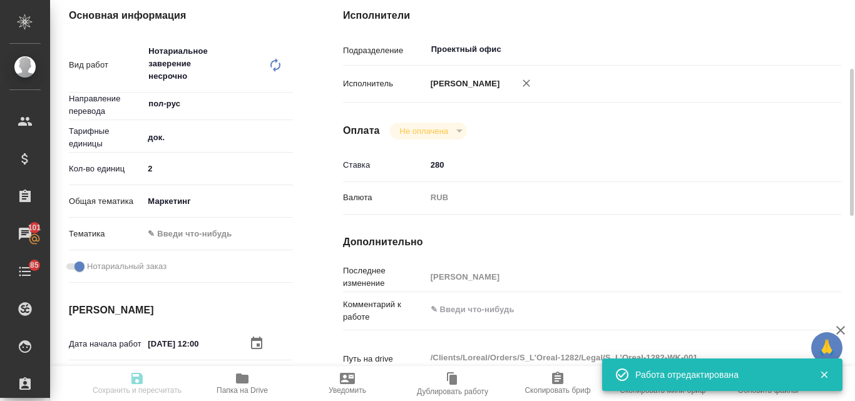
type input "!"
type input "Нотариальное заверение несрочно"
type input "Валяева Анна"
type input "/Clients/Loreal/Orders/S_L’Oreal-1282"
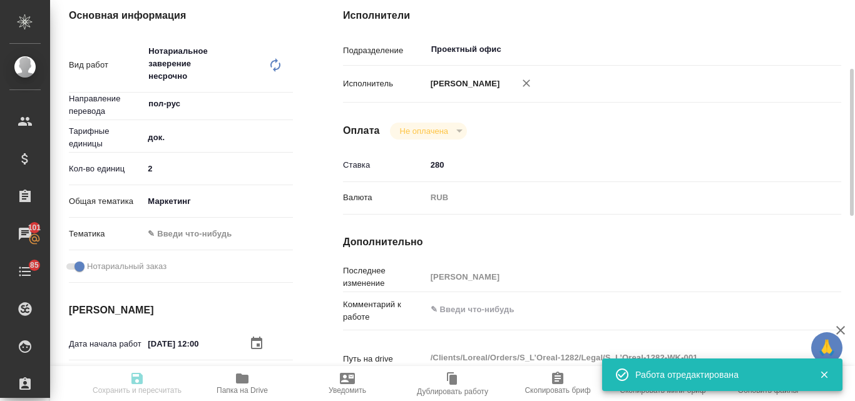
type textarea "x"
type textarea "Мы у вас делали перевода паспорта и ву, нам нужно еще два экземпляра, можете, п…"
type textarea "x"
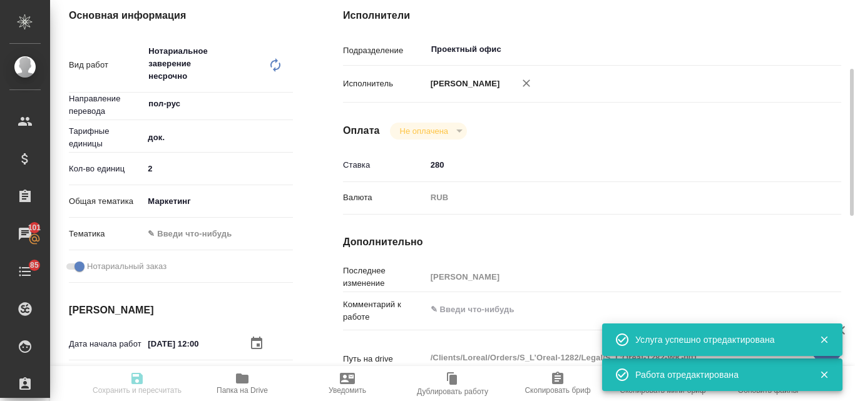
type textarea "x"
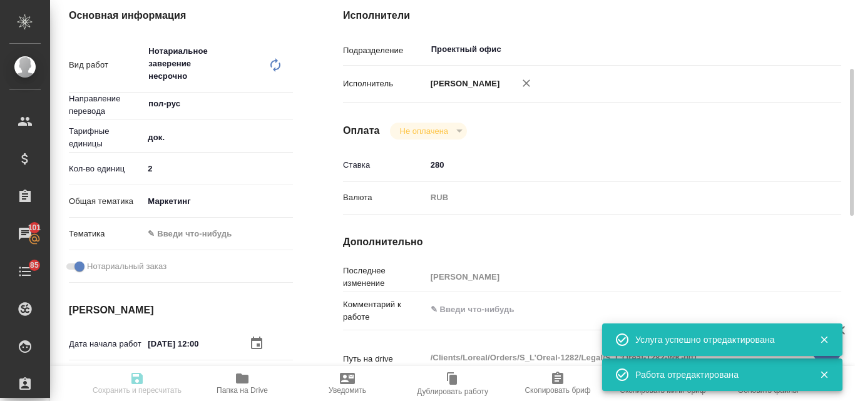
type textarea "x"
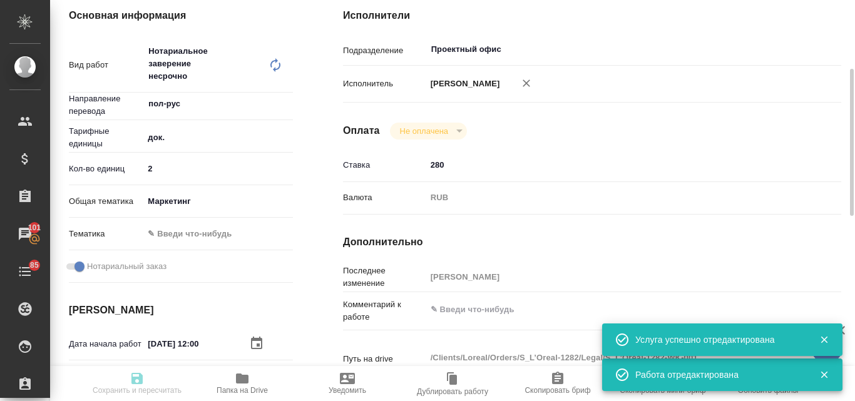
type textarea "x"
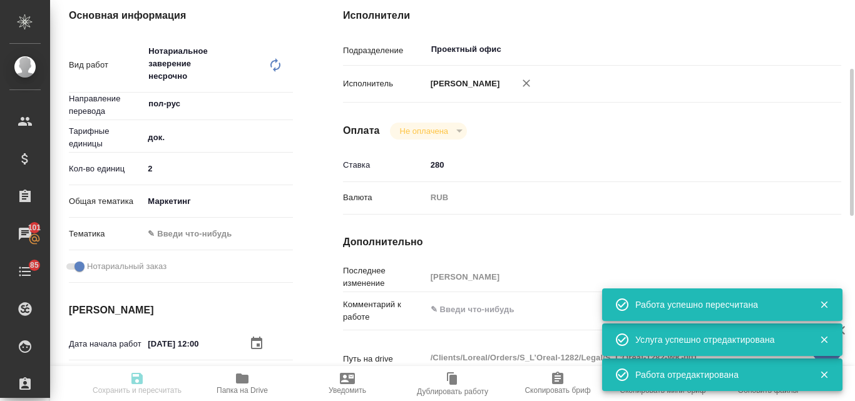
type input "readyForWork"
type textarea "Нотариальное заверение несрочно"
type textarea "x"
type input "пол-рус"
type input "5a8b1489cc6b4906c91bfd8b"
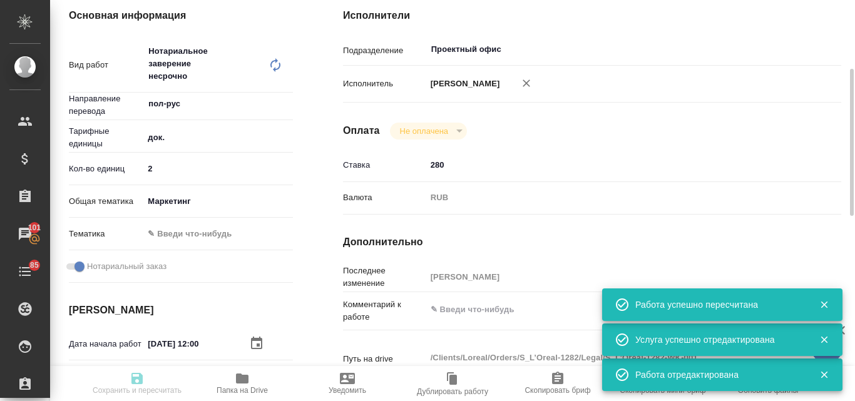
type input "2"
type input "marketing"
checkbox input "true"
type input "09.10.2025 12:00"
type input "10.10.2025 11:00"
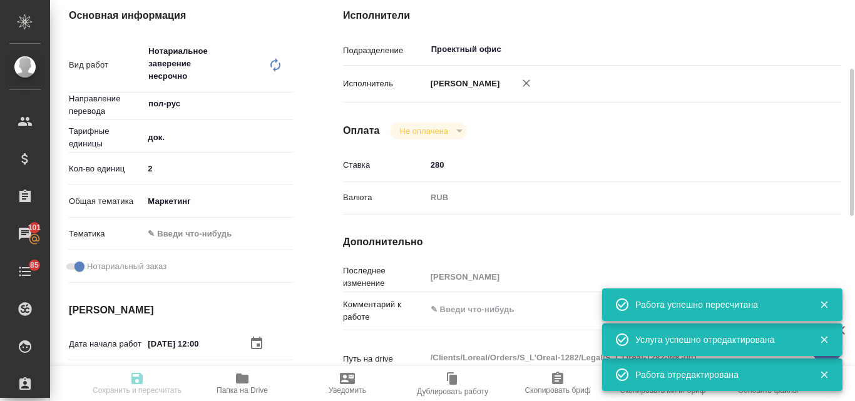
type input "10.10.2025 11:00"
type input "Проектный офис"
type input "notPayed"
type input "280"
type input "RUB"
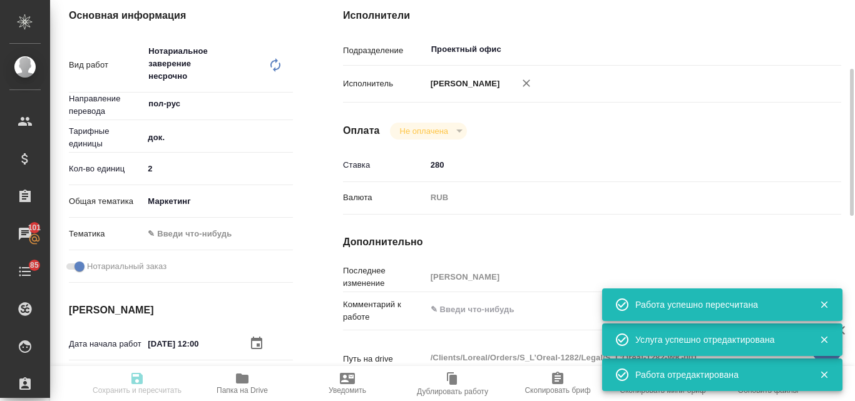
type input "Валяева Анна"
type textarea "x"
type textarea "/Clients/Loreal/Orders/S_L’Oreal-1282/Legal/S_L’Oreal-1282-WK-001"
type textarea "x"
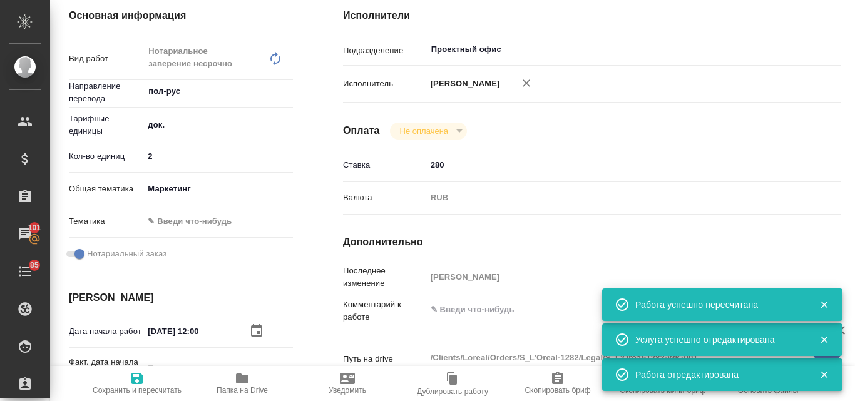
scroll to position [0, 0]
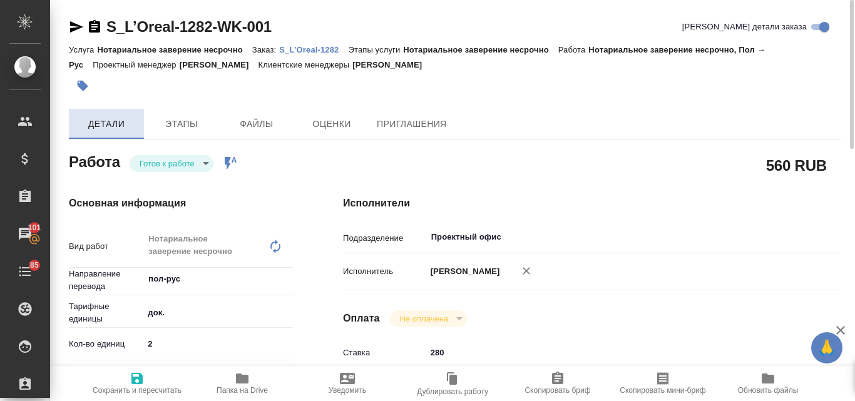
click at [111, 118] on span "Детали" at bounding box center [106, 124] width 60 height 16
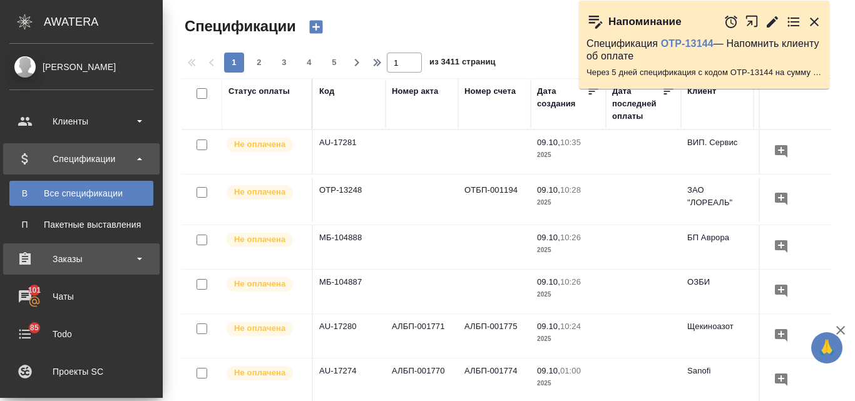
click at [77, 263] on div "Заказы" at bounding box center [81, 259] width 144 height 19
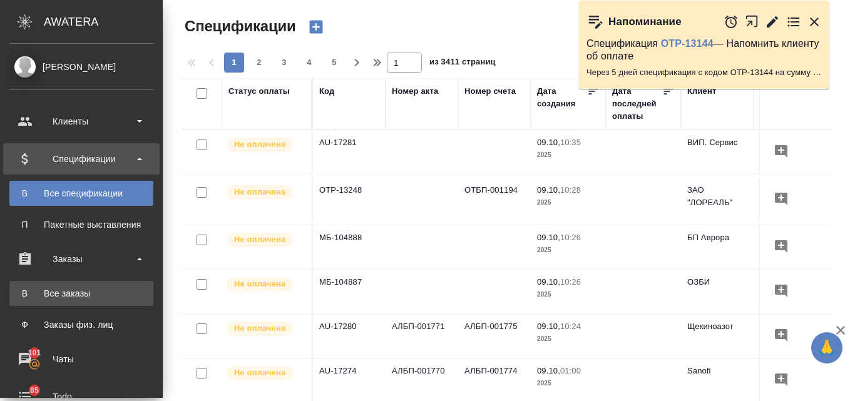
click at [98, 298] on div "Все заказы" at bounding box center [81, 293] width 131 height 13
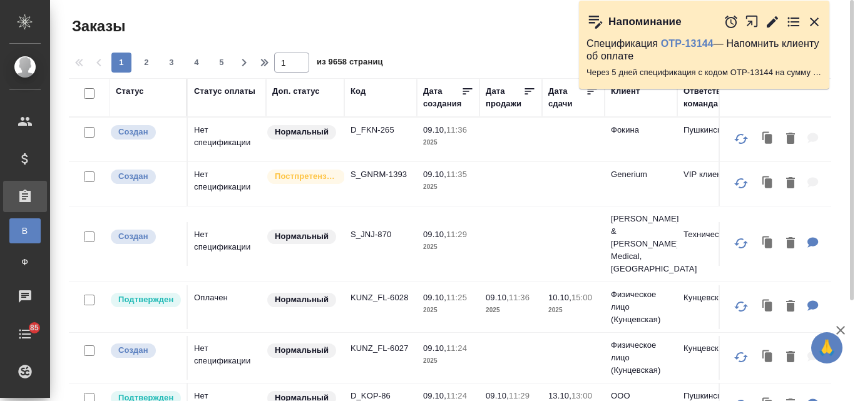
click at [813, 19] on icon "button" at bounding box center [814, 22] width 9 height 9
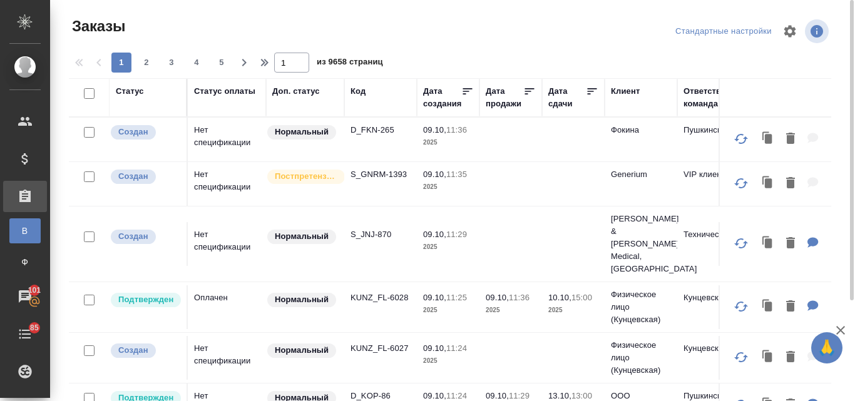
click at [357, 88] on div "Код" at bounding box center [357, 91] width 15 height 13
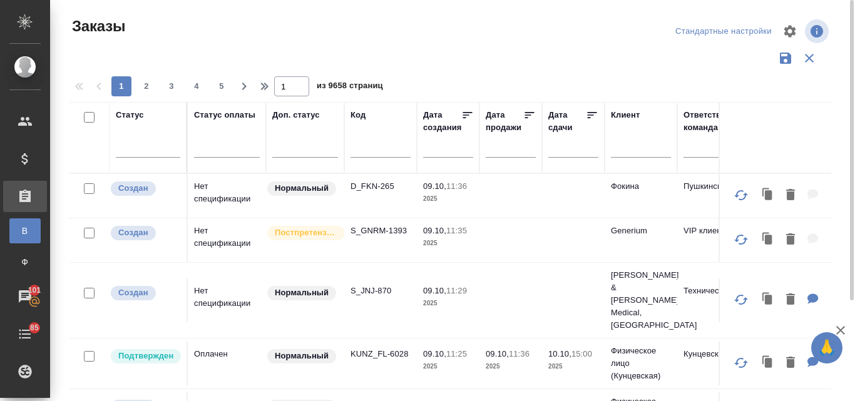
click at [362, 145] on input "text" at bounding box center [380, 150] width 60 height 16
paste input "S_PB-1"
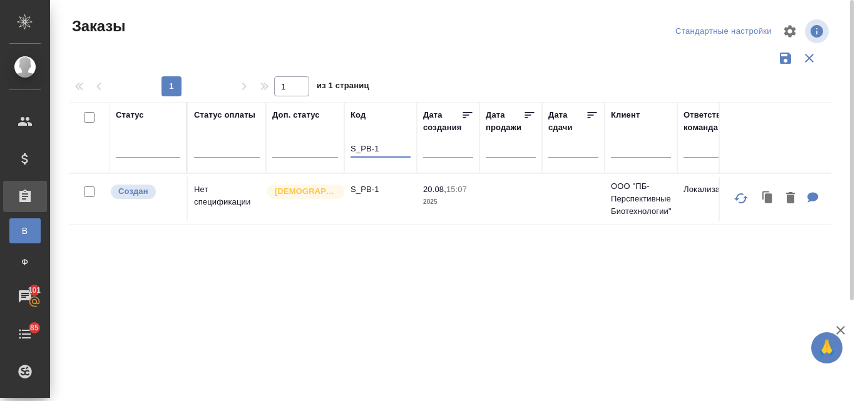
type input "S_PB-1"
click at [346, 195] on td "S_PB-1" at bounding box center [380, 199] width 73 height 44
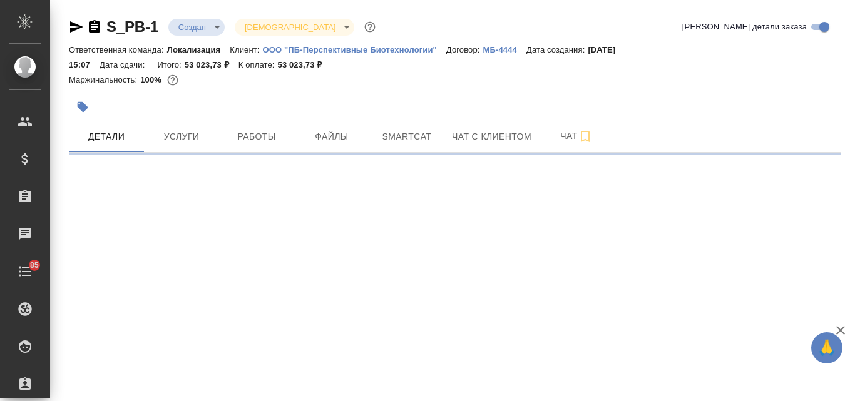
select select "RU"
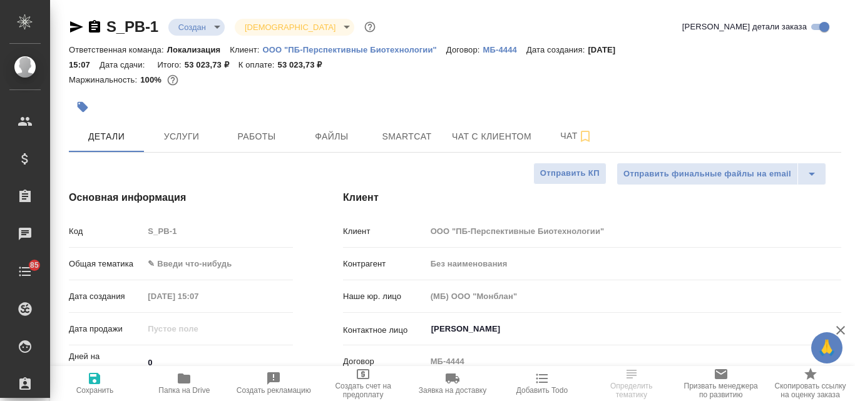
type textarea "x"
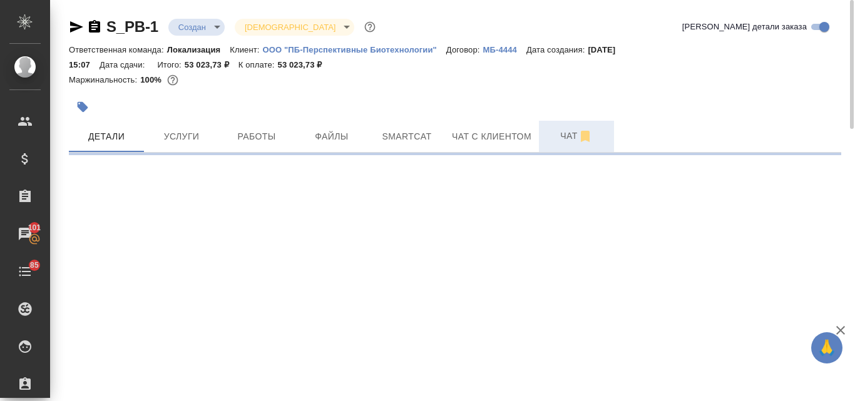
click at [558, 130] on span "Чат" at bounding box center [576, 136] width 60 height 16
select select "RU"
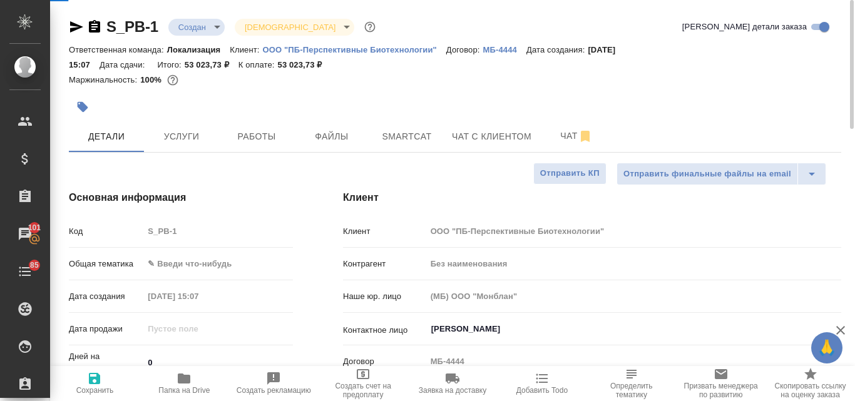
type textarea "x"
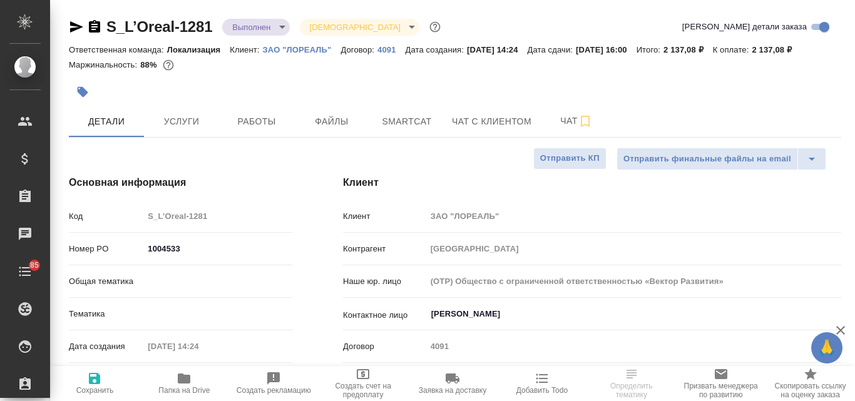
select select "RU"
type textarea "x"
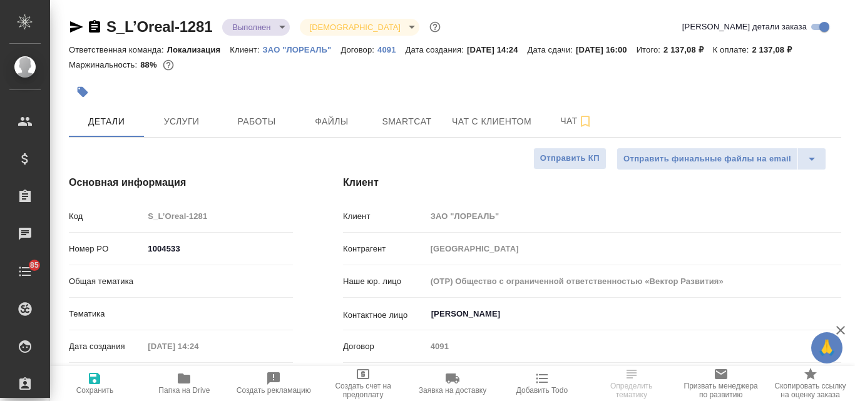
type textarea "x"
type input "Юридический"
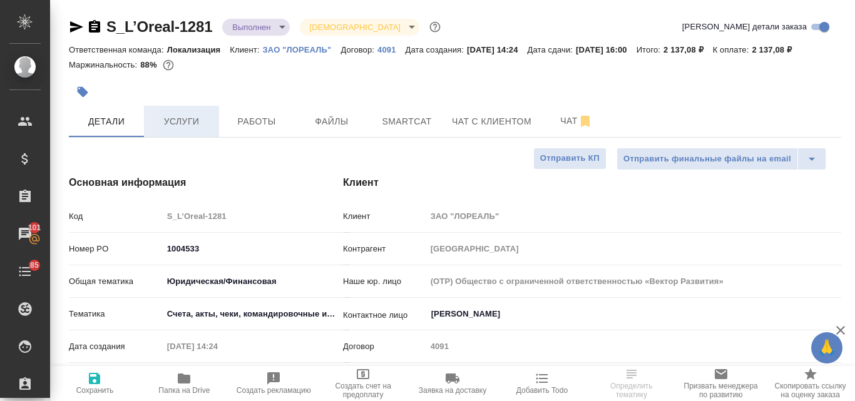
click at [180, 121] on span "Услуги" at bounding box center [181, 122] width 60 height 16
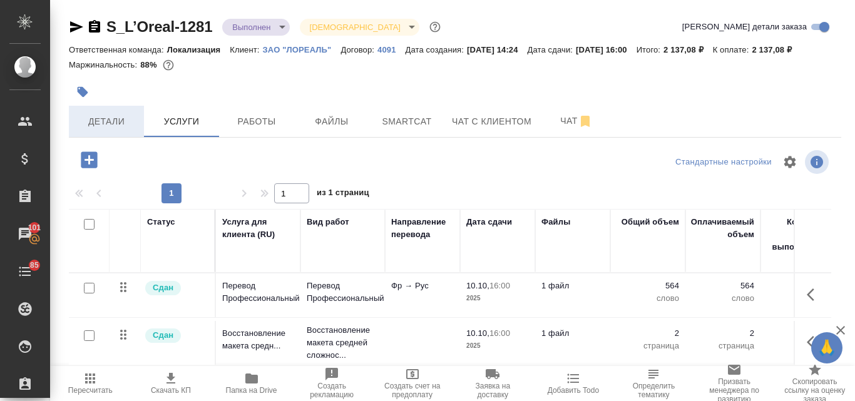
click at [118, 130] on span "Детали" at bounding box center [106, 122] width 60 height 16
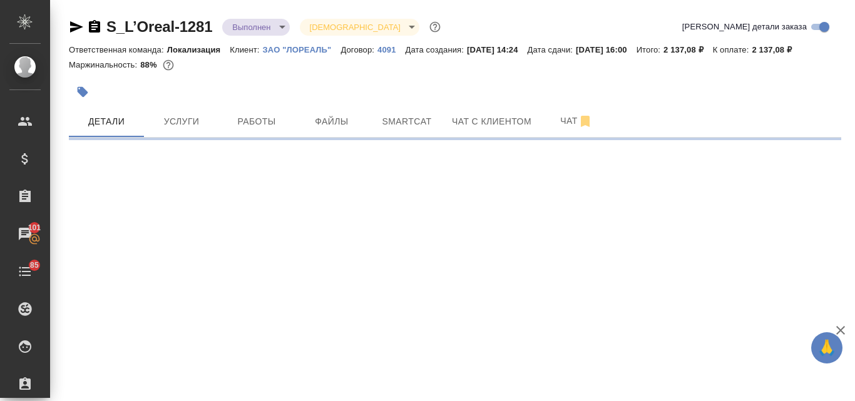
select select "RU"
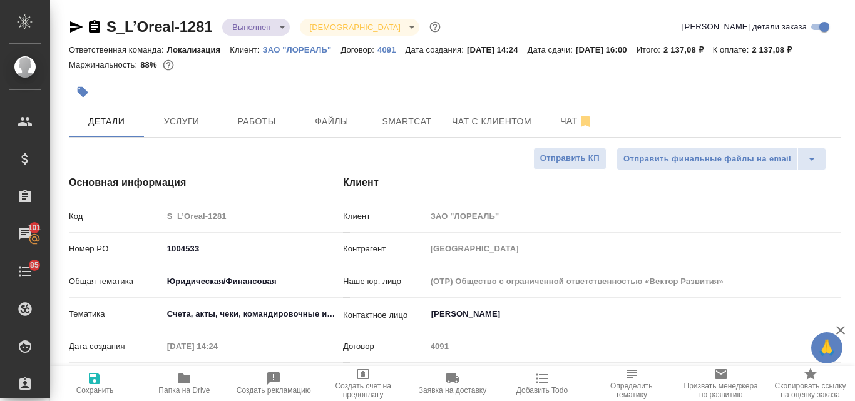
type textarea "x"
click at [198, 130] on span "Услуги" at bounding box center [181, 122] width 60 height 16
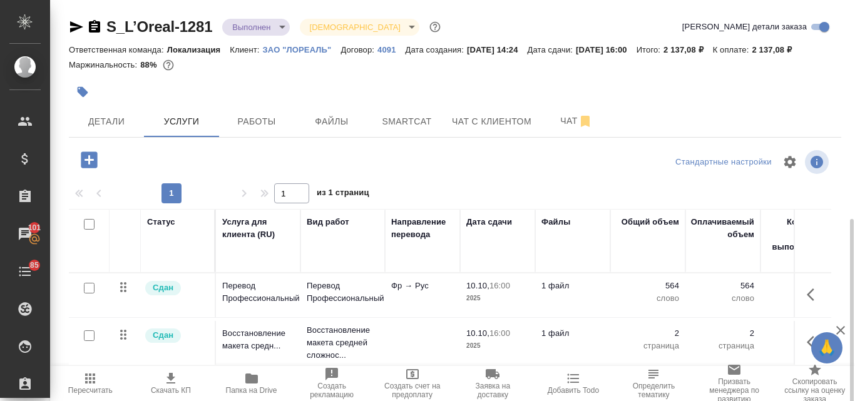
scroll to position [124, 0]
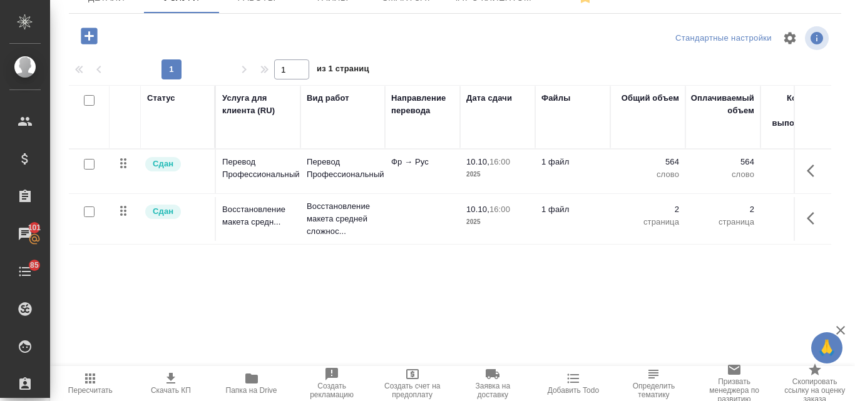
click at [245, 370] on button "Папка на Drive" at bounding box center [251, 383] width 81 height 35
